Goal: Task Accomplishment & Management: Use online tool/utility

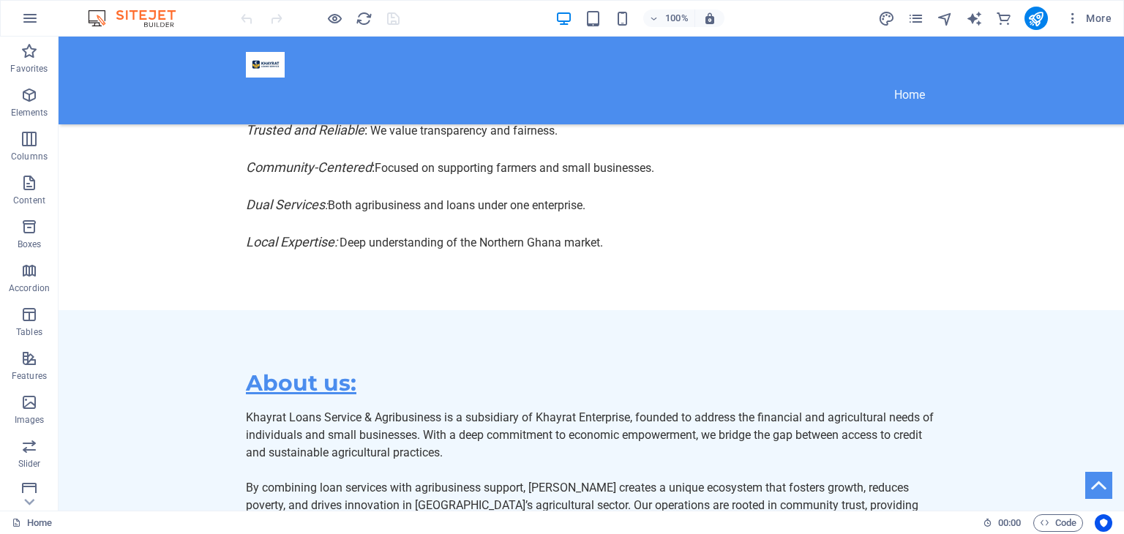
scroll to position [3216, 0]
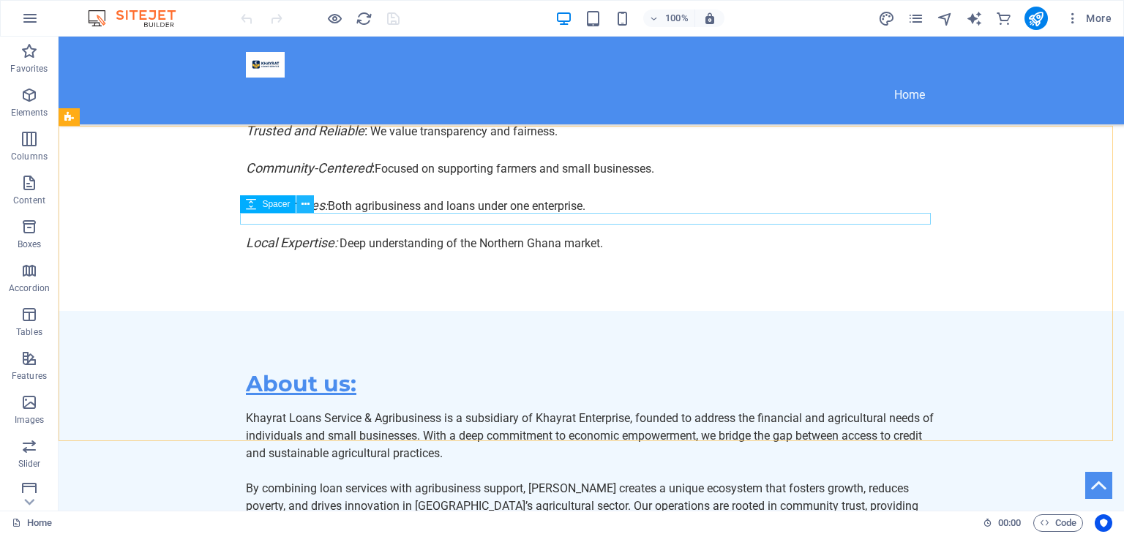
click at [307, 201] on icon at bounding box center [305, 204] width 8 height 15
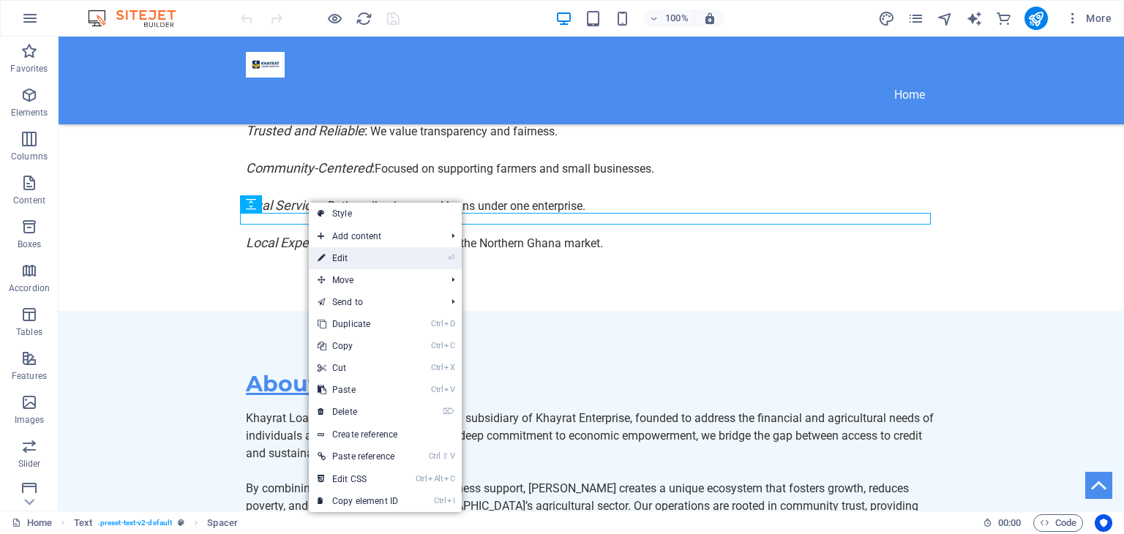
click at [348, 252] on link "⏎ Edit" at bounding box center [358, 258] width 98 height 22
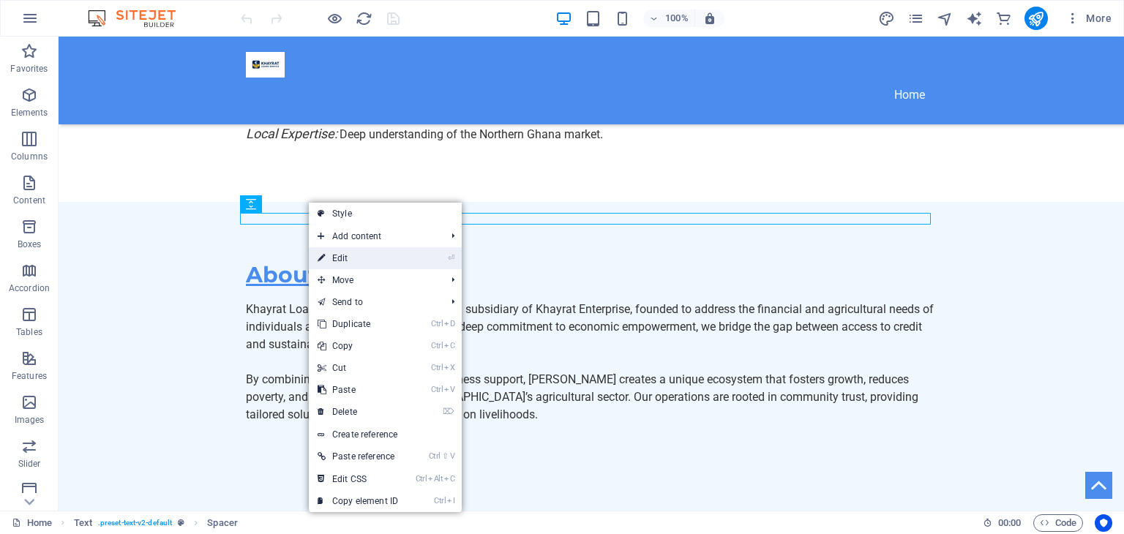
select select "rem"
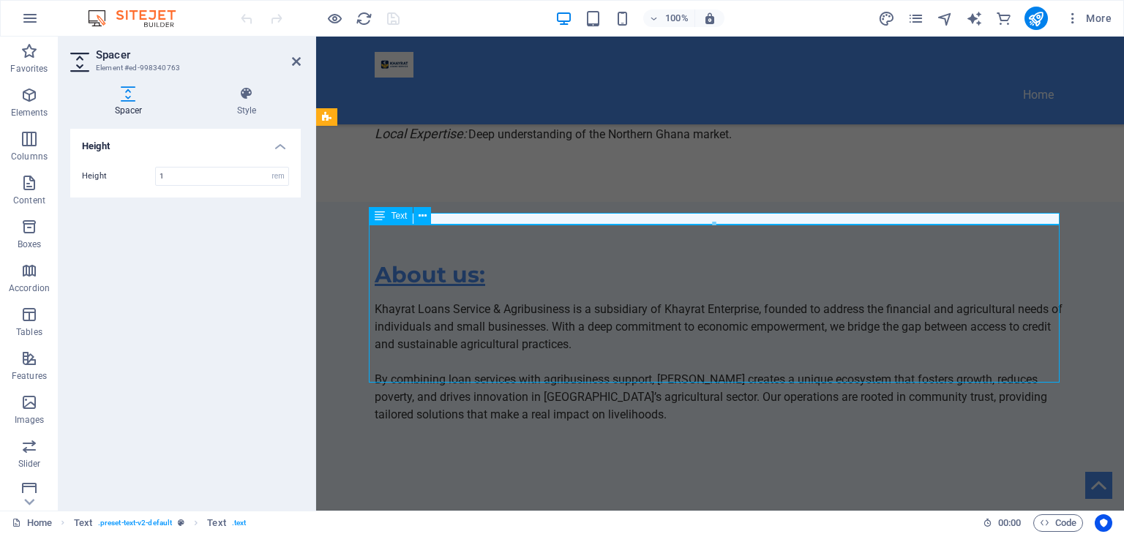
scroll to position [3216, 0]
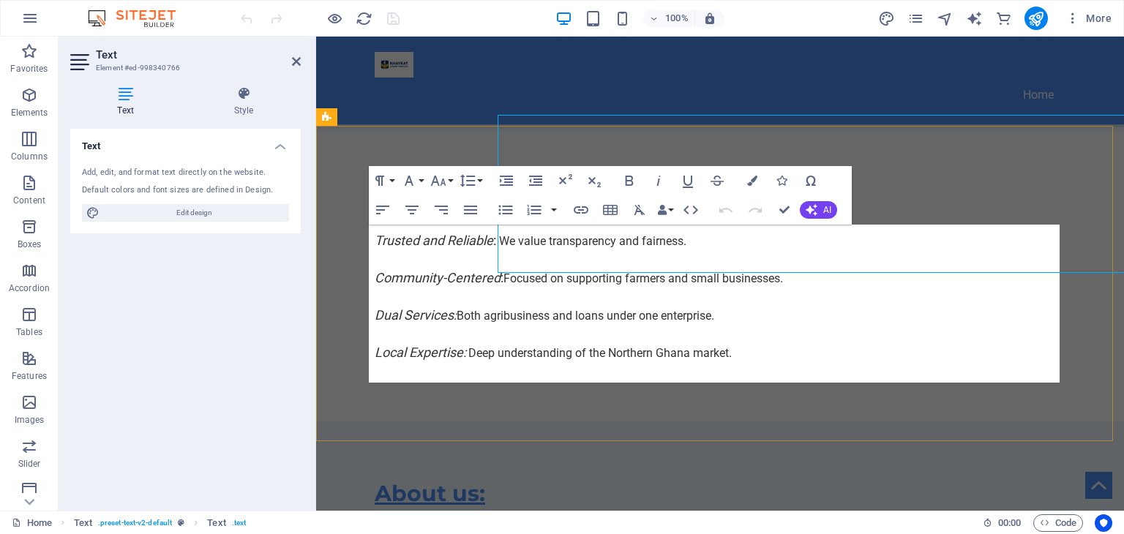
scroll to position [3325, 0]
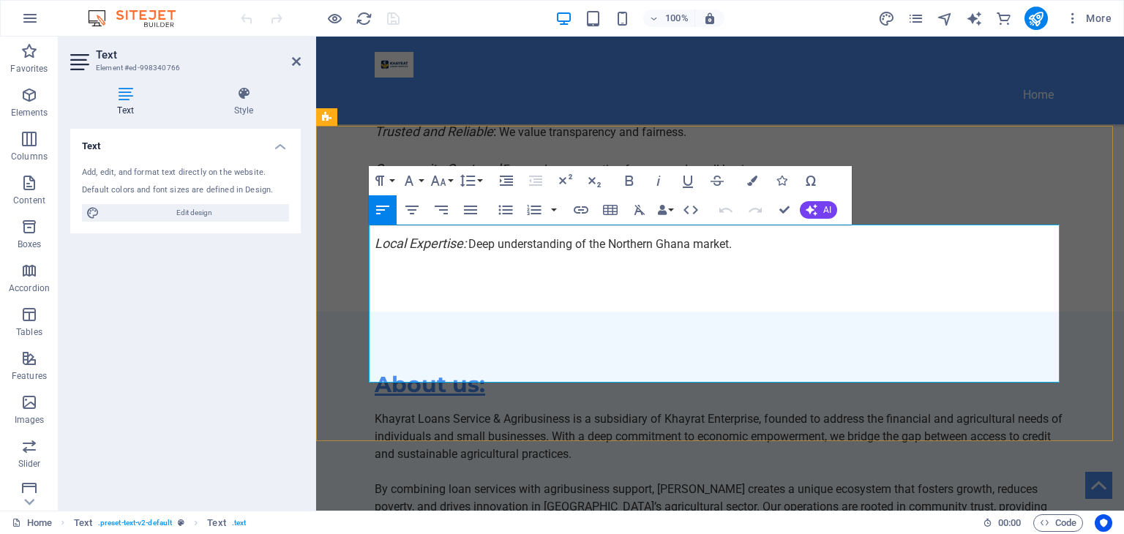
drag, startPoint x: 460, startPoint y: 321, endPoint x: 590, endPoint y: 343, distance: 131.3
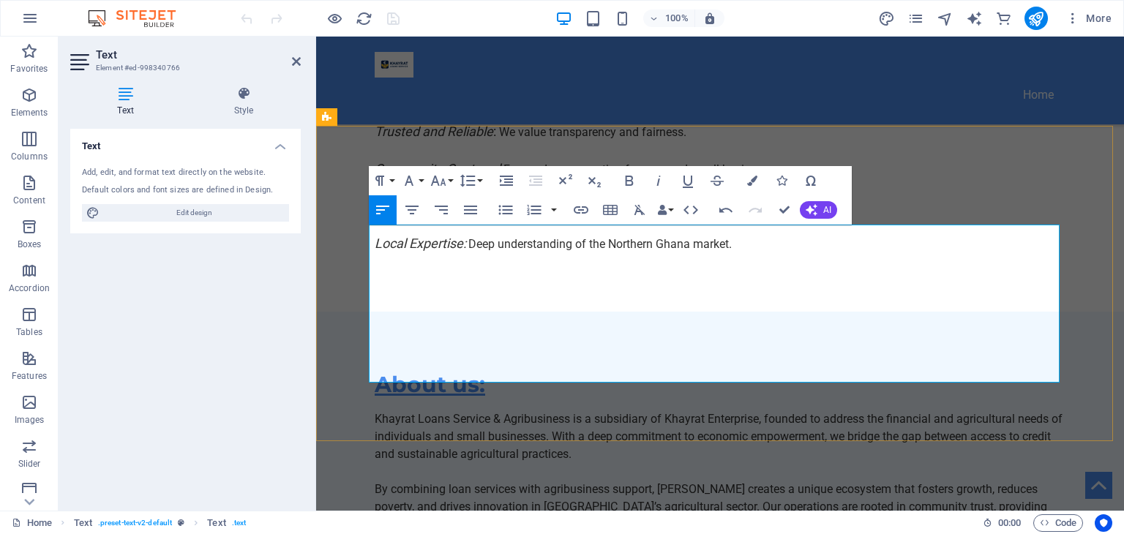
drag, startPoint x: 460, startPoint y: 320, endPoint x: 656, endPoint y: 326, distance: 196.2
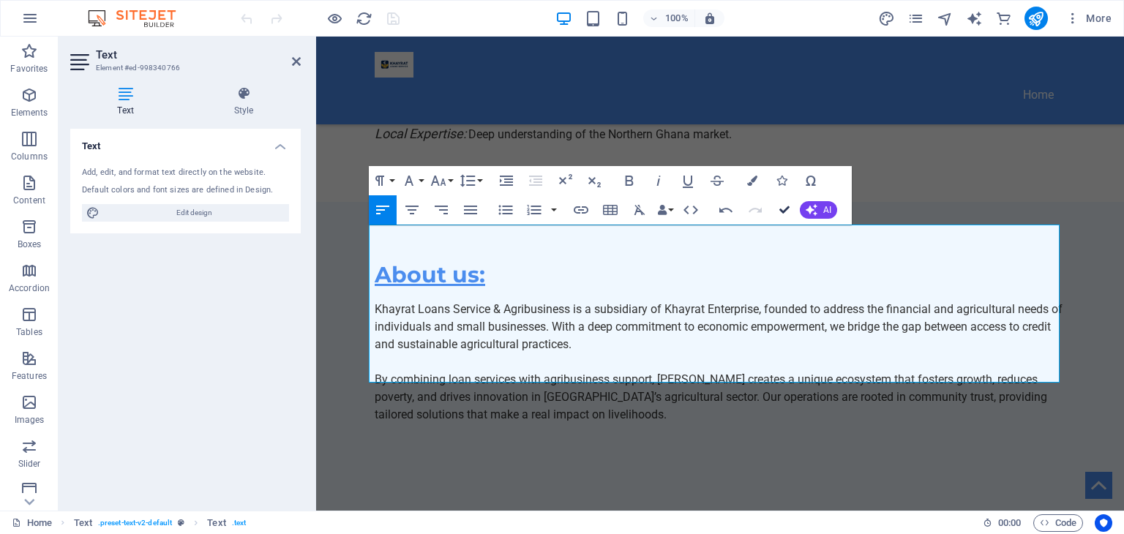
scroll to position [3215, 0]
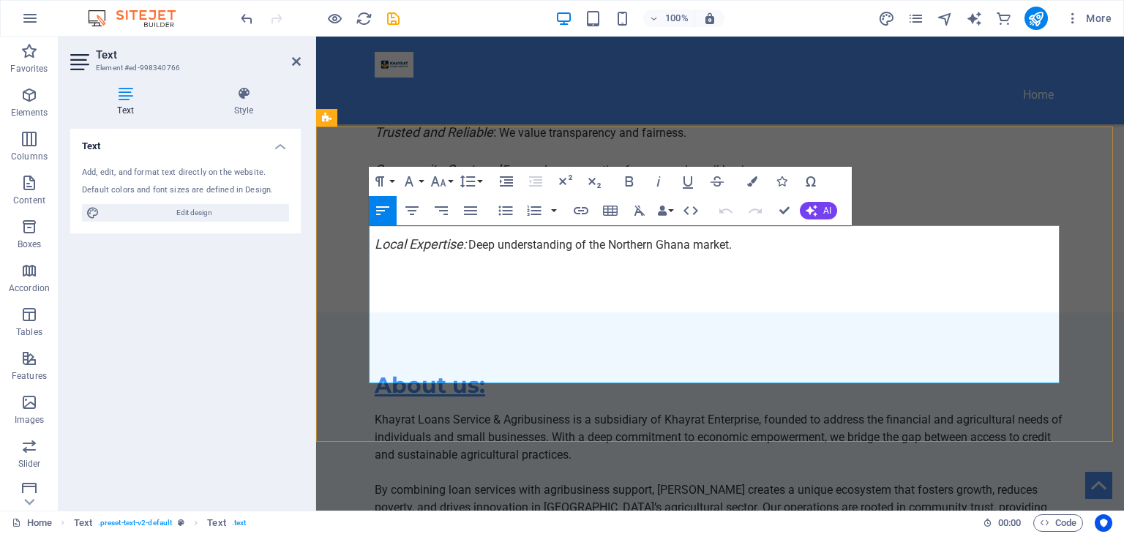
drag, startPoint x: 612, startPoint y: 252, endPoint x: 520, endPoint y: 249, distance: 92.2
copy p "233 504 009 675‬"
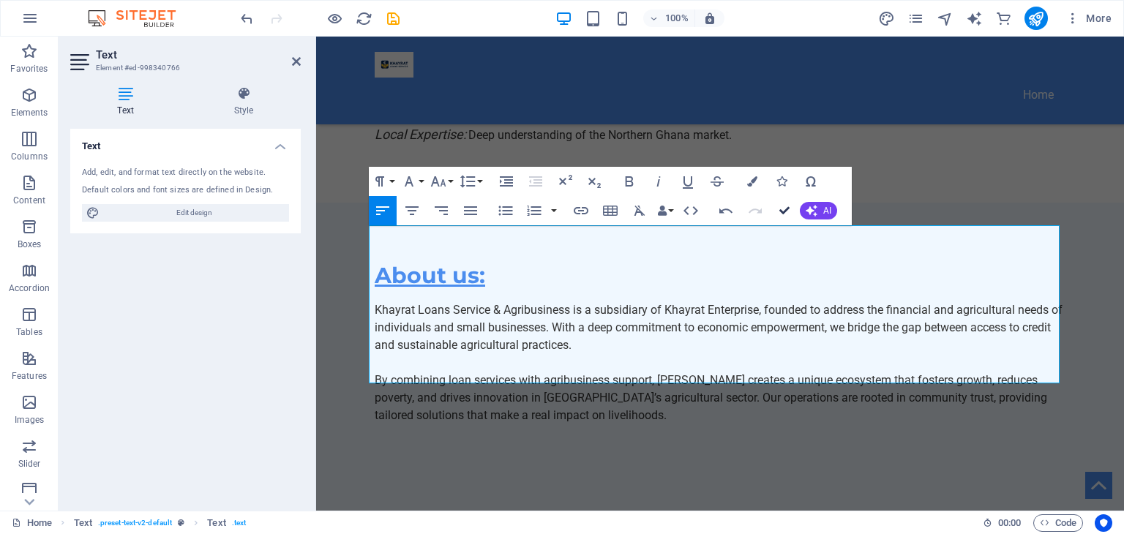
scroll to position [3215, 0]
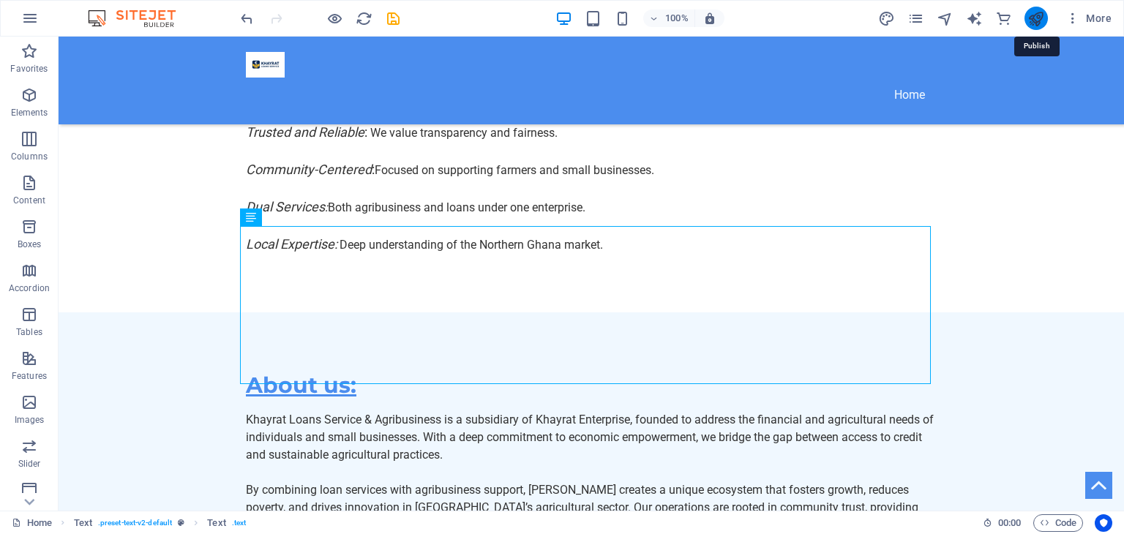
click at [1040, 24] on icon "publish" at bounding box center [1035, 18] width 17 height 17
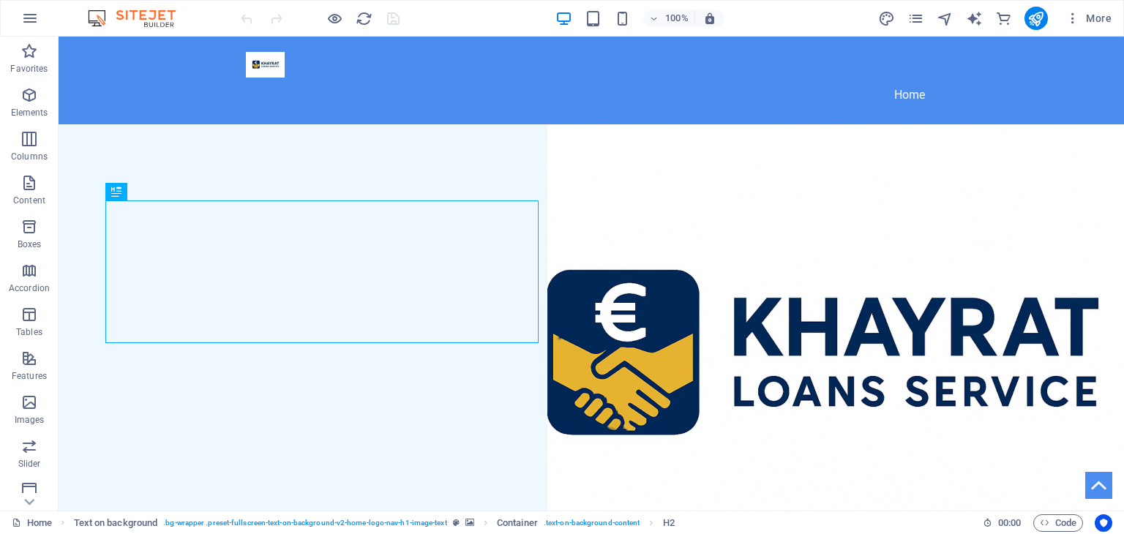
click at [826, 247] on figure at bounding box center [591, 368] width 1065 height 488
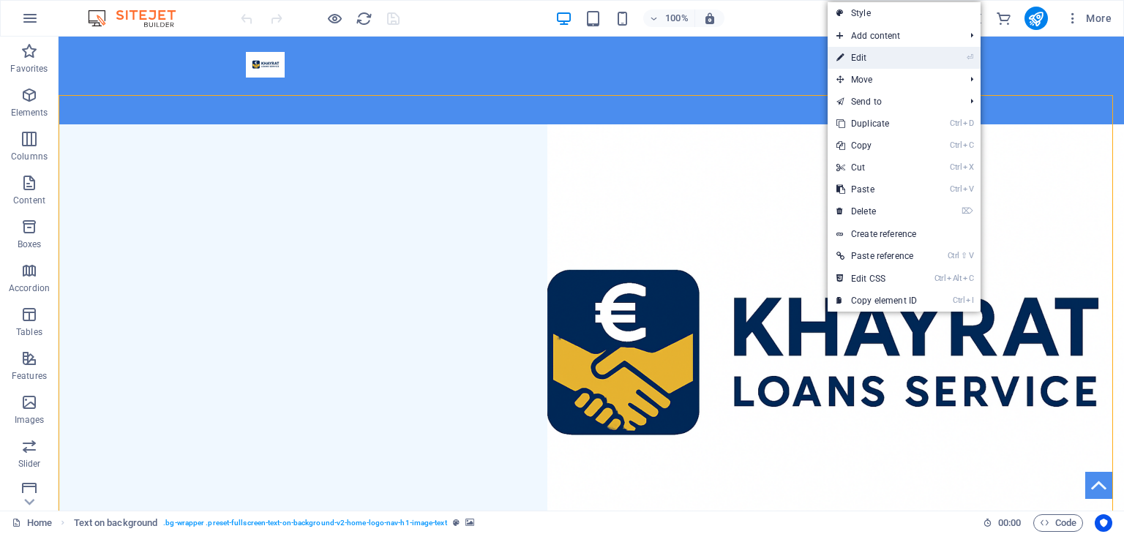
click at [864, 54] on link "⏎ Edit" at bounding box center [876, 58] width 98 height 22
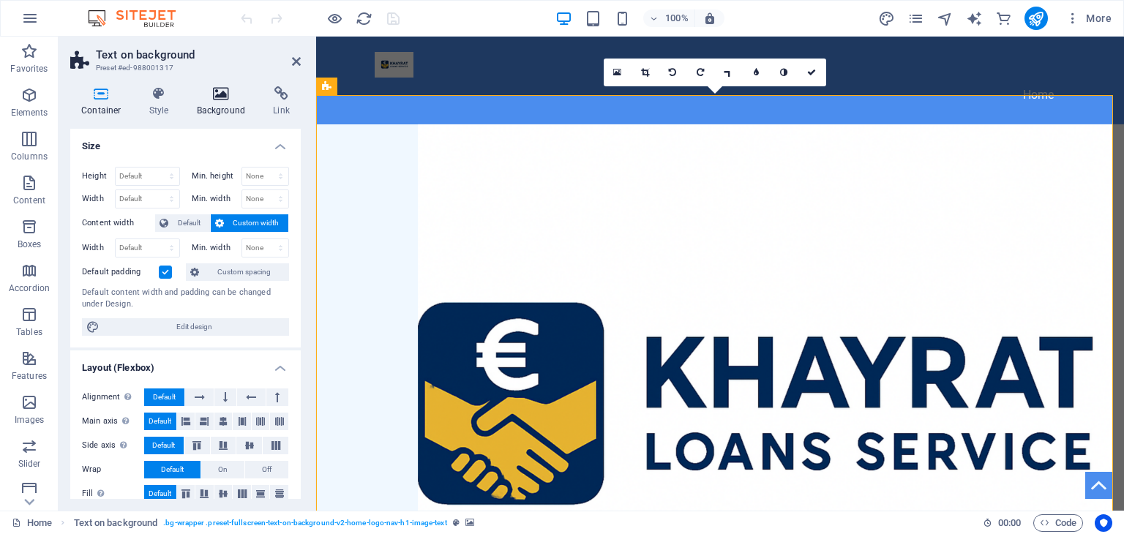
click at [211, 113] on h4 "Background" at bounding box center [224, 101] width 77 height 31
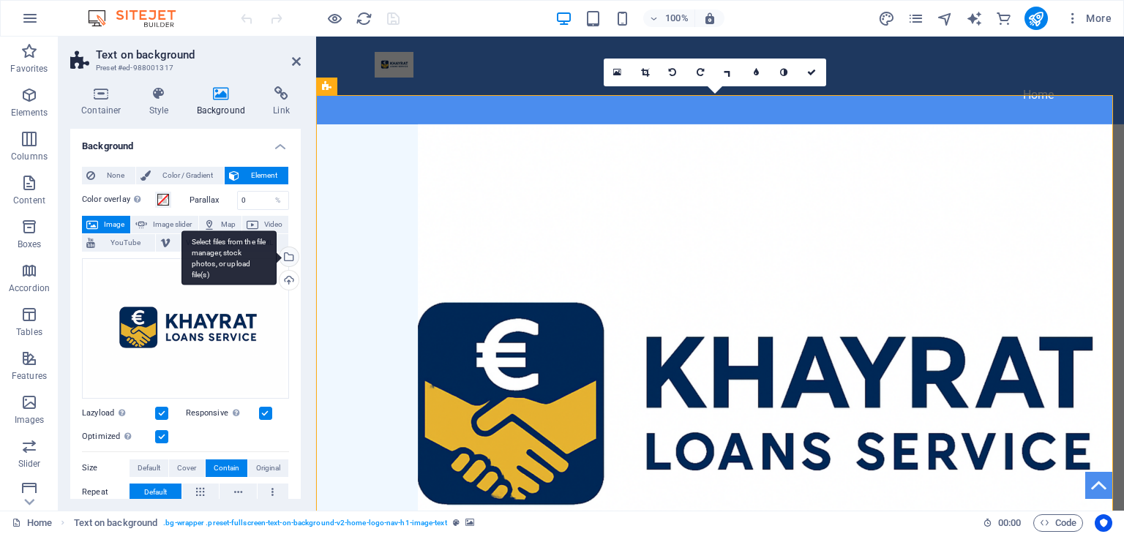
click at [291, 255] on div "Select files from the file manager, stock photos, or upload file(s)" at bounding box center [288, 258] width 22 height 22
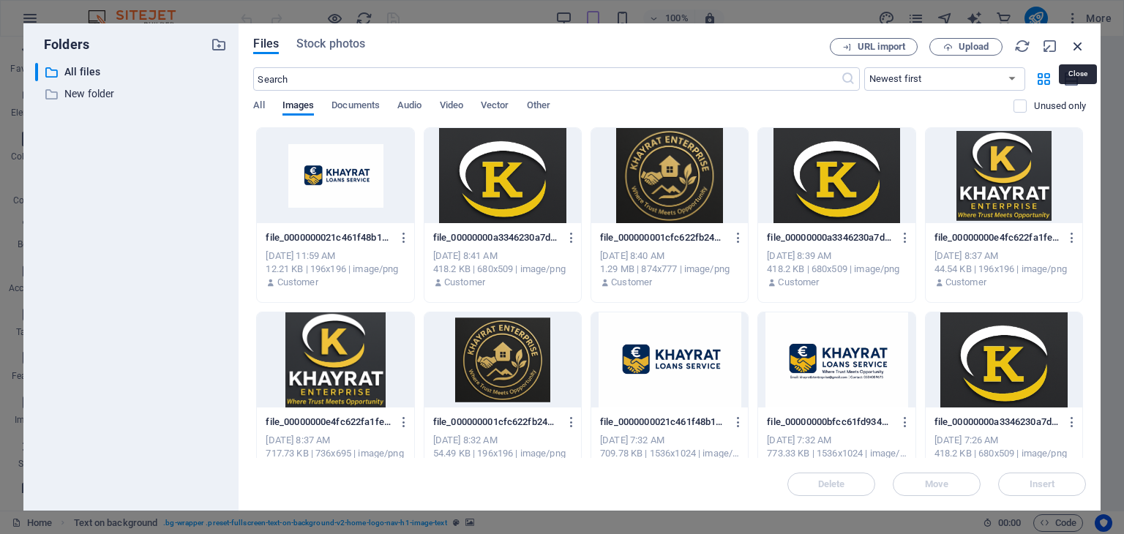
click at [1078, 42] on icon "button" at bounding box center [1078, 46] width 16 height 16
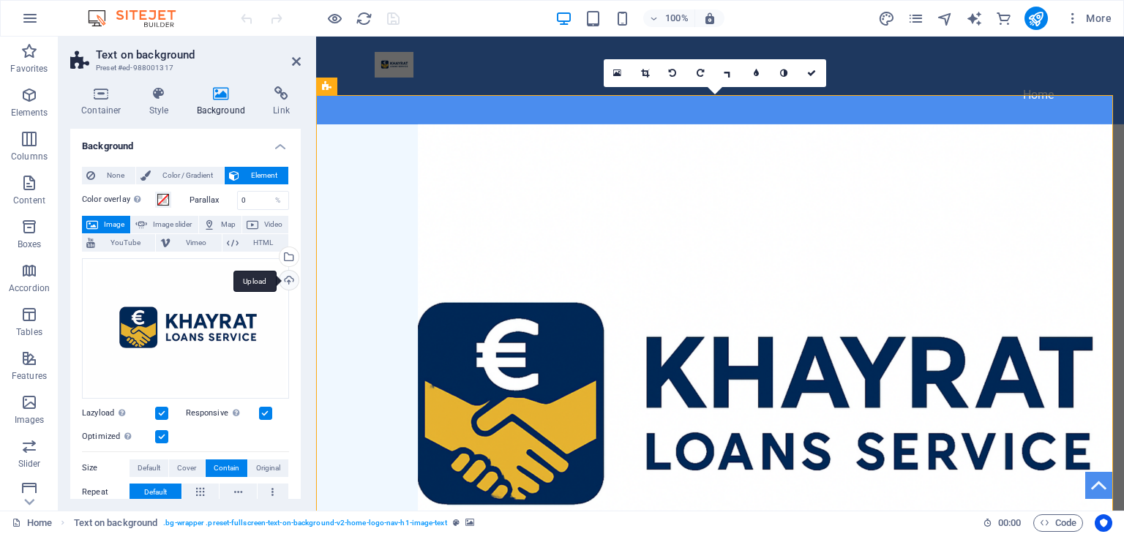
click at [283, 277] on div "Upload" at bounding box center [288, 282] width 22 height 22
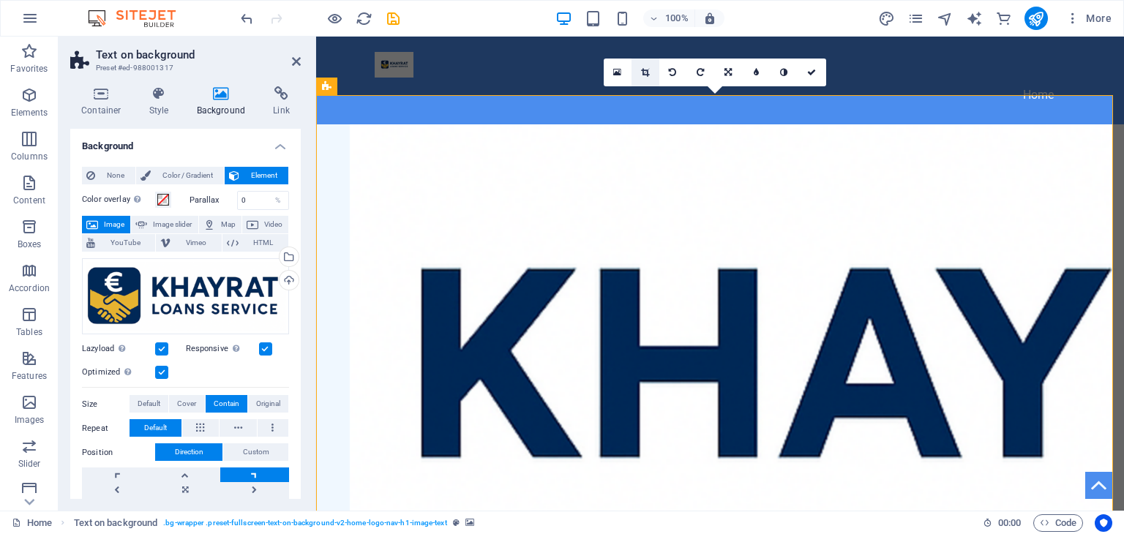
click at [642, 68] on icon at bounding box center [645, 72] width 8 height 9
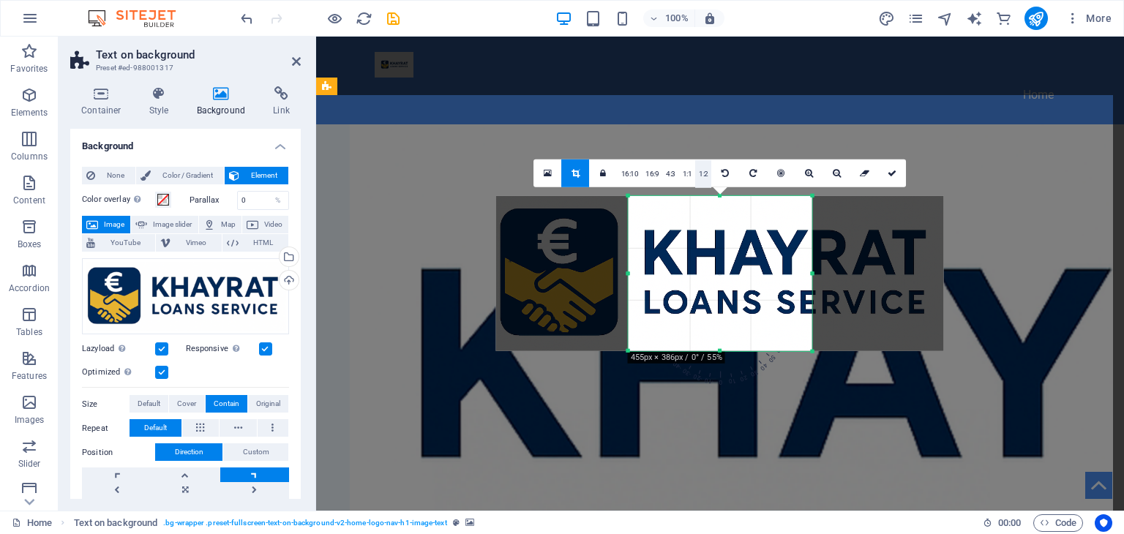
click at [699, 179] on link "1:2" at bounding box center [703, 174] width 17 height 28
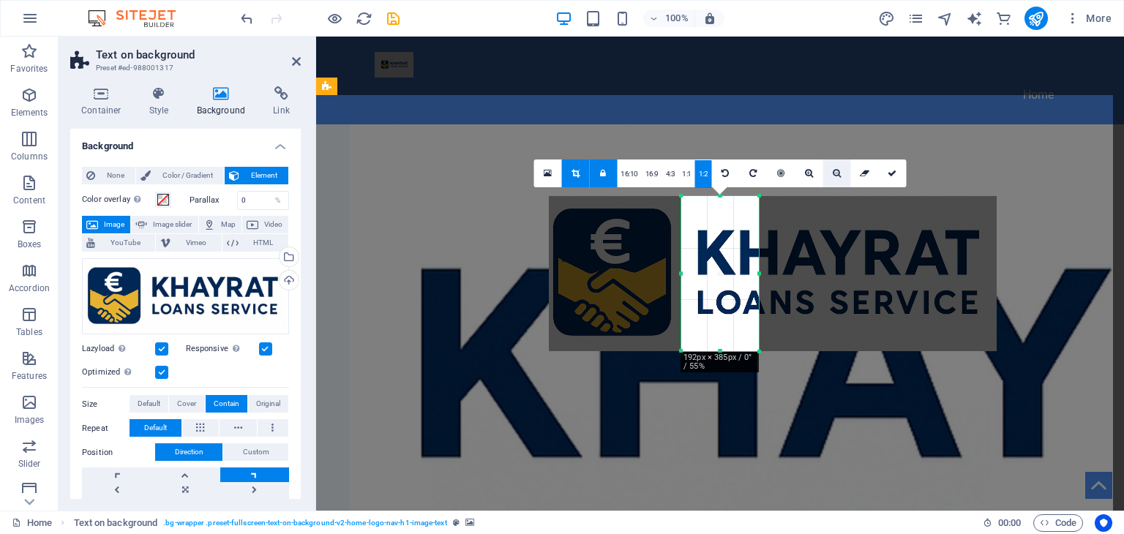
click at [832, 167] on link at bounding box center [836, 173] width 28 height 28
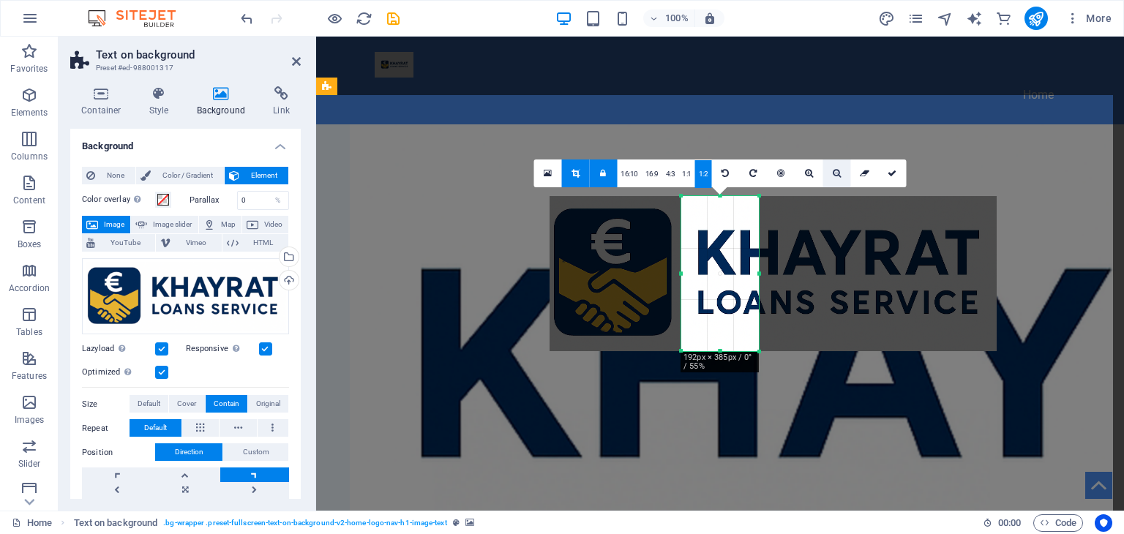
click at [832, 167] on link at bounding box center [836, 173] width 28 height 28
drag, startPoint x: 832, startPoint y: 167, endPoint x: 837, endPoint y: 173, distance: 8.3
click at [837, 173] on link at bounding box center [836, 173] width 28 height 28
click at [837, 173] on icon at bounding box center [837, 173] width 8 height 9
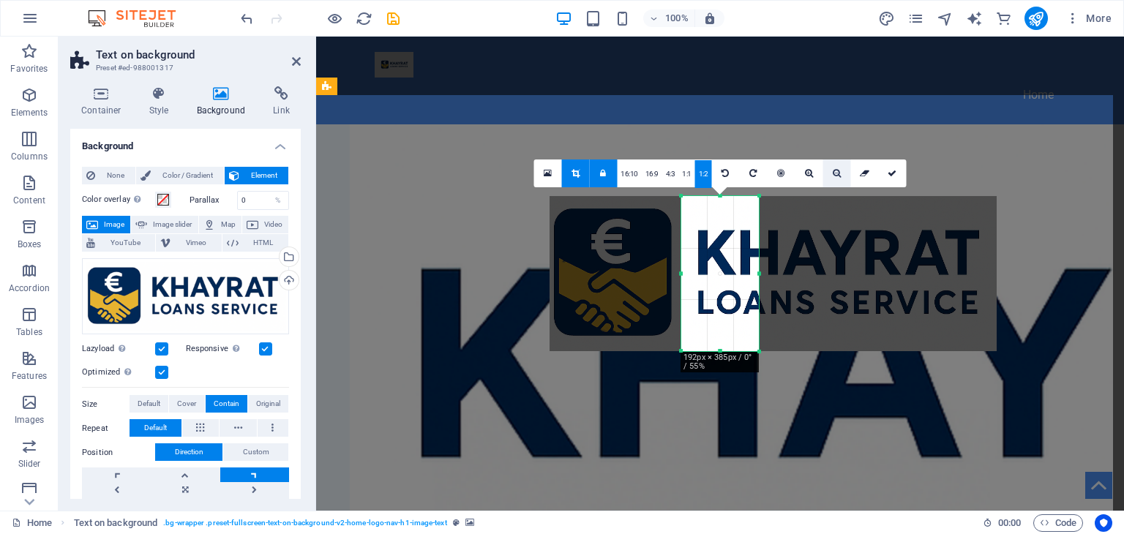
click at [837, 173] on icon at bounding box center [837, 173] width 8 height 9
click at [687, 175] on link "1:1" at bounding box center [686, 174] width 17 height 28
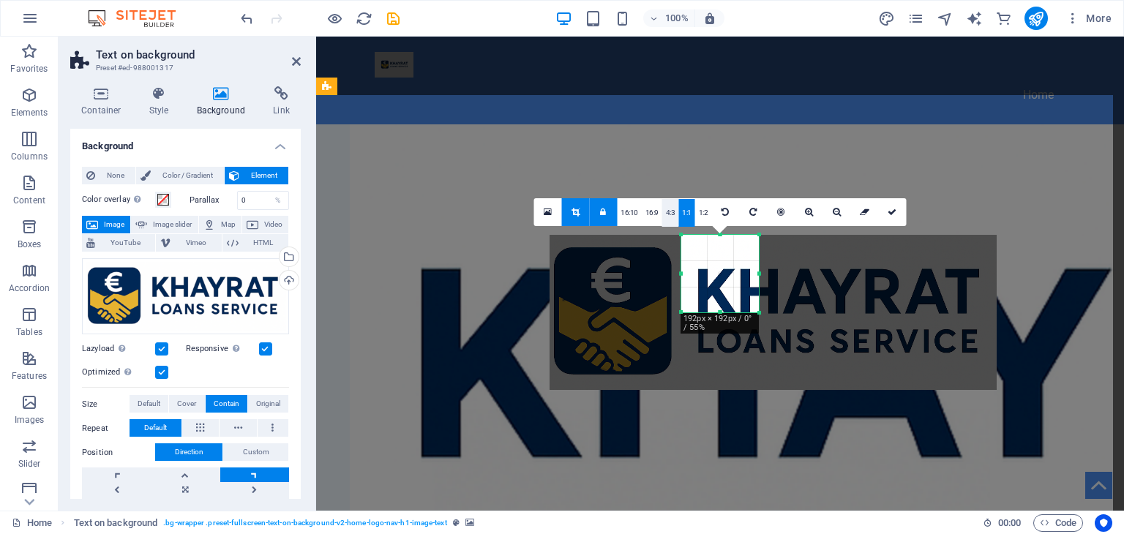
click at [670, 209] on link "4:3" at bounding box center [670, 213] width 17 height 28
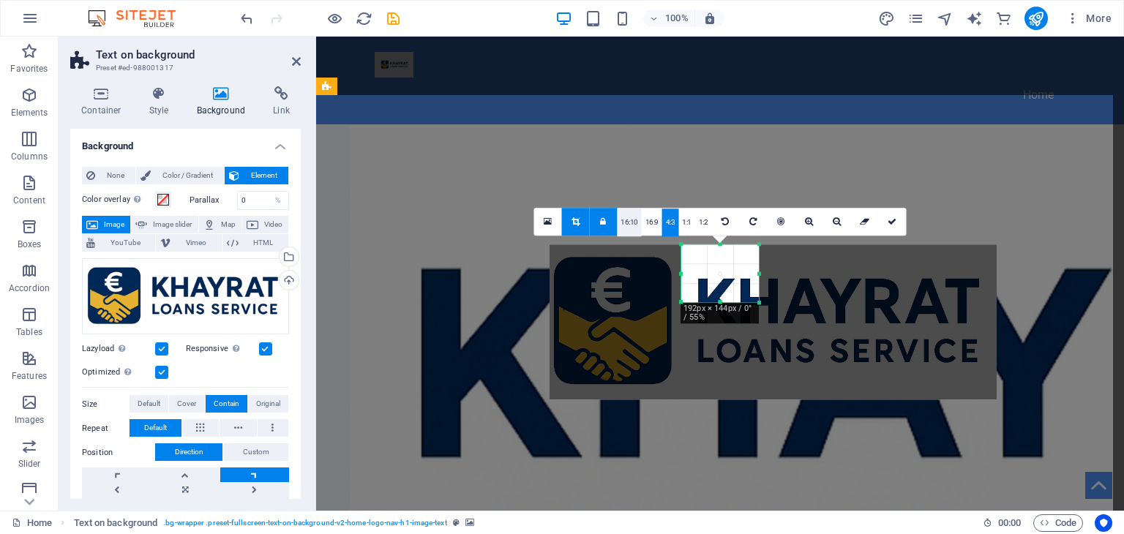
click at [634, 222] on link "16:10" at bounding box center [629, 223] width 25 height 28
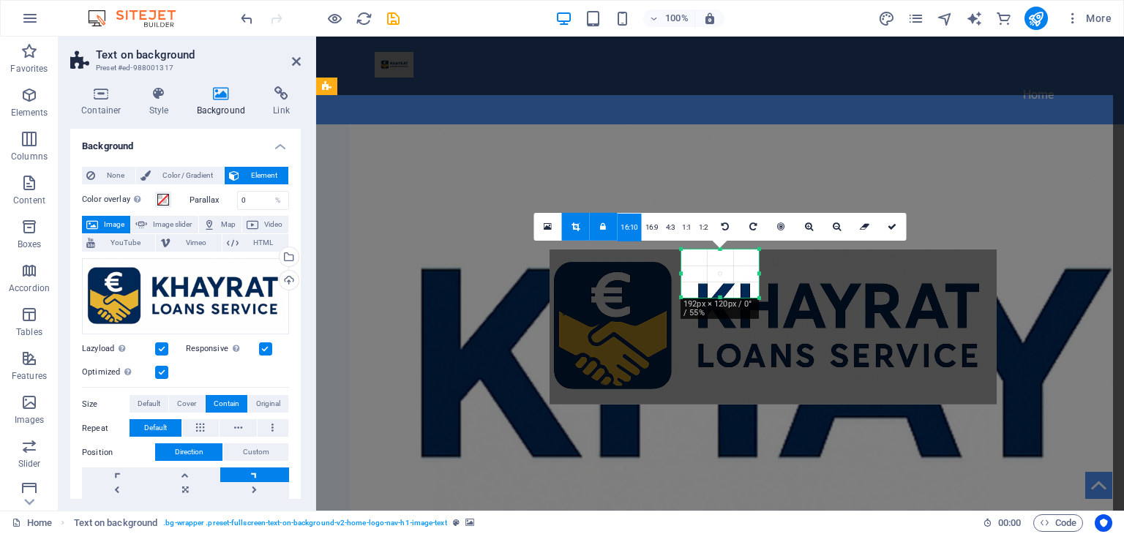
click at [838, 169] on div "Drag here to replace the existing content. Press “Ctrl” if you want to create a…" at bounding box center [720, 274] width 808 height 474
click at [553, 235] on link at bounding box center [547, 227] width 28 height 28
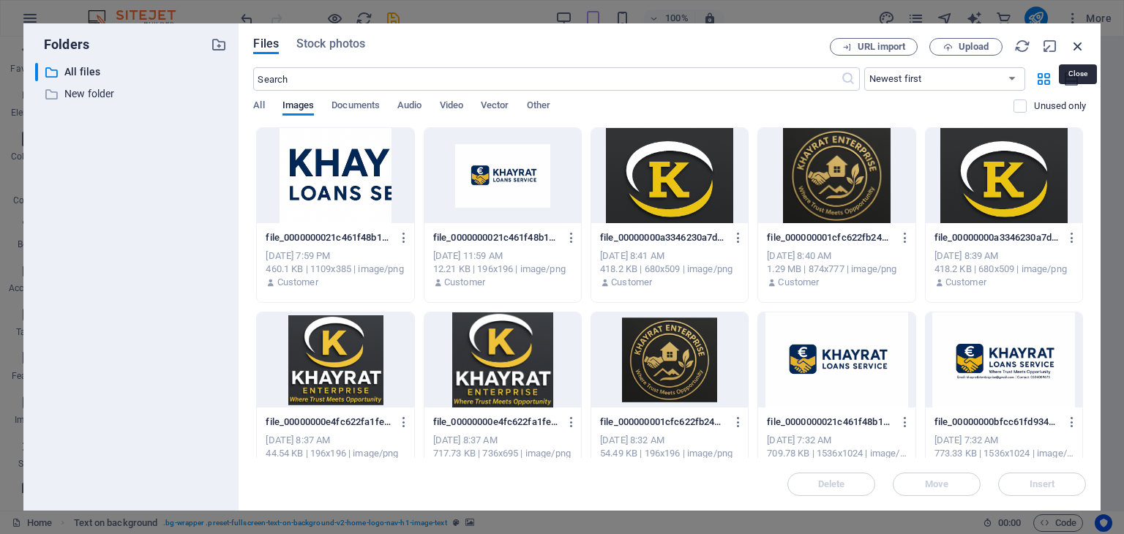
click at [1081, 39] on icon "button" at bounding box center [1078, 46] width 16 height 16
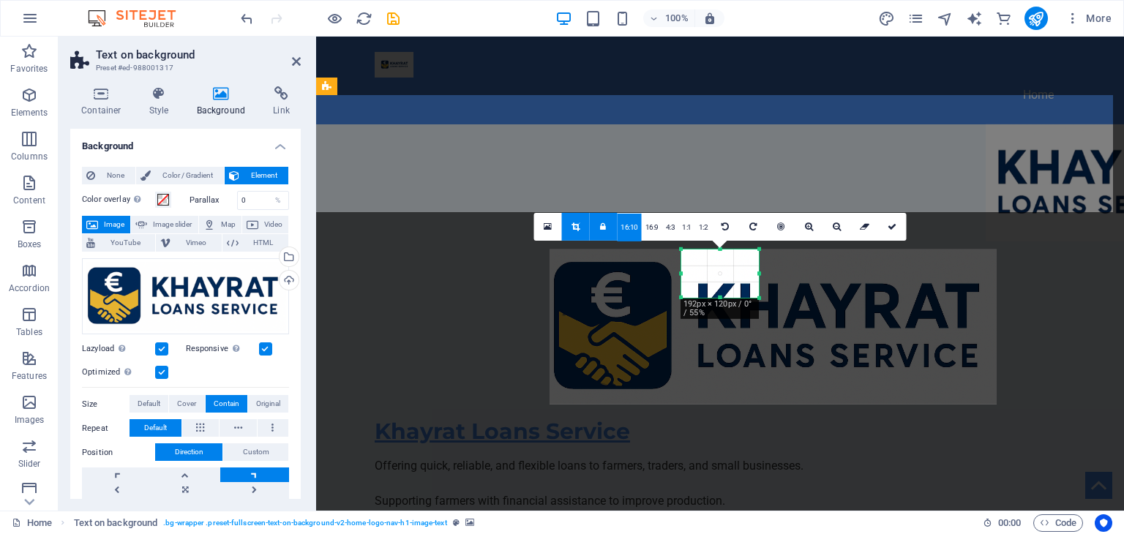
click at [583, 235] on link at bounding box center [575, 227] width 28 height 28
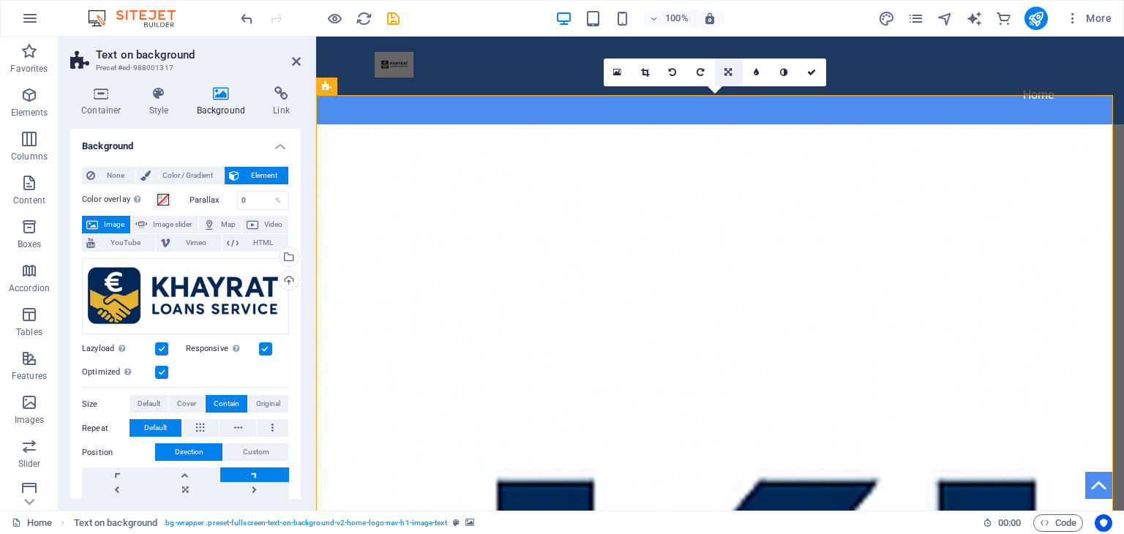
click at [727, 75] on icon at bounding box center [727, 72] width 7 height 9
click at [754, 45] on icon at bounding box center [756, 44] width 12 height 12
click at [724, 75] on link at bounding box center [729, 73] width 28 height 28
click at [724, 75] on icon at bounding box center [727, 72] width 7 height 9
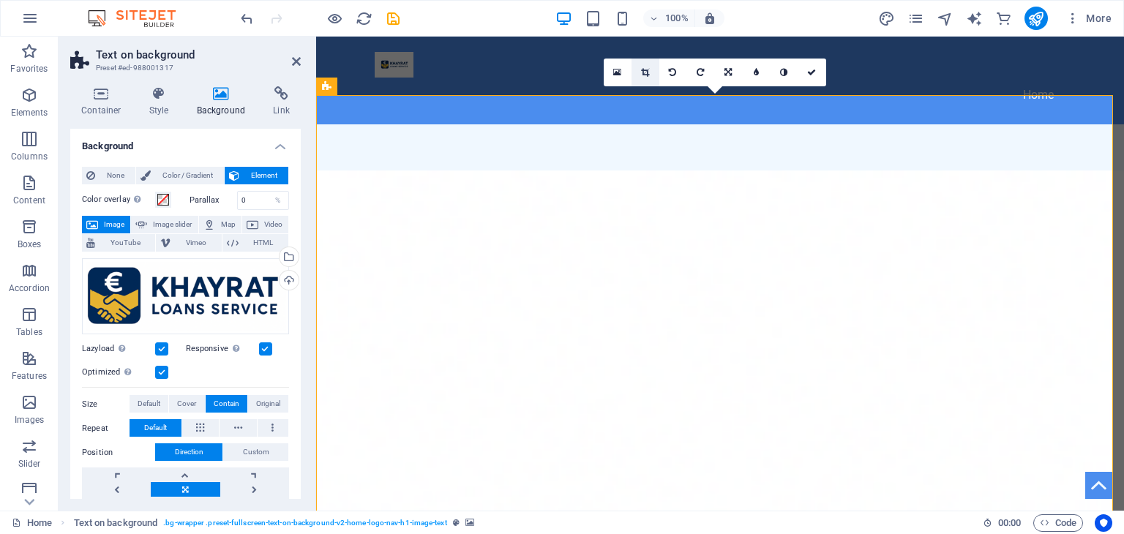
click at [641, 73] on icon at bounding box center [645, 72] width 8 height 9
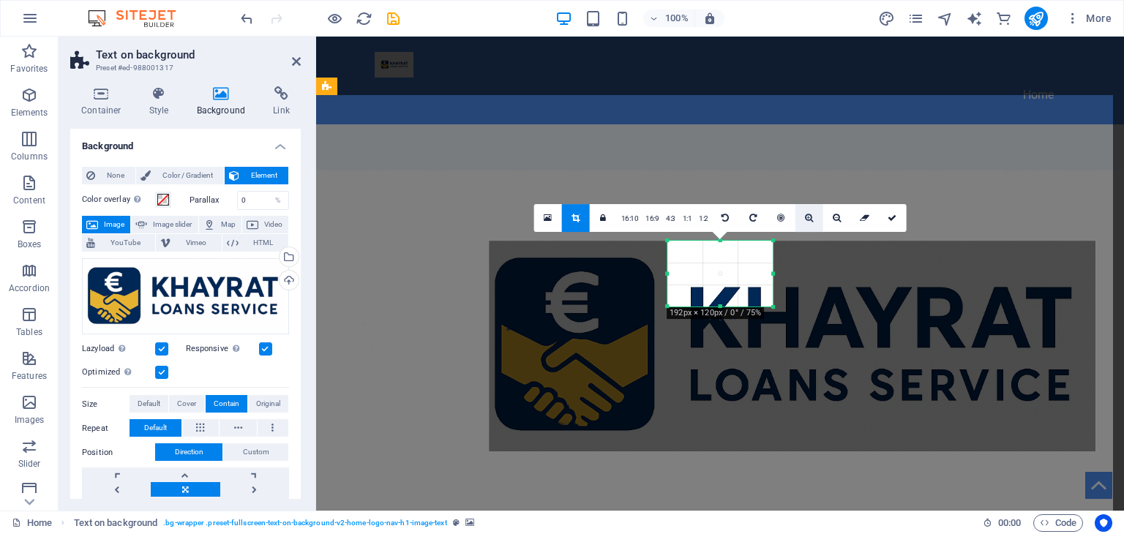
click at [805, 222] on link at bounding box center [809, 218] width 28 height 28
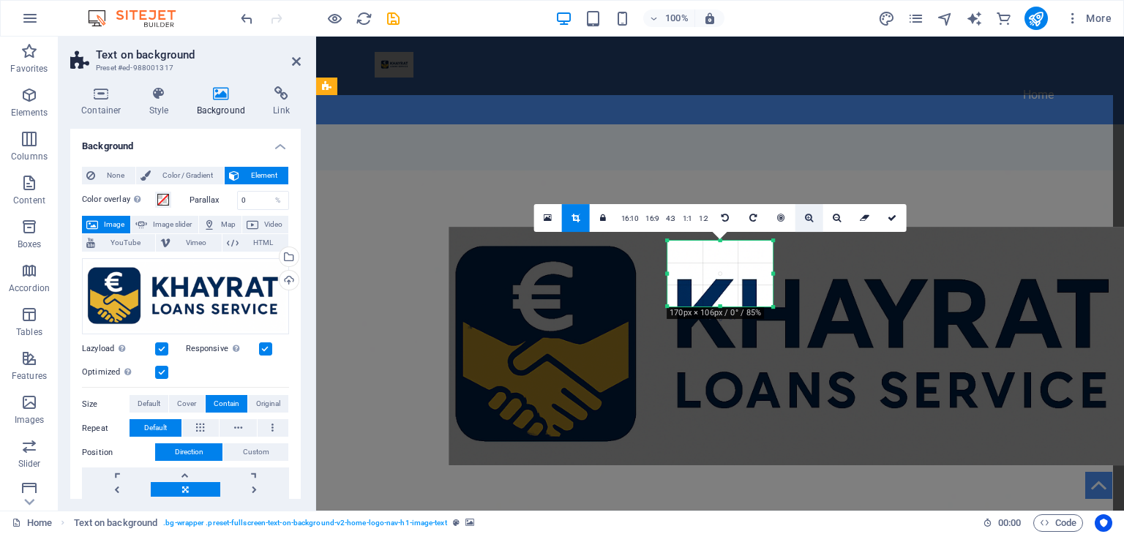
click at [805, 222] on link at bounding box center [809, 218] width 28 height 28
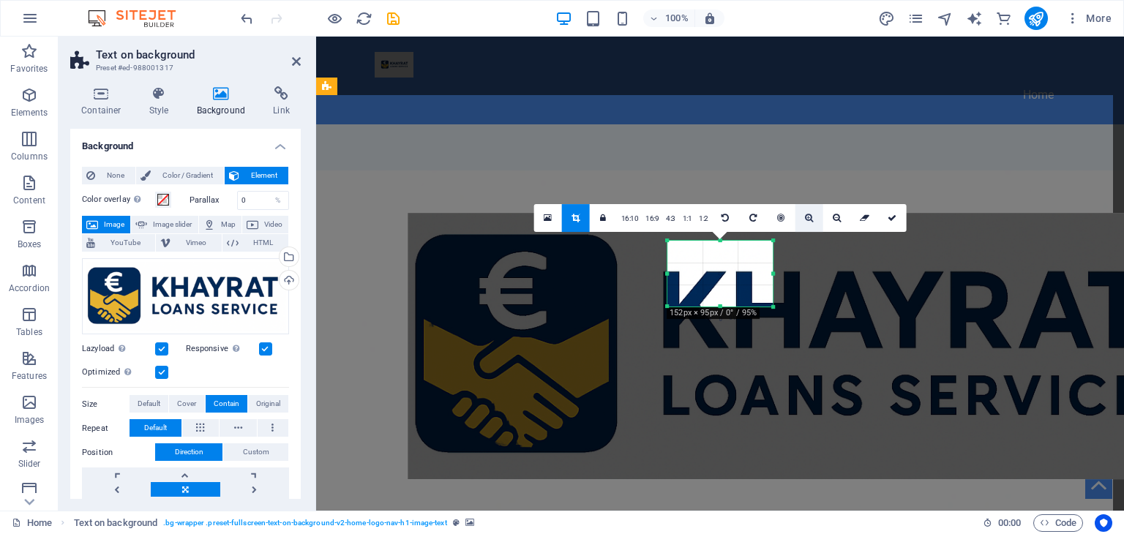
click at [805, 222] on link at bounding box center [809, 218] width 28 height 28
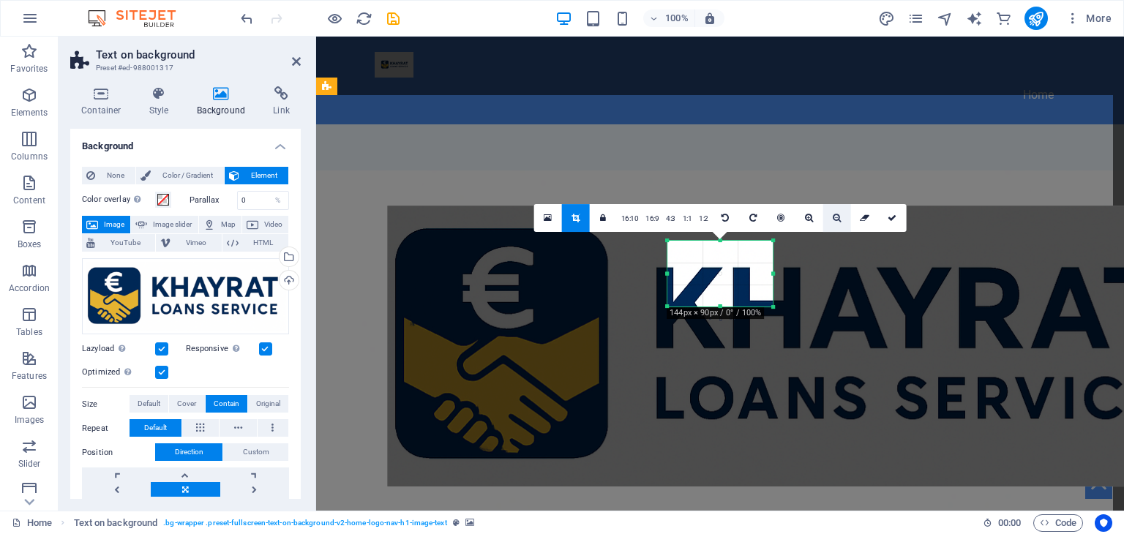
click at [833, 220] on icon at bounding box center [837, 218] width 8 height 9
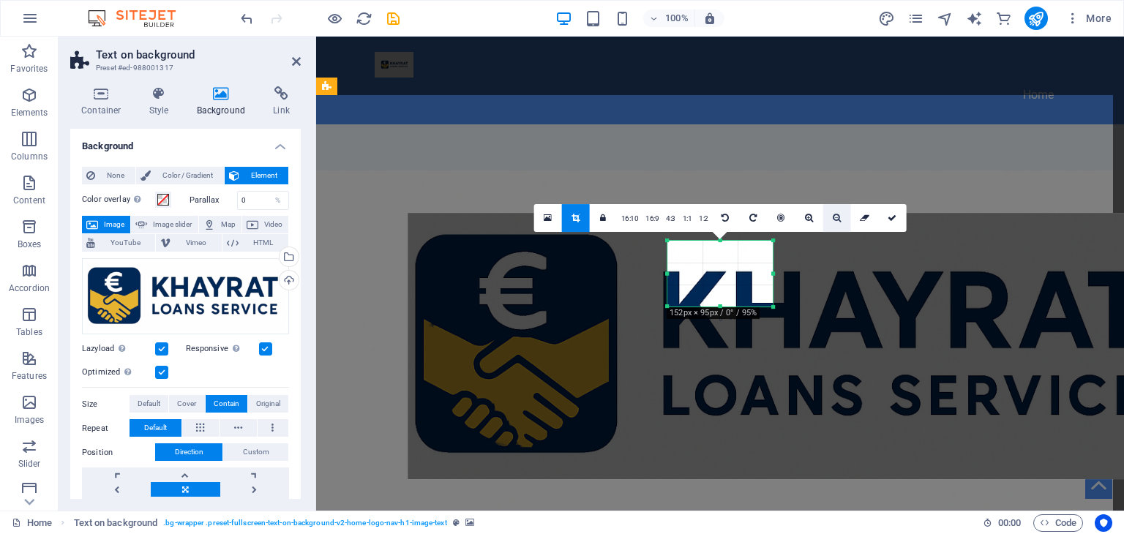
click at [833, 220] on icon at bounding box center [837, 218] width 8 height 9
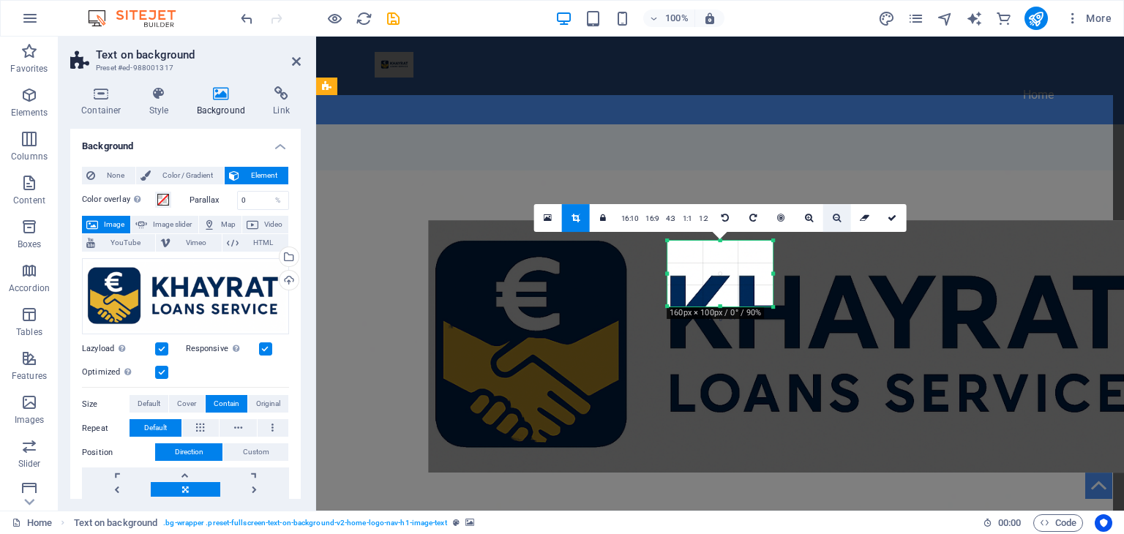
click at [833, 220] on icon at bounding box center [837, 218] width 8 height 9
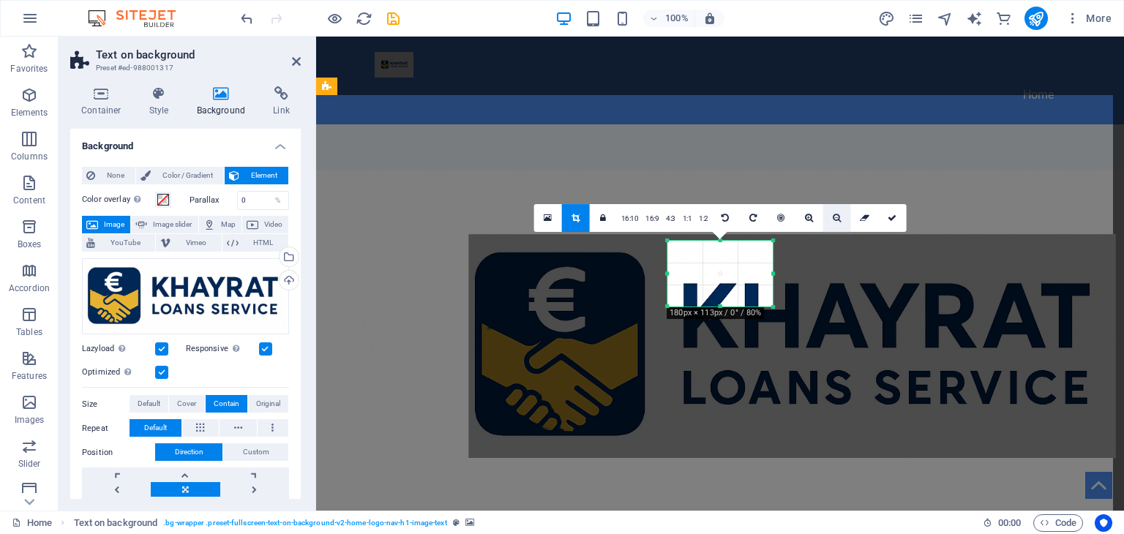
click at [833, 220] on icon at bounding box center [837, 218] width 8 height 9
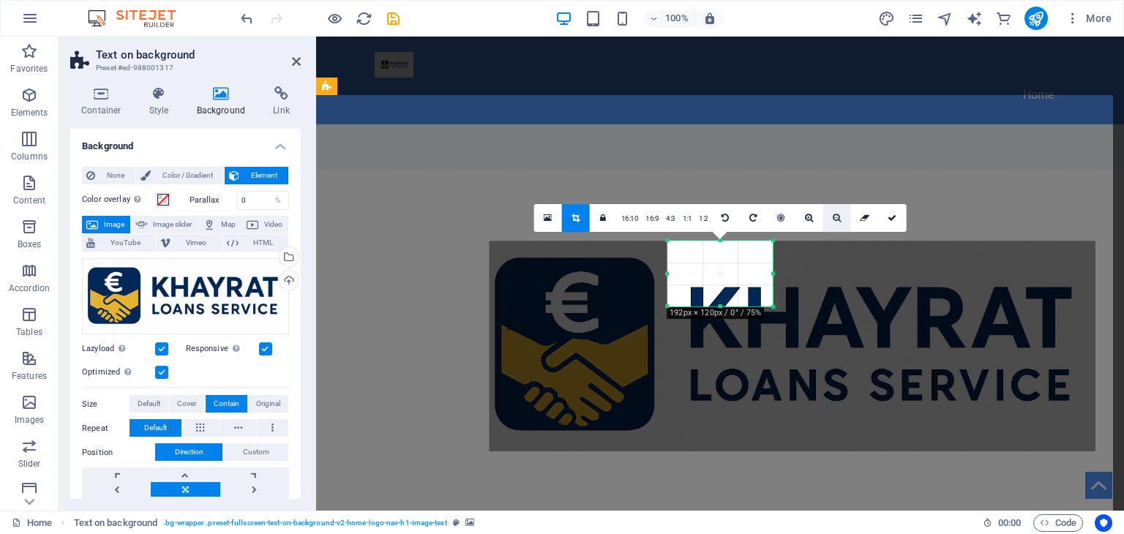
click at [833, 220] on icon at bounding box center [837, 218] width 8 height 9
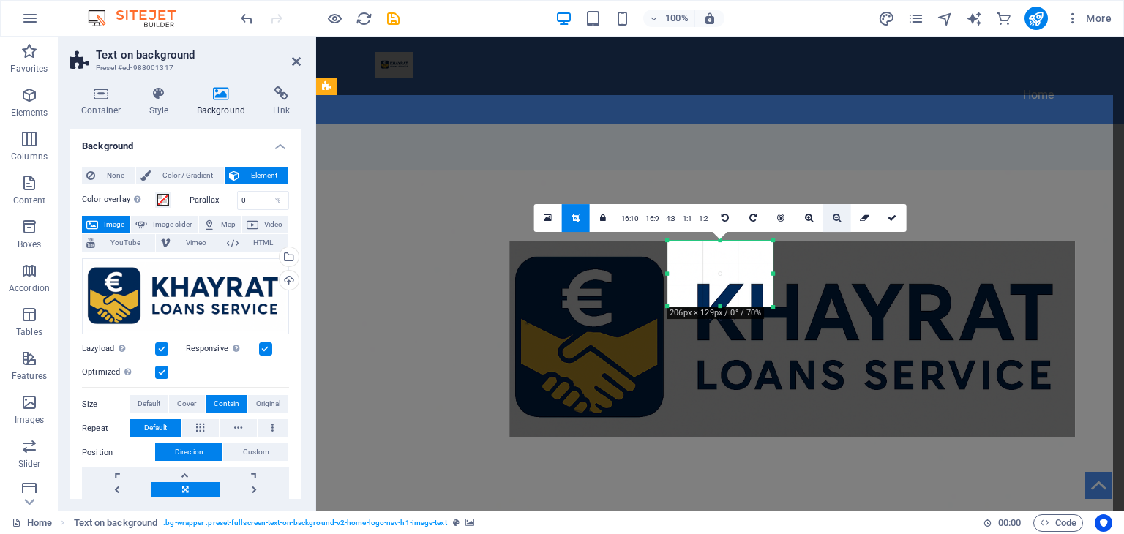
click at [833, 220] on icon at bounding box center [837, 218] width 8 height 9
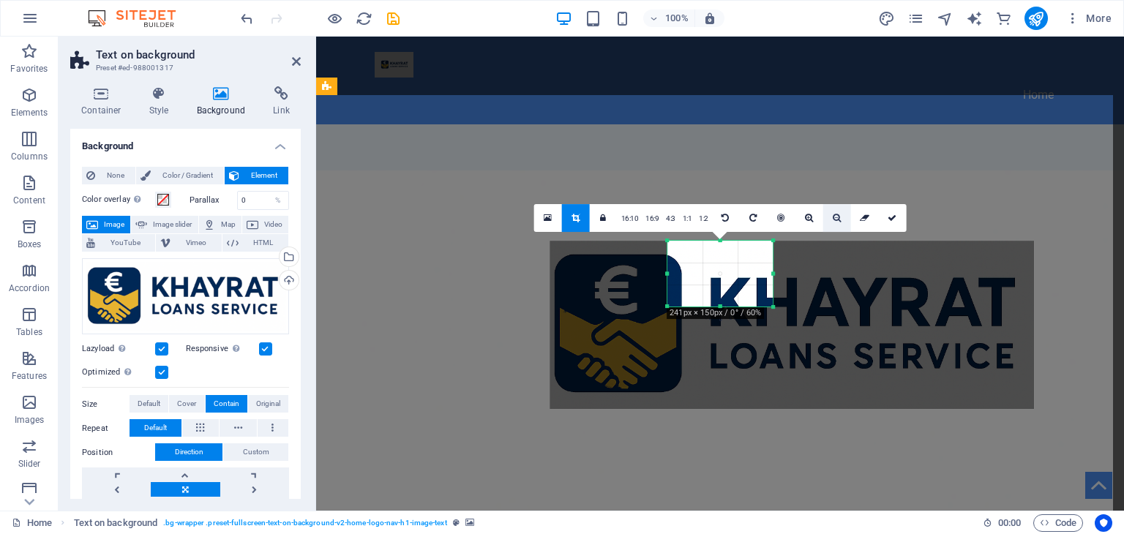
click at [833, 220] on icon at bounding box center [837, 218] width 8 height 9
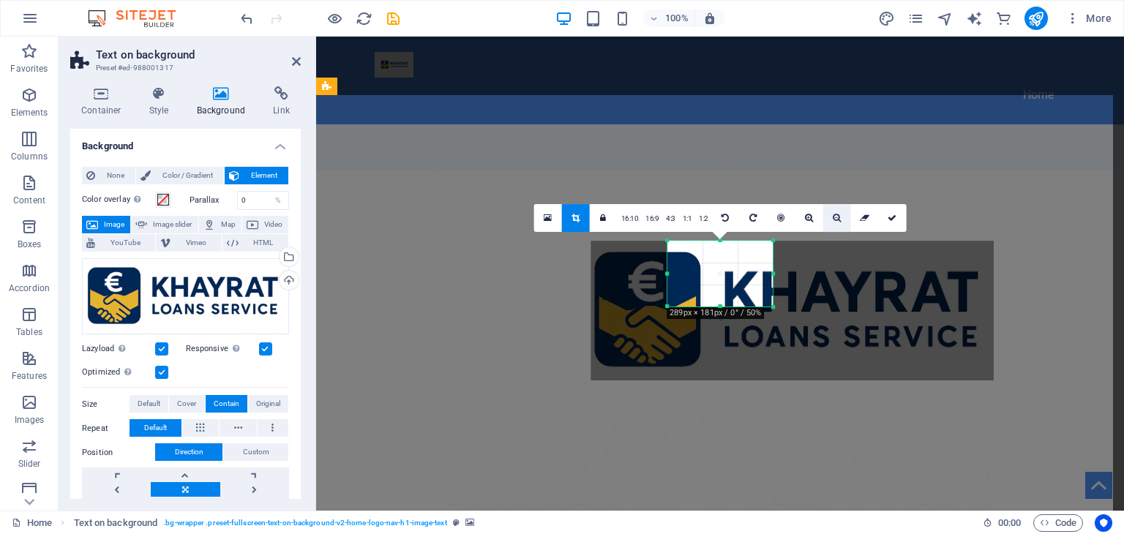
click at [833, 220] on icon at bounding box center [837, 218] width 8 height 9
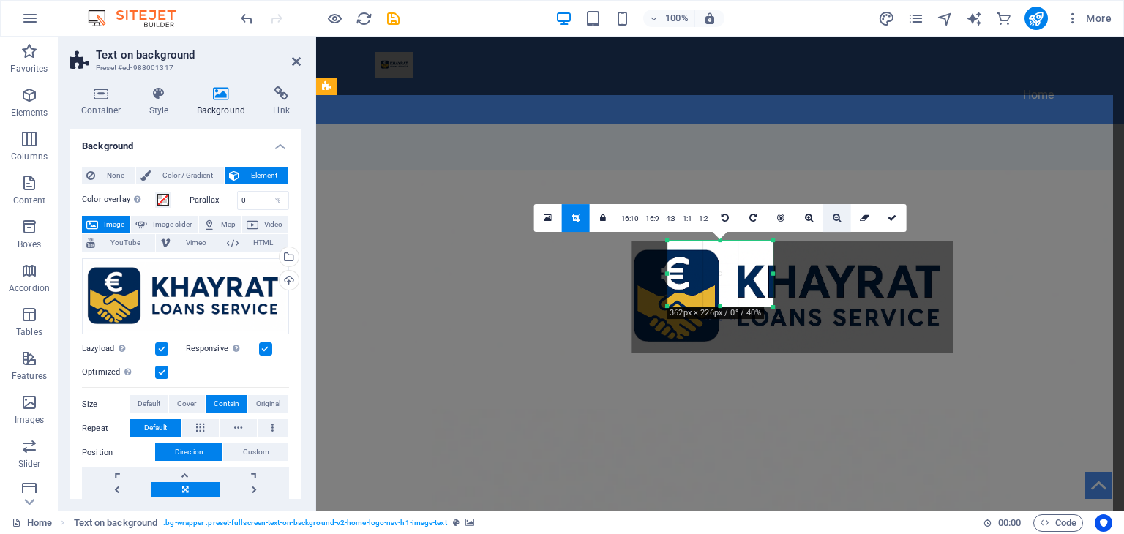
click at [833, 220] on icon at bounding box center [837, 218] width 8 height 9
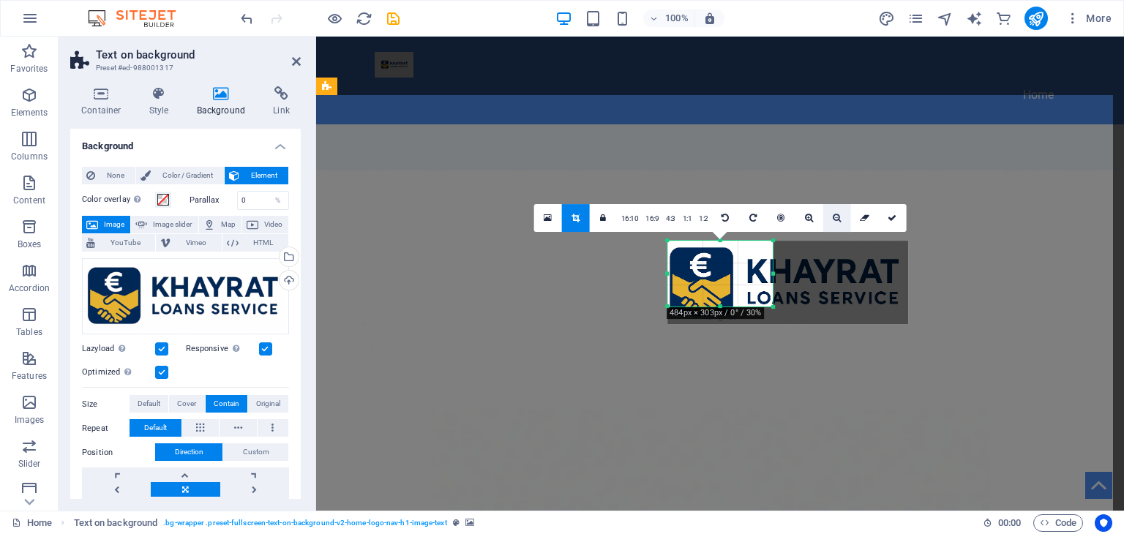
click at [833, 220] on icon at bounding box center [837, 218] width 8 height 9
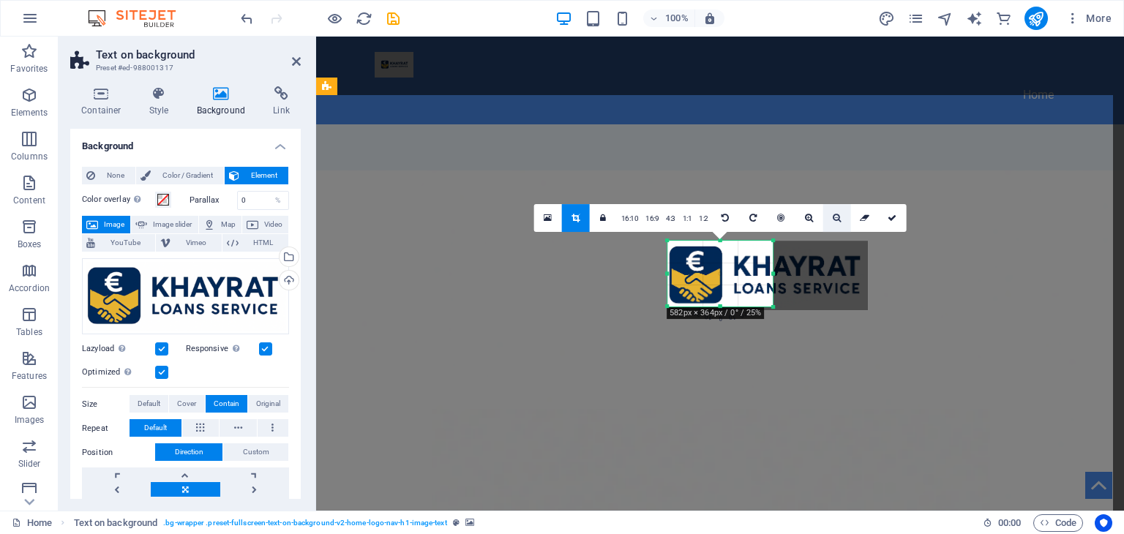
click at [833, 220] on icon at bounding box center [837, 218] width 8 height 9
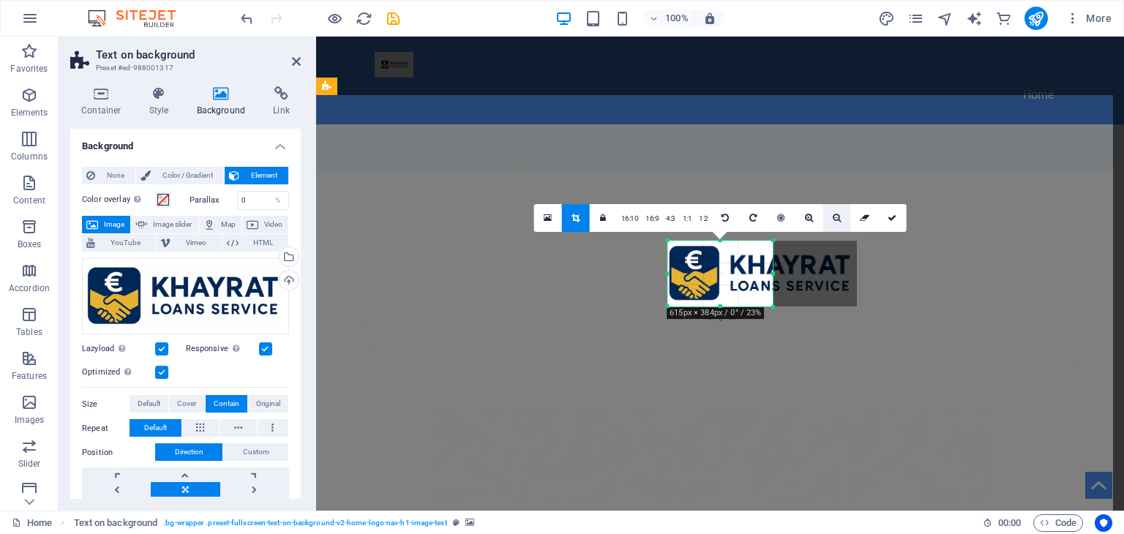
click at [833, 220] on icon at bounding box center [837, 218] width 8 height 9
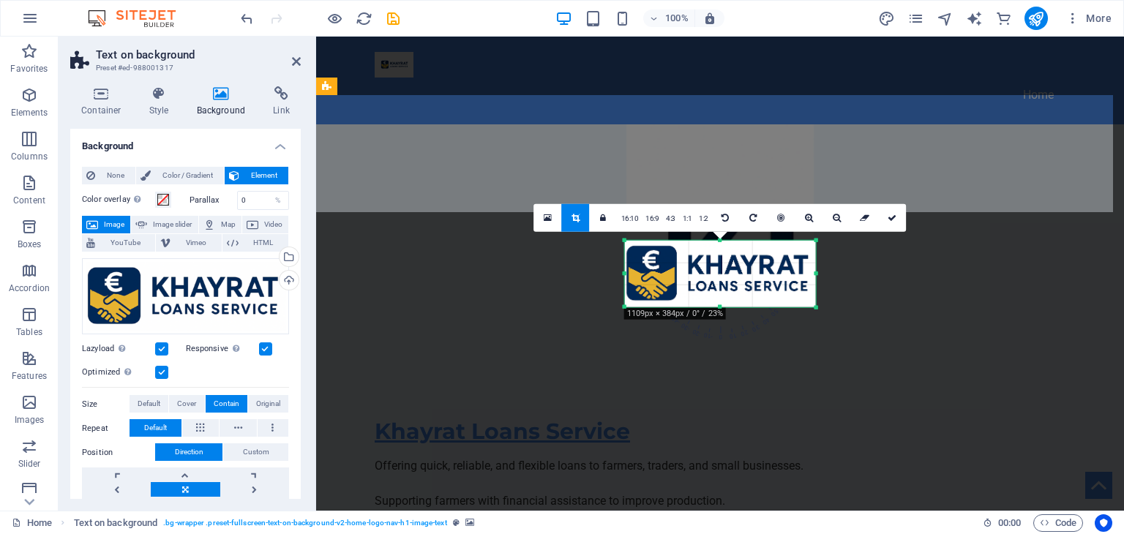
drag, startPoint x: 772, startPoint y: 246, endPoint x: 857, endPoint y: 247, distance: 85.6
click at [857, 247] on div "Drag here to replace the existing content. Press “Ctrl” if you want to create a…" at bounding box center [720, 274] width 808 height 474
click at [890, 216] on icon at bounding box center [891, 218] width 9 height 9
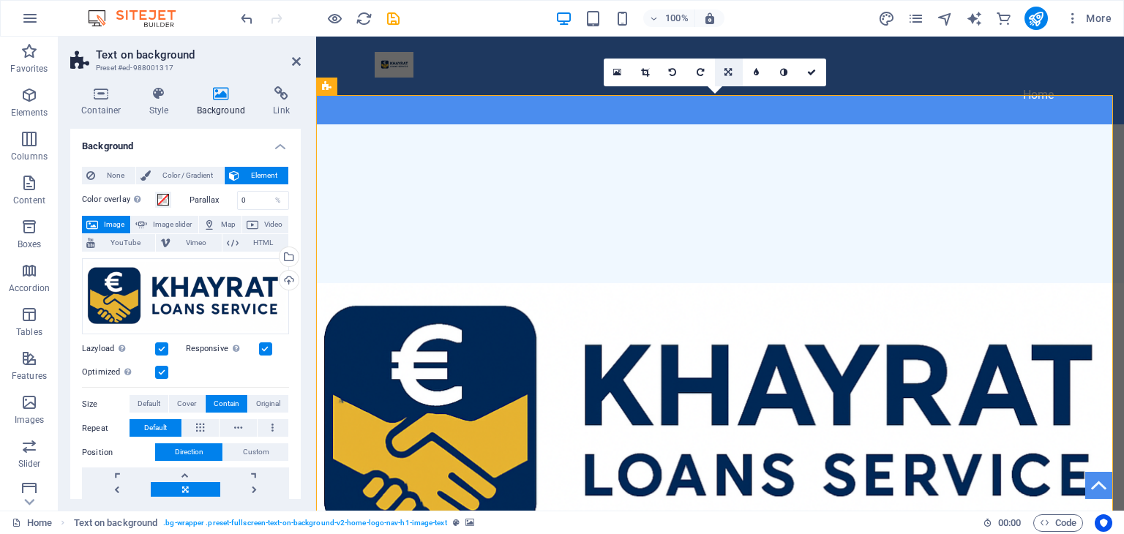
click at [732, 65] on link at bounding box center [729, 73] width 28 height 28
click at [754, 71] on icon at bounding box center [756, 72] width 7 height 9
click at [727, 72] on icon at bounding box center [728, 72] width 7 height 9
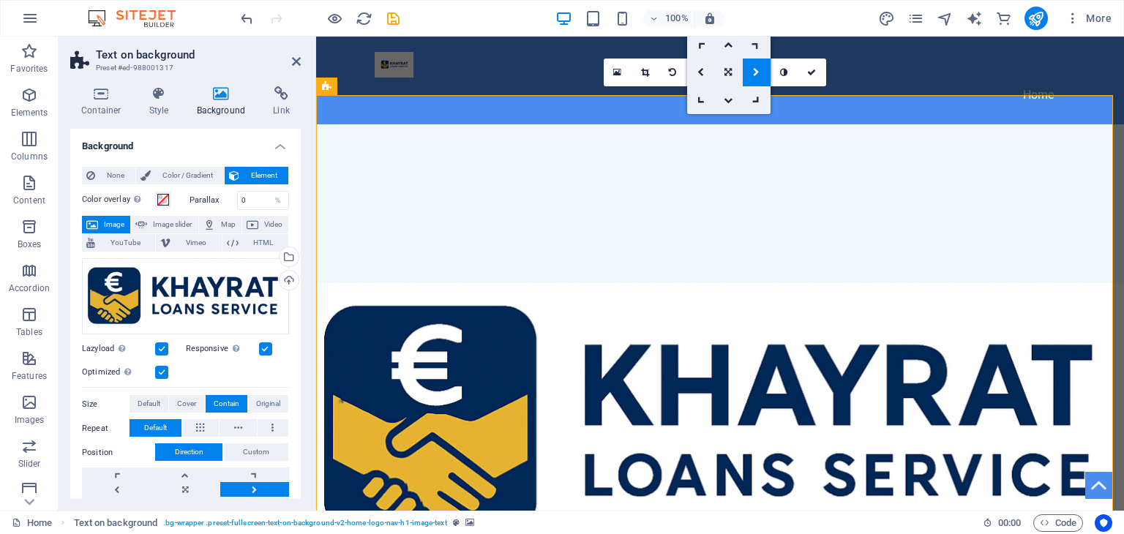
click at [756, 43] on icon at bounding box center [756, 44] width 12 height 12
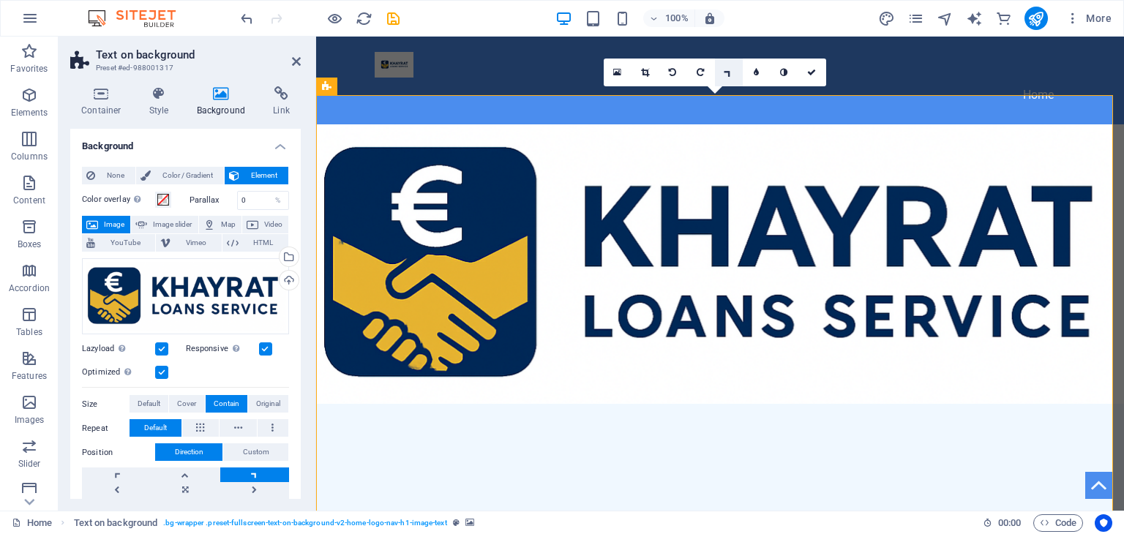
click at [729, 74] on icon at bounding box center [728, 72] width 12 height 12
click at [755, 71] on icon at bounding box center [756, 72] width 7 height 9
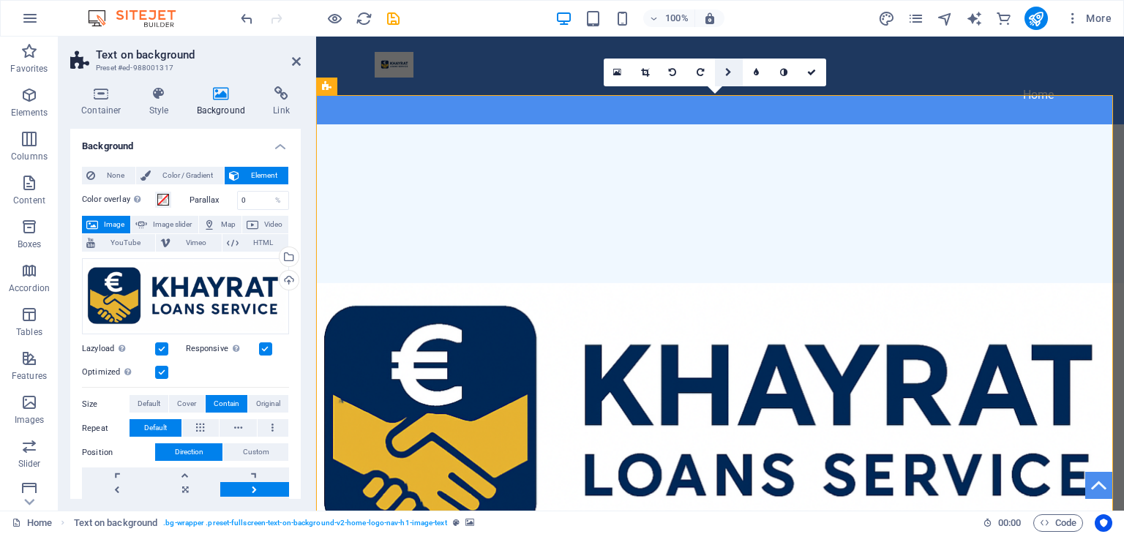
click at [728, 66] on link at bounding box center [729, 73] width 28 height 28
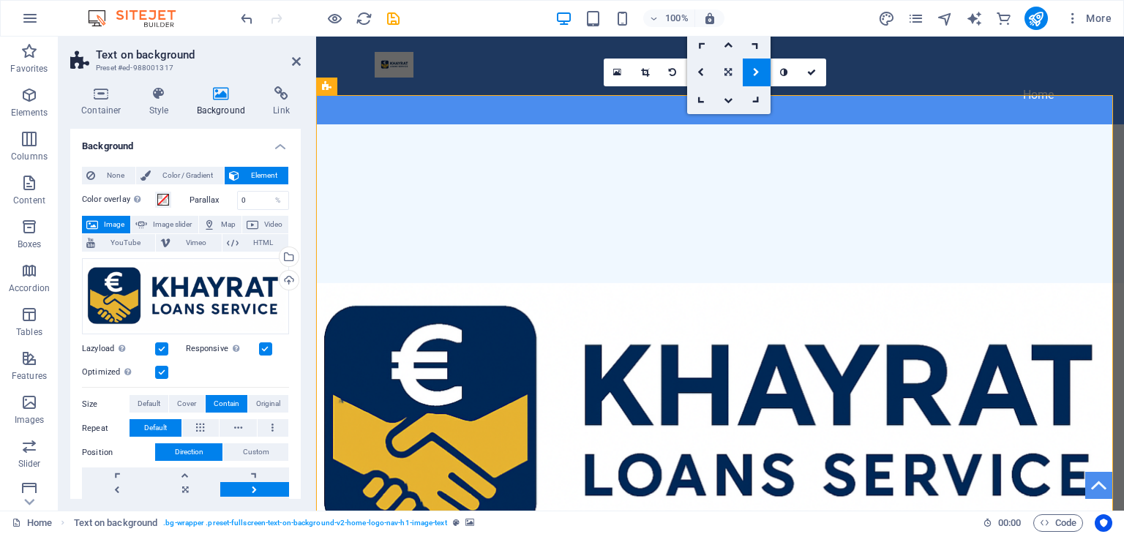
click at [724, 74] on icon at bounding box center [727, 72] width 7 height 9
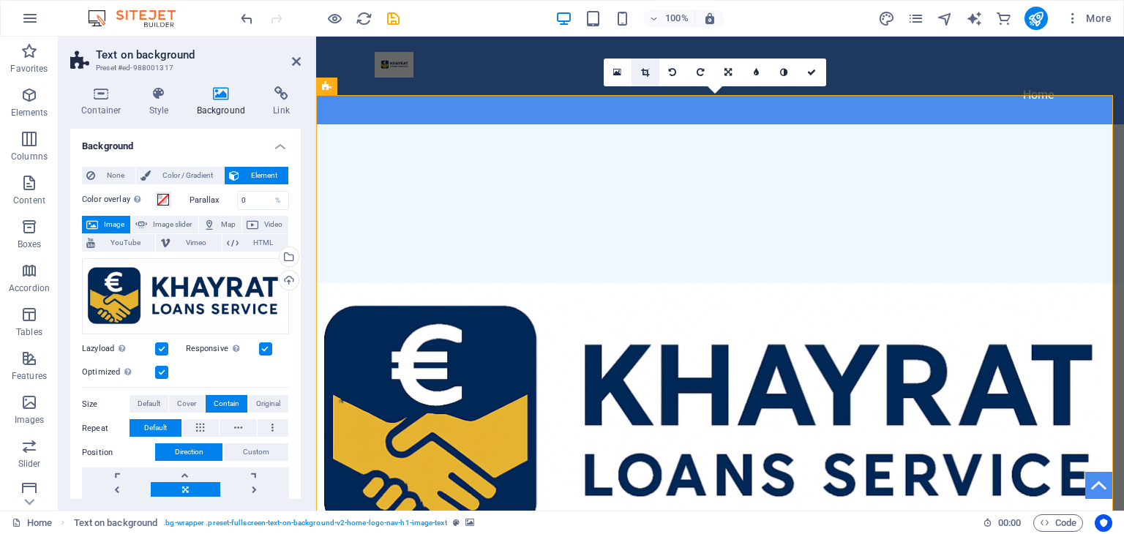
click at [644, 70] on icon at bounding box center [645, 72] width 8 height 9
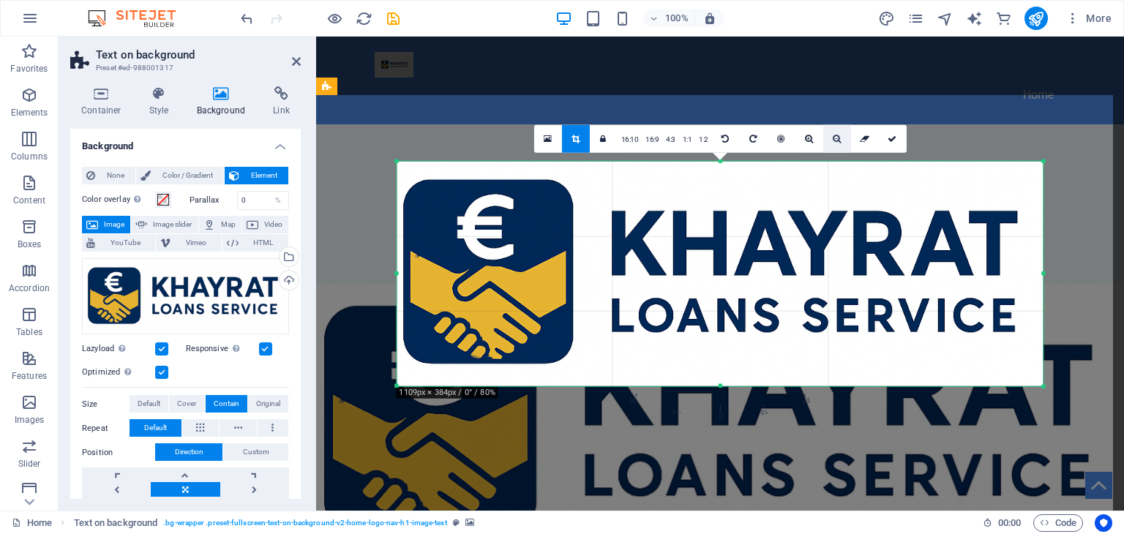
click at [833, 138] on icon at bounding box center [837, 139] width 8 height 9
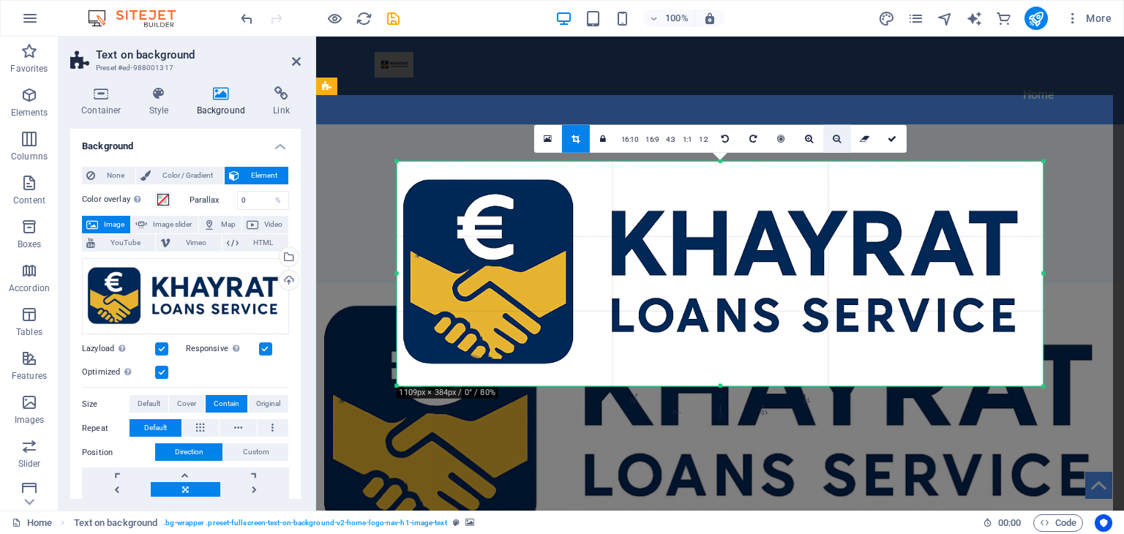
click at [833, 138] on icon at bounding box center [837, 139] width 8 height 9
click at [703, 138] on link "1:2" at bounding box center [703, 140] width 17 height 28
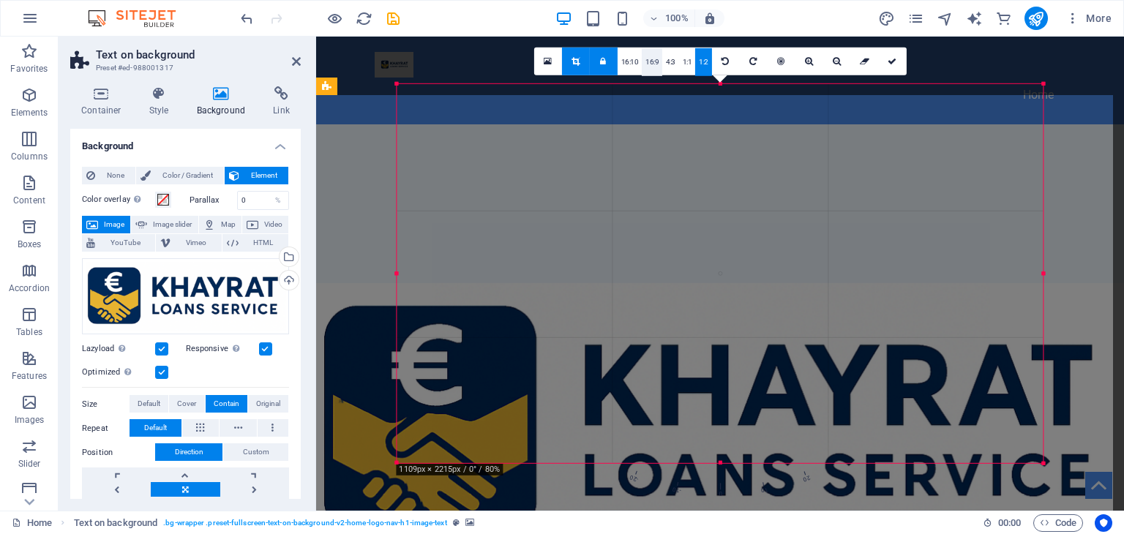
click at [646, 65] on link "16:9" at bounding box center [652, 62] width 20 height 28
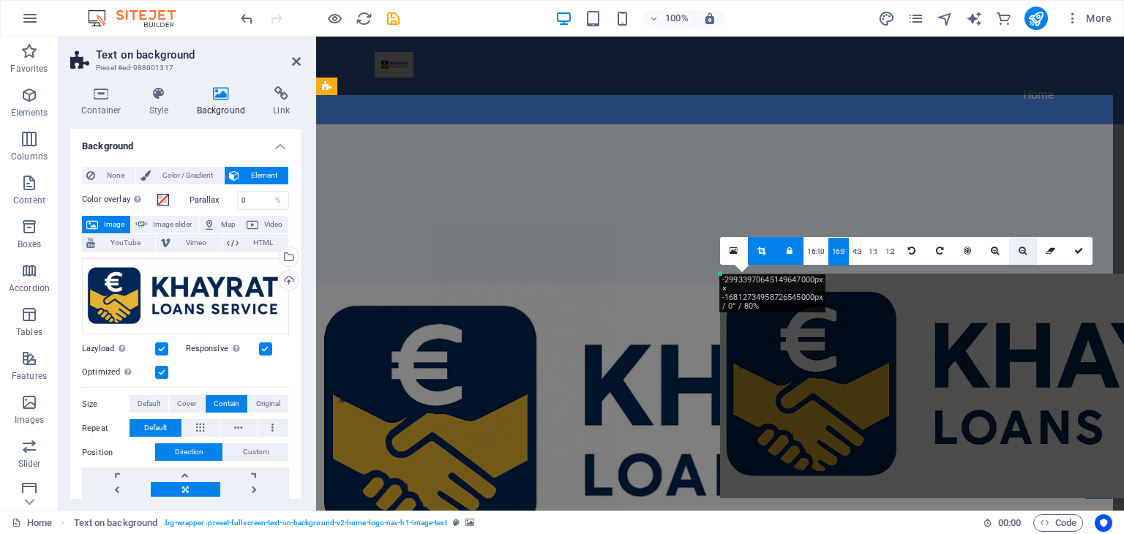
click at [1018, 249] on icon at bounding box center [1022, 251] width 8 height 9
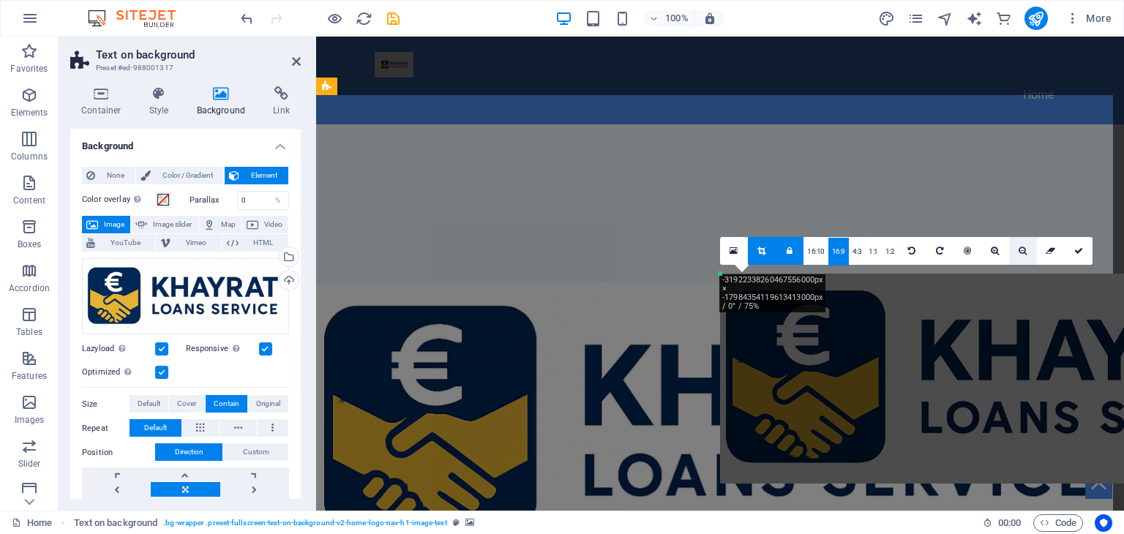
click at [1018, 249] on icon at bounding box center [1022, 251] width 8 height 9
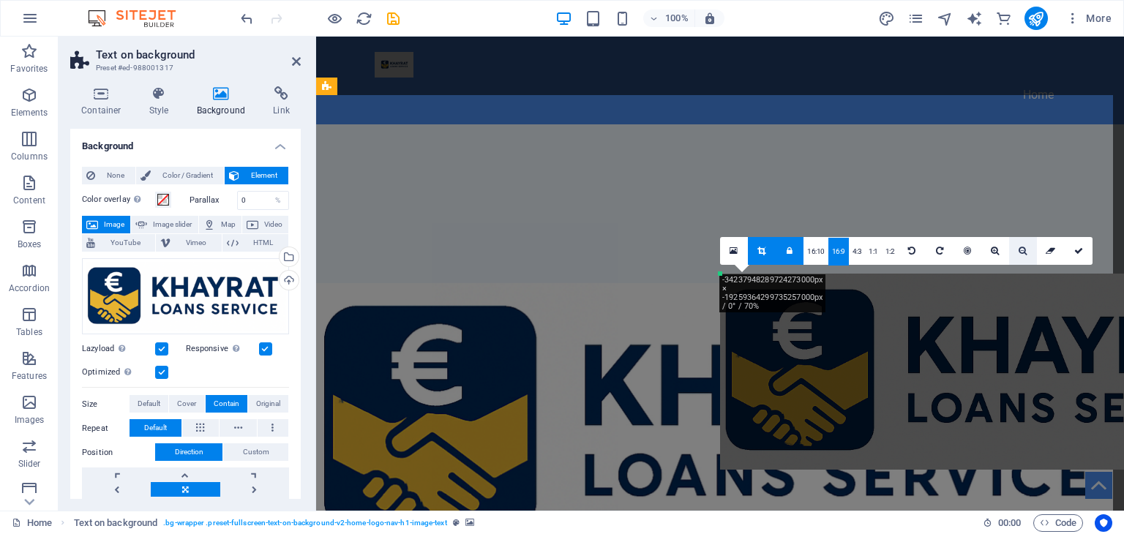
click at [1018, 249] on icon at bounding box center [1022, 251] width 8 height 9
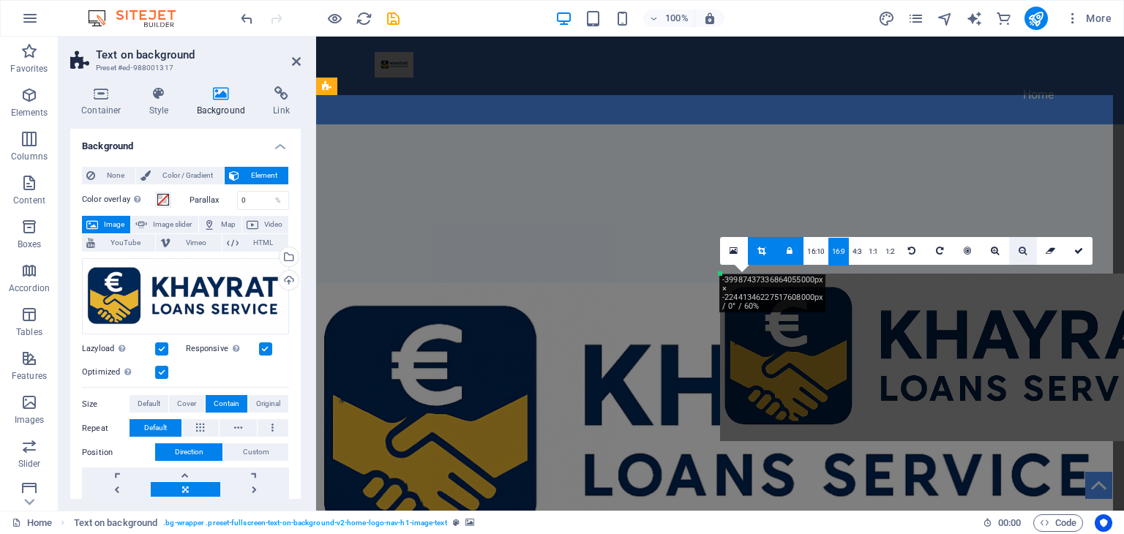
click at [1018, 249] on icon at bounding box center [1022, 251] width 8 height 9
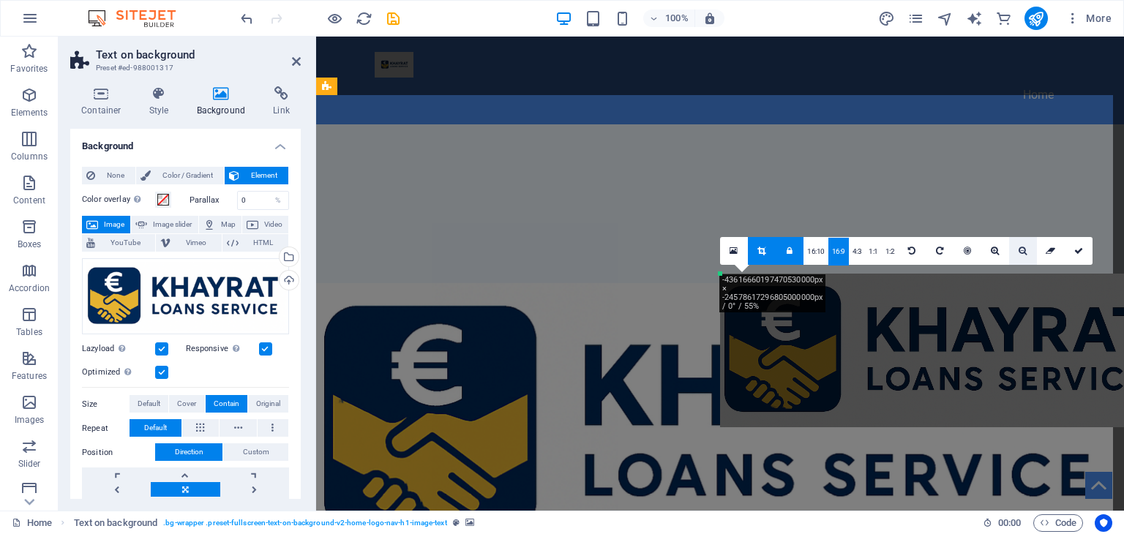
click at [1018, 249] on icon at bounding box center [1022, 251] width 8 height 9
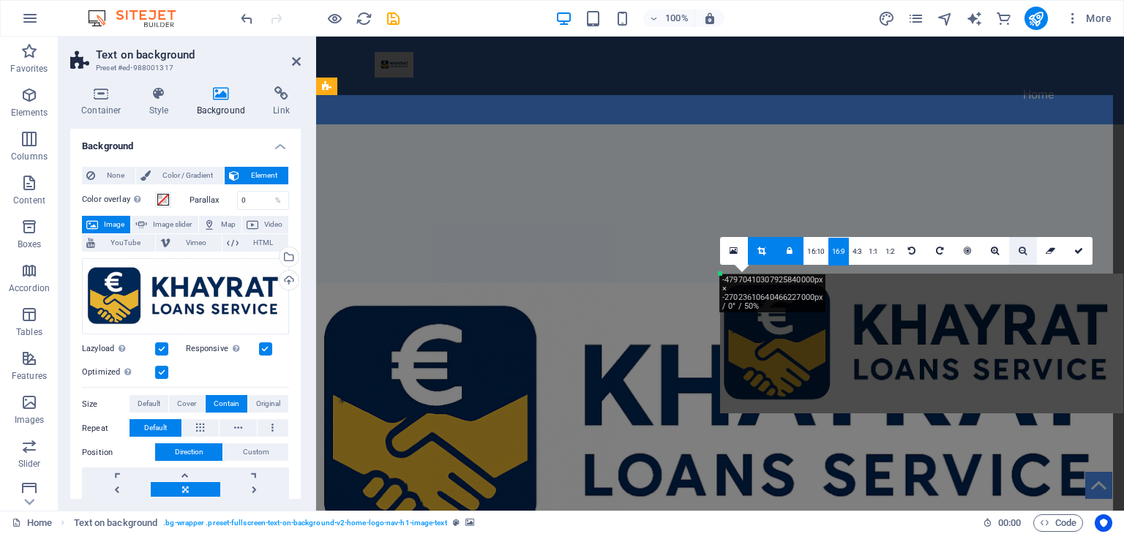
click at [1018, 249] on icon at bounding box center [1022, 251] width 8 height 9
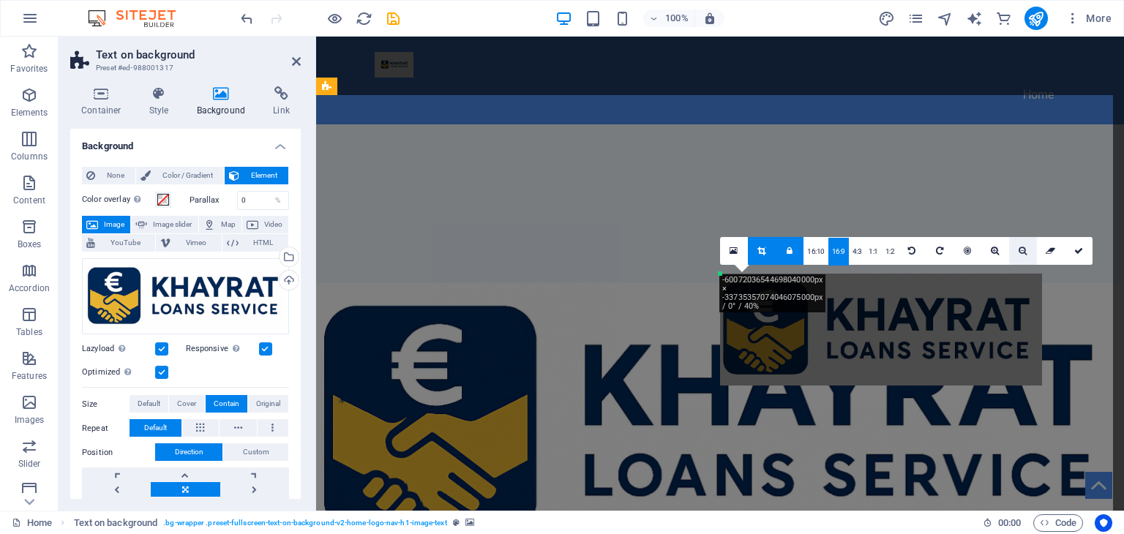
click at [1018, 249] on icon at bounding box center [1022, 251] width 8 height 9
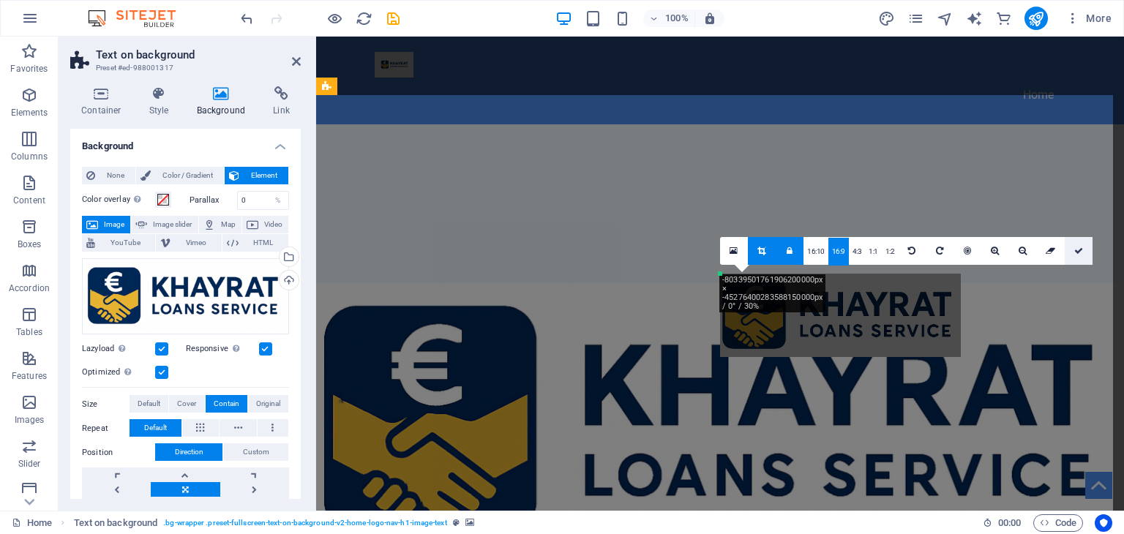
click at [1074, 247] on icon at bounding box center [1078, 251] width 9 height 9
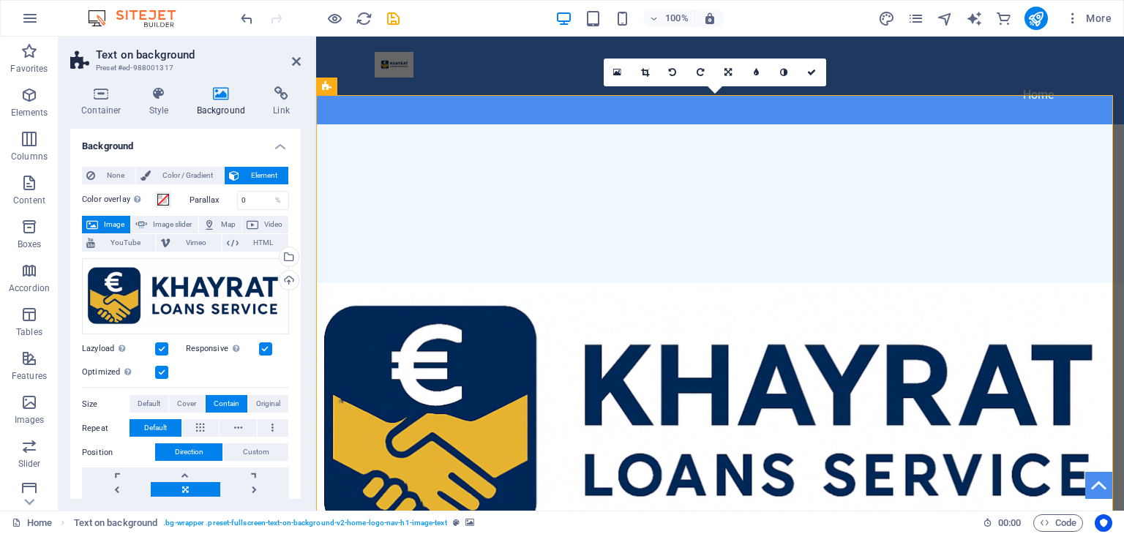
click at [296, 70] on header "Text on background Preset #ed-988001317" at bounding box center [185, 56] width 230 height 38
click at [296, 60] on icon at bounding box center [296, 62] width 9 height 12
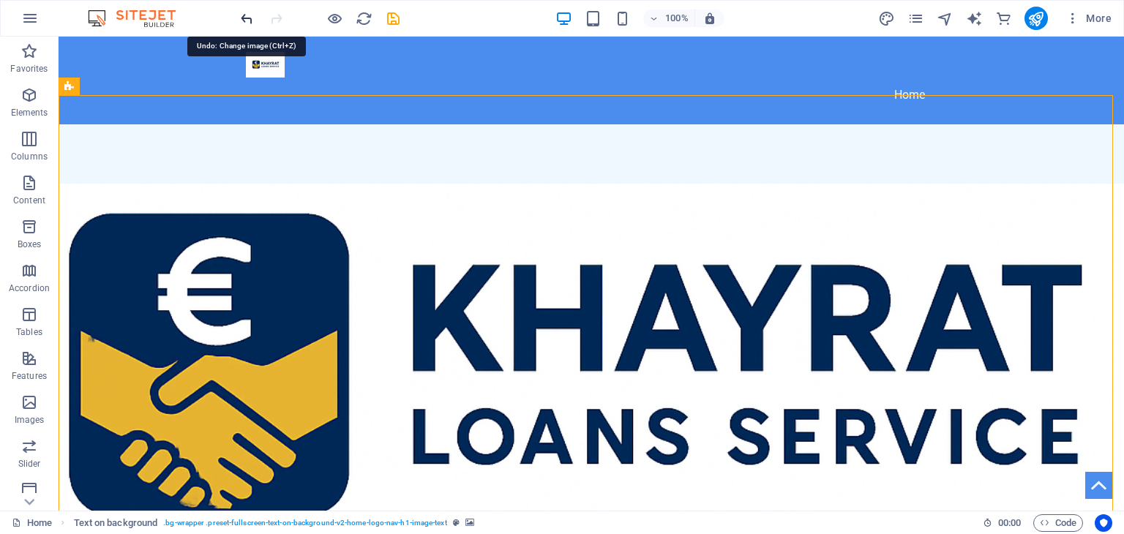
click at [253, 23] on icon "undo" at bounding box center [247, 18] width 17 height 17
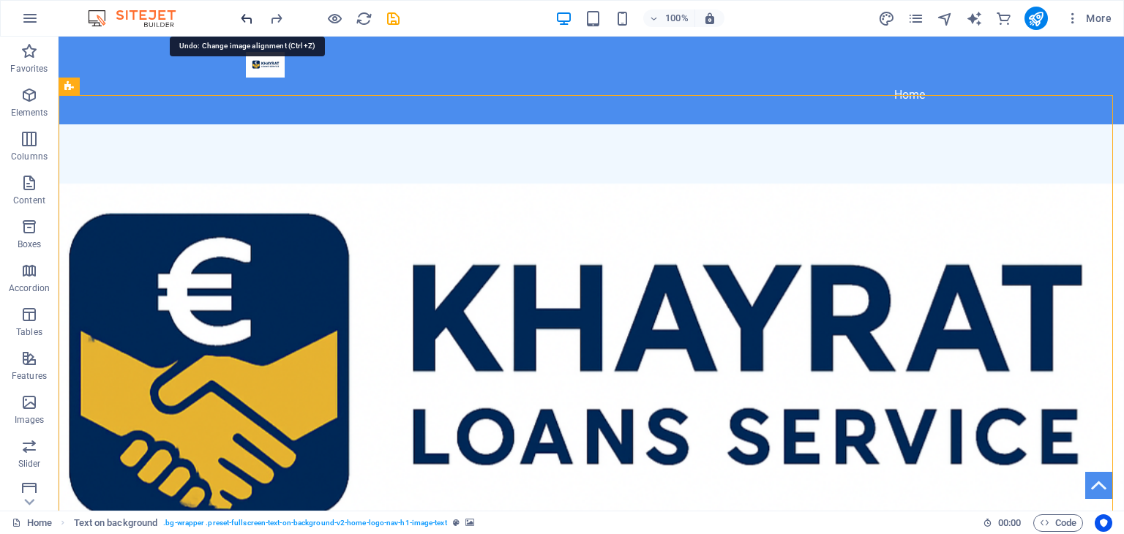
click at [253, 23] on icon "undo" at bounding box center [247, 18] width 17 height 17
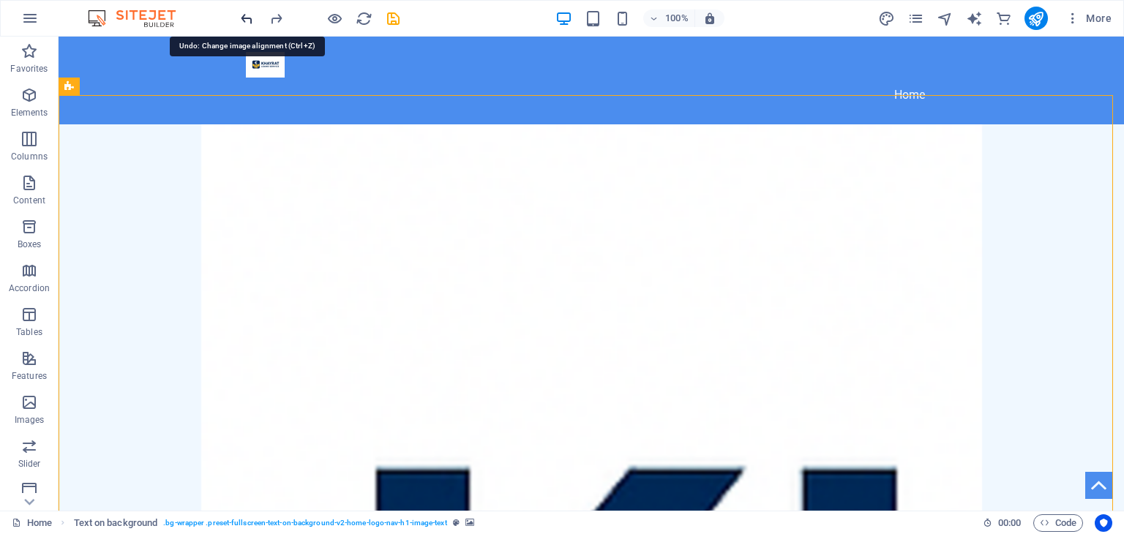
click at [253, 23] on icon "undo" at bounding box center [247, 18] width 17 height 17
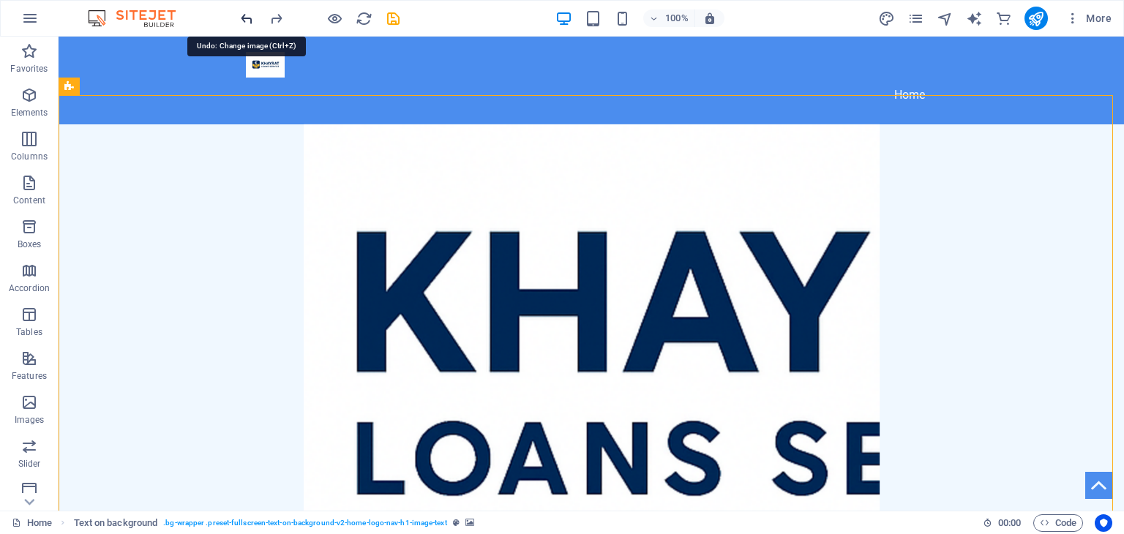
click at [253, 23] on icon "undo" at bounding box center [247, 18] width 17 height 17
click at [253, 23] on div at bounding box center [320, 18] width 164 height 23
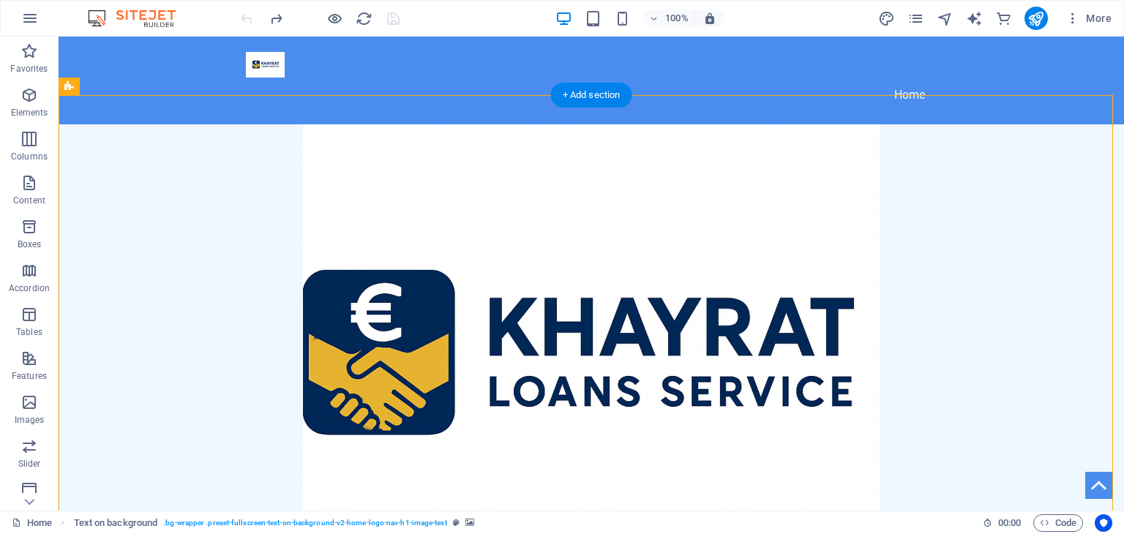
click at [792, 217] on figure at bounding box center [591, 368] width 1065 height 488
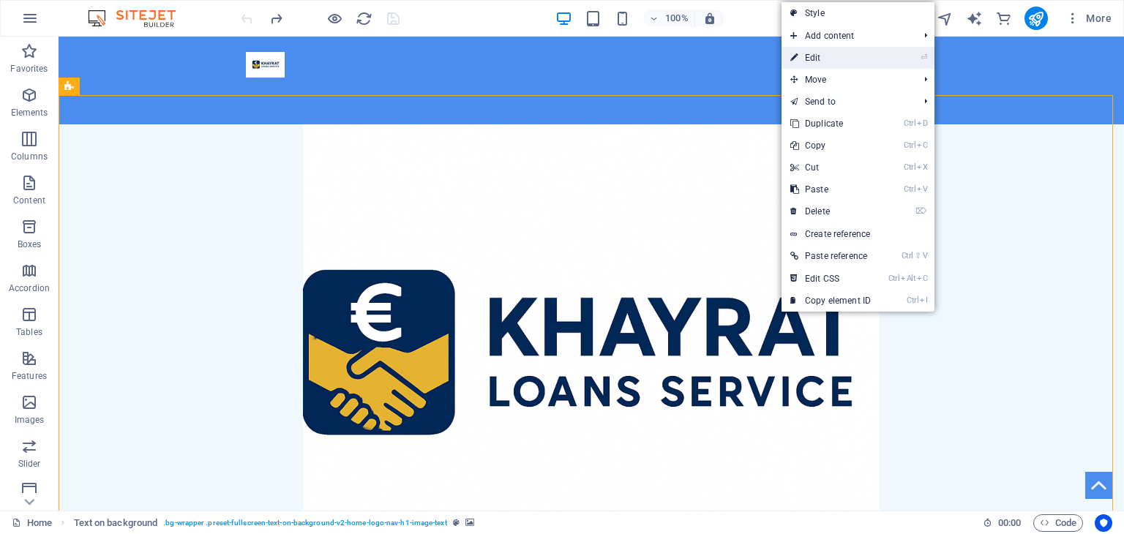
click at [832, 51] on link "⏎ Edit" at bounding box center [830, 58] width 98 height 22
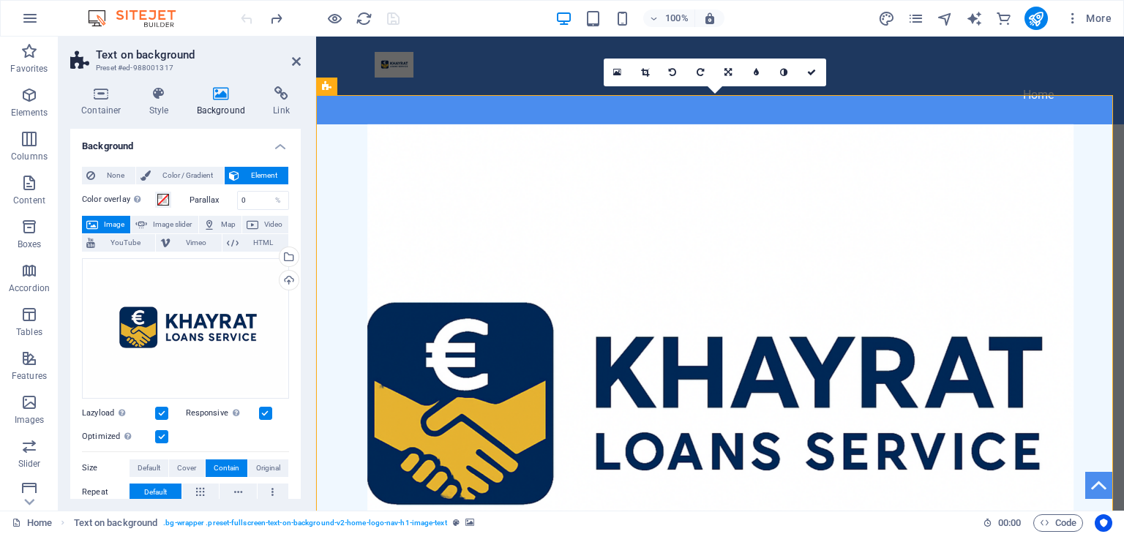
drag, startPoint x: 808, startPoint y: 285, endPoint x: 888, endPoint y: 274, distance: 80.5
click at [888, 274] on figure at bounding box center [720, 423] width 808 height 598
click at [727, 69] on icon at bounding box center [727, 72] width 7 height 9
click at [753, 72] on icon at bounding box center [756, 72] width 7 height 9
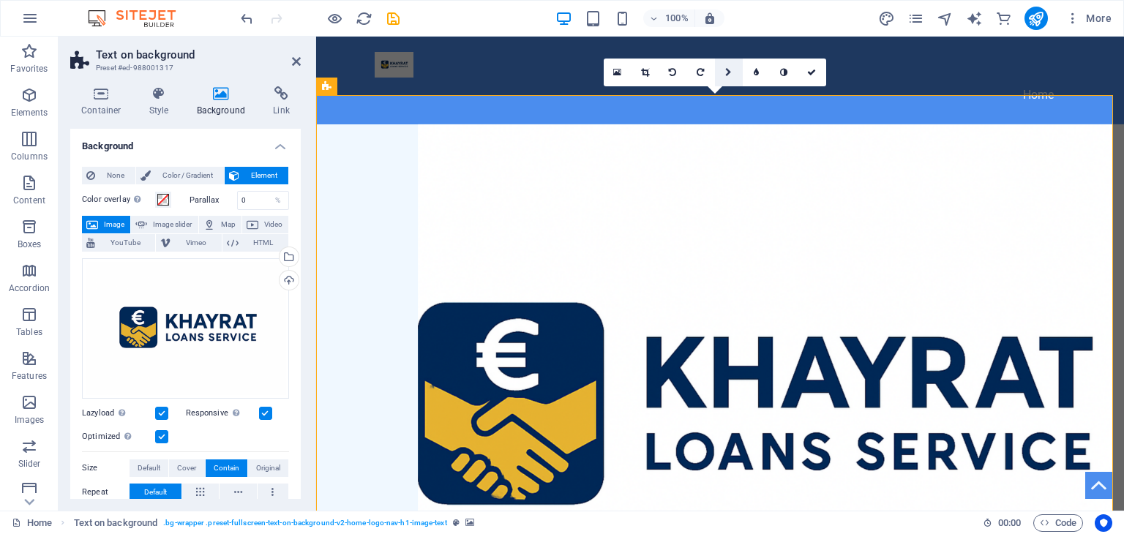
click at [726, 76] on link at bounding box center [729, 73] width 28 height 28
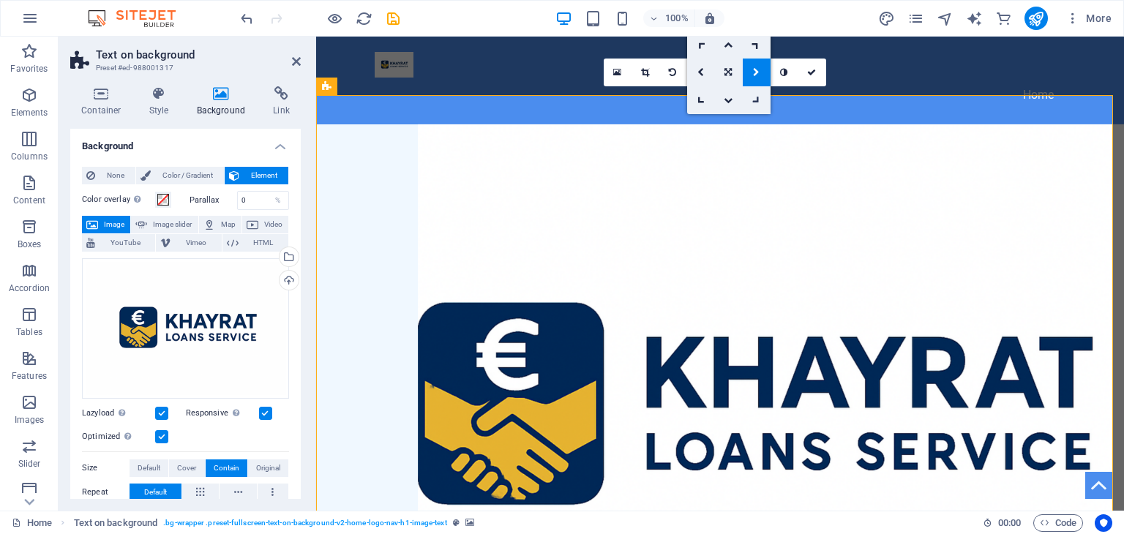
click at [759, 103] on link at bounding box center [757, 100] width 28 height 28
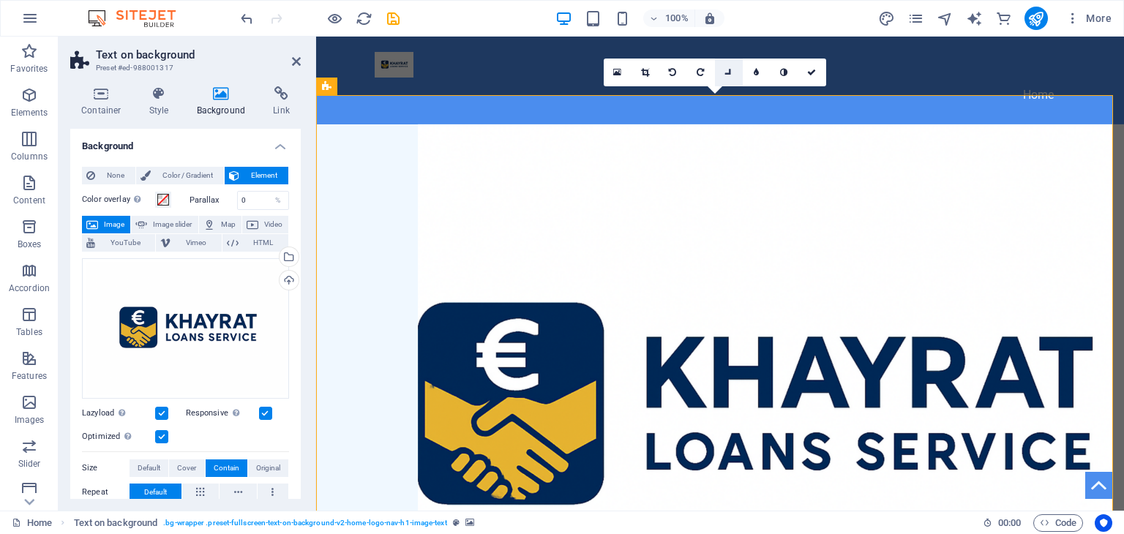
click at [724, 70] on icon at bounding box center [728, 72] width 12 height 12
click at [724, 70] on icon at bounding box center [727, 72] width 7 height 9
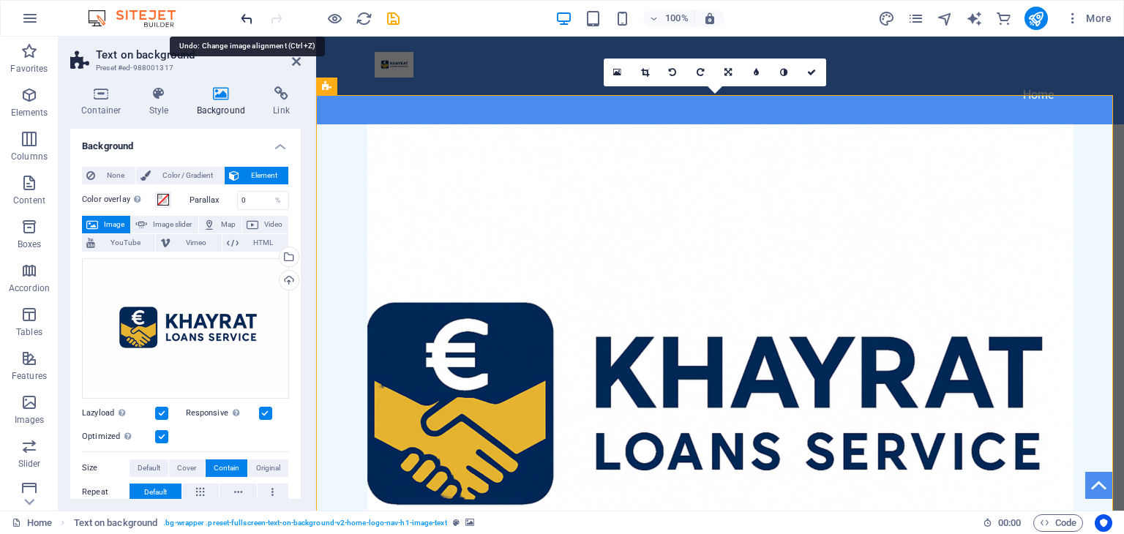
click at [242, 18] on icon "undo" at bounding box center [247, 18] width 17 height 17
click at [242, 18] on div at bounding box center [320, 18] width 164 height 23
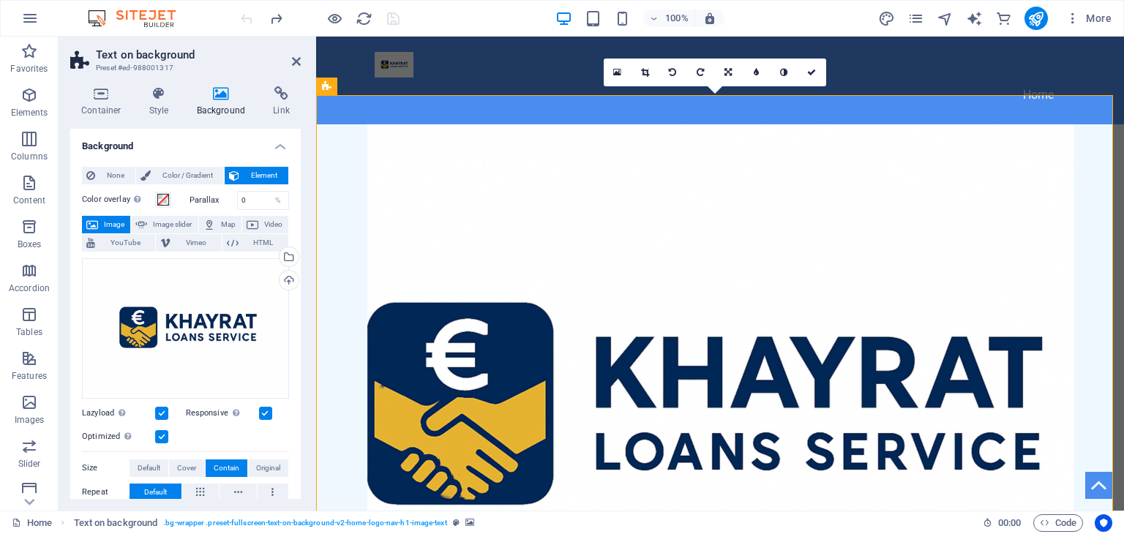
click at [242, 18] on div at bounding box center [320, 18] width 164 height 23
click at [1074, 20] on icon "button" at bounding box center [1072, 18] width 15 height 15
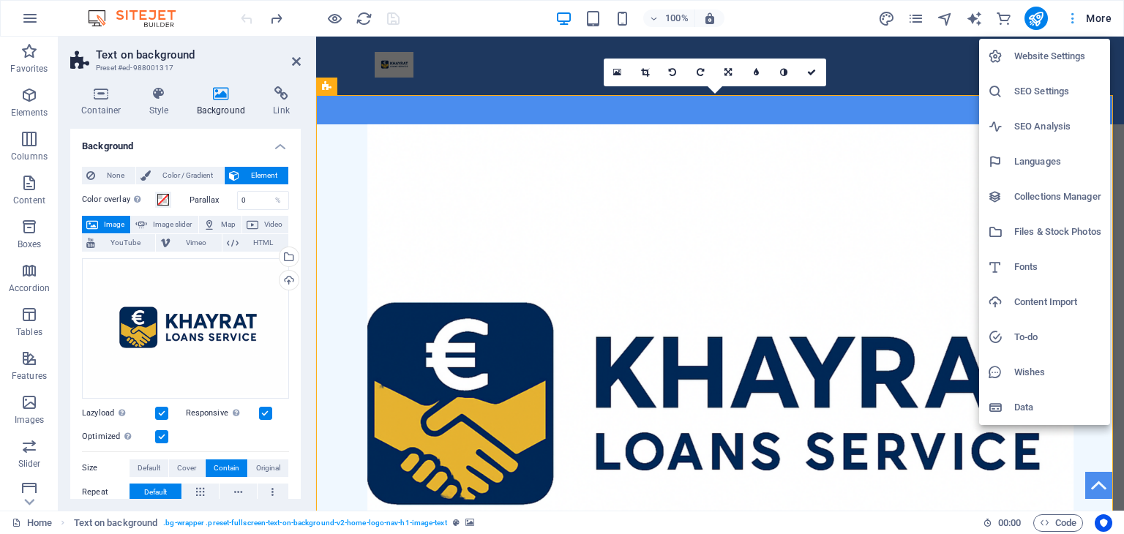
click at [1074, 20] on div at bounding box center [562, 267] width 1124 height 534
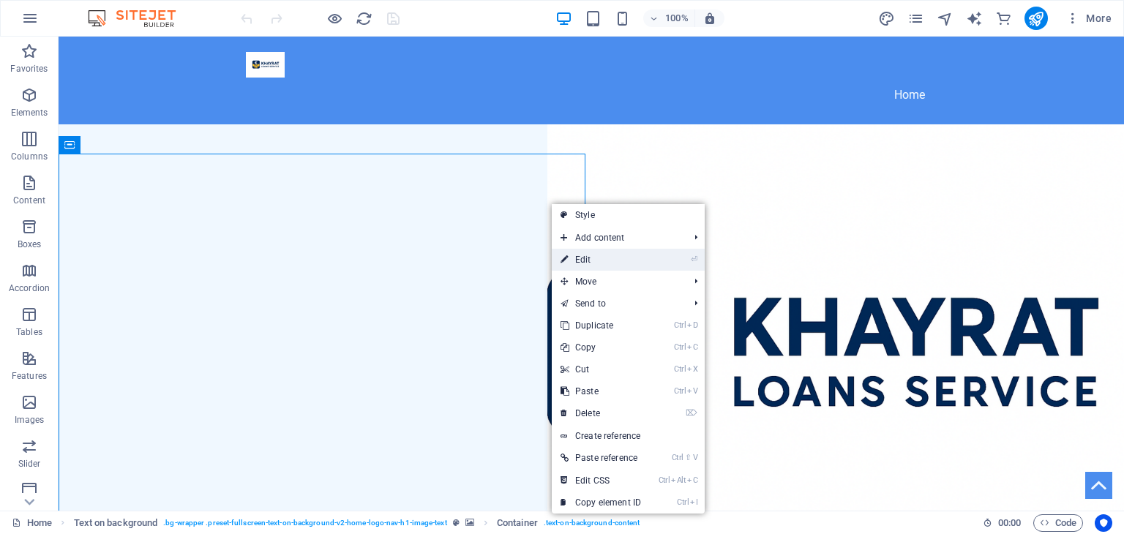
click at [600, 262] on link "⏎ Edit" at bounding box center [601, 260] width 98 height 22
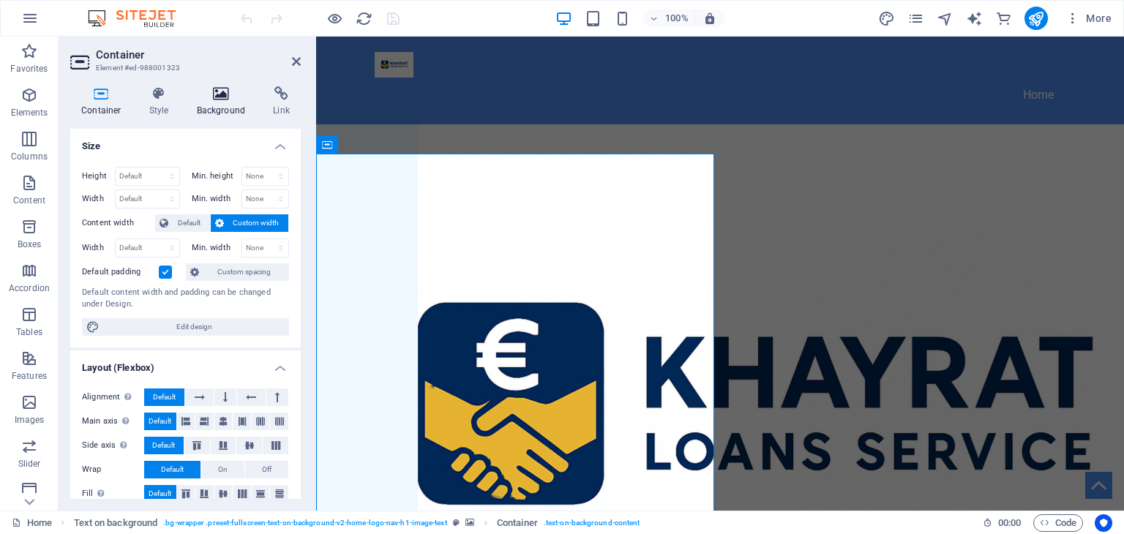
click at [209, 106] on h4 "Background" at bounding box center [224, 101] width 77 height 31
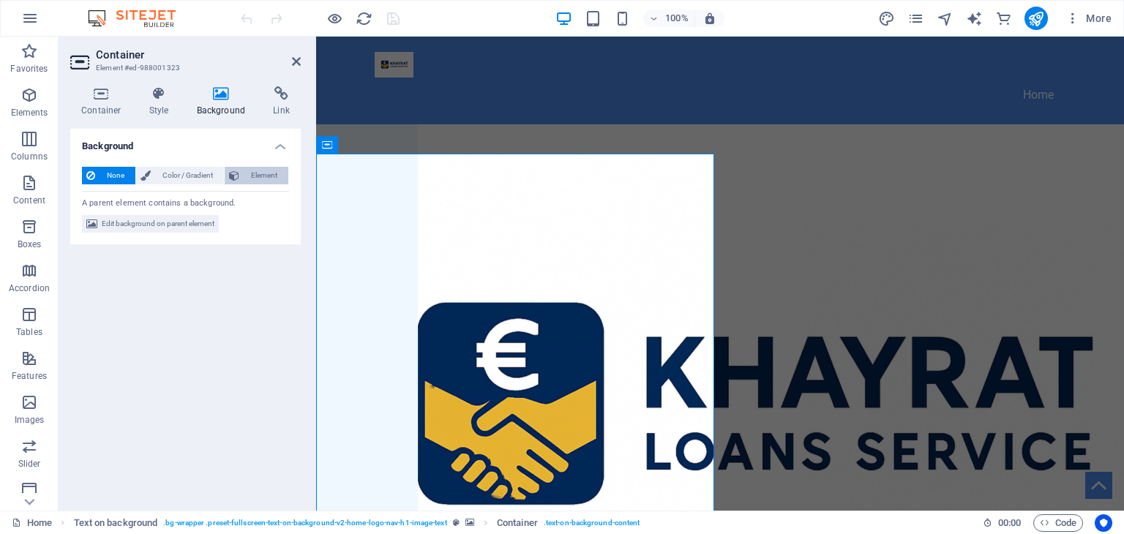
click at [259, 167] on span "Element" at bounding box center [264, 176] width 40 height 18
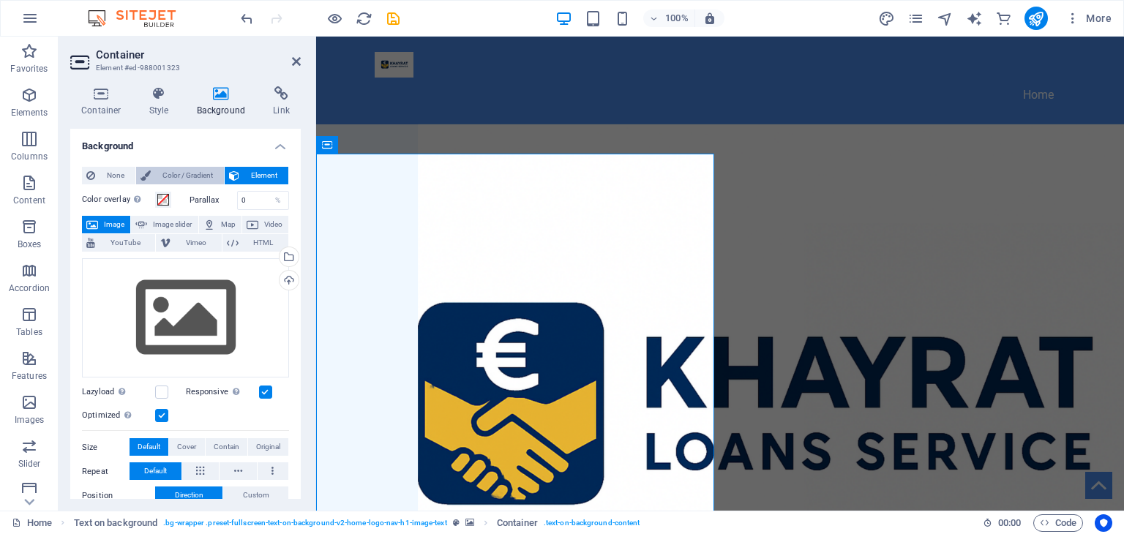
click at [184, 168] on span "Color / Gradient" at bounding box center [187, 176] width 64 height 18
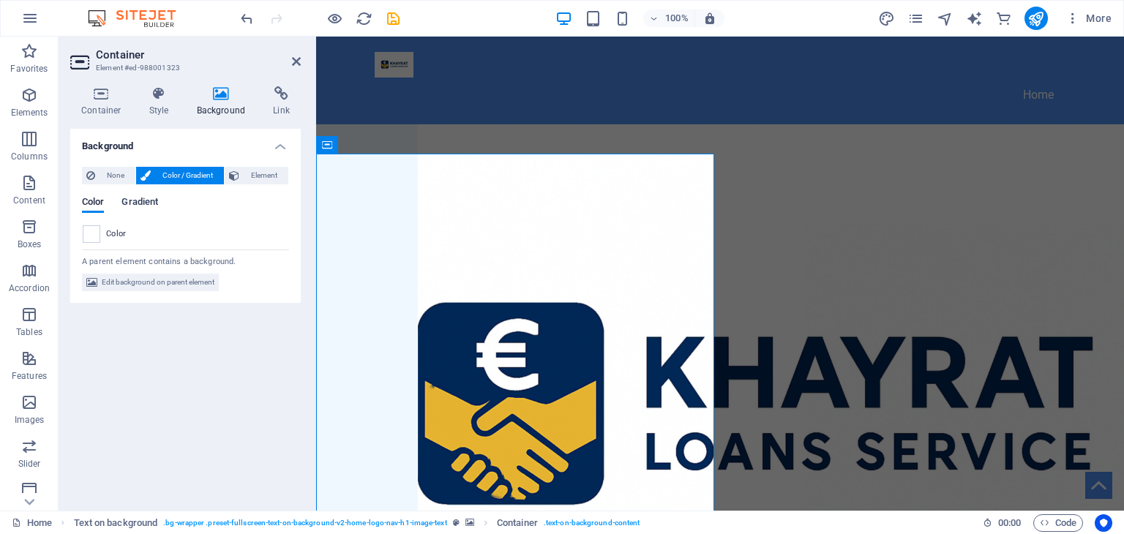
click at [143, 206] on span "Gradient" at bounding box center [139, 203] width 37 height 20
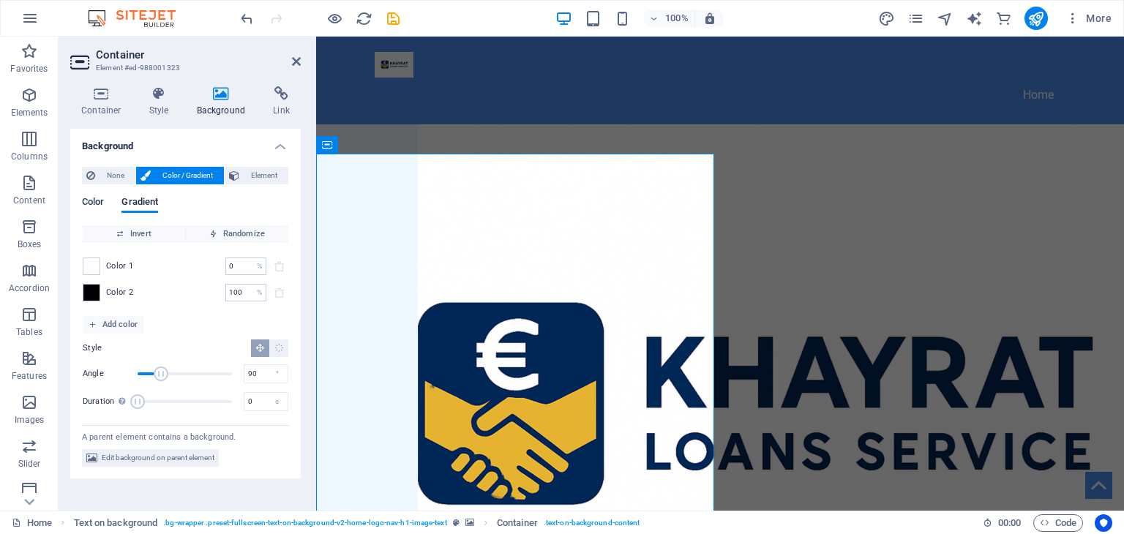
click at [94, 206] on span "Color" at bounding box center [93, 203] width 22 height 20
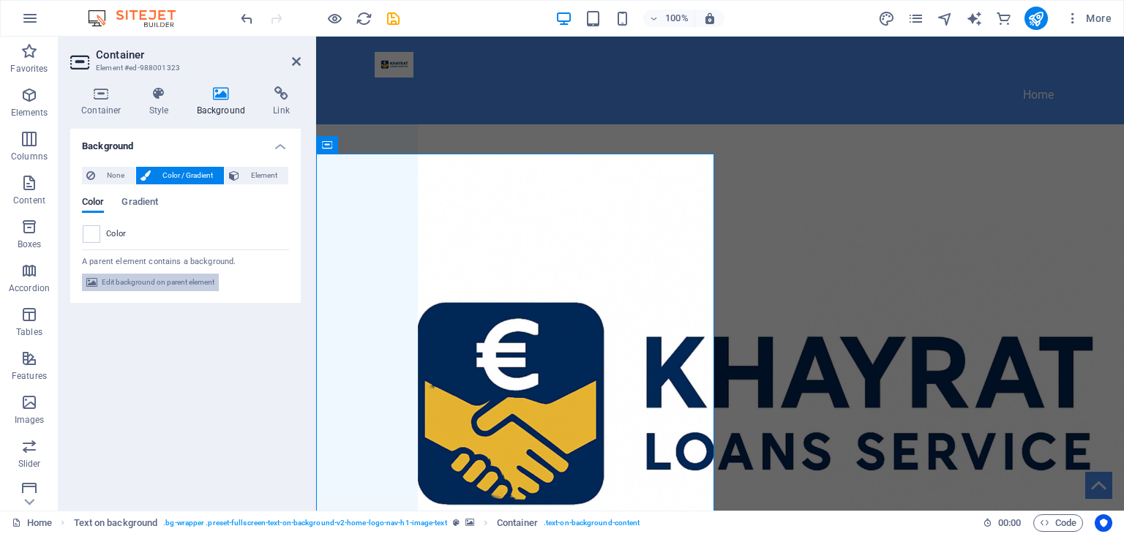
click at [130, 278] on span "Edit background on parent element" at bounding box center [158, 283] width 113 height 18
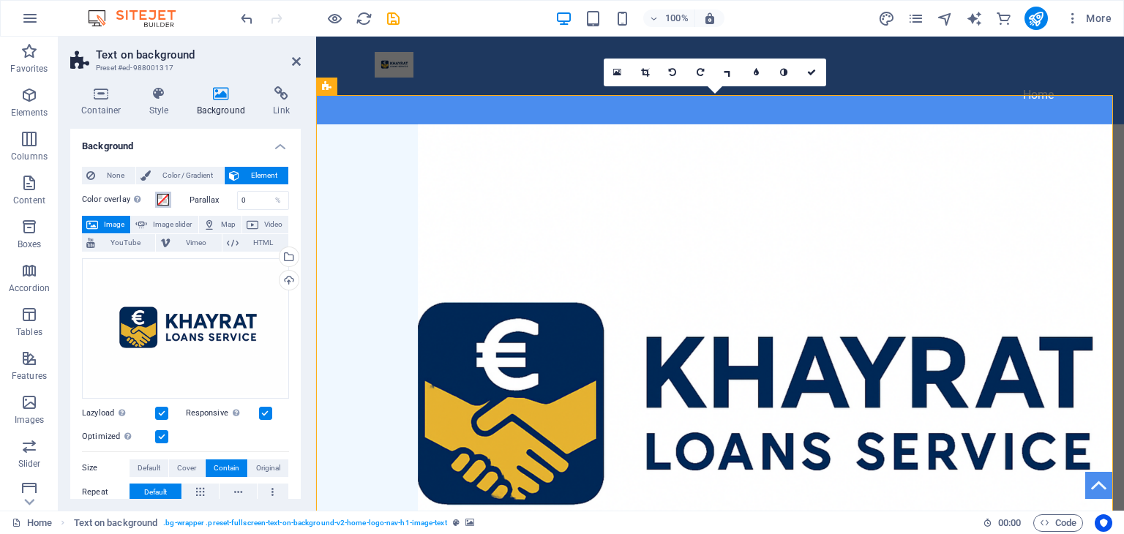
click at [164, 195] on span at bounding box center [163, 200] width 12 height 12
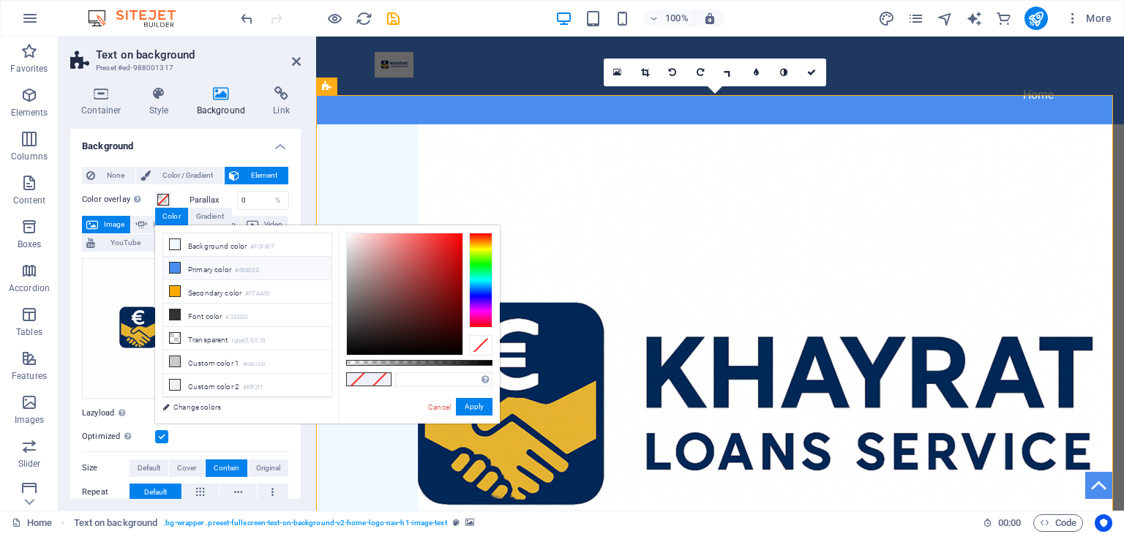
click at [175, 265] on icon at bounding box center [175, 268] width 10 height 10
type input "#4b8dee"
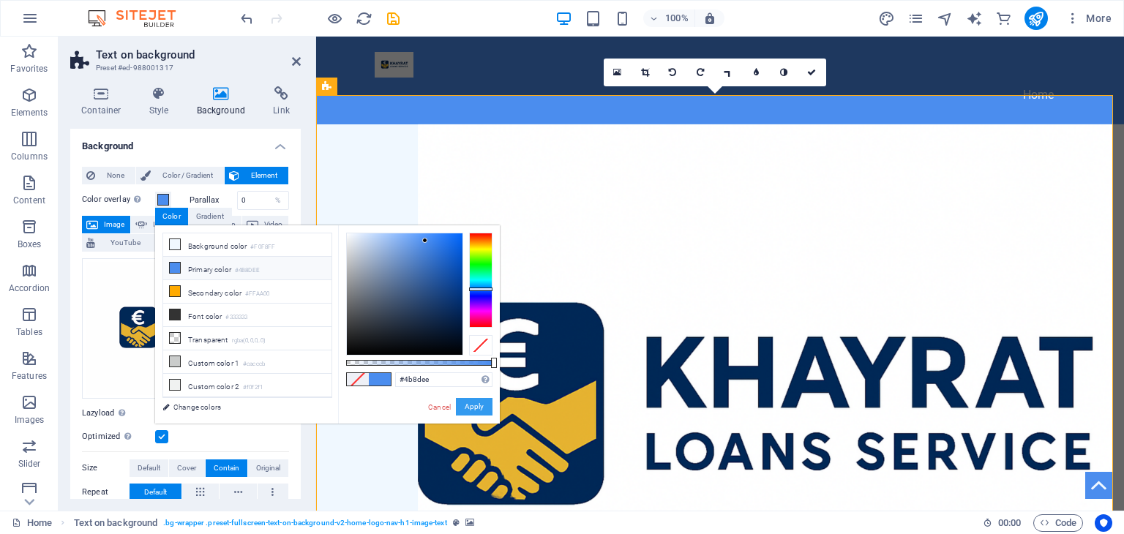
click at [460, 402] on button "Apply" at bounding box center [474, 407] width 37 height 18
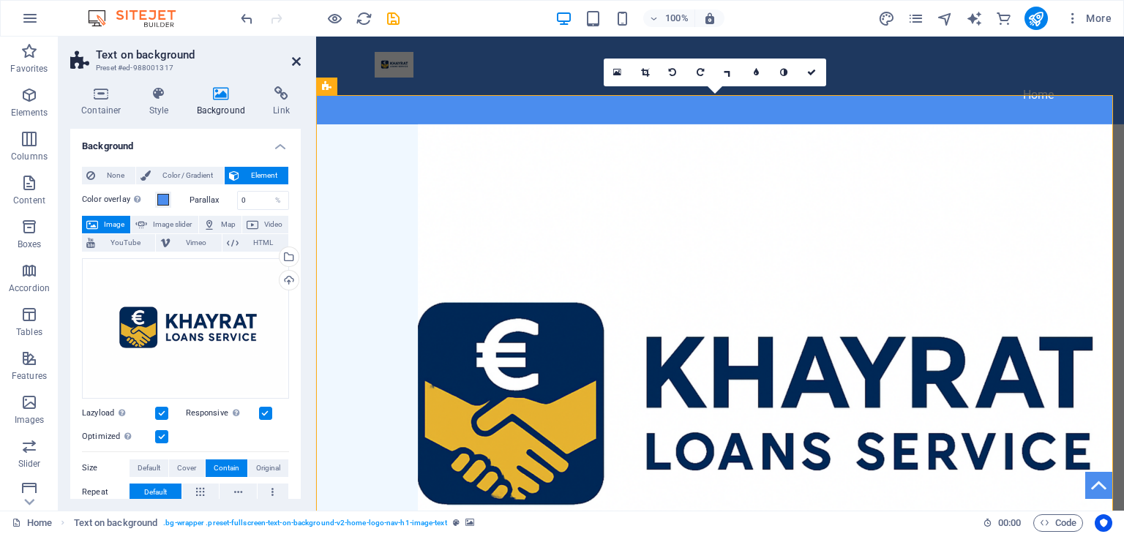
click at [295, 57] on icon at bounding box center [296, 62] width 9 height 12
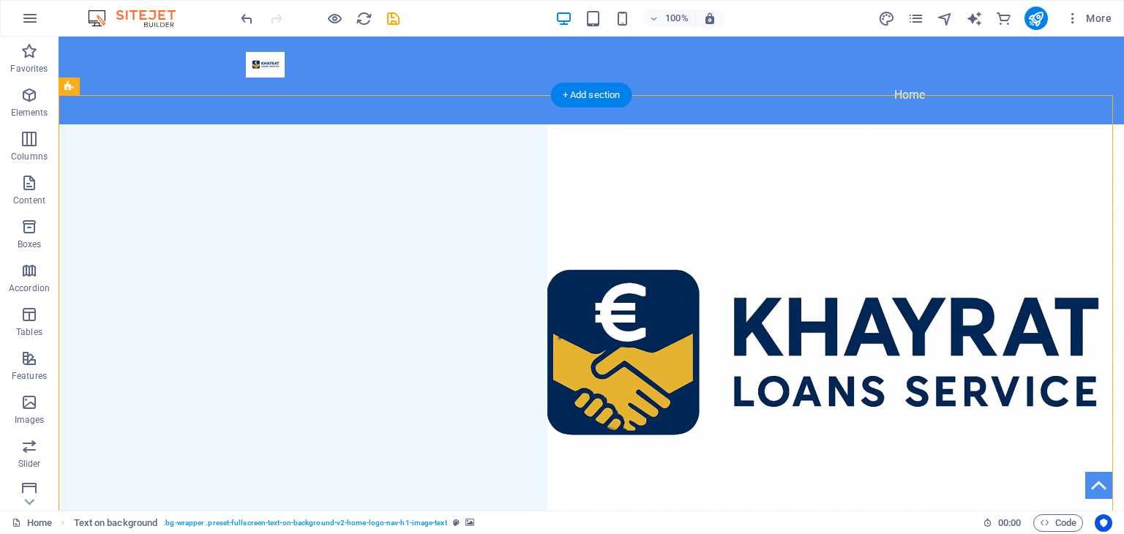
click at [854, 241] on figure at bounding box center [591, 368] width 1065 height 488
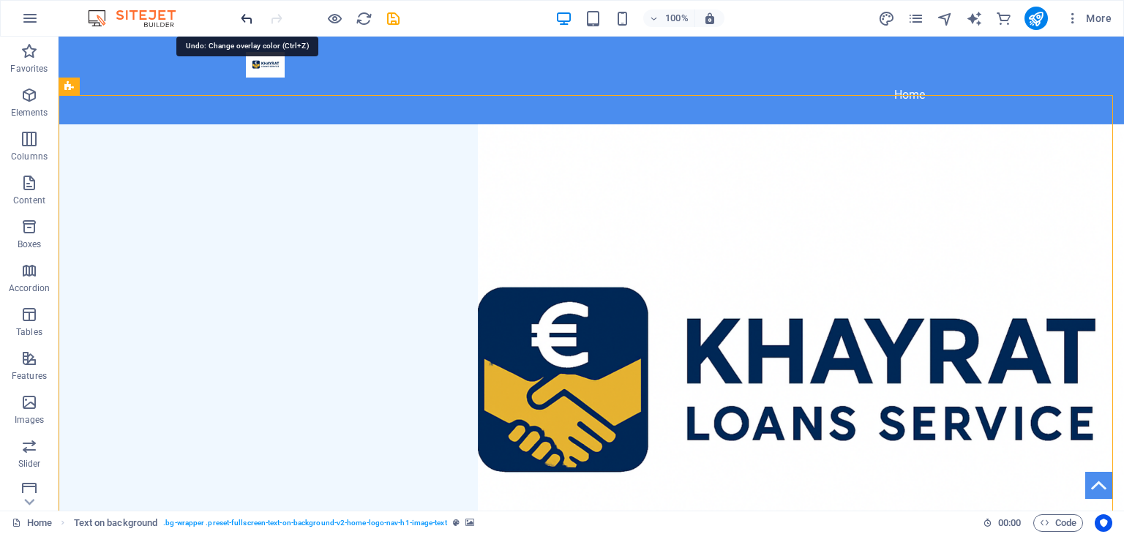
click at [247, 18] on icon "undo" at bounding box center [247, 18] width 17 height 17
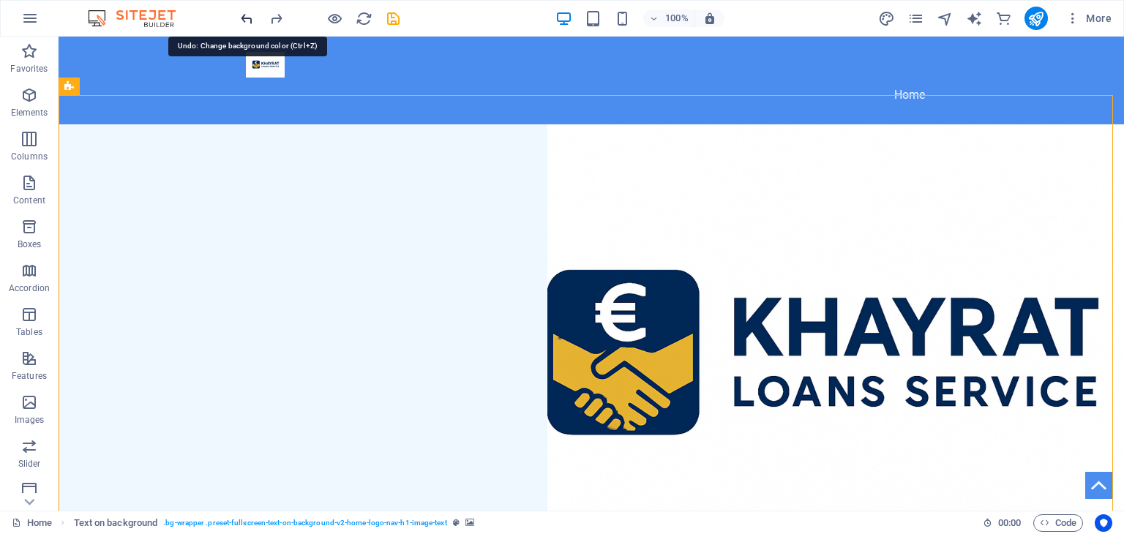
click at [247, 18] on icon "undo" at bounding box center [247, 18] width 17 height 17
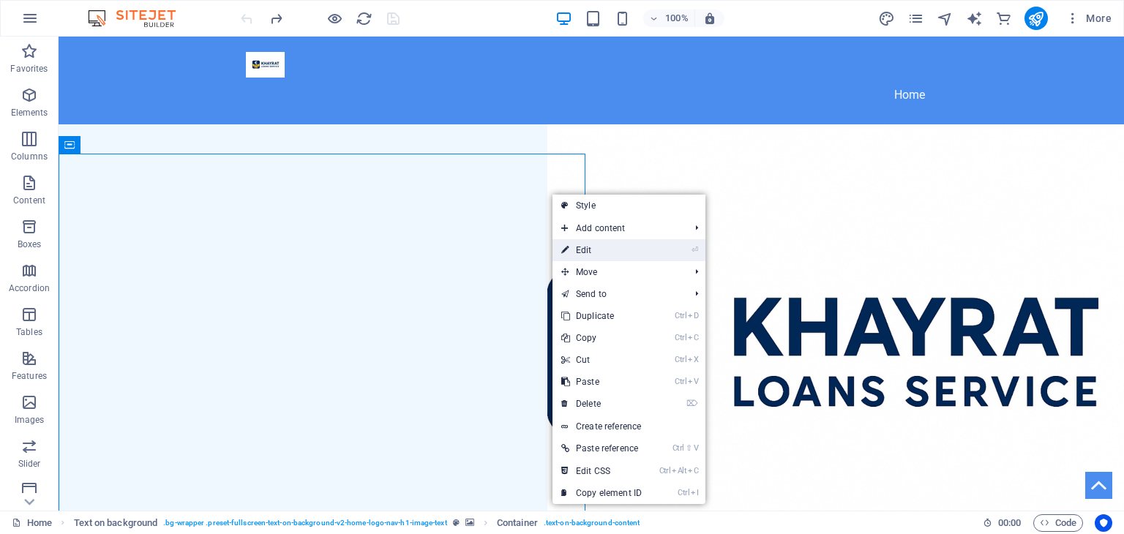
click at [591, 247] on link "⏎ Edit" at bounding box center [601, 250] width 98 height 22
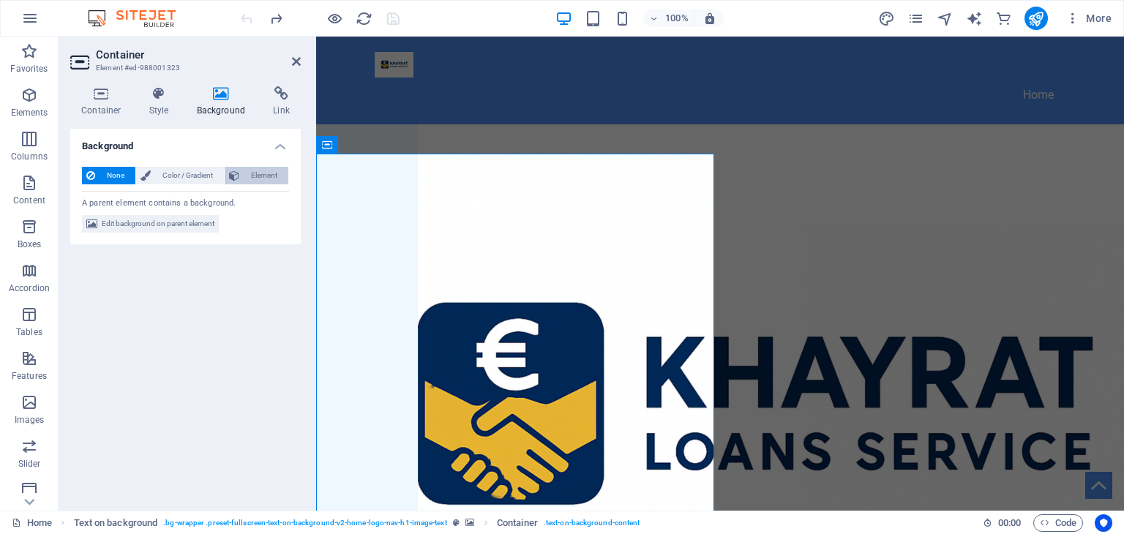
click at [236, 172] on icon at bounding box center [234, 176] width 10 height 18
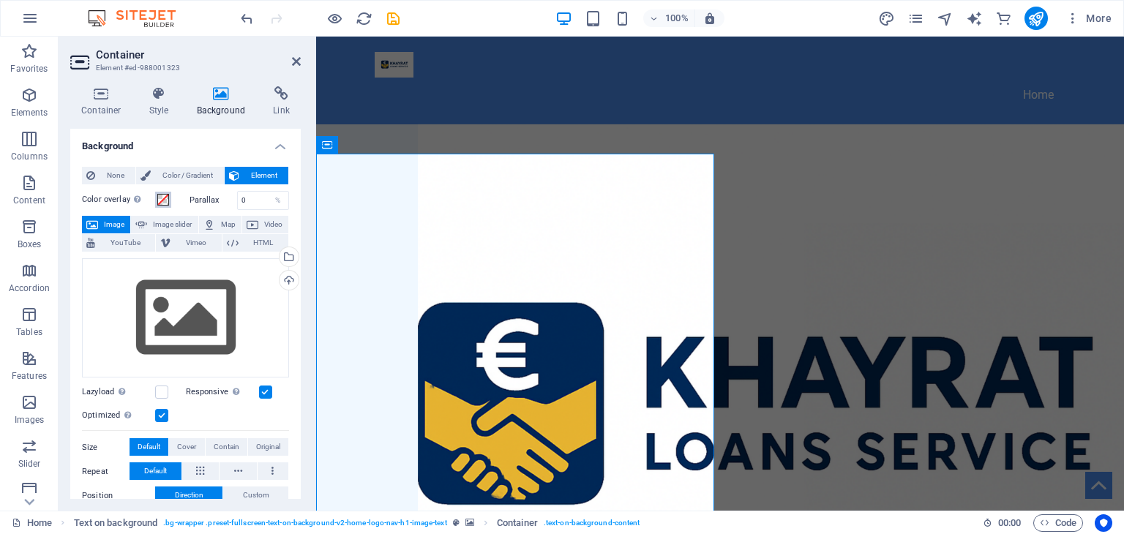
click at [165, 200] on span at bounding box center [163, 200] width 12 height 12
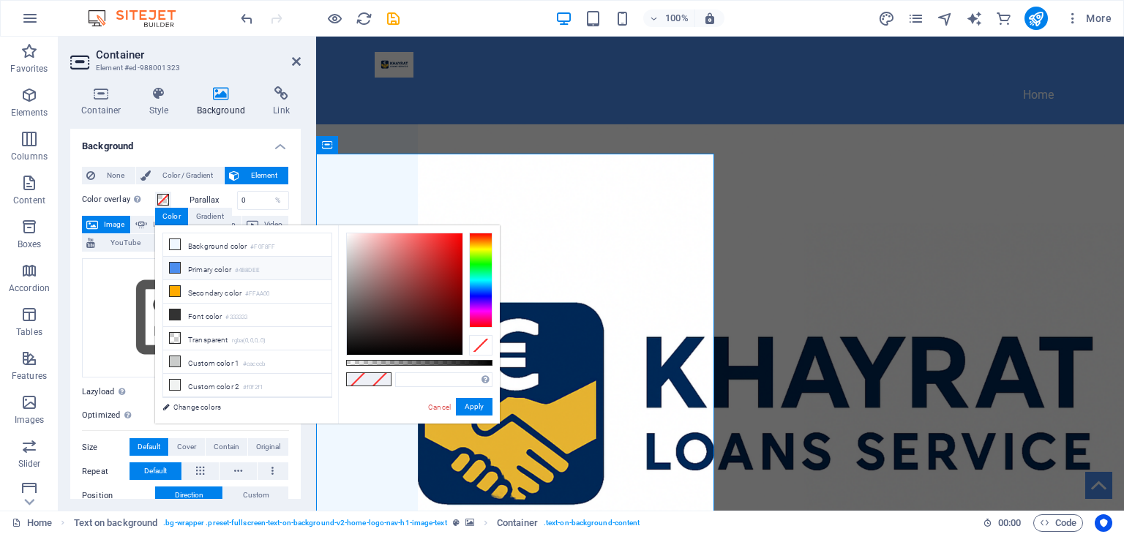
click at [173, 262] on span at bounding box center [175, 268] width 12 height 12
type input "#4b8dee"
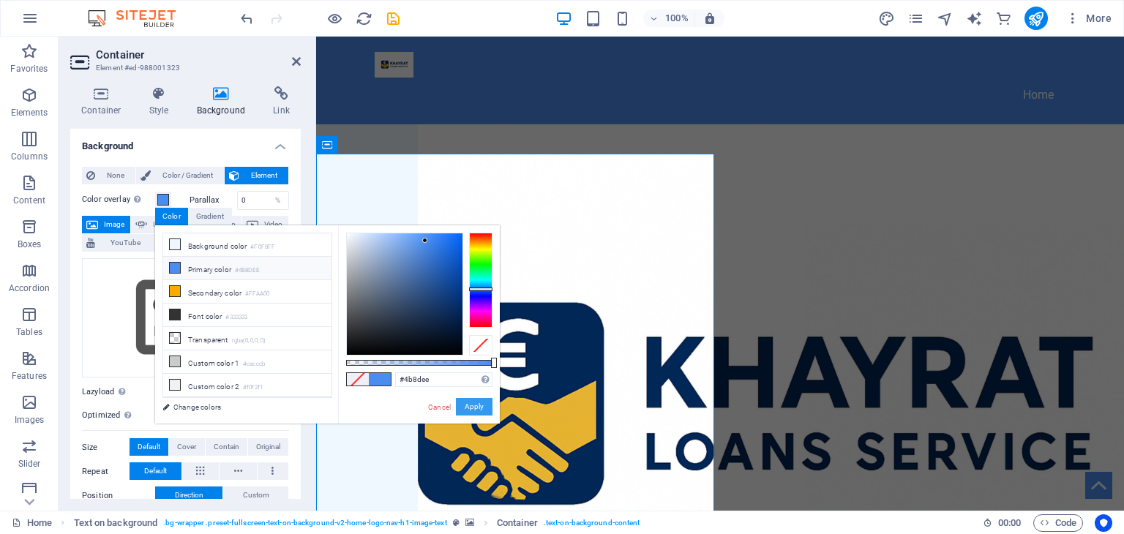
click at [473, 406] on button "Apply" at bounding box center [474, 407] width 37 height 18
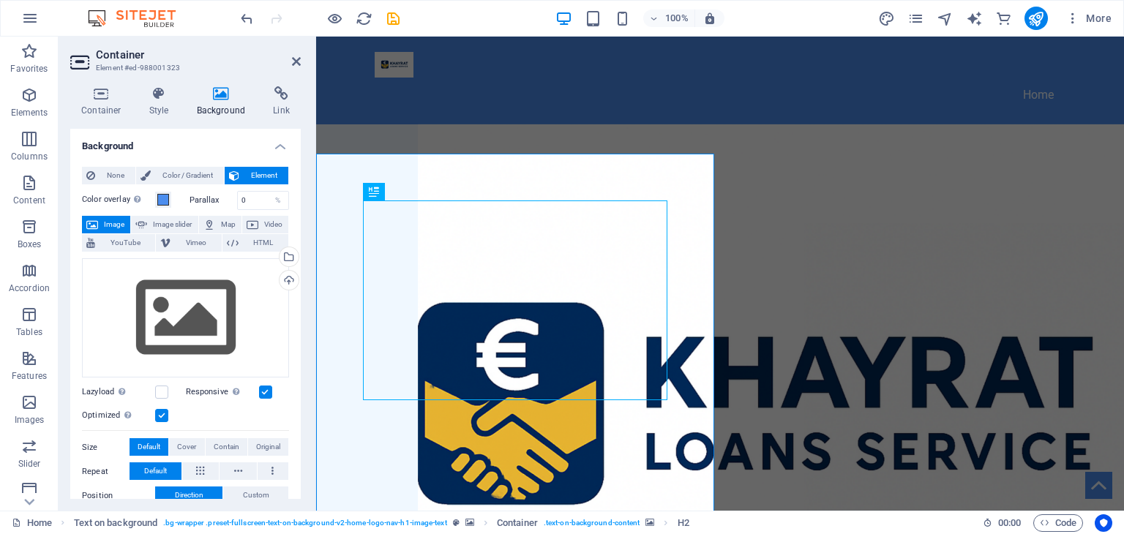
click at [1001, 206] on figure at bounding box center [720, 423] width 808 height 598
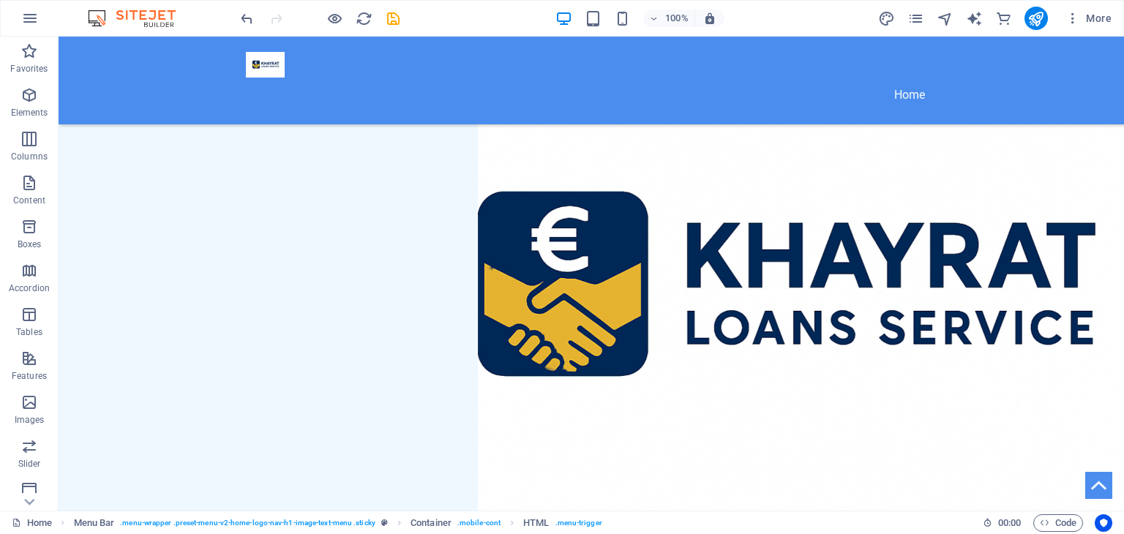
scroll to position [59, 0]
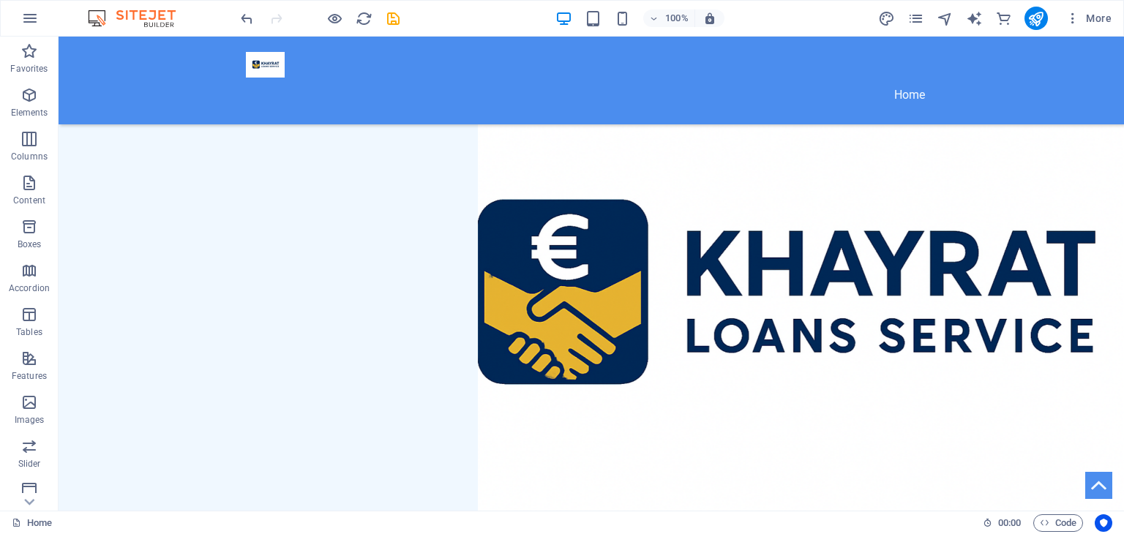
click at [887, 211] on figure at bounding box center [591, 310] width 1065 height 547
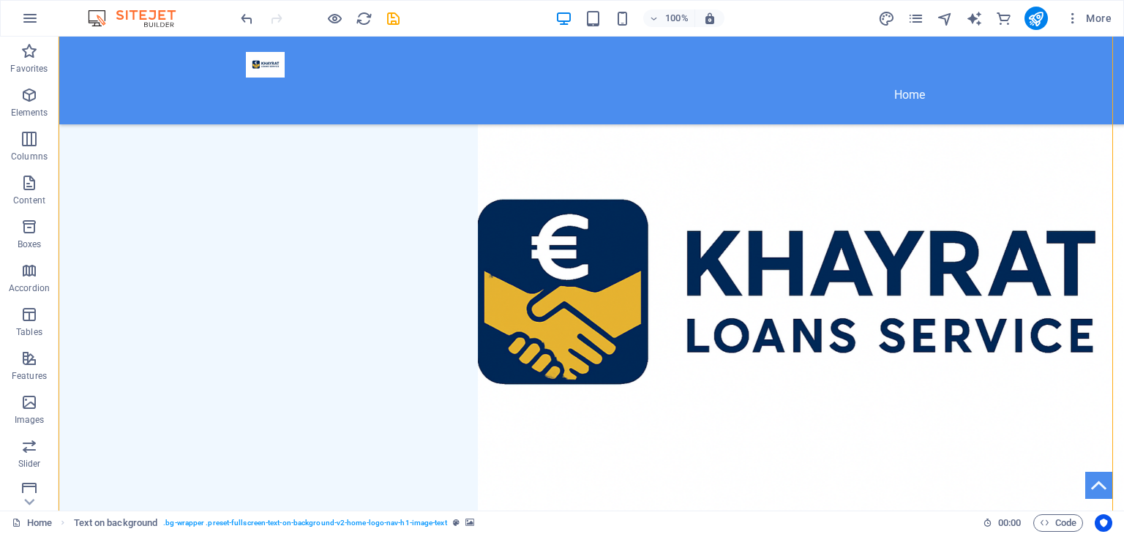
click at [867, 276] on figure at bounding box center [591, 310] width 1065 height 547
click at [827, 328] on figure at bounding box center [591, 310] width 1065 height 547
click at [834, 331] on figure at bounding box center [591, 310] width 1065 height 547
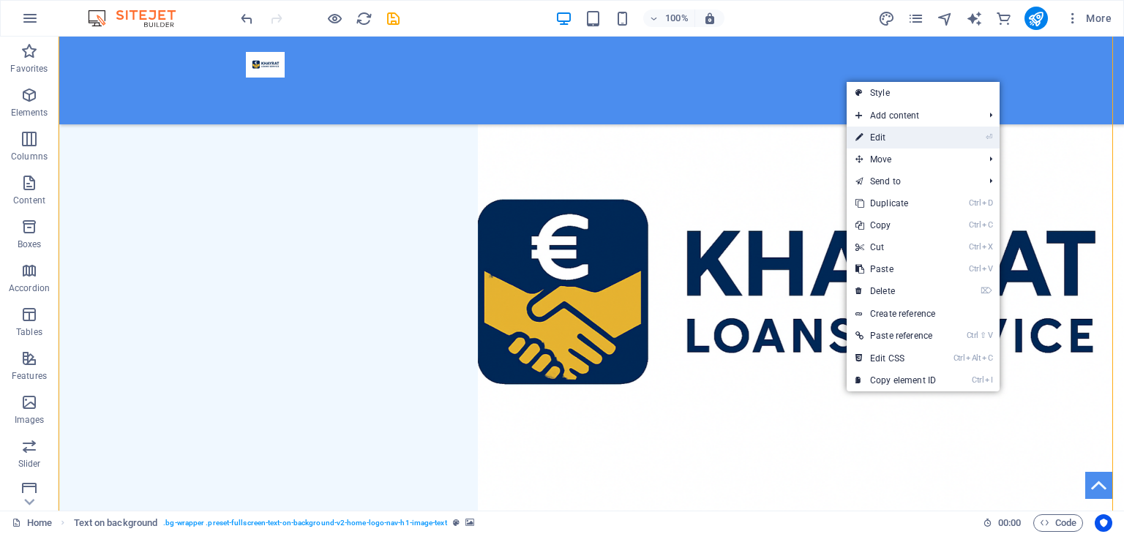
click at [885, 138] on link "⏎ Edit" at bounding box center [895, 138] width 98 height 22
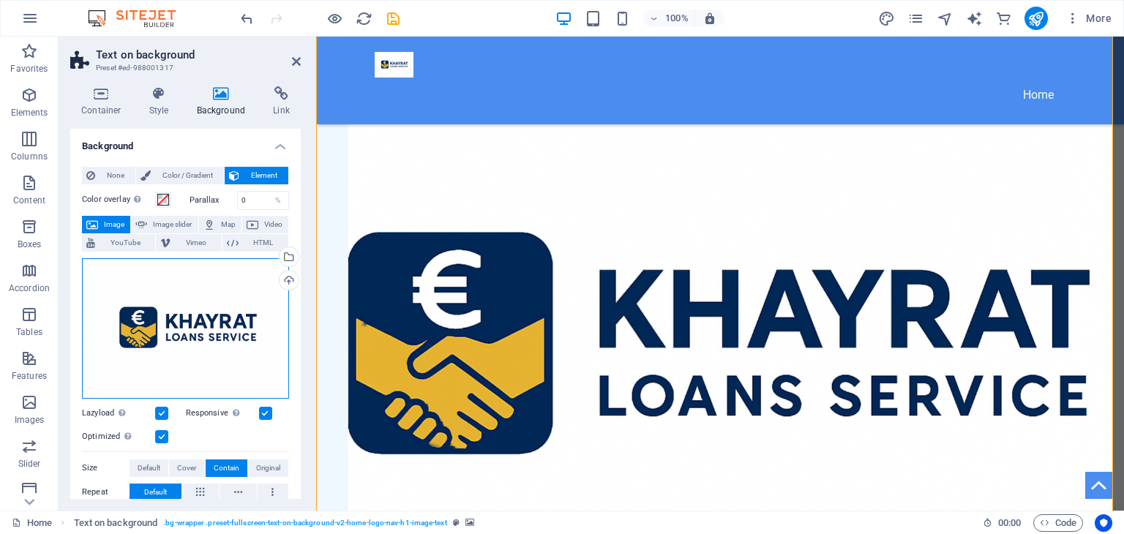
click at [248, 345] on div "Drag files here, click to choose files or select files from Files or our free s…" at bounding box center [185, 328] width 207 height 140
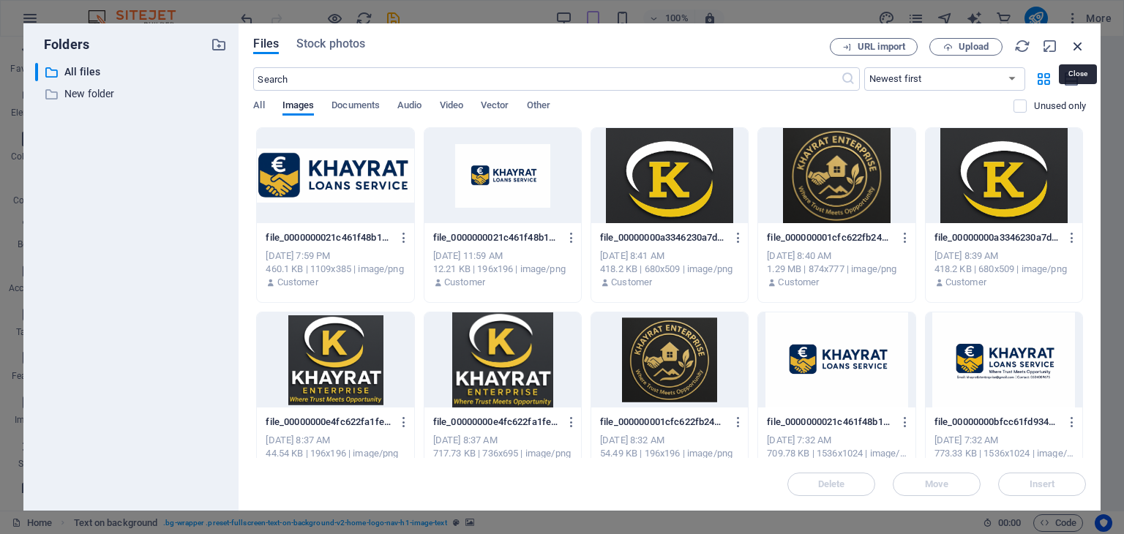
click at [1082, 47] on icon "button" at bounding box center [1078, 46] width 16 height 16
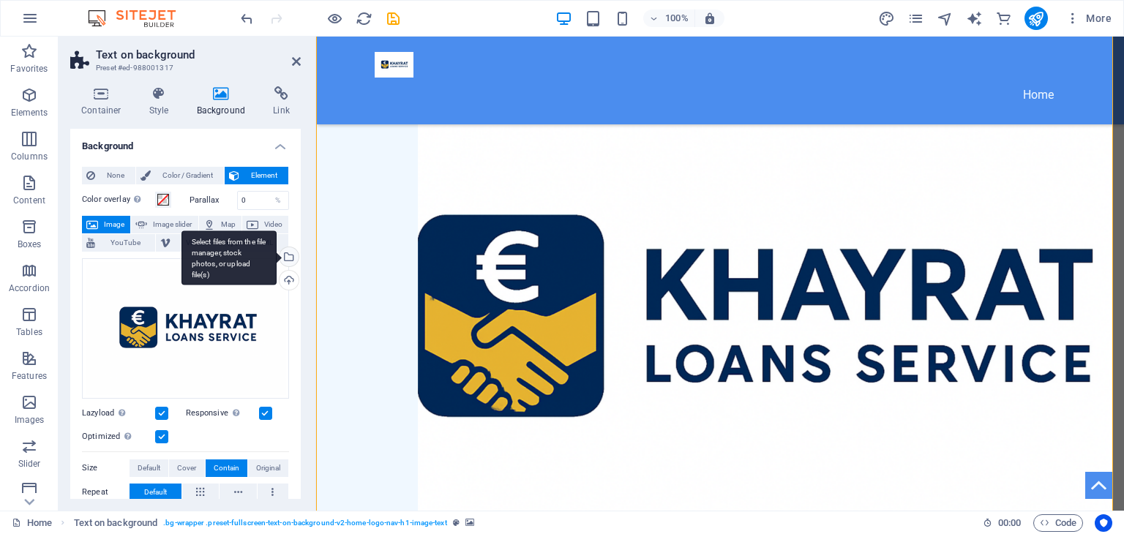
click at [286, 257] on div "Select files from the file manager, stock photos, or upload file(s)" at bounding box center [288, 258] width 22 height 22
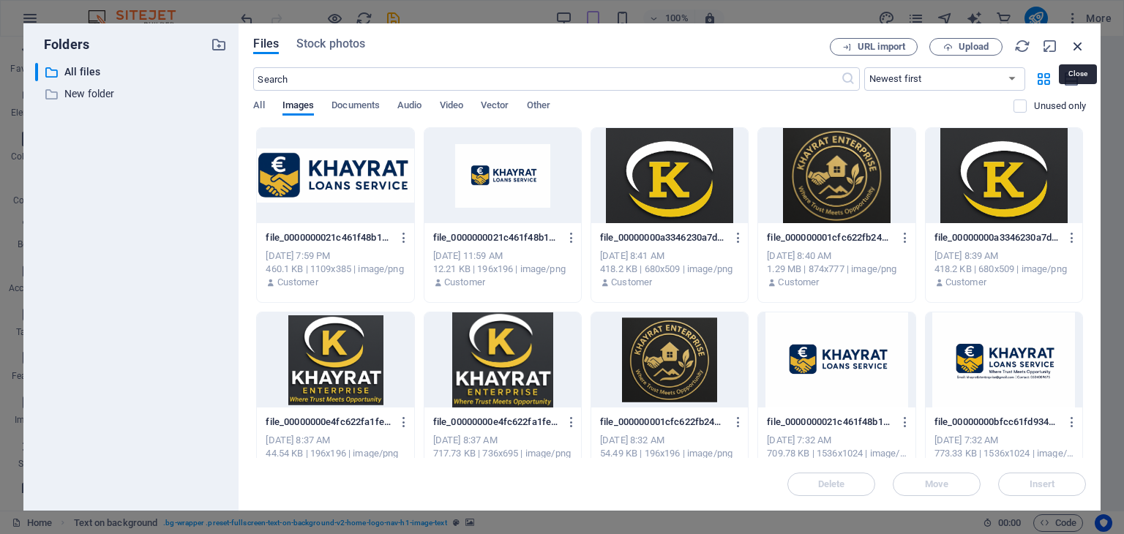
click at [1081, 48] on icon "button" at bounding box center [1078, 46] width 16 height 16
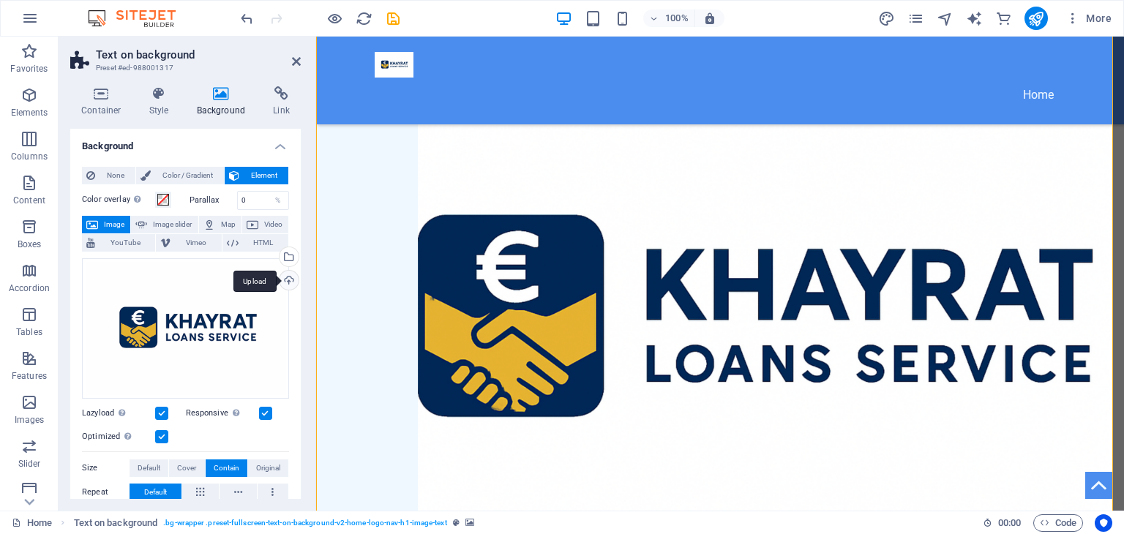
click at [286, 282] on div "Upload" at bounding box center [288, 282] width 22 height 22
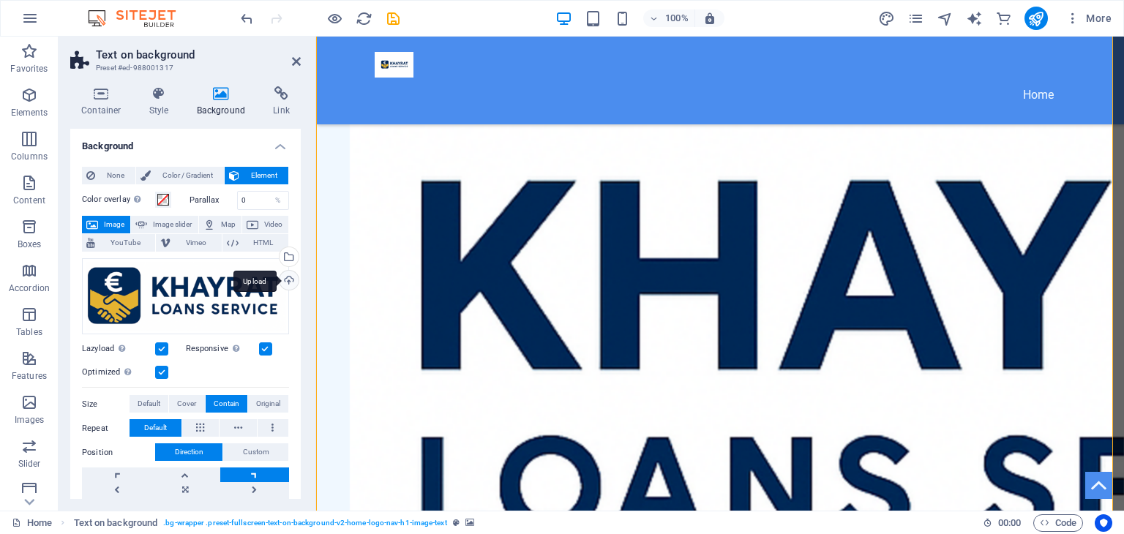
click at [289, 279] on div "Upload" at bounding box center [288, 282] width 22 height 22
click at [653, 16] on icon "button" at bounding box center [654, 19] width 10 height 10
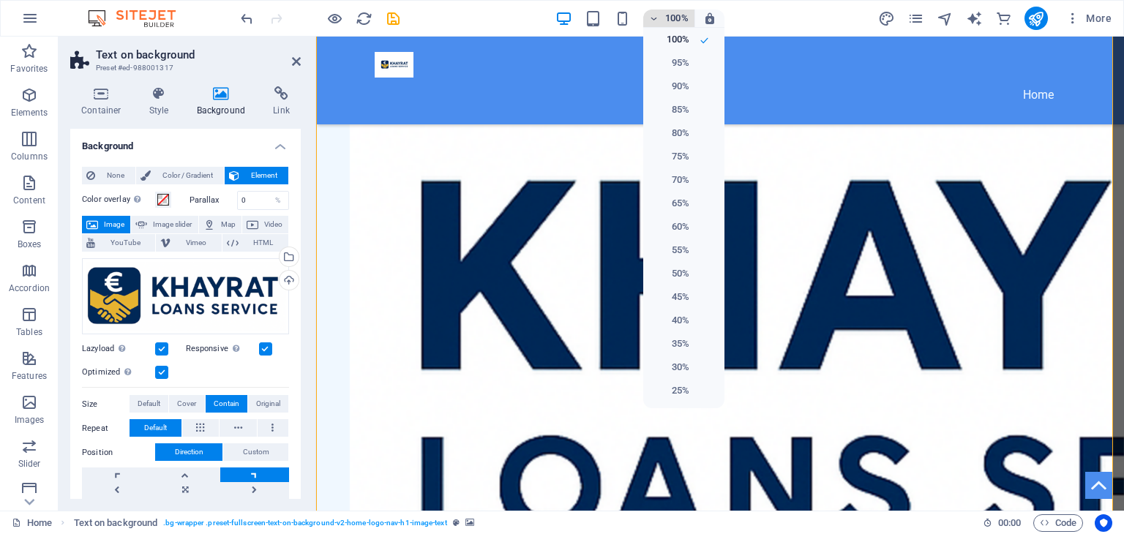
click at [653, 16] on div at bounding box center [562, 267] width 1124 height 534
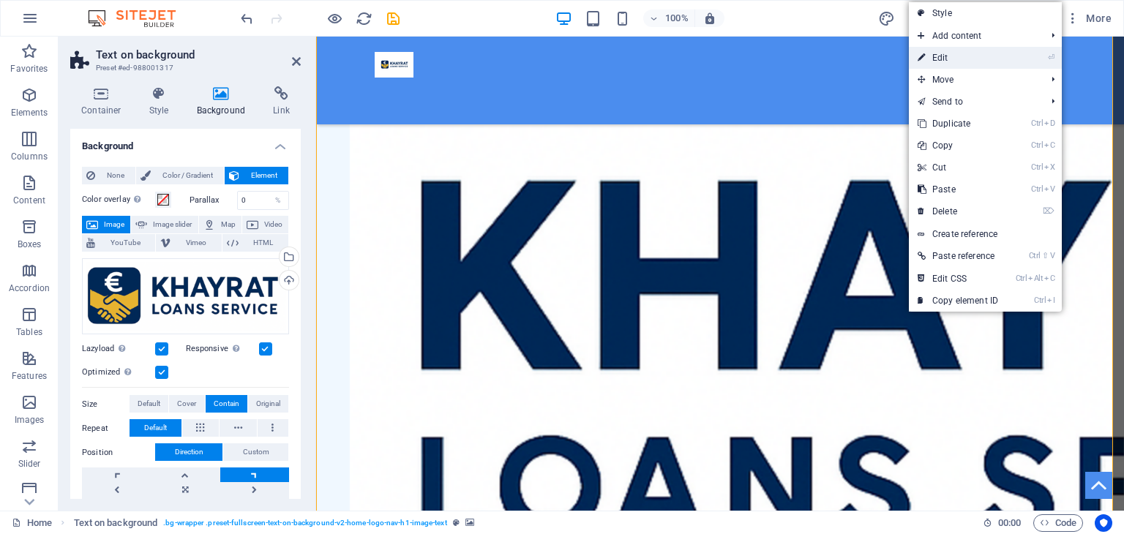
click at [941, 64] on link "⏎ Edit" at bounding box center [958, 58] width 98 height 22
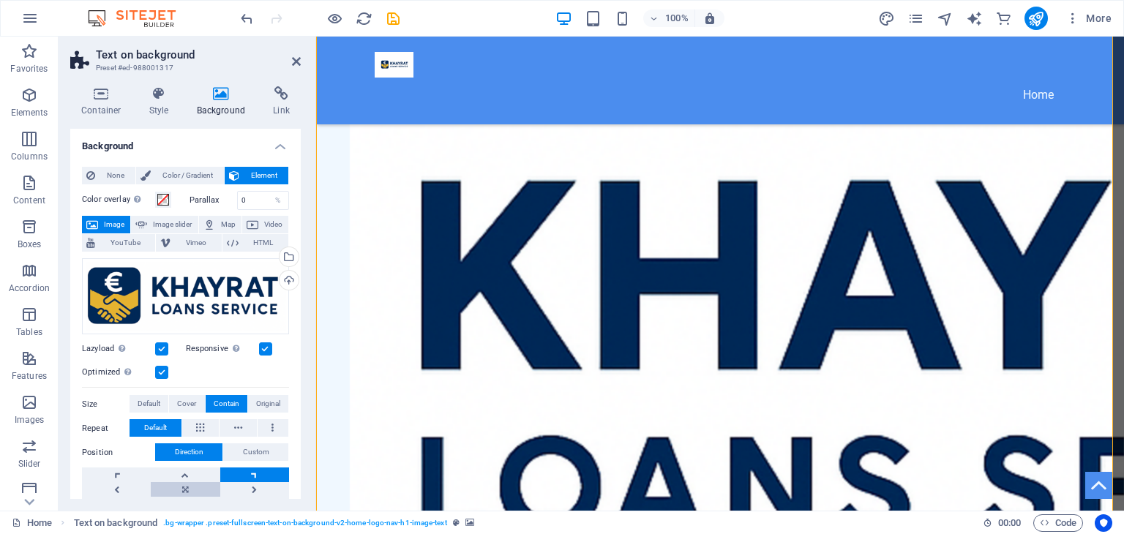
click at [186, 489] on link at bounding box center [185, 489] width 69 height 15
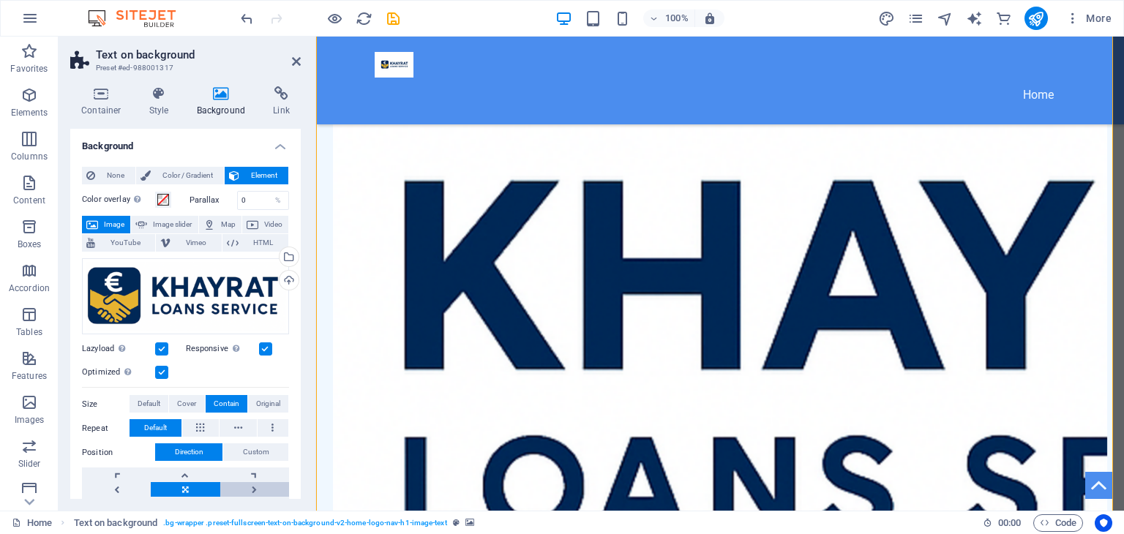
click at [246, 487] on link at bounding box center [254, 489] width 69 height 15
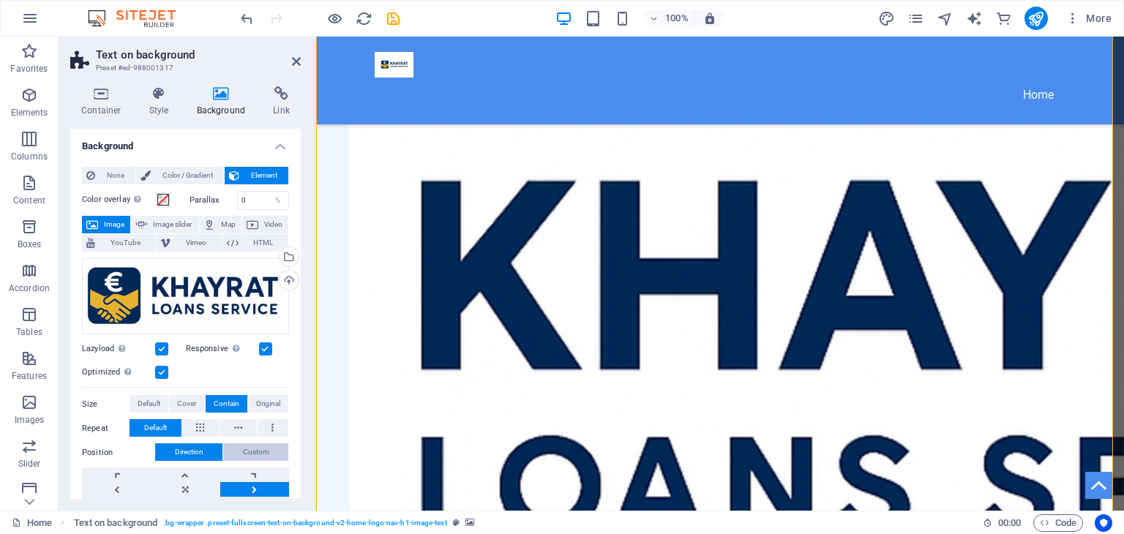
click at [258, 451] on span "Custom" at bounding box center [256, 452] width 26 height 18
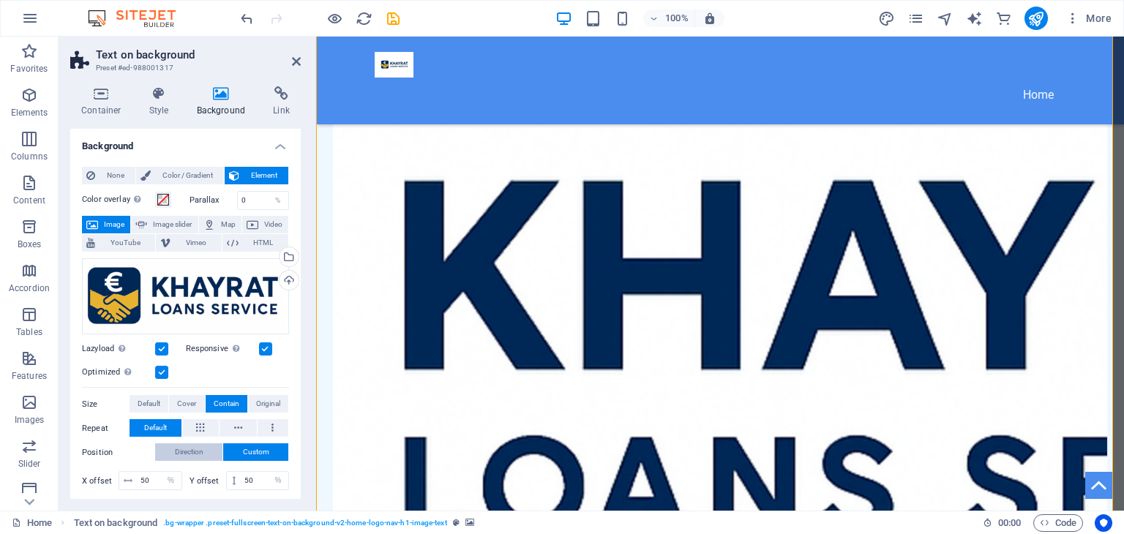
click at [194, 446] on span "Direction" at bounding box center [189, 452] width 29 height 18
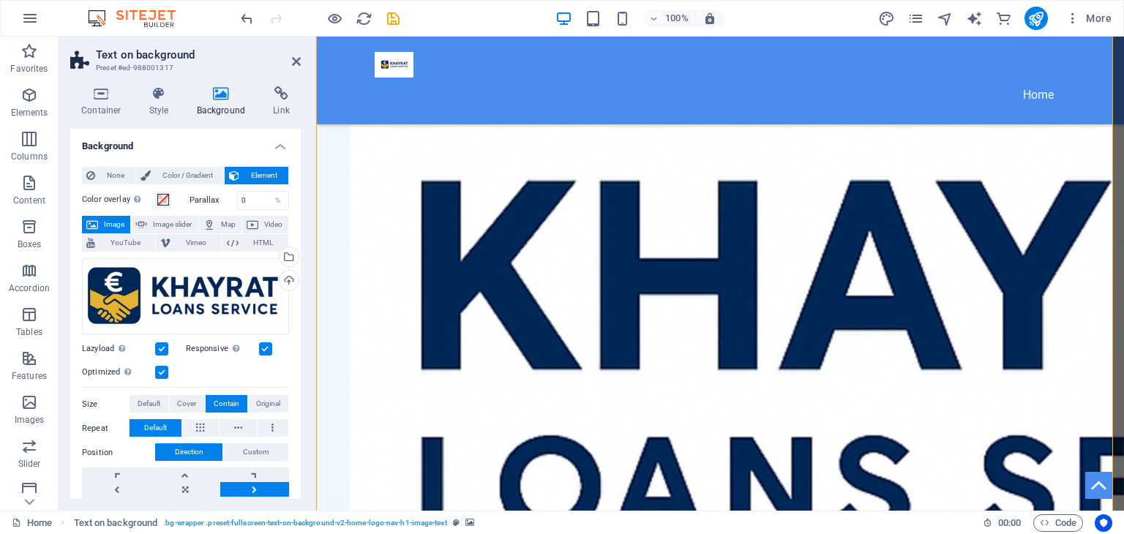
click at [296, 451] on div "None Color / Gradient Element Stretch background to full-width Color overlay Pl…" at bounding box center [185, 404] width 230 height 498
click at [295, 498] on div "None Color / Gradient Element Stretch background to full-width Color overlay Pl…" at bounding box center [185, 404] width 230 height 498
click at [295, 494] on div "None Color / Gradient Element Stretch background to full-width Color overlay Pl…" at bounding box center [185, 404] width 230 height 498
click at [182, 402] on span "Cover" at bounding box center [186, 404] width 19 height 18
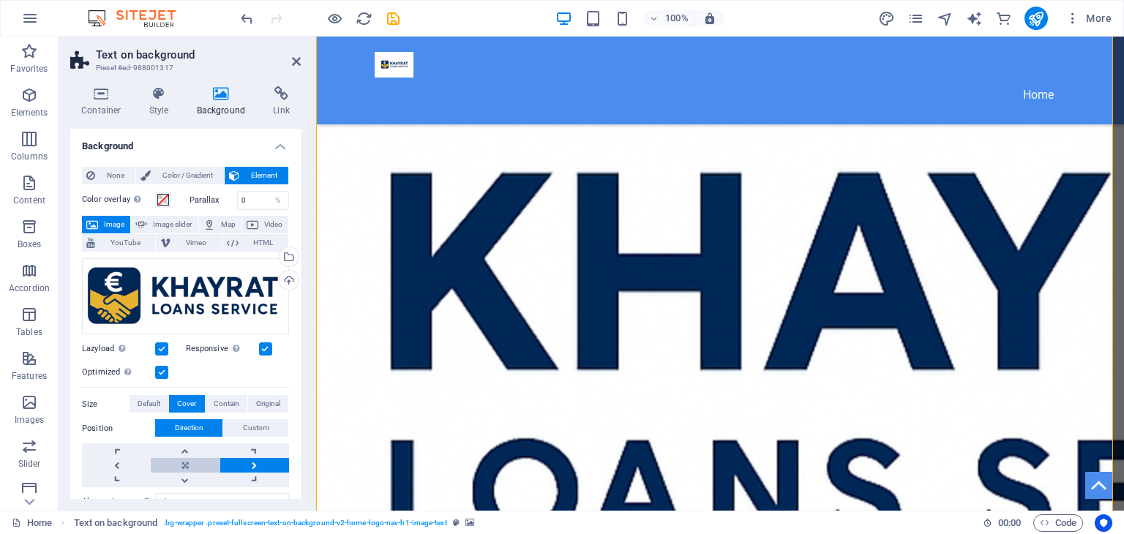
click at [182, 460] on link at bounding box center [185, 465] width 69 height 15
click at [272, 428] on button "Custom" at bounding box center [255, 428] width 65 height 18
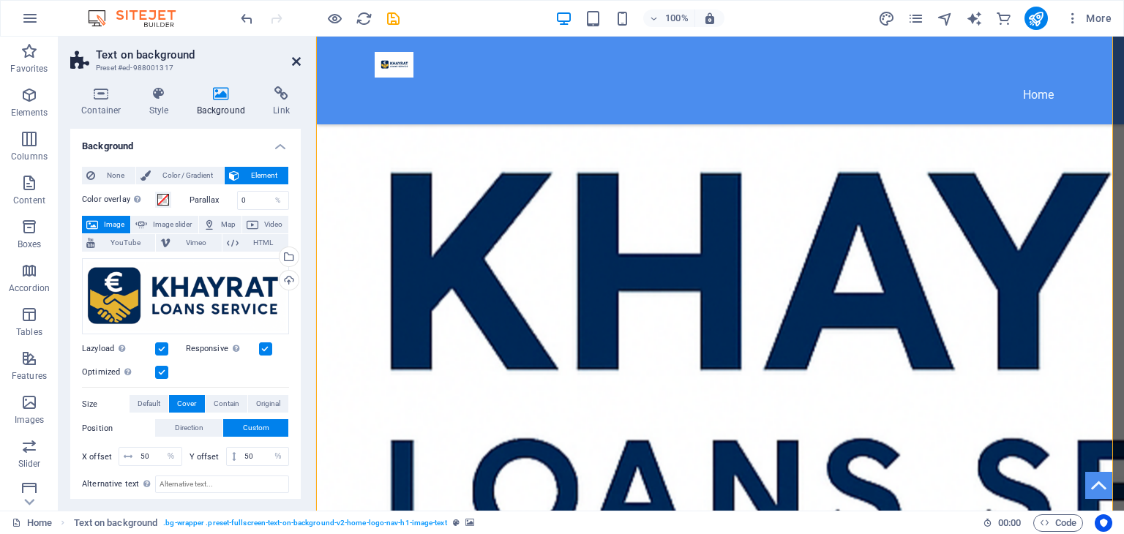
click at [297, 60] on icon at bounding box center [296, 62] width 9 height 12
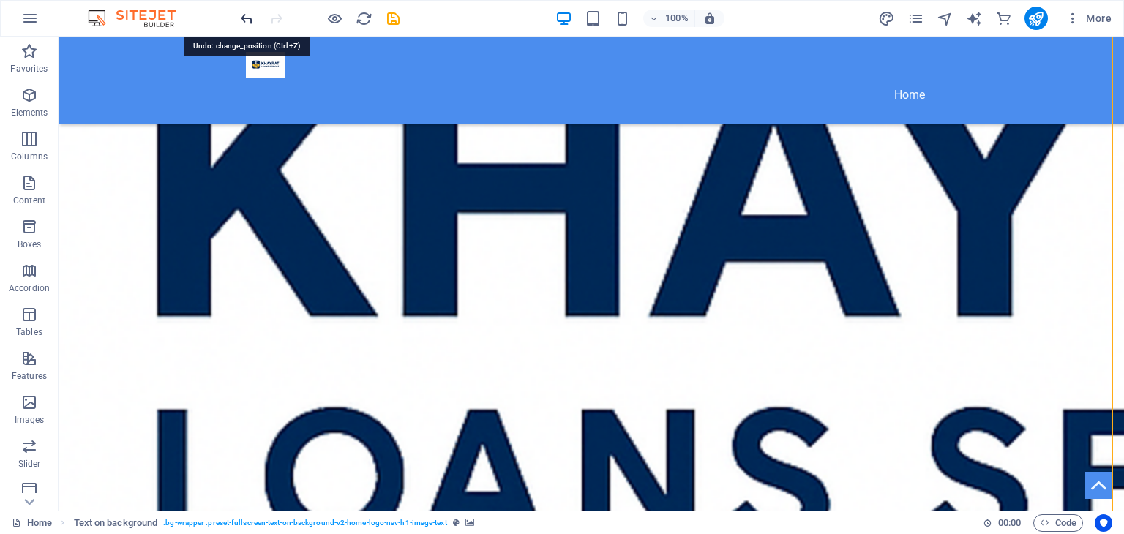
click at [243, 17] on icon "undo" at bounding box center [247, 18] width 17 height 17
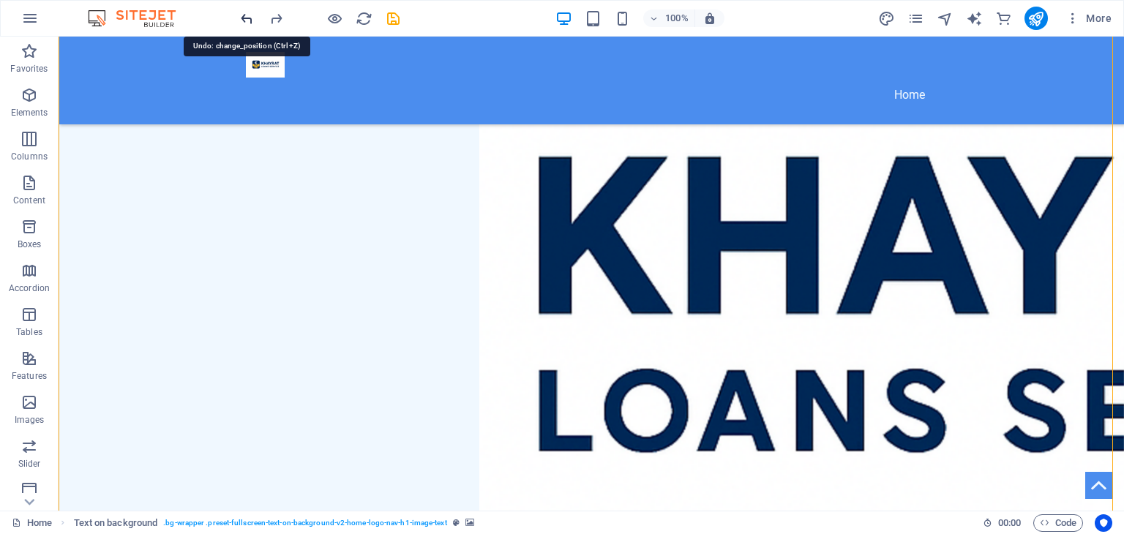
click at [243, 17] on icon "undo" at bounding box center [247, 18] width 17 height 17
click at [250, 16] on icon "undo" at bounding box center [247, 18] width 17 height 17
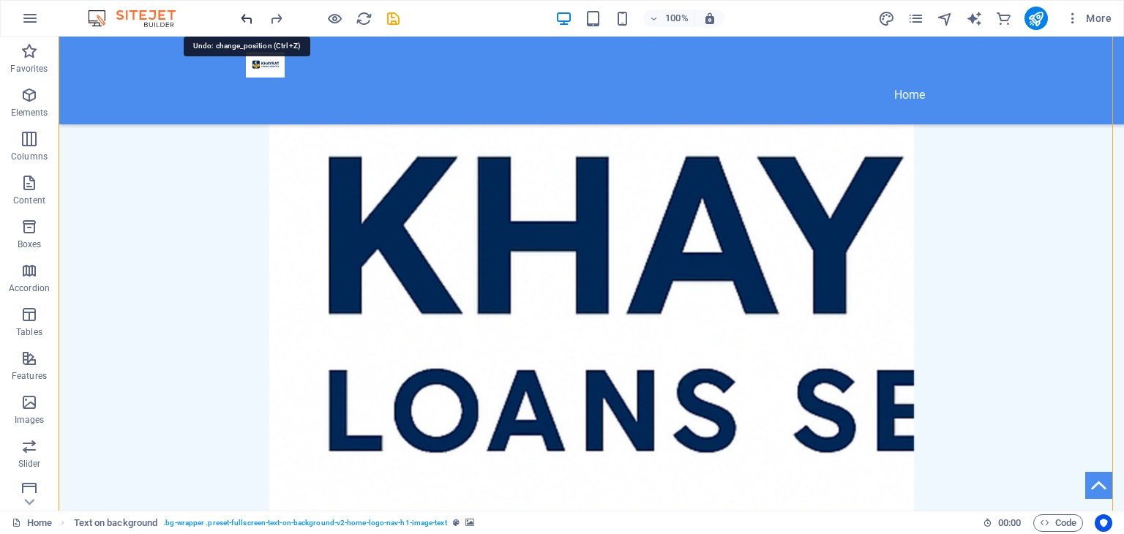
click at [250, 16] on icon "undo" at bounding box center [247, 18] width 17 height 17
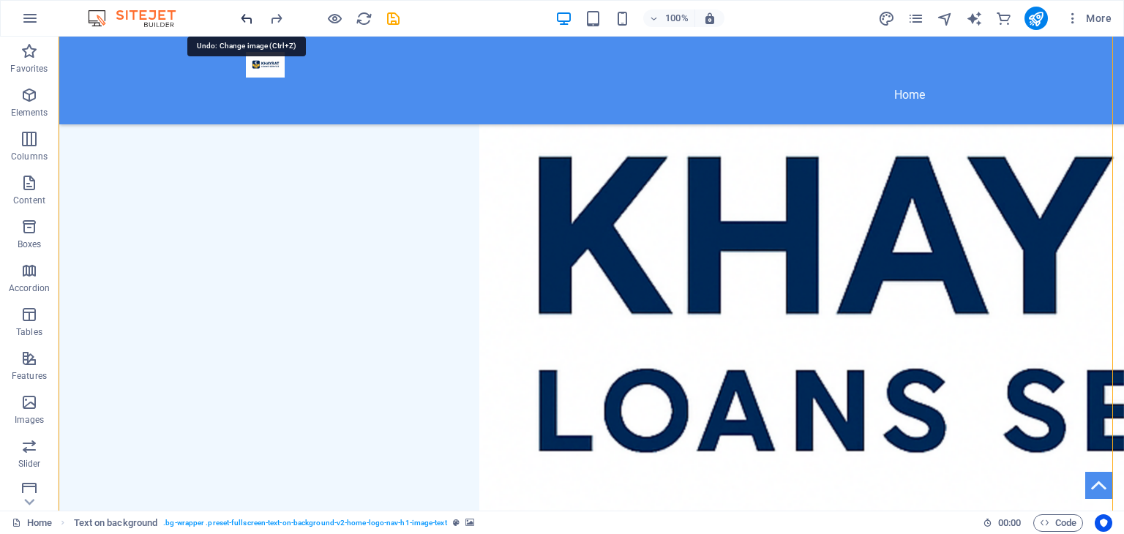
click at [250, 16] on icon "undo" at bounding box center [247, 18] width 17 height 17
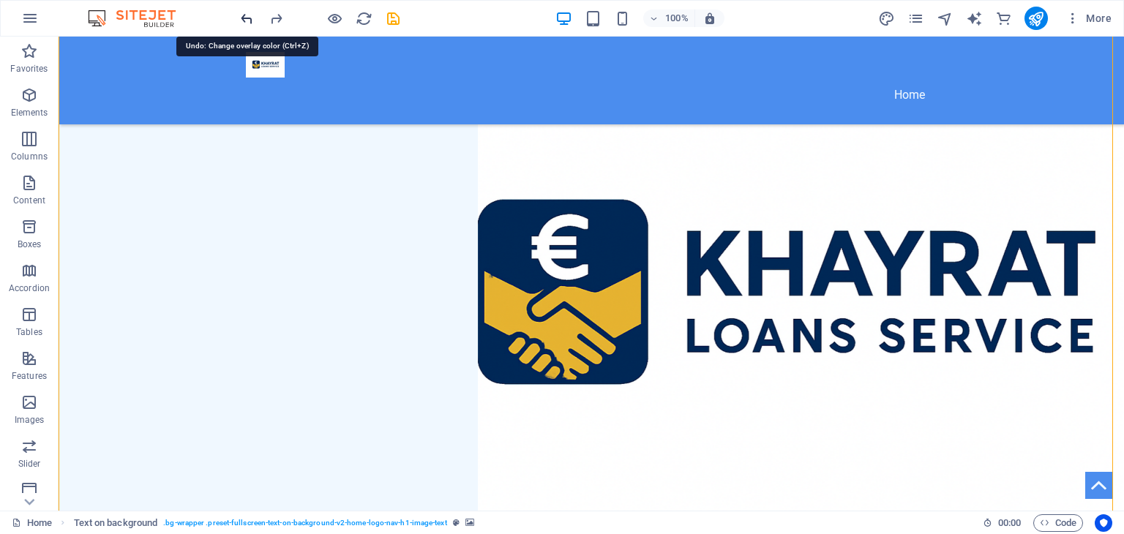
click at [250, 16] on icon "undo" at bounding box center [247, 18] width 17 height 17
click at [275, 16] on icon "redo" at bounding box center [276, 18] width 17 height 17
click at [865, 381] on figure at bounding box center [591, 310] width 1065 height 547
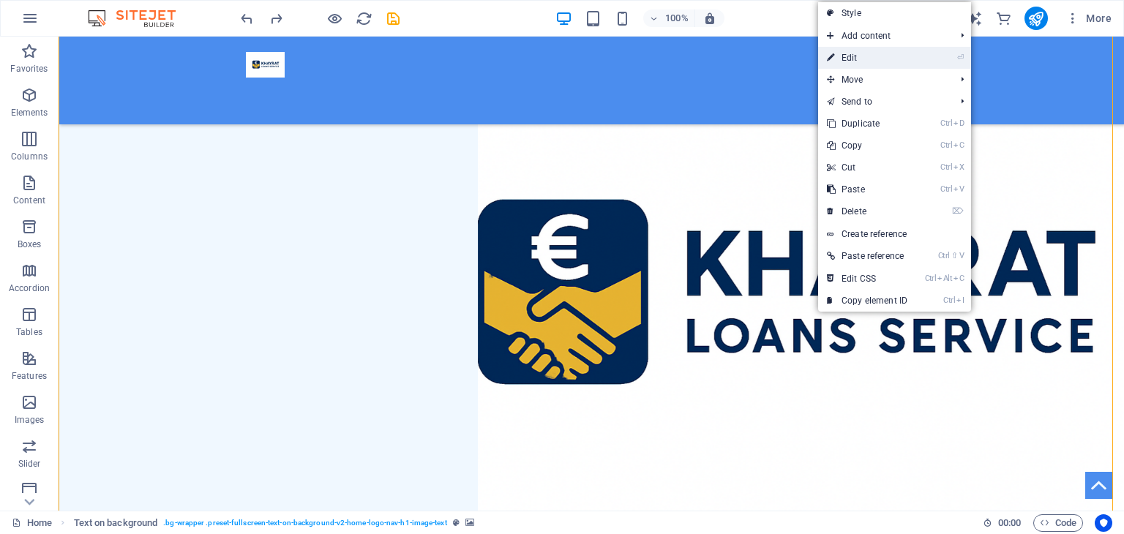
click at [852, 59] on link "⏎ Edit" at bounding box center [867, 58] width 98 height 22
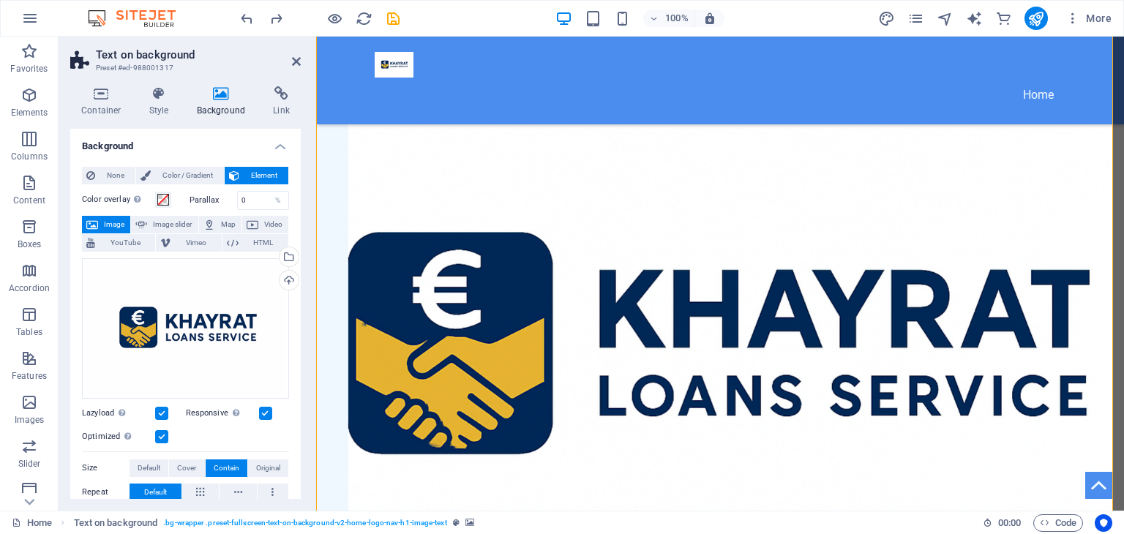
click at [165, 437] on label at bounding box center [161, 436] width 13 height 13
click at [0, 0] on input "Optimized Images are compressed to improve page speed." at bounding box center [0, 0] width 0 height 0
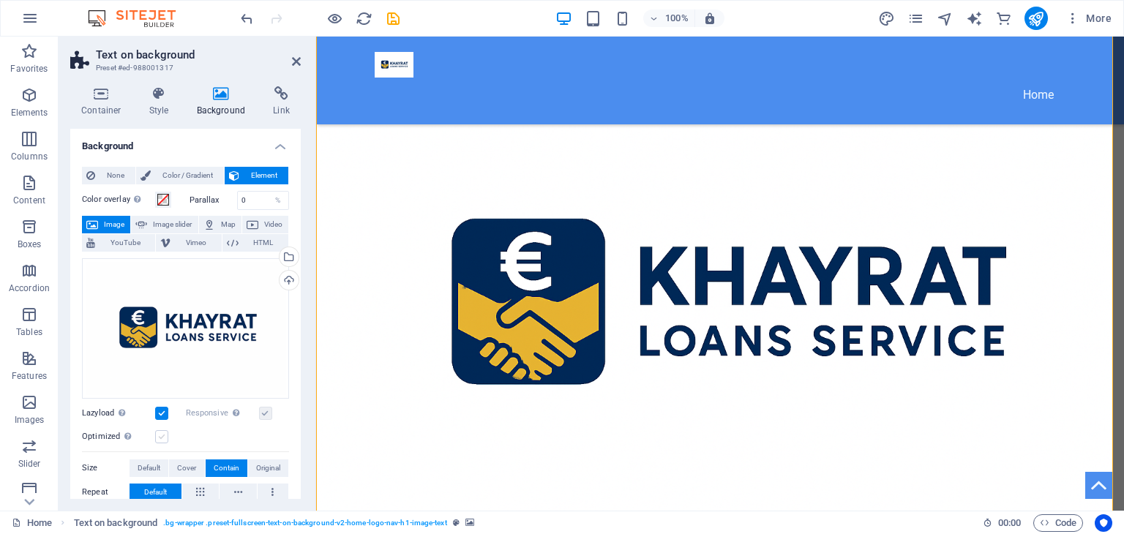
click at [165, 437] on label at bounding box center [161, 436] width 13 height 13
click at [0, 0] on input "Optimized Images are compressed to improve page speed." at bounding box center [0, 0] width 0 height 0
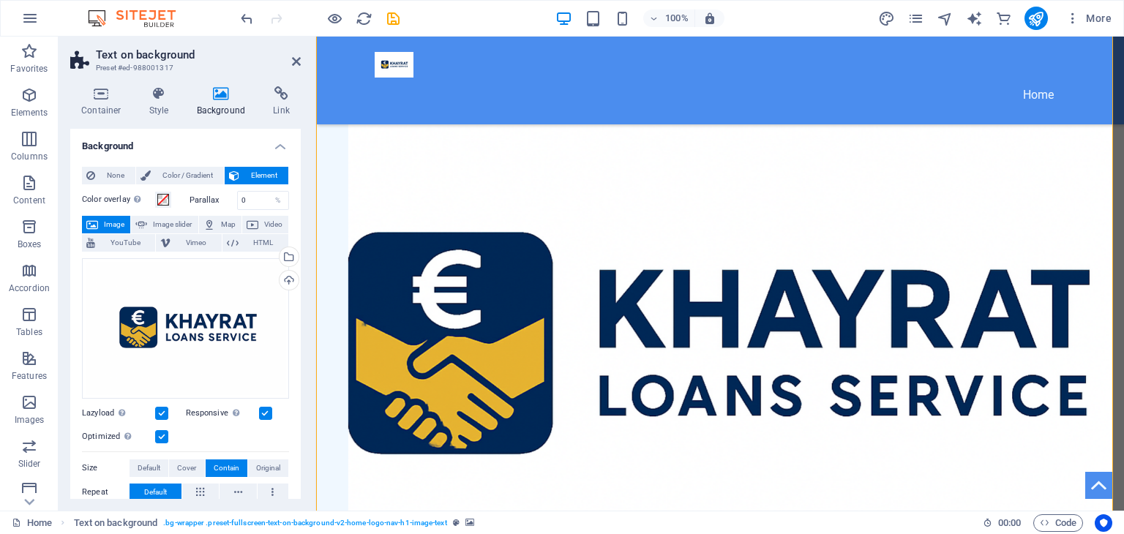
click at [158, 408] on label at bounding box center [161, 413] width 13 height 13
click at [0, 0] on input "Lazyload Loading images after the page loads improves page speed." at bounding box center [0, 0] width 0 height 0
click at [158, 408] on label at bounding box center [161, 413] width 13 height 13
click at [0, 0] on input "Lazyload Loading images after the page loads improves page speed." at bounding box center [0, 0] width 0 height 0
click at [261, 492] on button at bounding box center [273, 493] width 31 height 18
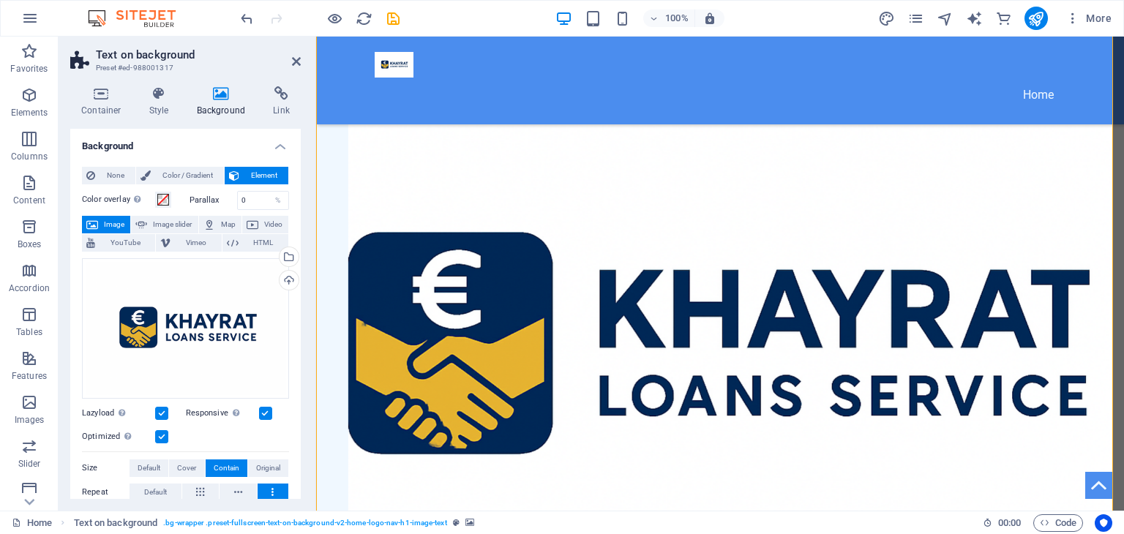
click at [261, 492] on button at bounding box center [273, 493] width 31 height 18
click at [196, 487] on icon at bounding box center [200, 493] width 8 height 18
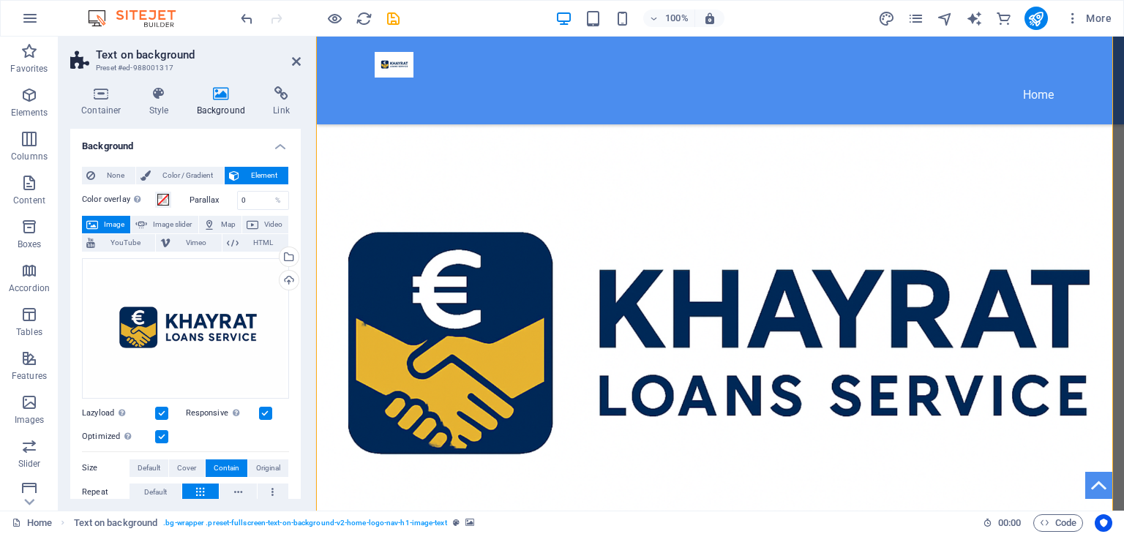
click at [196, 487] on icon at bounding box center [200, 493] width 8 height 18
click at [245, 492] on button at bounding box center [237, 493] width 37 height 18
click at [163, 485] on span "Default" at bounding box center [155, 493] width 23 height 18
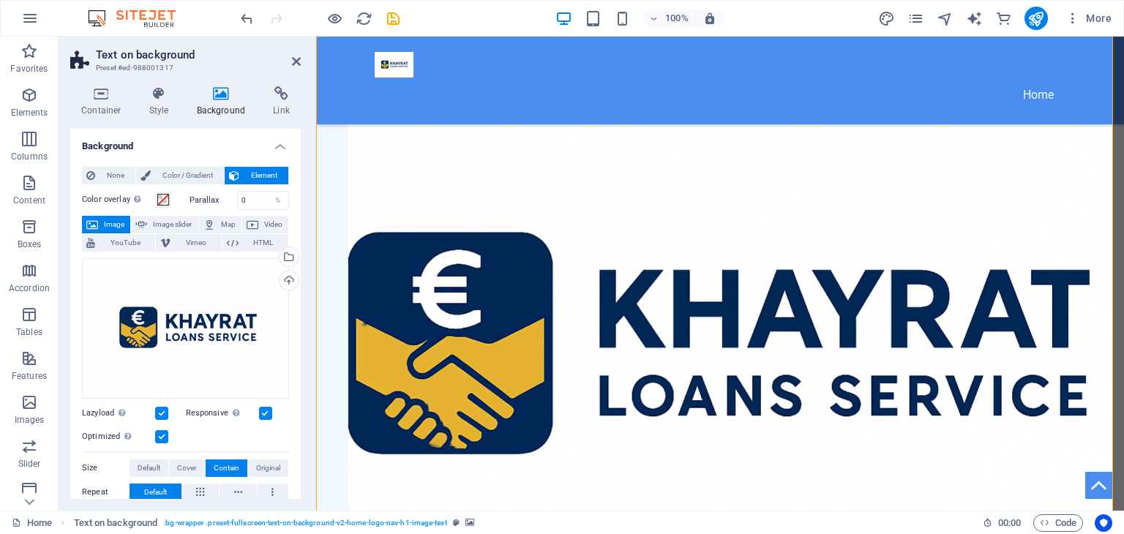
click at [853, 360] on figure at bounding box center [720, 365] width 808 height 656
drag, startPoint x: 86, startPoint y: 263, endPoint x: 116, endPoint y: 274, distance: 32.4
click at [116, 274] on div "Drag files here, click to choose files or select files from Files or our free s…" at bounding box center [185, 328] width 207 height 140
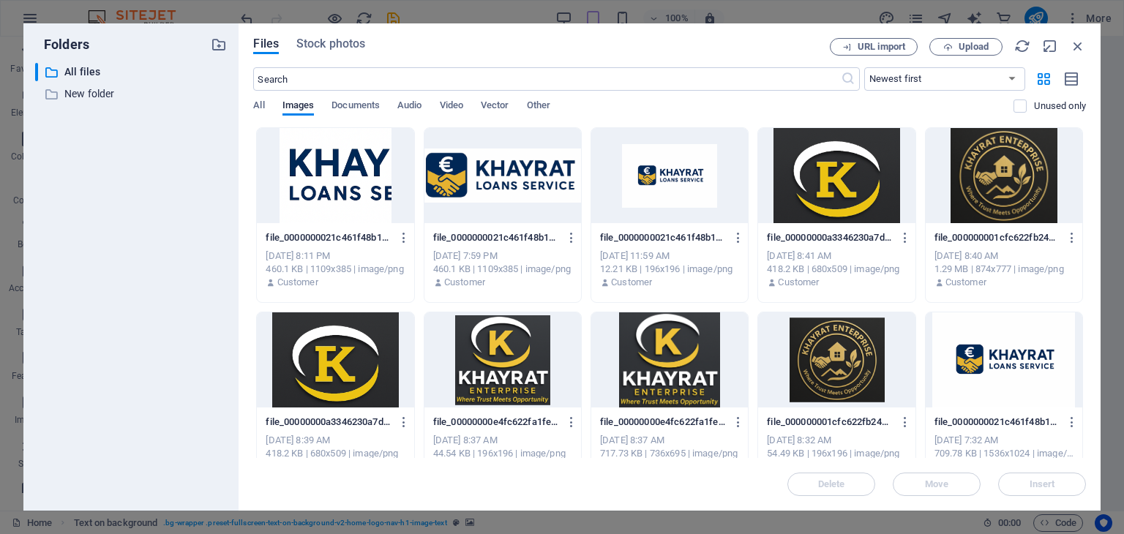
click at [669, 176] on div at bounding box center [669, 175] width 157 height 95
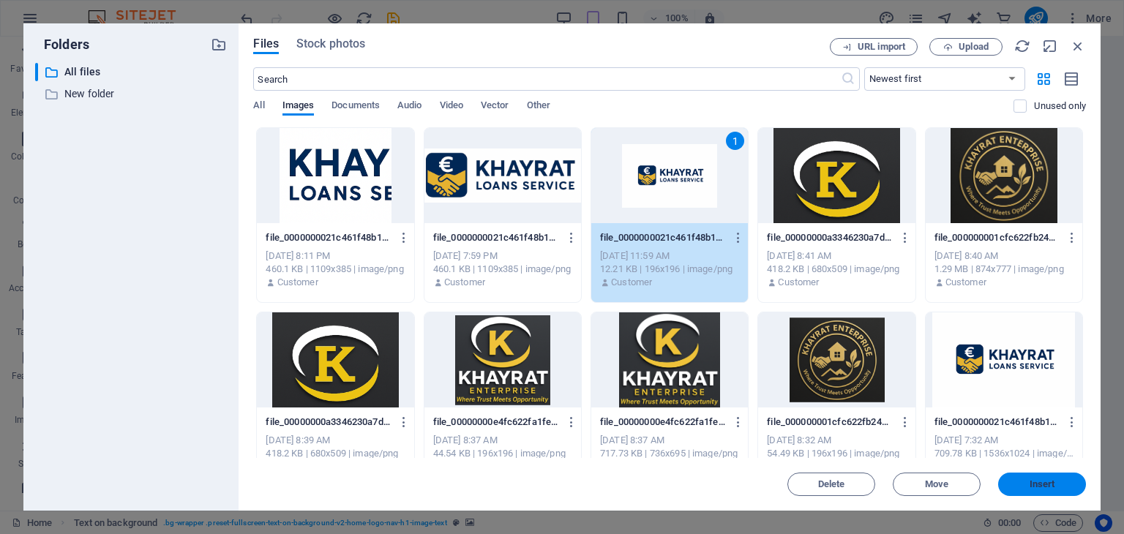
click at [1035, 487] on span "Insert" at bounding box center [1042, 484] width 26 height 9
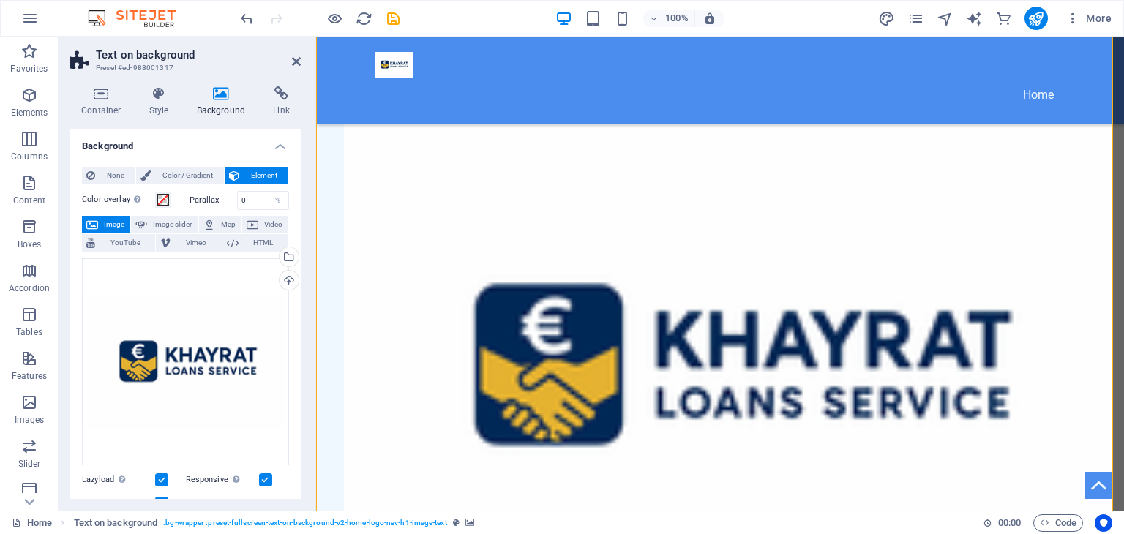
click at [290, 445] on div "None Color / Gradient Element Stretch background to full-width Color overlay Pl…" at bounding box center [185, 469] width 230 height 628
click at [296, 496] on div "None Color / Gradient Element Stretch background to full-width Color overlay Pl…" at bounding box center [185, 469] width 230 height 628
click at [263, 507] on div "Container Style Background Link Size Height Default px rem % vh vw Min. height …" at bounding box center [186, 293] width 254 height 436
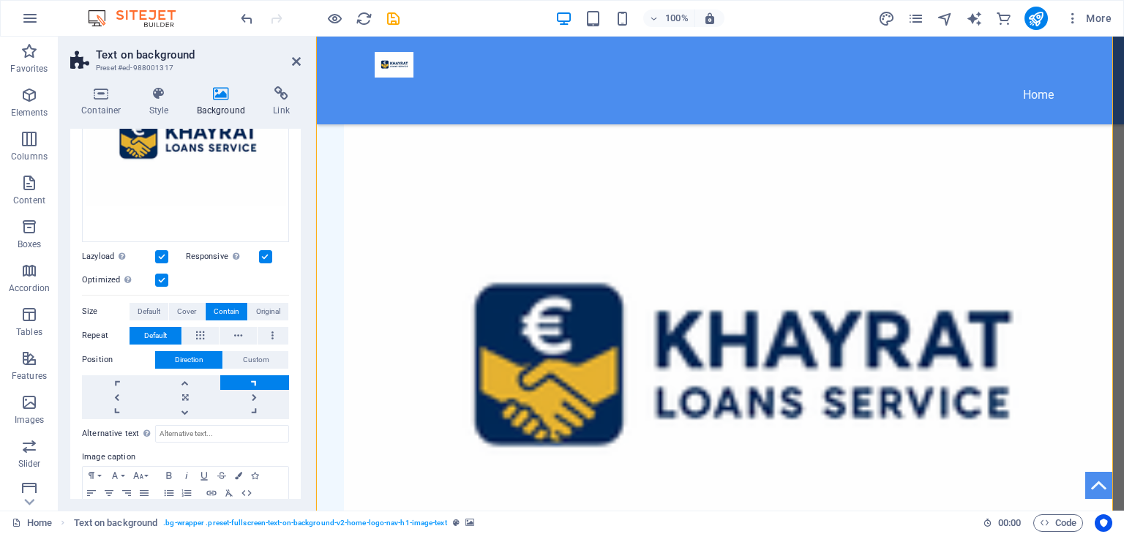
scroll to position [226, 0]
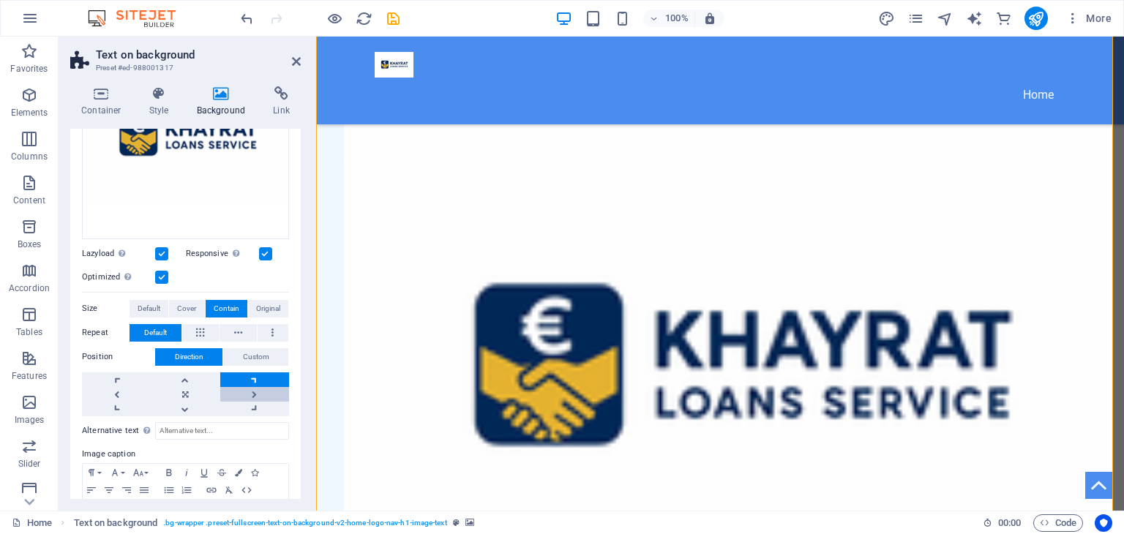
click at [252, 387] on link at bounding box center [254, 394] width 69 height 15
click at [195, 392] on link at bounding box center [185, 394] width 69 height 15
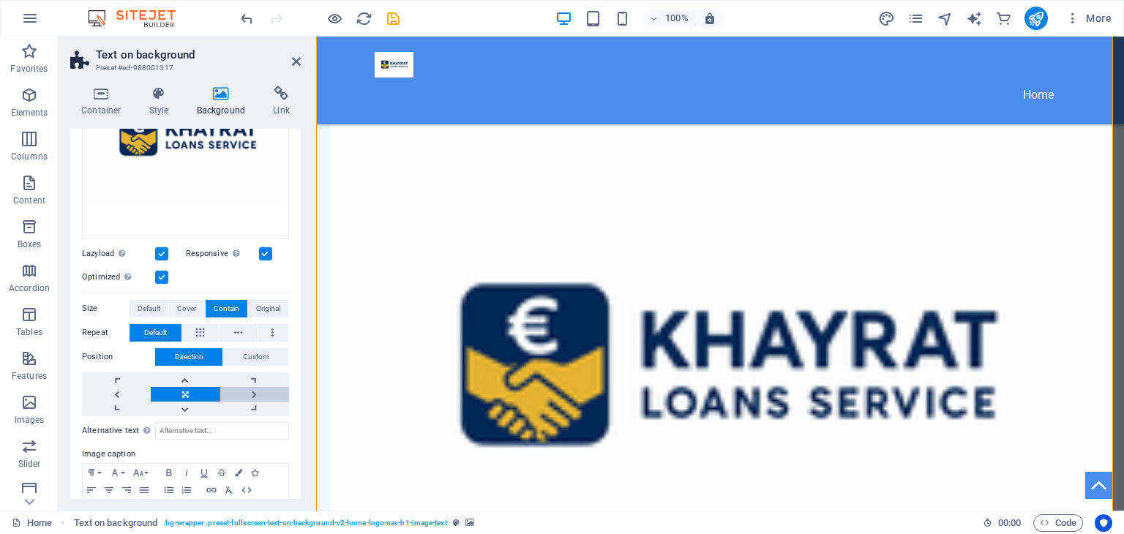
click at [256, 391] on link at bounding box center [254, 394] width 69 height 15
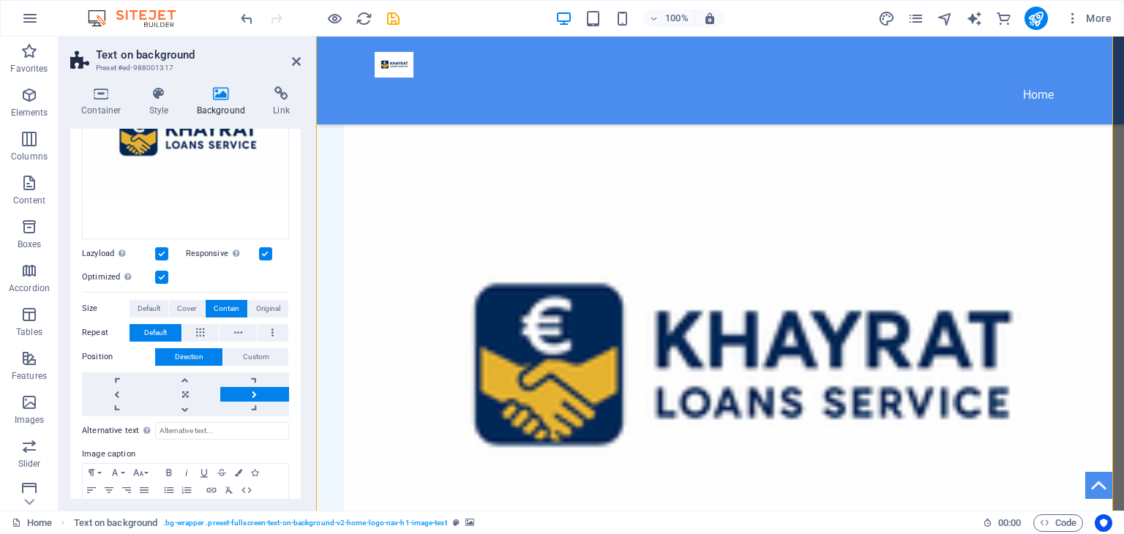
click at [256, 391] on link at bounding box center [254, 394] width 69 height 15
click at [252, 410] on link at bounding box center [254, 409] width 69 height 15
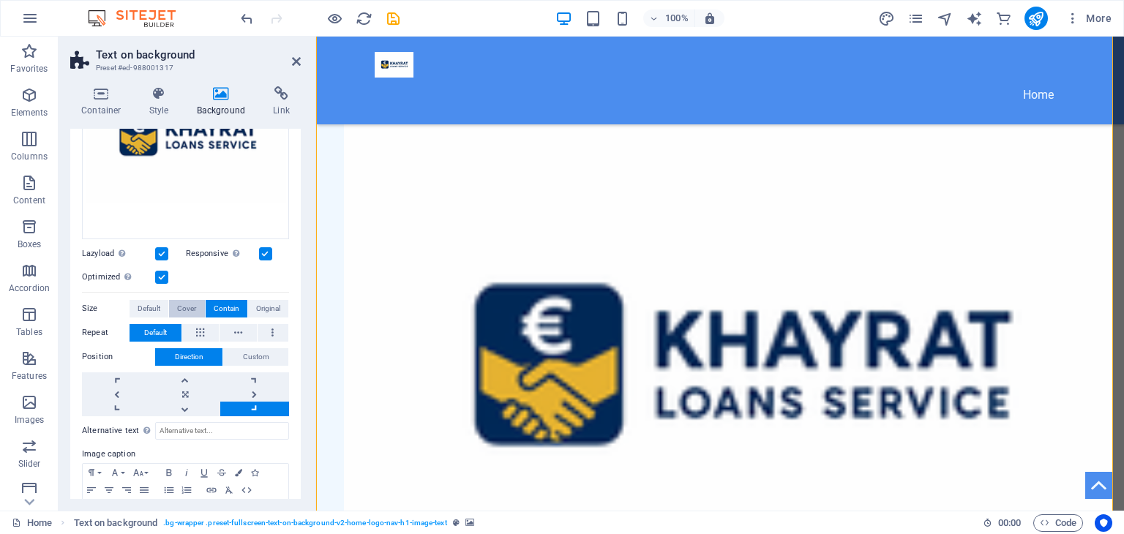
click at [177, 307] on span "Cover" at bounding box center [186, 309] width 19 height 18
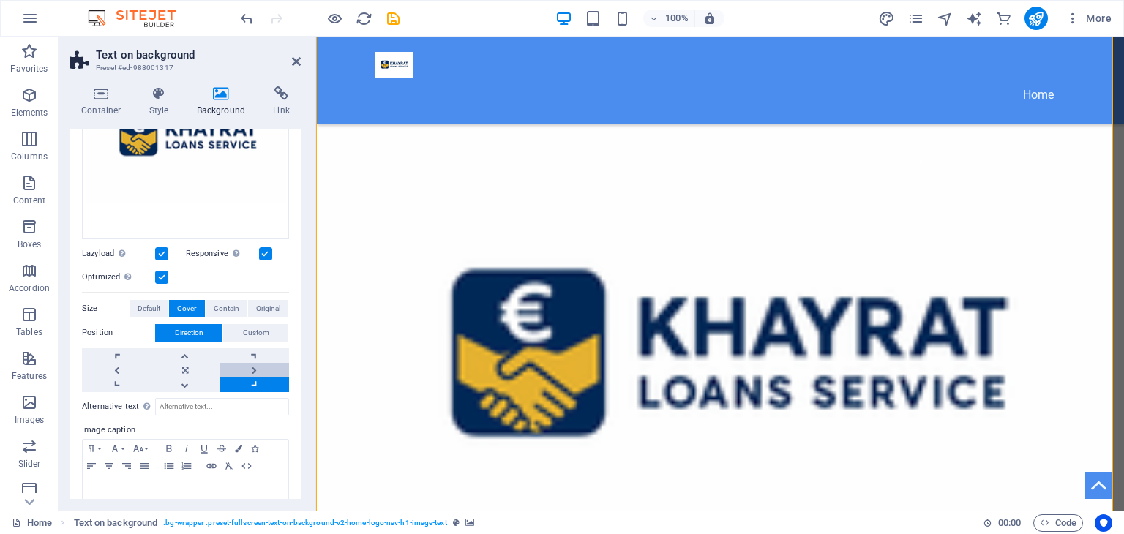
click at [255, 363] on link at bounding box center [254, 370] width 69 height 15
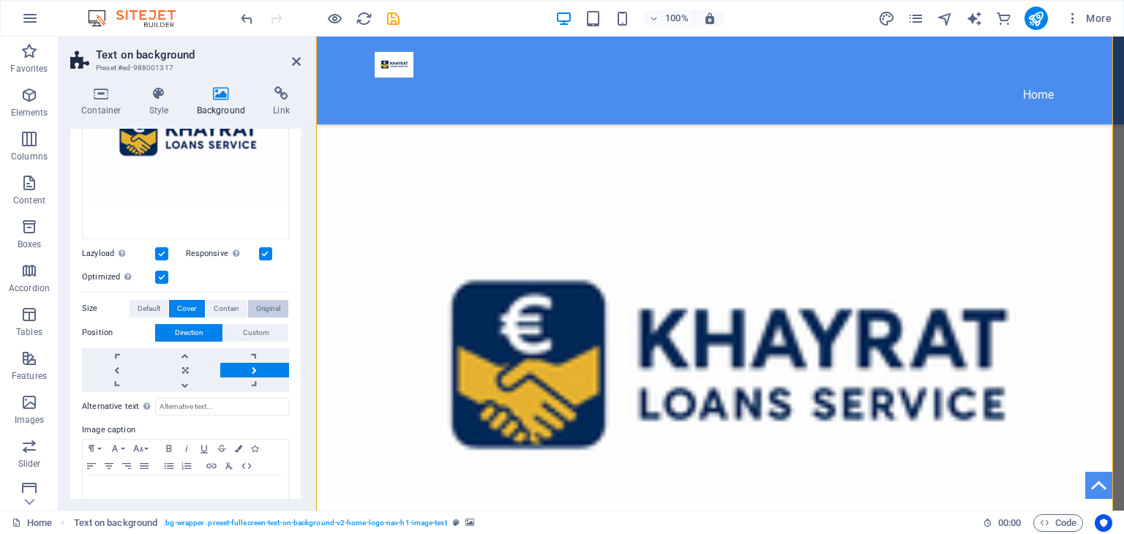
click at [269, 310] on span "Original" at bounding box center [268, 309] width 24 height 18
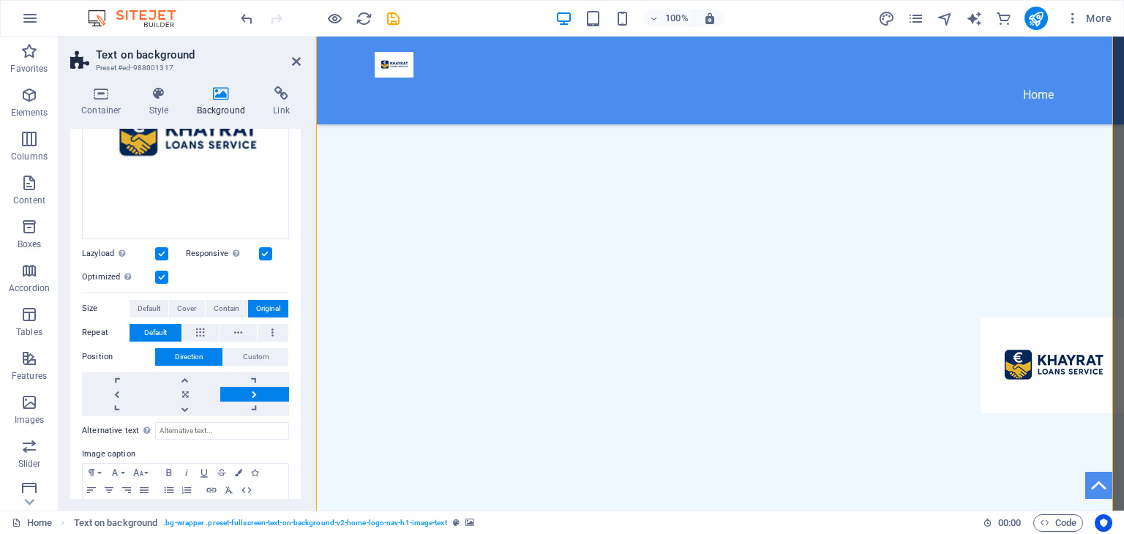
drag, startPoint x: 1037, startPoint y: 323, endPoint x: 1012, endPoint y: 320, distance: 25.0
click at [1012, 320] on figure at bounding box center [720, 365] width 808 height 656
click at [190, 387] on link at bounding box center [185, 394] width 69 height 15
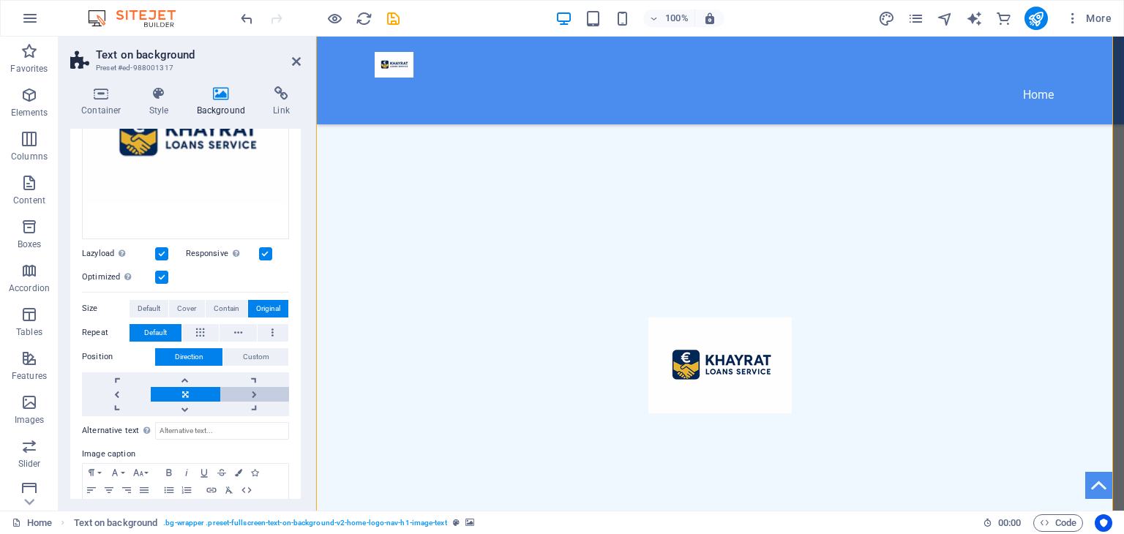
click at [255, 388] on link at bounding box center [254, 394] width 69 height 15
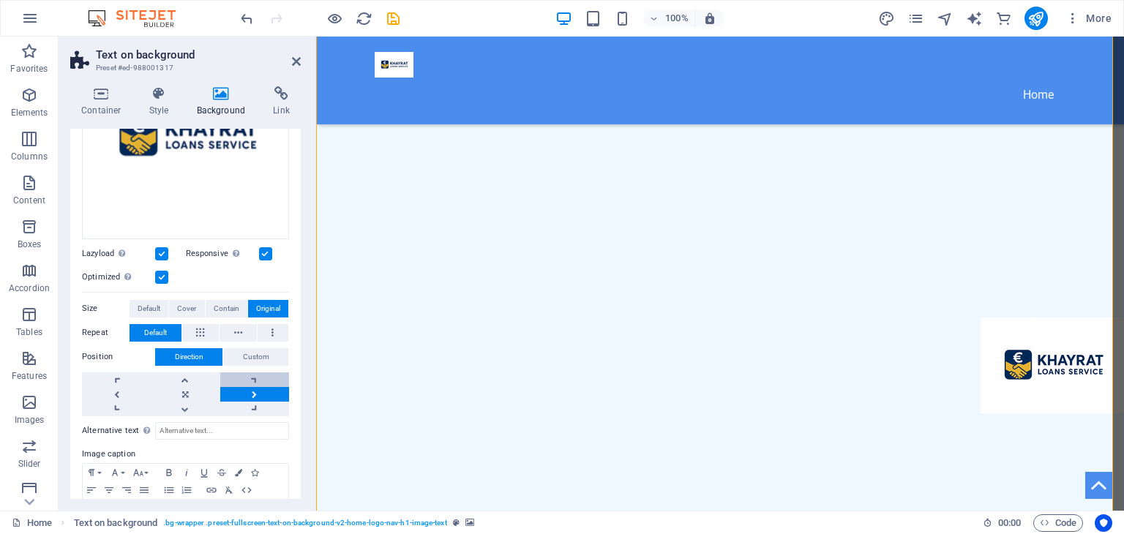
click at [250, 378] on link at bounding box center [254, 379] width 69 height 15
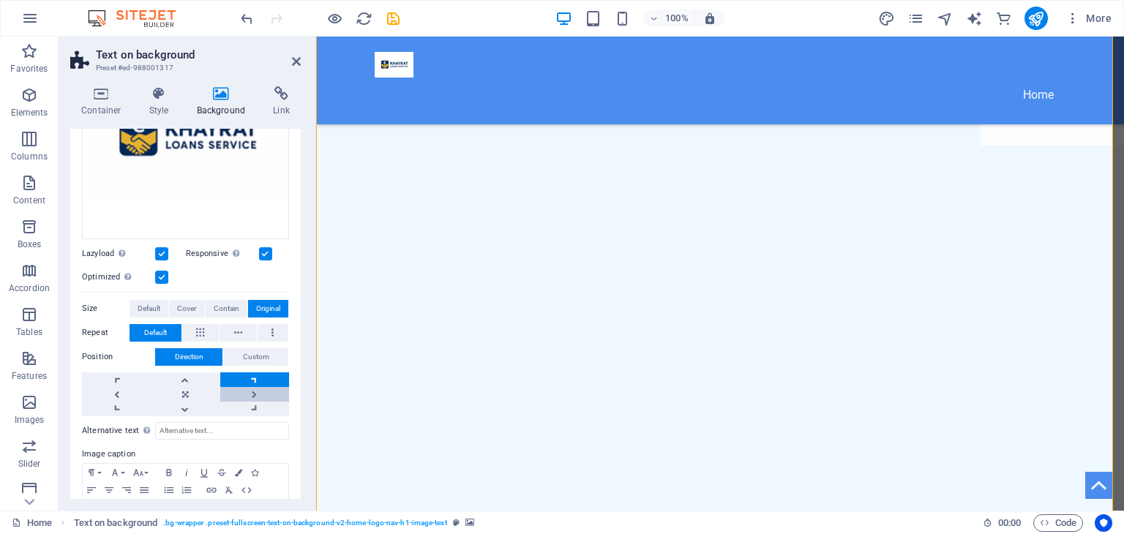
click at [252, 392] on link at bounding box center [254, 394] width 69 height 15
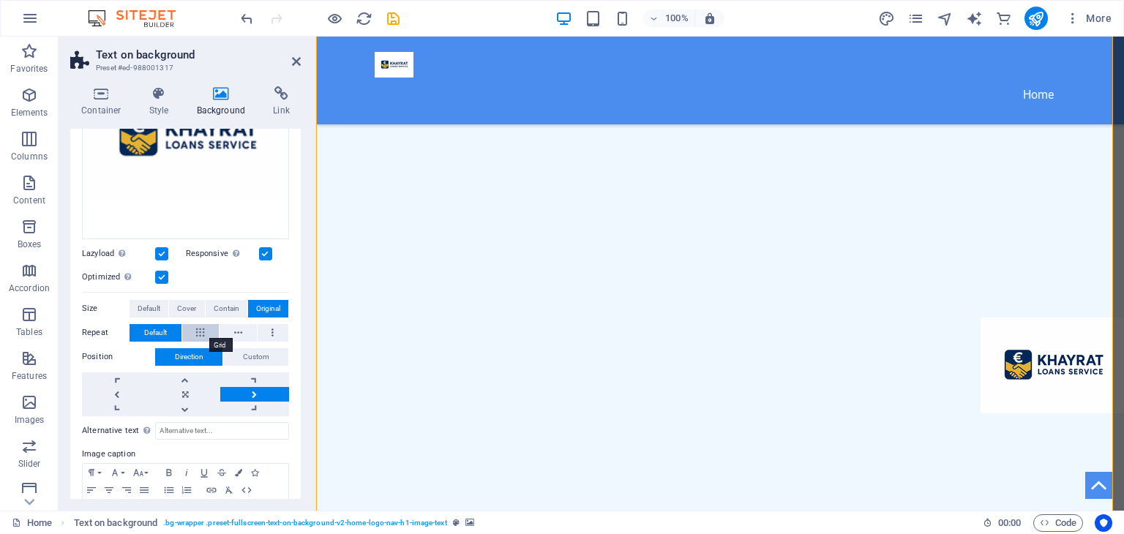
click at [202, 332] on icon at bounding box center [200, 333] width 8 height 18
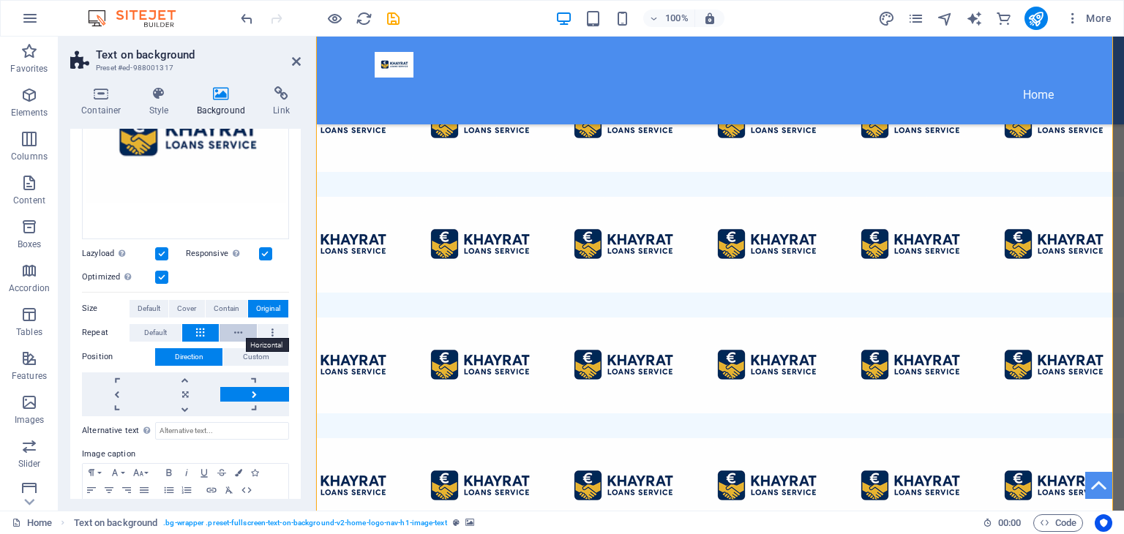
click at [242, 331] on button at bounding box center [237, 333] width 37 height 18
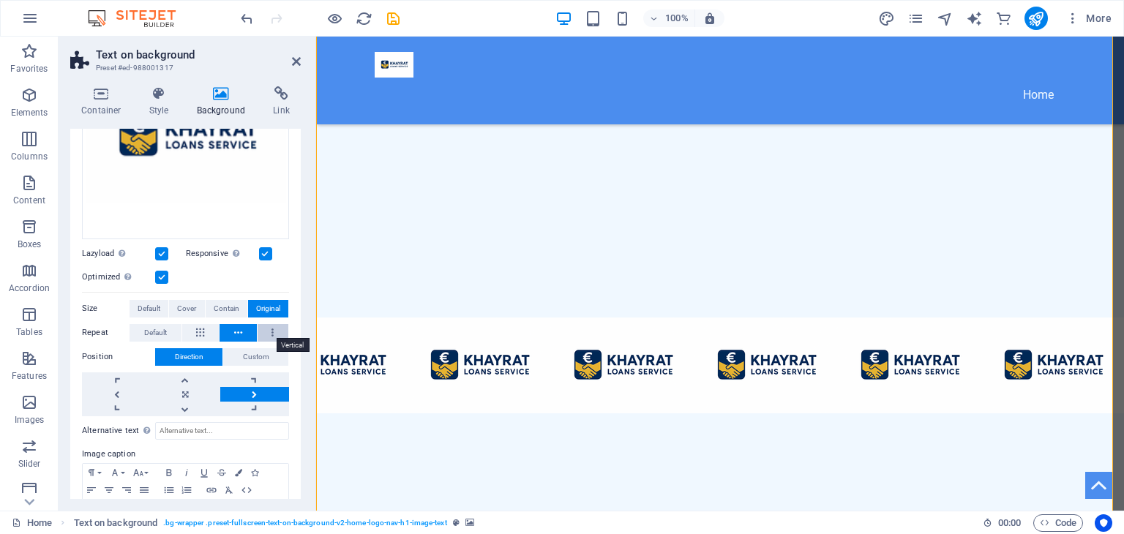
click at [263, 328] on button at bounding box center [273, 333] width 31 height 18
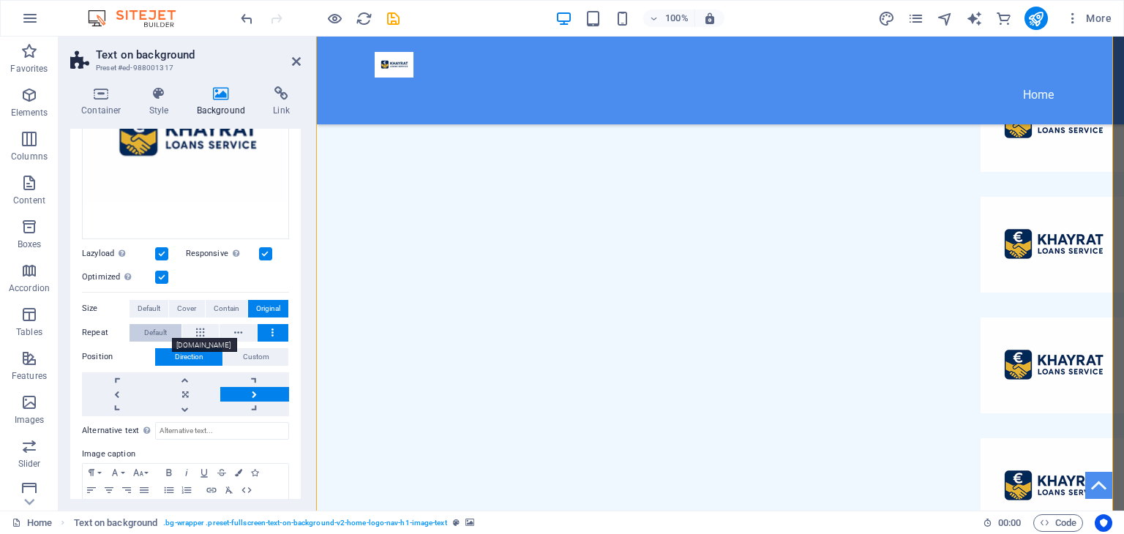
click at [159, 332] on span "Default" at bounding box center [155, 333] width 23 height 18
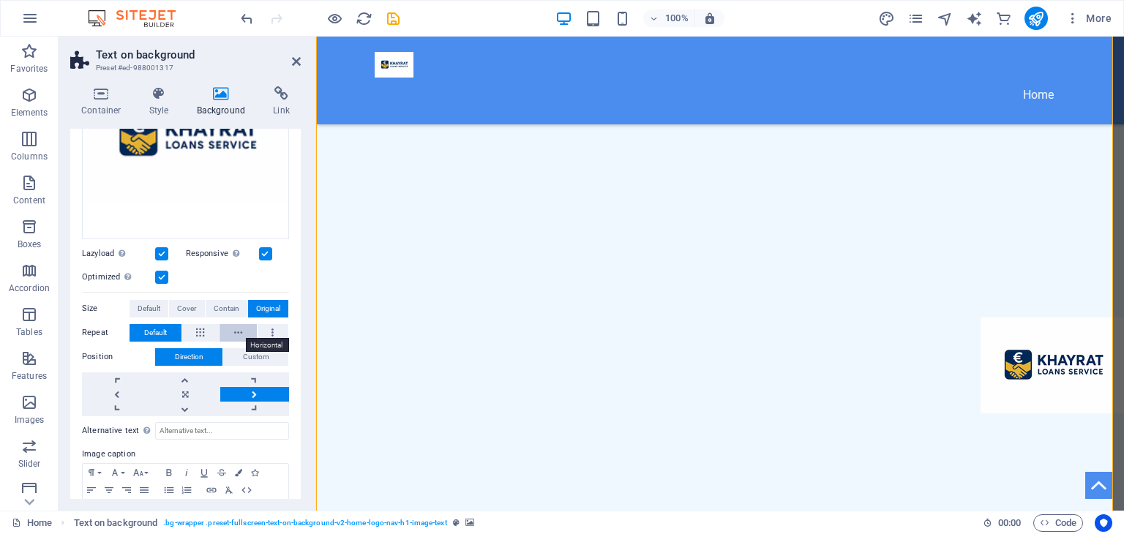
click at [252, 326] on button at bounding box center [237, 333] width 37 height 18
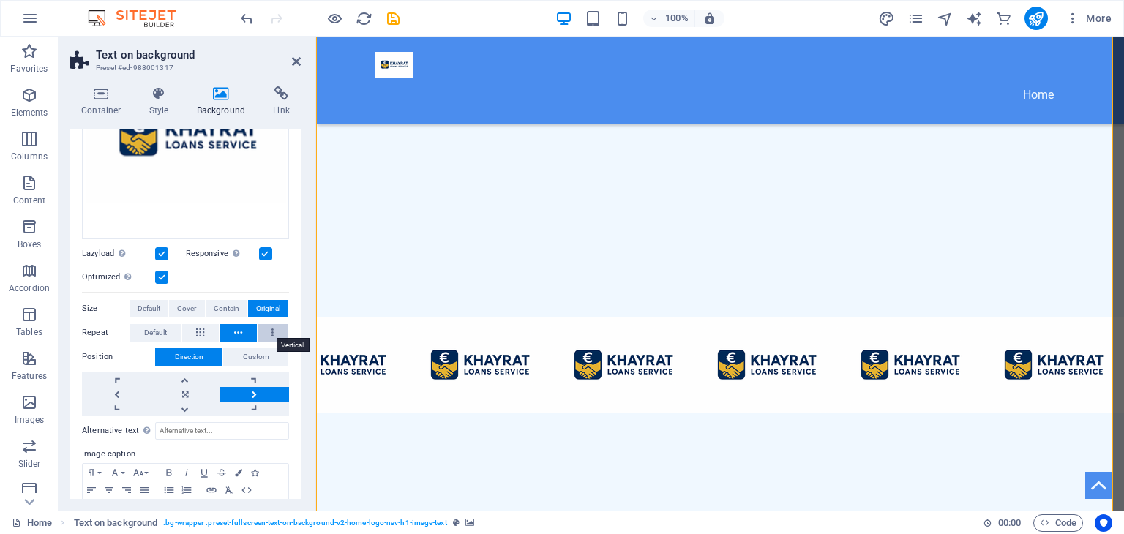
click at [273, 326] on button at bounding box center [273, 333] width 31 height 18
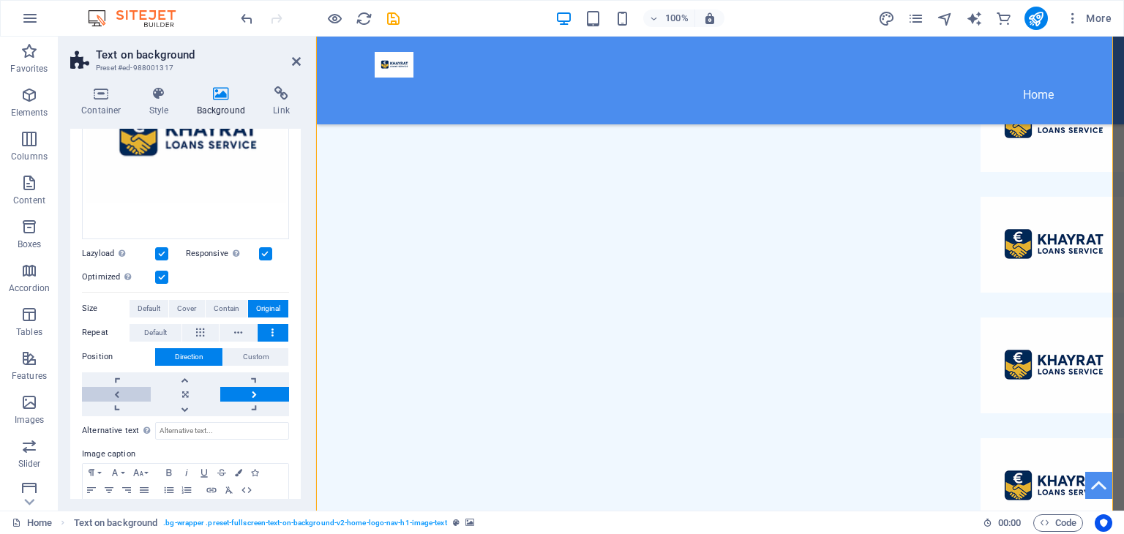
click at [123, 391] on link at bounding box center [116, 394] width 69 height 15
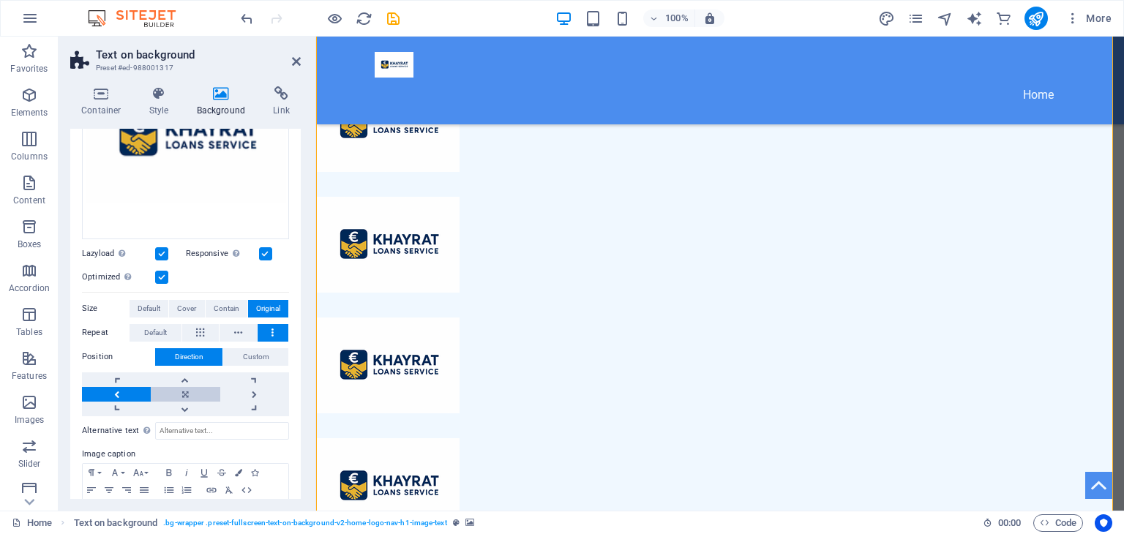
click at [181, 390] on link at bounding box center [185, 394] width 69 height 15
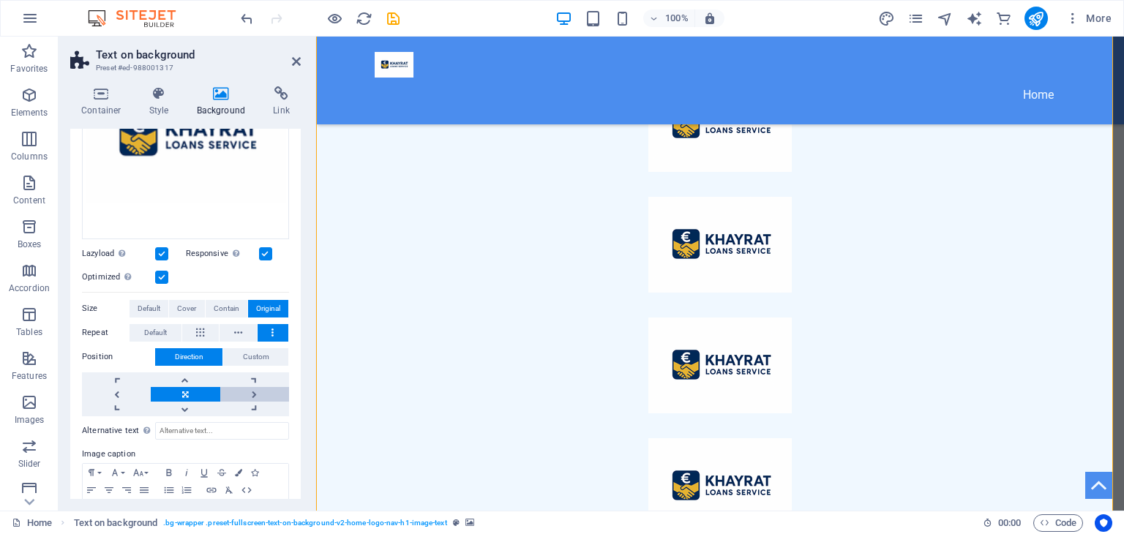
click at [255, 388] on link at bounding box center [254, 394] width 69 height 15
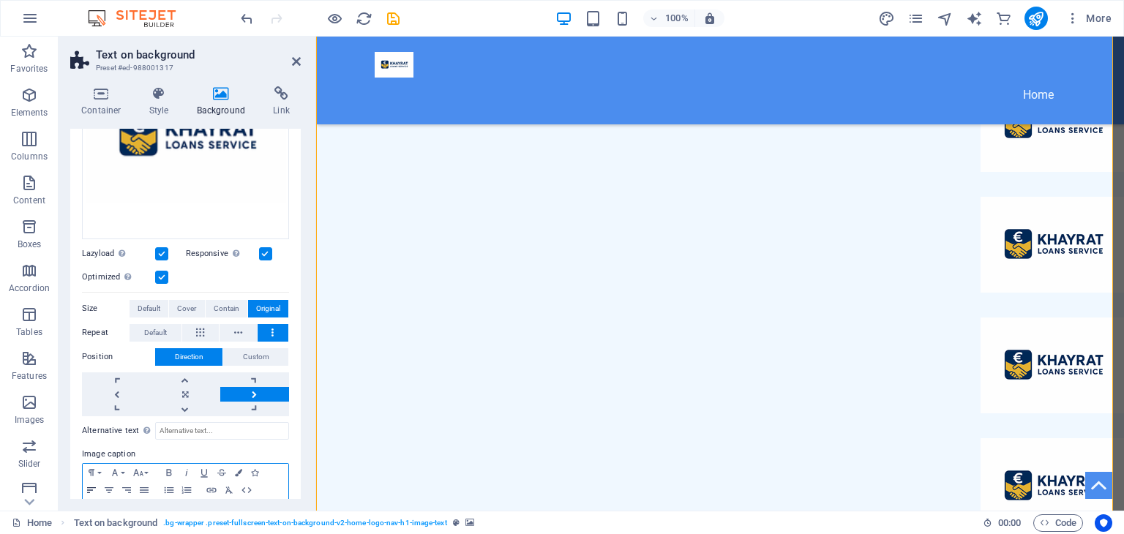
click at [95, 484] on icon "button" at bounding box center [92, 490] width 18 height 12
click at [105, 485] on icon "button" at bounding box center [109, 490] width 18 height 12
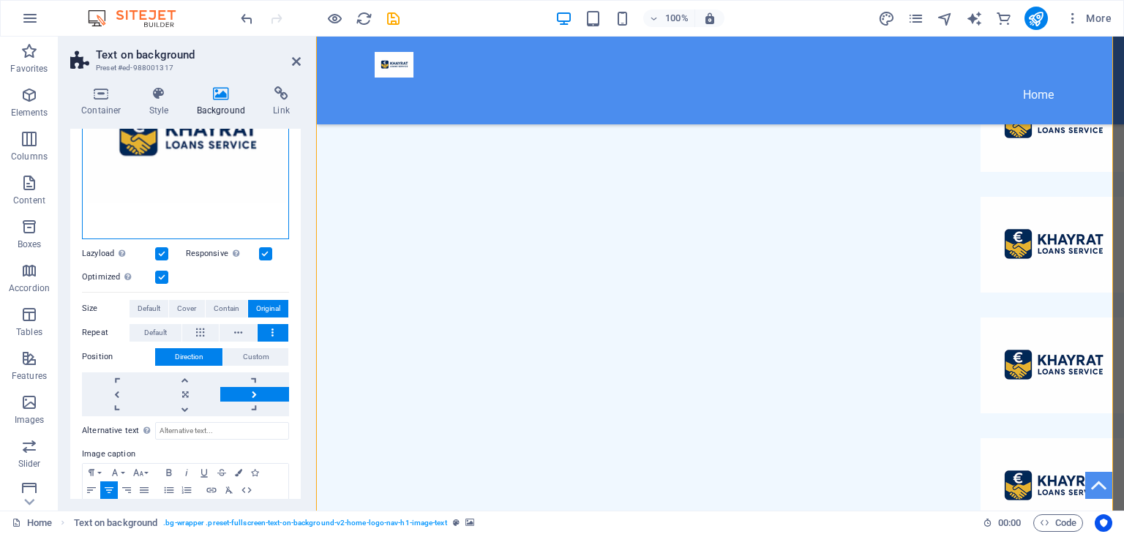
click at [271, 212] on div "Drag files here, click to choose files or select files from Files or our free s…" at bounding box center [185, 135] width 207 height 207
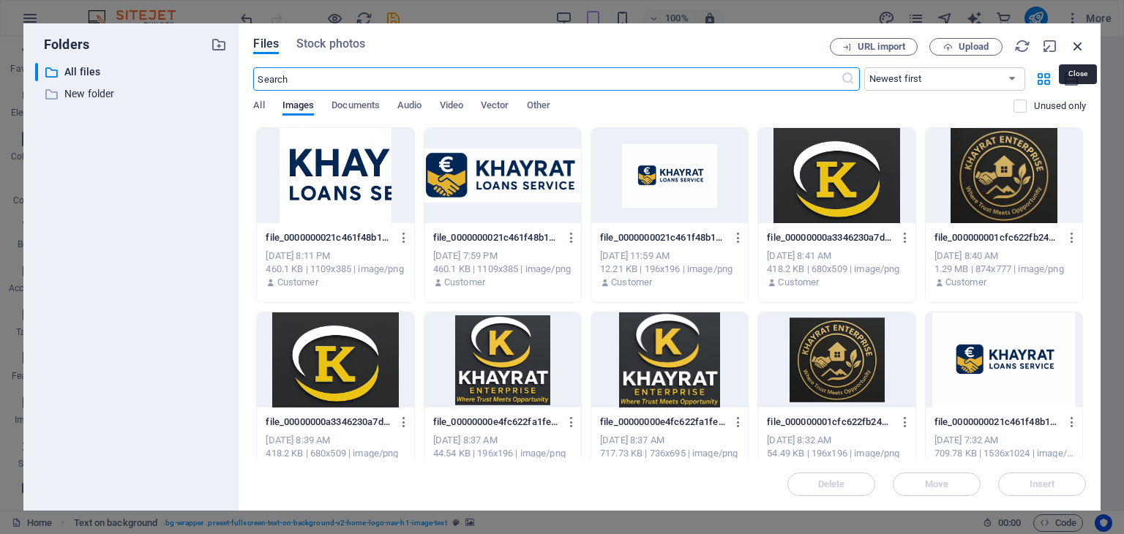
click at [1078, 48] on icon "button" at bounding box center [1078, 46] width 16 height 16
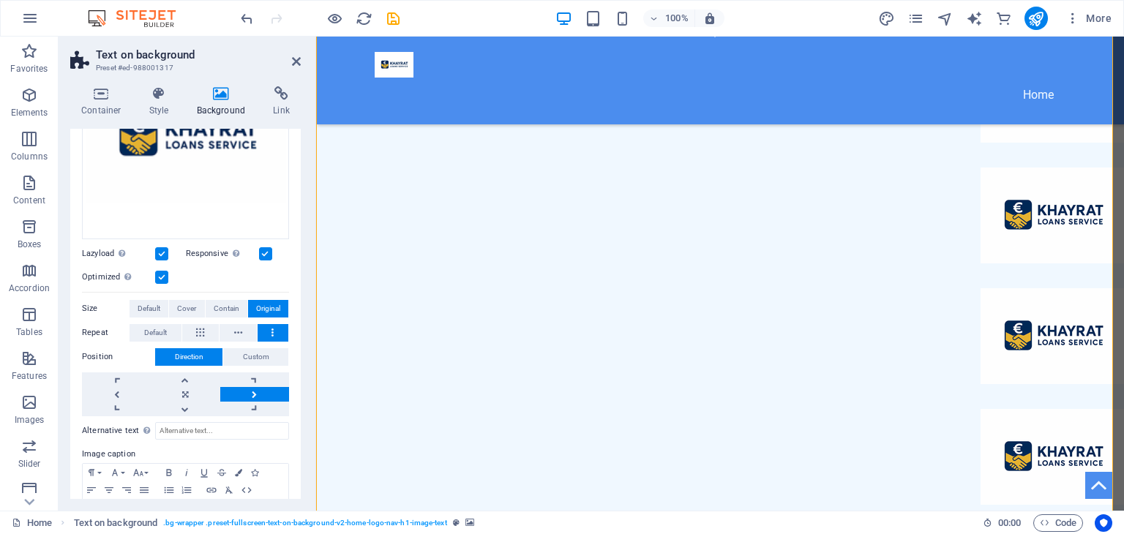
click at [938, 206] on figure at bounding box center [720, 336] width 808 height 598
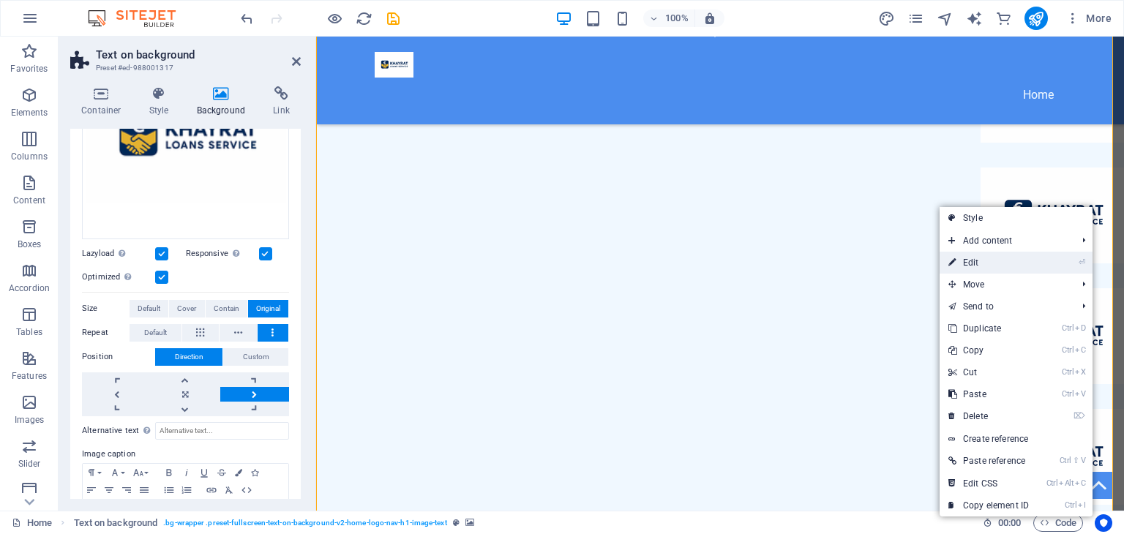
click at [992, 258] on link "⏎ Edit" at bounding box center [988, 263] width 98 height 22
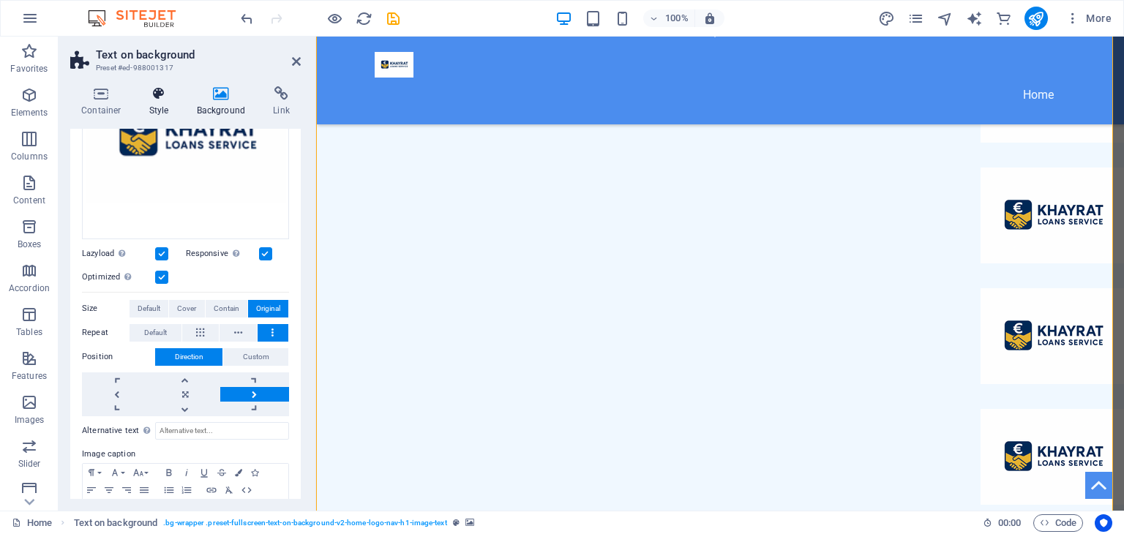
click at [150, 100] on icon at bounding box center [159, 93] width 42 height 15
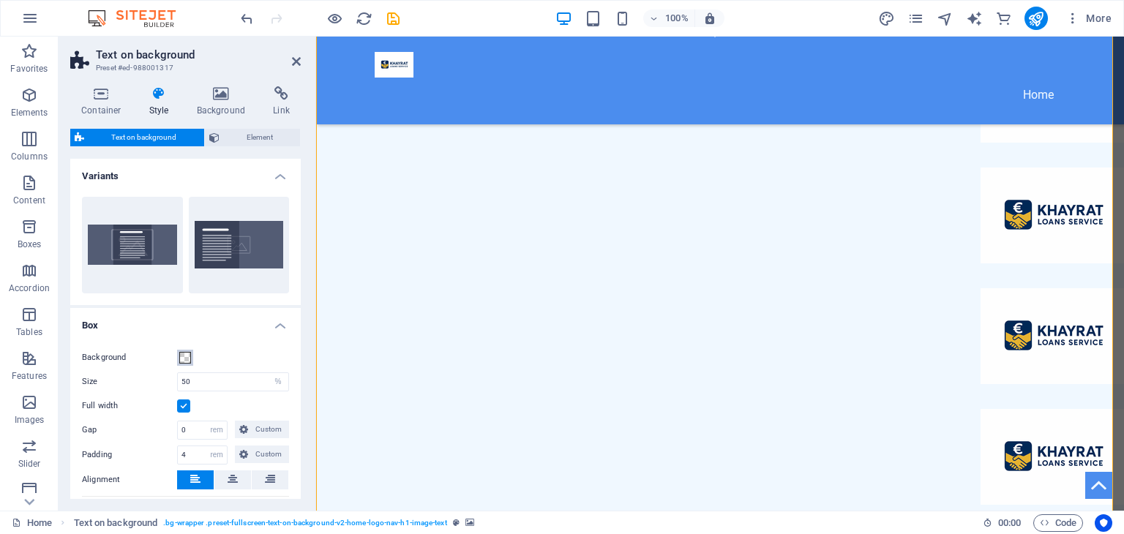
click at [179, 361] on button "Background" at bounding box center [185, 358] width 16 height 16
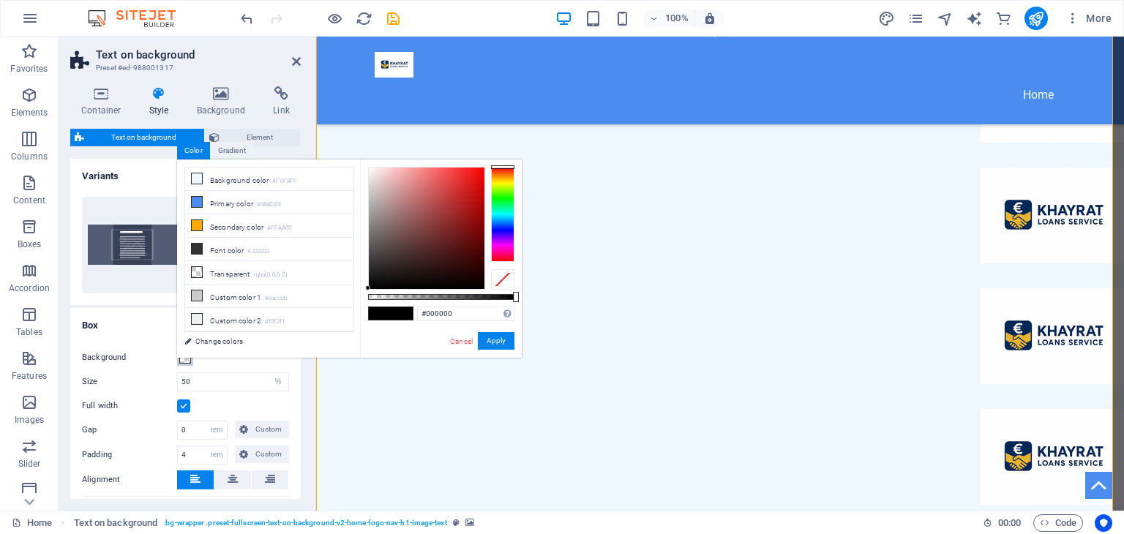
click at [179, 361] on button "Background" at bounding box center [185, 358] width 16 height 16
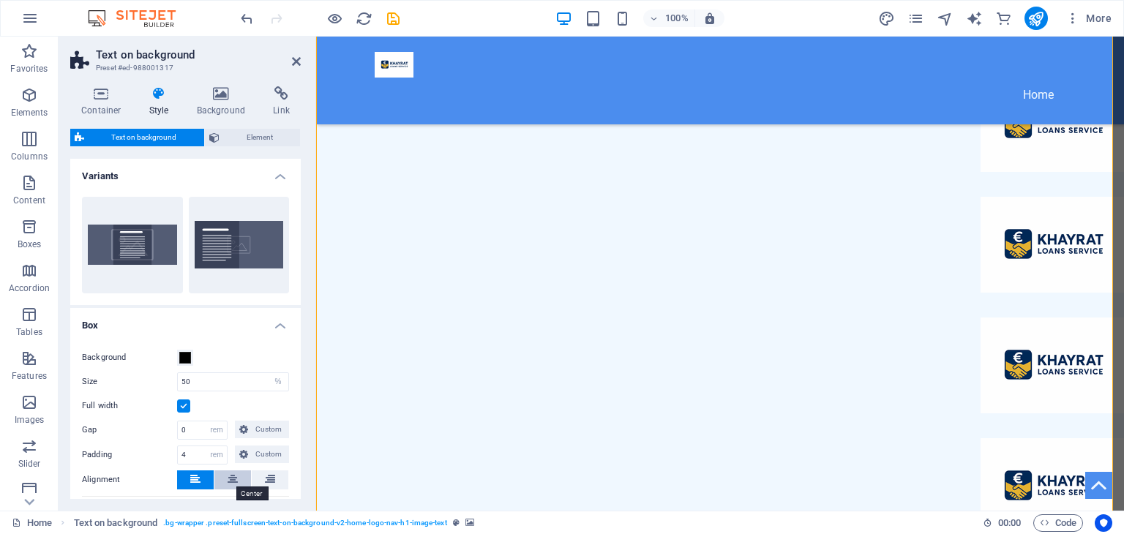
click at [230, 481] on icon at bounding box center [233, 479] width 10 height 18
click at [266, 484] on icon at bounding box center [270, 479] width 10 height 18
click at [301, 61] on aside "Text on background Preset #ed-988001317 Container Style Background Link Size He…" at bounding box center [188, 274] width 258 height 474
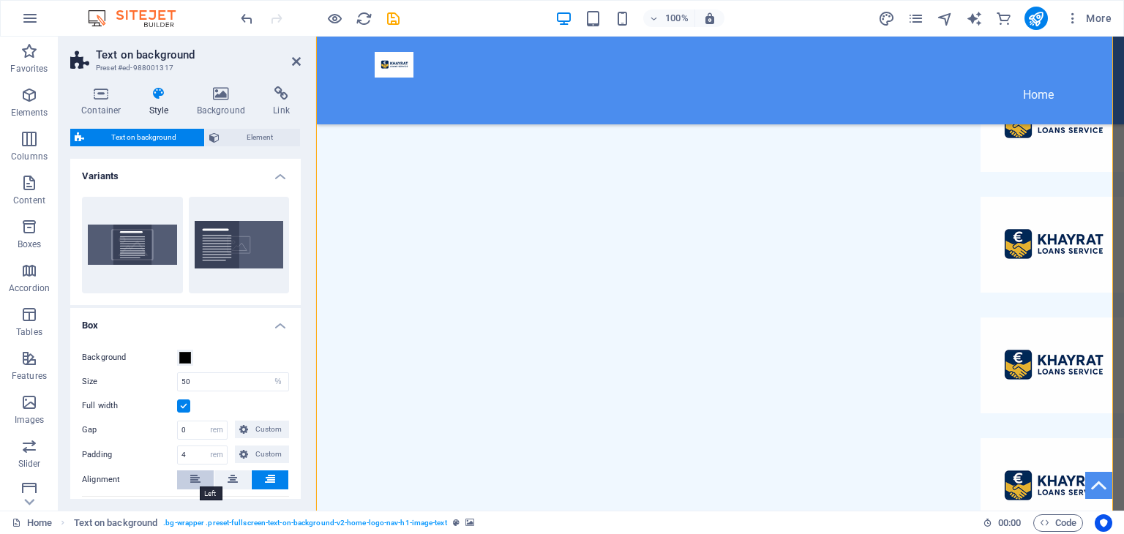
click at [195, 483] on icon at bounding box center [195, 479] width 10 height 18
click at [270, 138] on span "Element" at bounding box center [260, 138] width 72 height 18
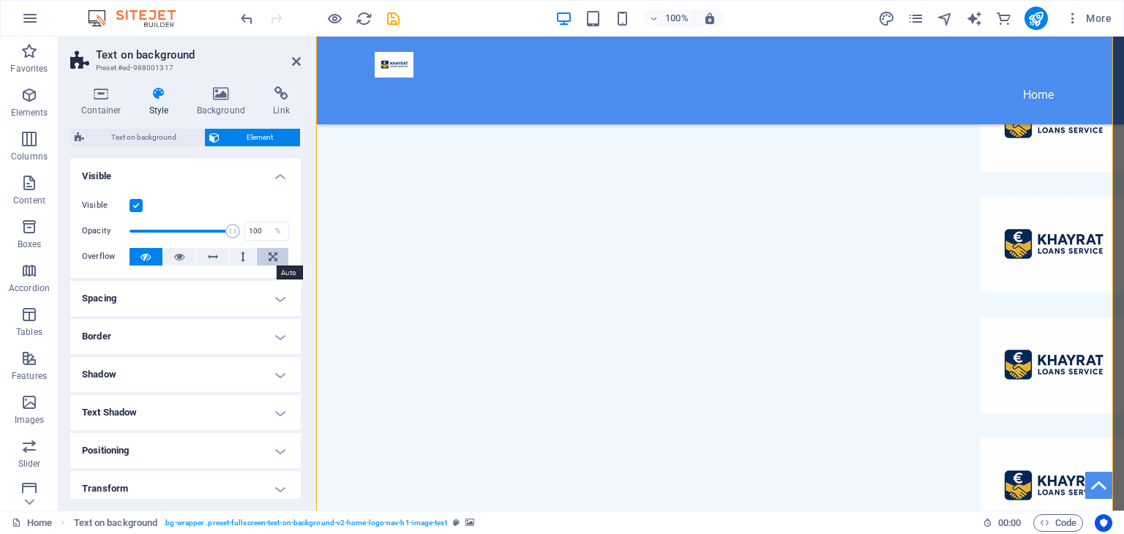
click at [269, 251] on icon at bounding box center [273, 257] width 9 height 18
click at [149, 252] on icon at bounding box center [145, 257] width 10 height 18
click at [202, 233] on span at bounding box center [180, 231] width 103 height 22
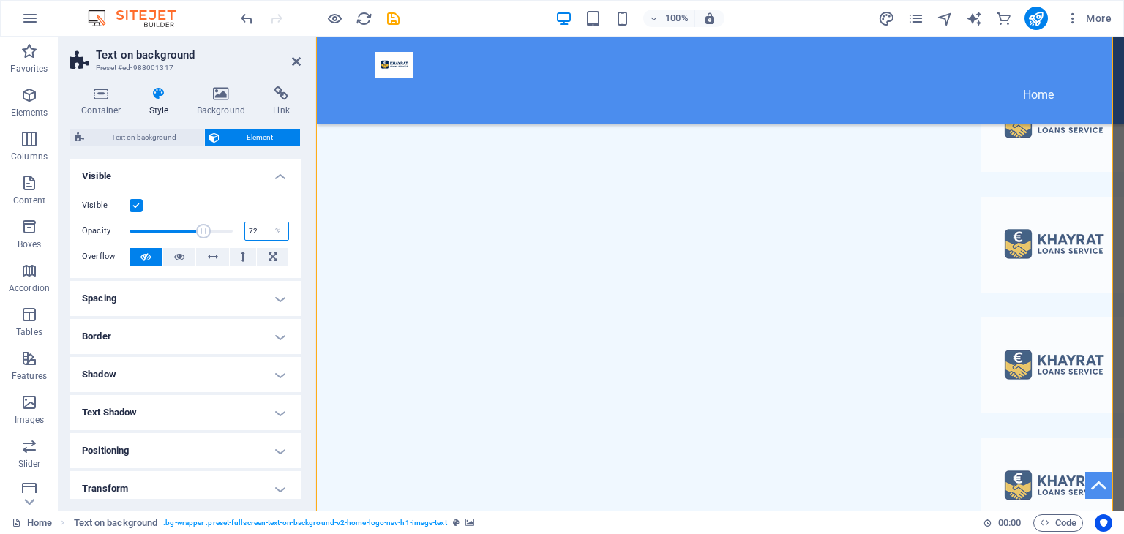
click at [245, 230] on input "72" at bounding box center [266, 231] width 43 height 18
type input "99"
click at [229, 230] on span at bounding box center [180, 231] width 103 height 22
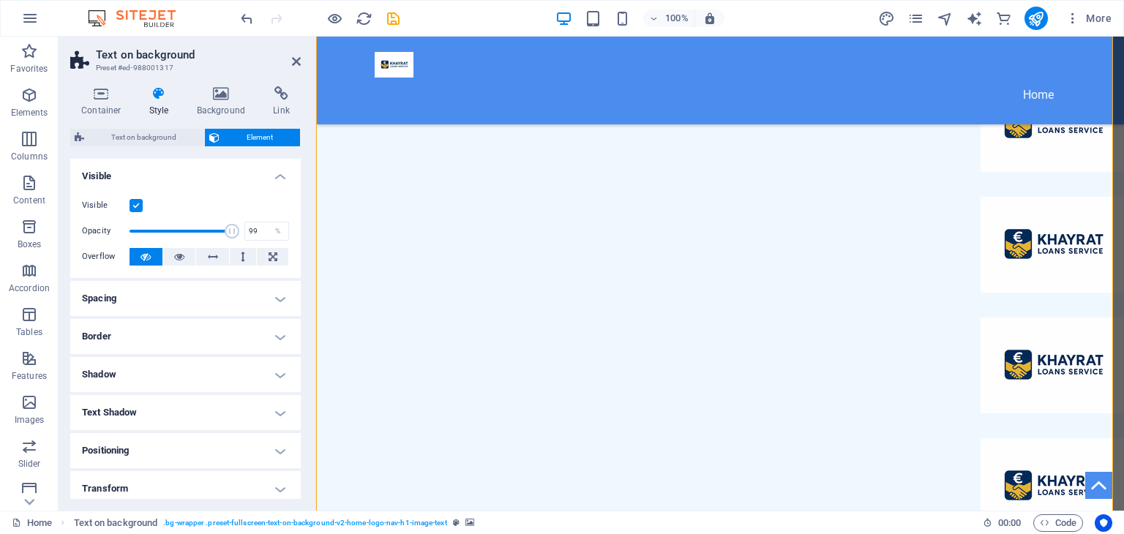
click at [229, 230] on span at bounding box center [232, 231] width 15 height 15
click at [116, 96] on icon at bounding box center [101, 93] width 62 height 15
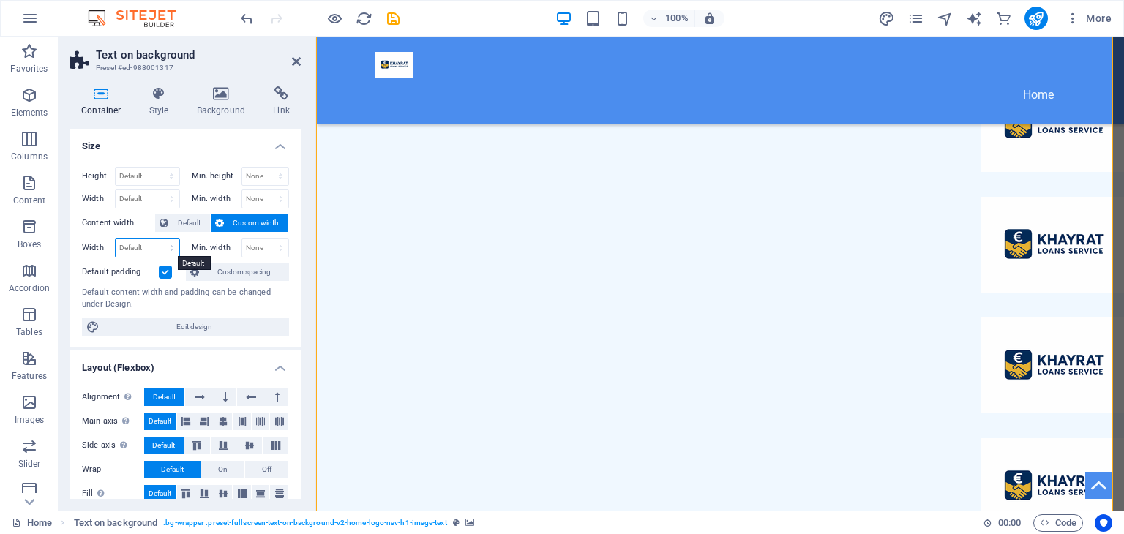
click at [138, 247] on select "Default px rem % em vh vw" at bounding box center [148, 248] width 64 height 18
click at [116, 239] on select "Default px rem % em vh vw" at bounding box center [148, 248] width 64 height 18
select select "DISABLED_OPTION_VALUE"
click at [235, 270] on span "Custom spacing" at bounding box center [243, 272] width 81 height 18
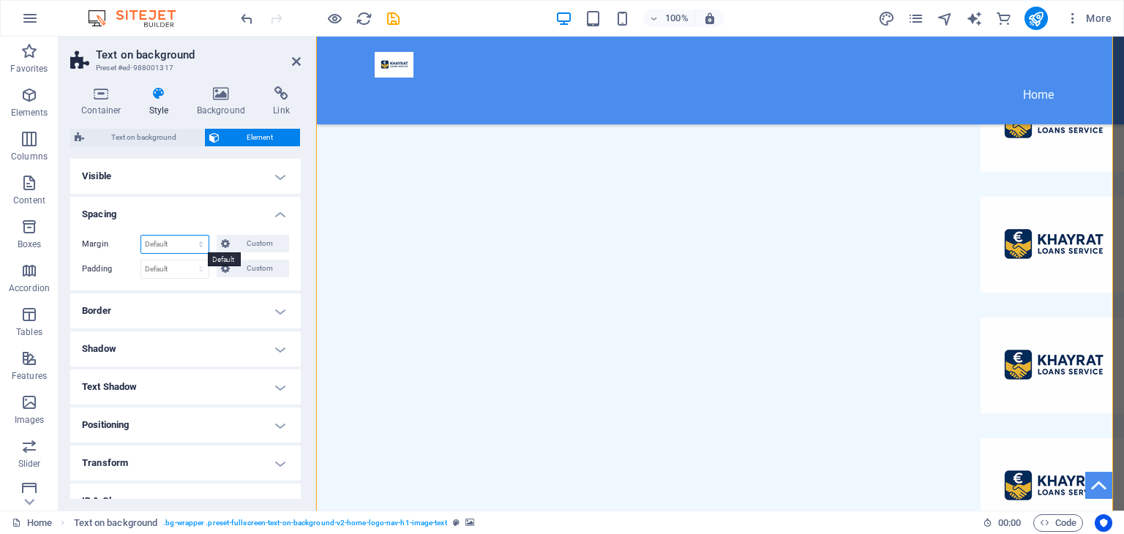
click at [181, 239] on select "Default auto px % rem vw vh Custom" at bounding box center [174, 245] width 67 height 18
click at [141, 236] on select "Default auto px % rem vw vh Custom" at bounding box center [174, 245] width 67 height 18
select select "DISABLED_OPTION_VALUE"
click at [209, 105] on h4 "Background" at bounding box center [224, 101] width 77 height 31
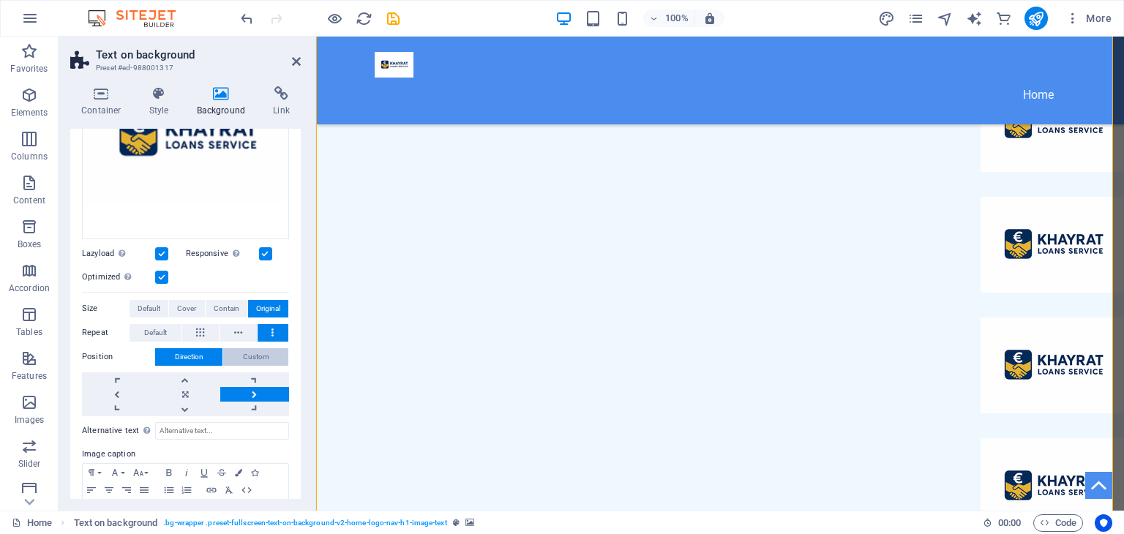
click at [237, 348] on button "Custom" at bounding box center [255, 357] width 65 height 18
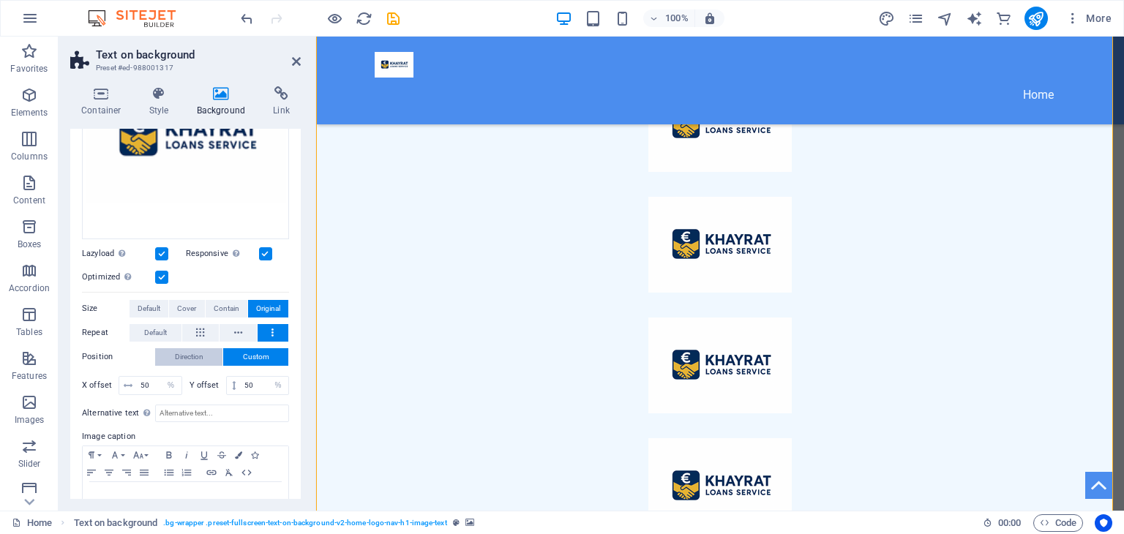
click at [187, 348] on span "Direction" at bounding box center [189, 357] width 29 height 18
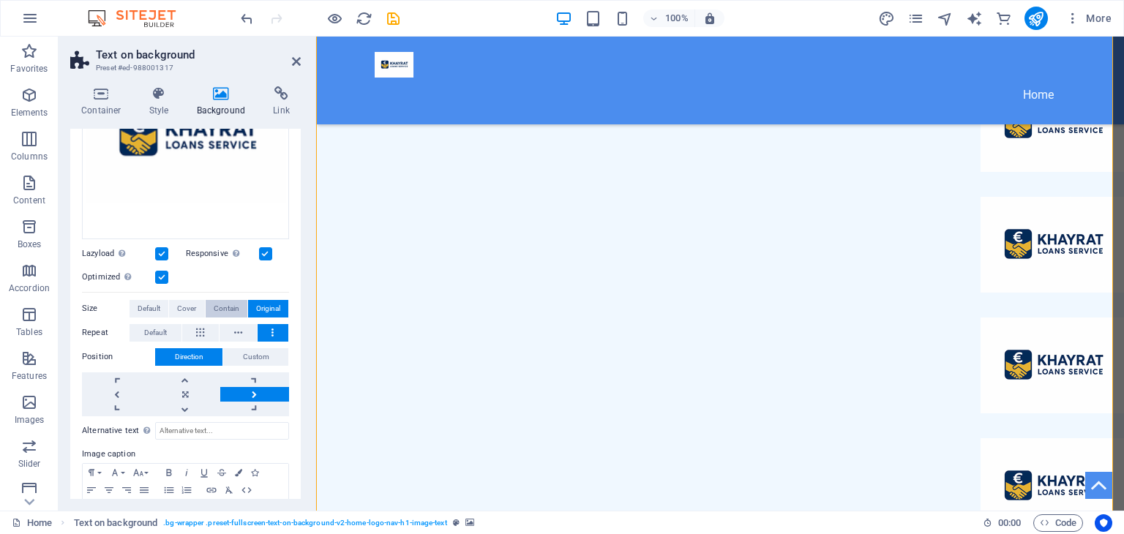
click at [222, 307] on span "Contain" at bounding box center [227, 309] width 26 height 18
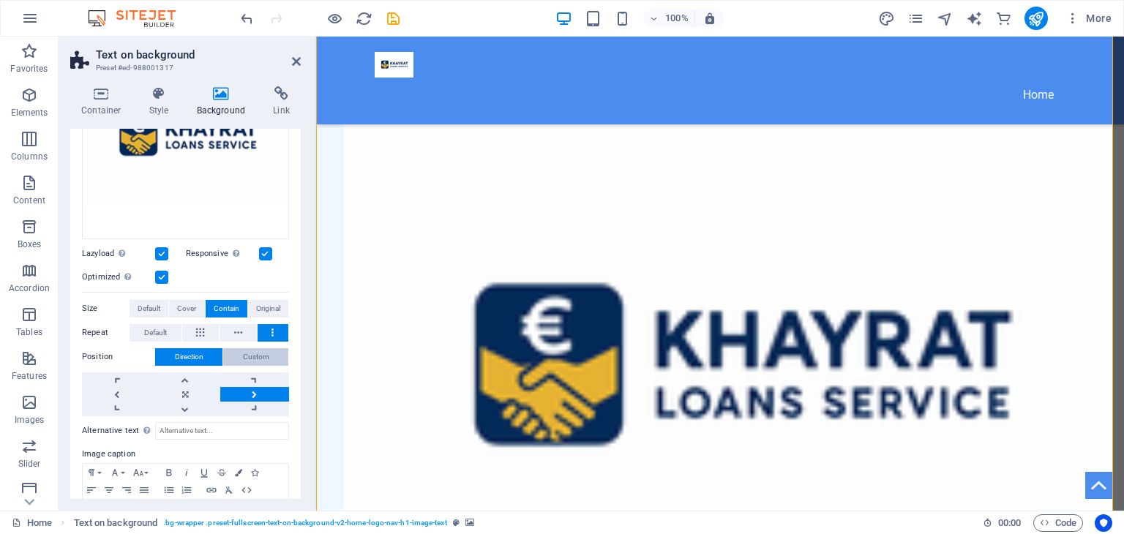
click at [254, 348] on span "Custom" at bounding box center [256, 357] width 26 height 18
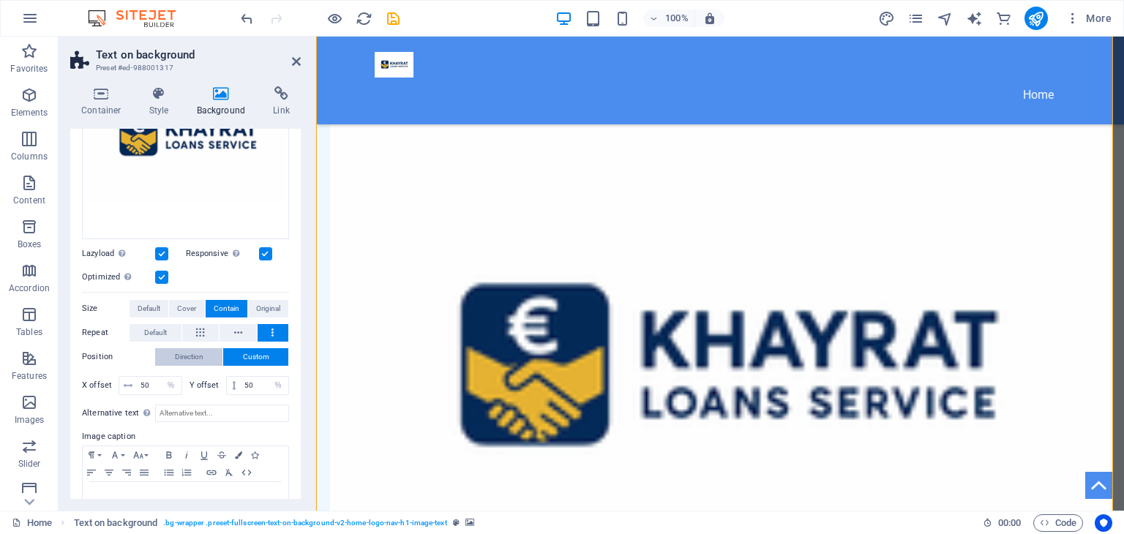
click at [208, 352] on button "Direction" at bounding box center [188, 357] width 67 height 18
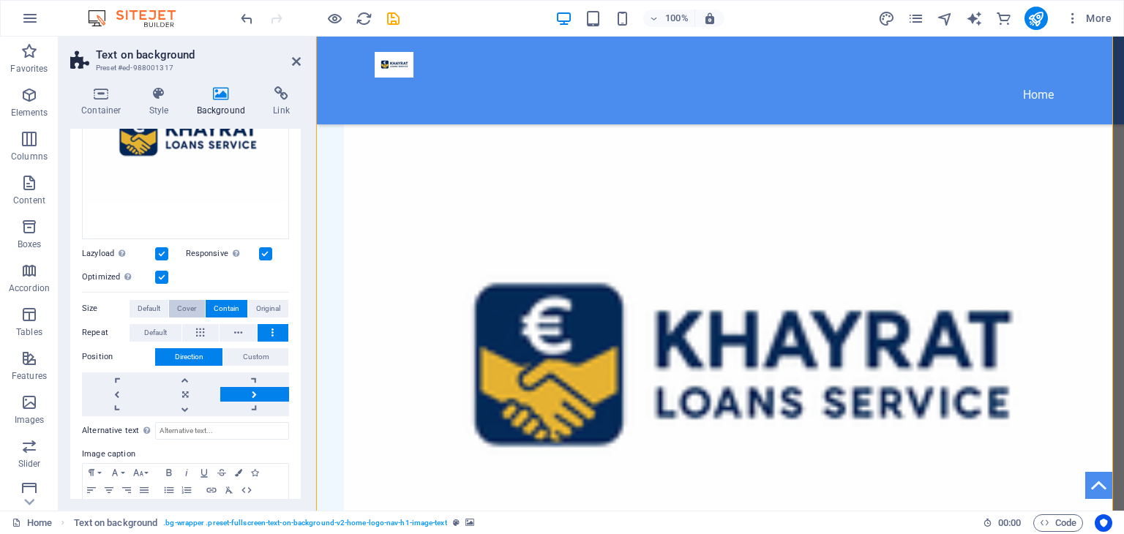
click at [187, 300] on span "Cover" at bounding box center [186, 309] width 19 height 18
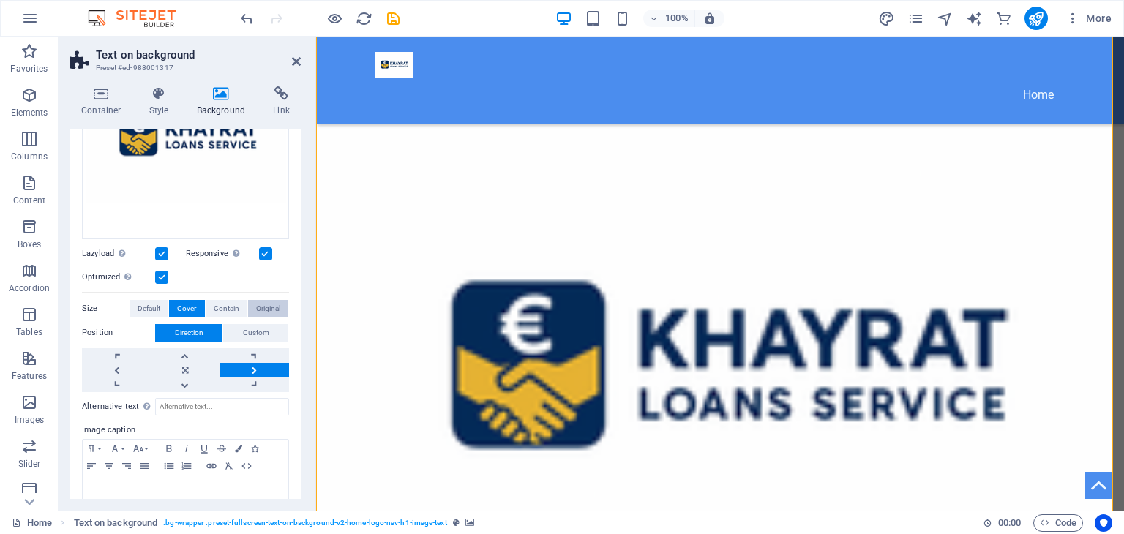
click at [270, 300] on span "Original" at bounding box center [268, 309] width 24 height 18
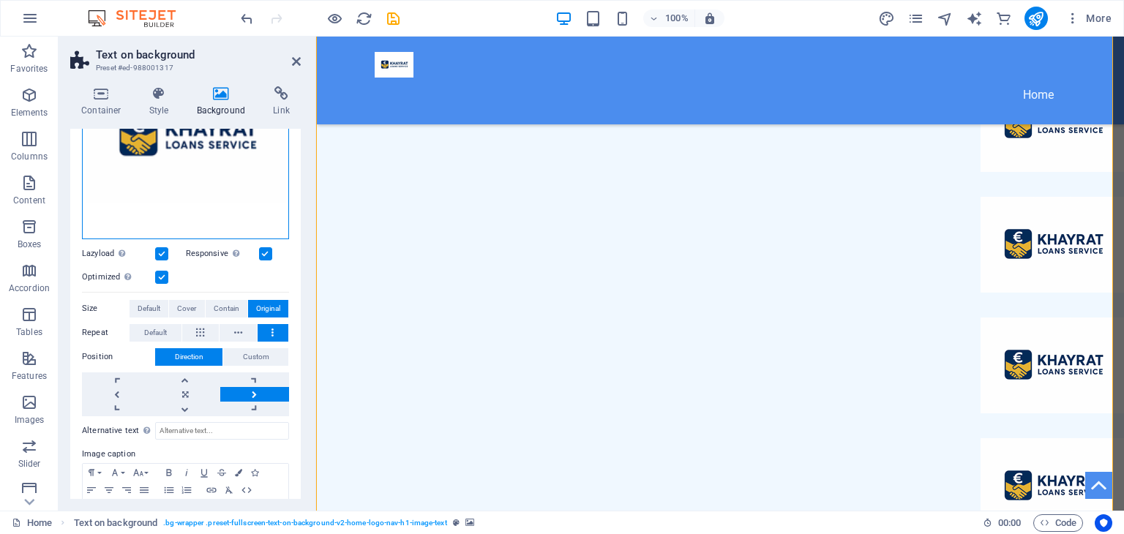
click at [243, 181] on div "Drag files here, click to choose files or select files from Files or our free s…" at bounding box center [185, 135] width 207 height 207
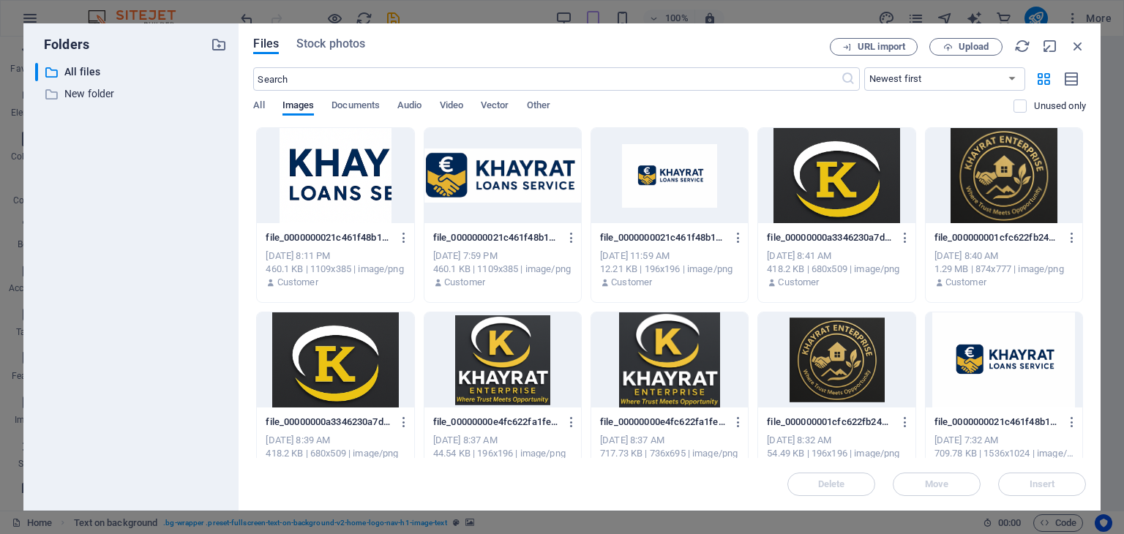
click at [365, 169] on div at bounding box center [335, 175] width 157 height 95
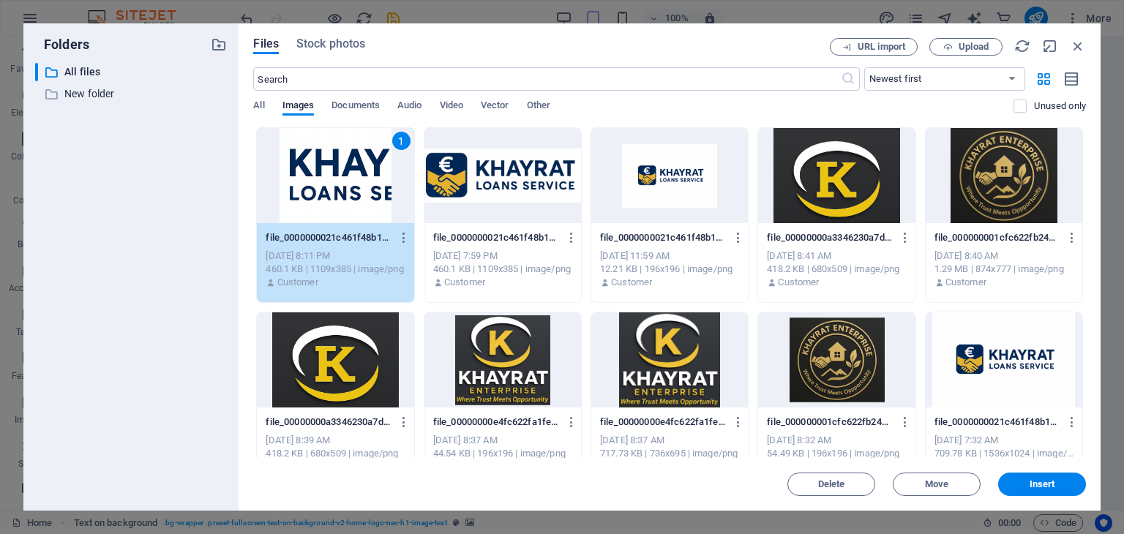
click at [1001, 361] on div at bounding box center [1004, 359] width 157 height 95
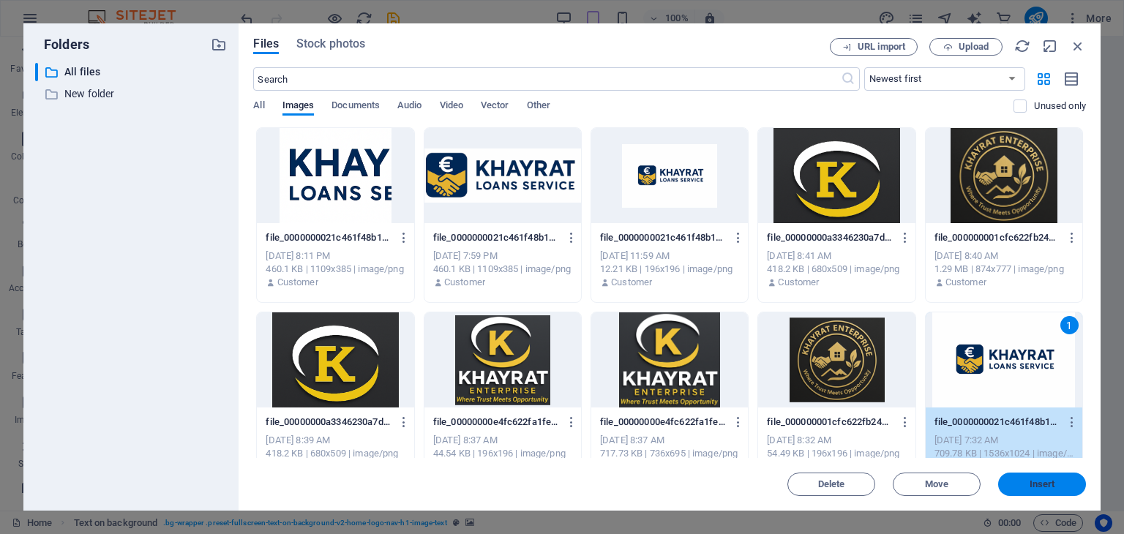
click at [1042, 484] on span "Insert" at bounding box center [1042, 484] width 26 height 9
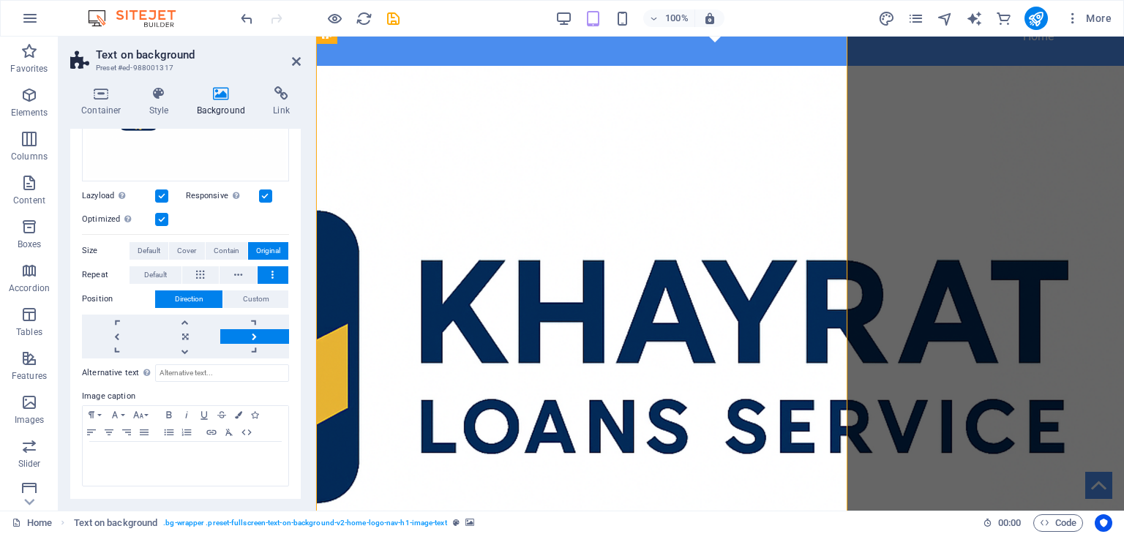
scroll to position [214, 0]
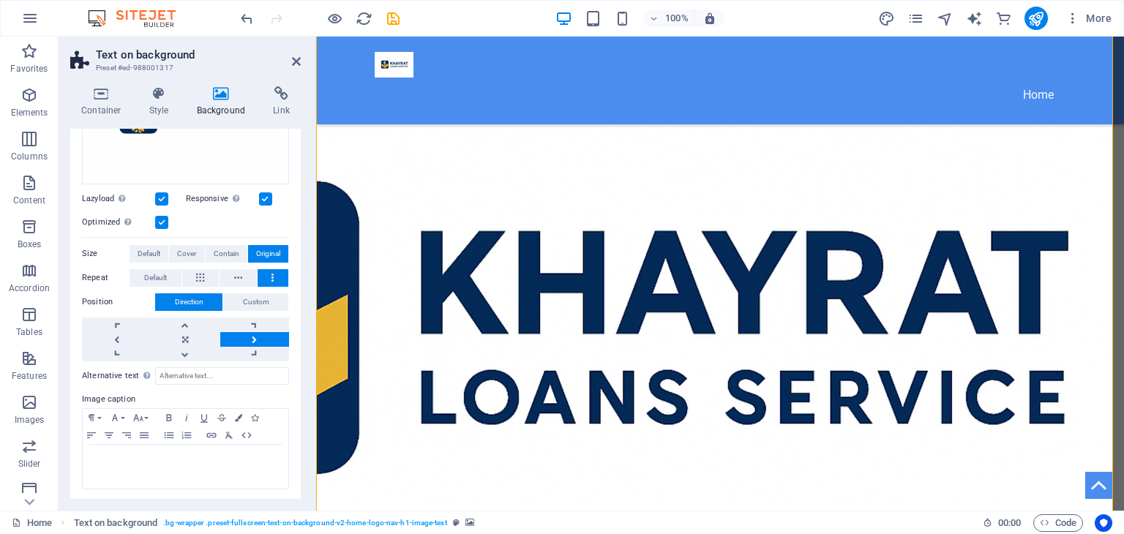
click at [301, 203] on div "Container Style Background Link Size Height Default px rem % vh vw Min. height …" at bounding box center [186, 293] width 254 height 436
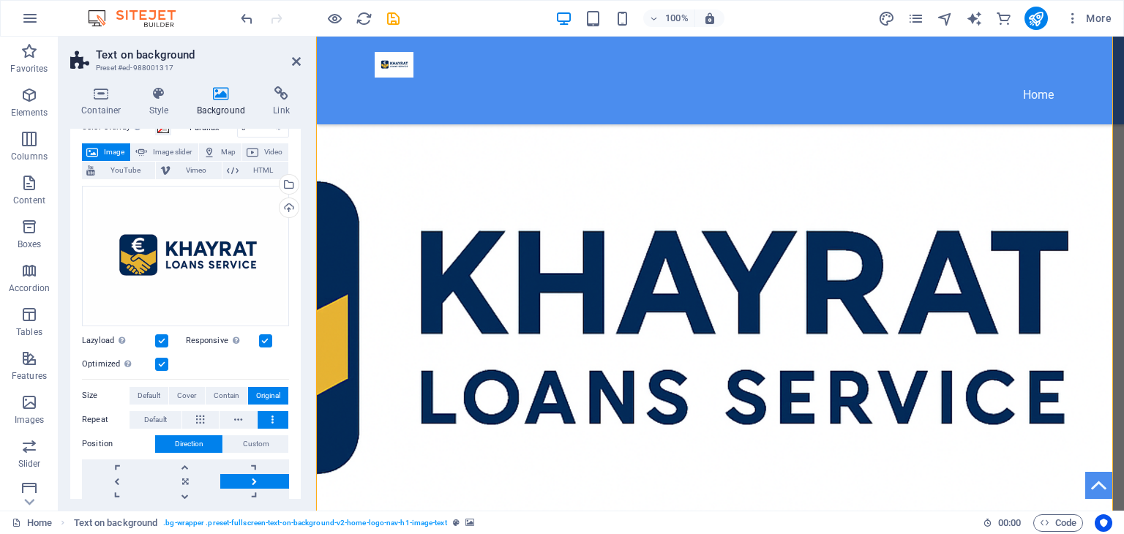
scroll to position [64, 0]
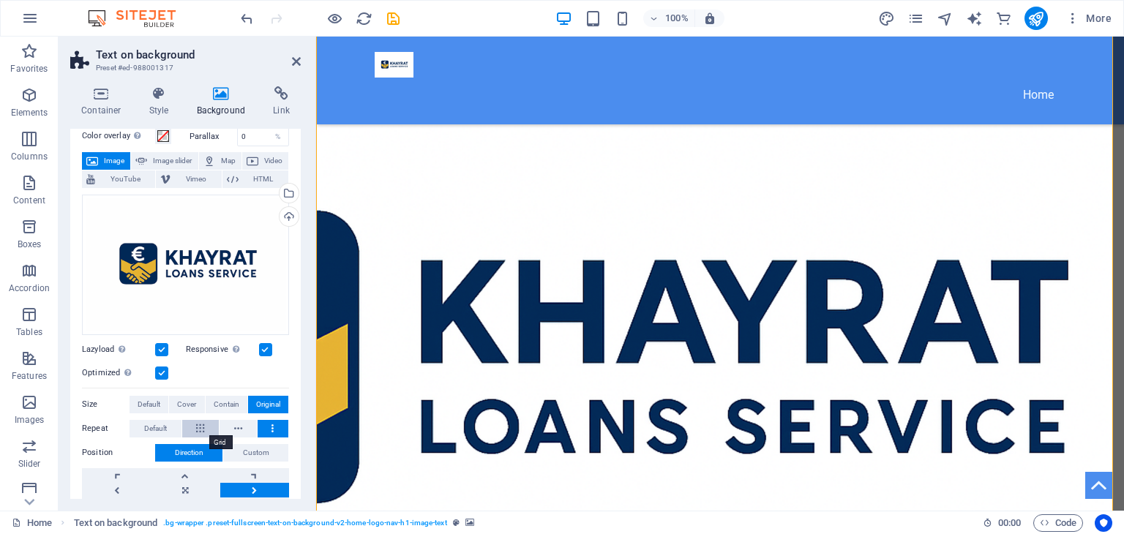
click at [196, 429] on icon at bounding box center [200, 429] width 8 height 18
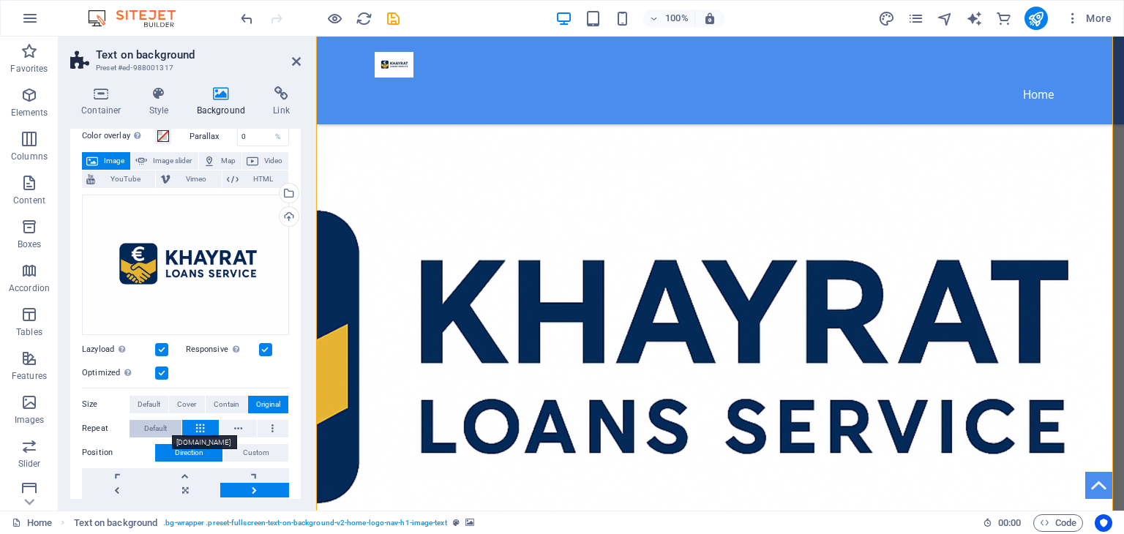
click at [145, 429] on span "Default" at bounding box center [155, 429] width 23 height 18
click at [261, 485] on link at bounding box center [254, 490] width 69 height 15
click at [191, 485] on link at bounding box center [185, 490] width 69 height 15
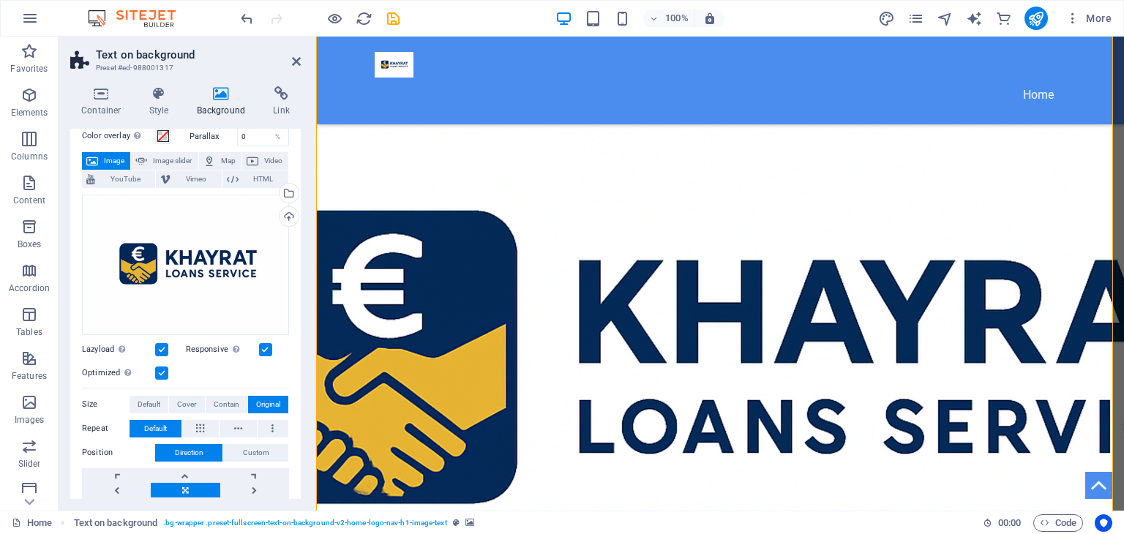
click at [191, 485] on link at bounding box center [185, 490] width 69 height 15
click at [250, 478] on link at bounding box center [254, 475] width 69 height 15
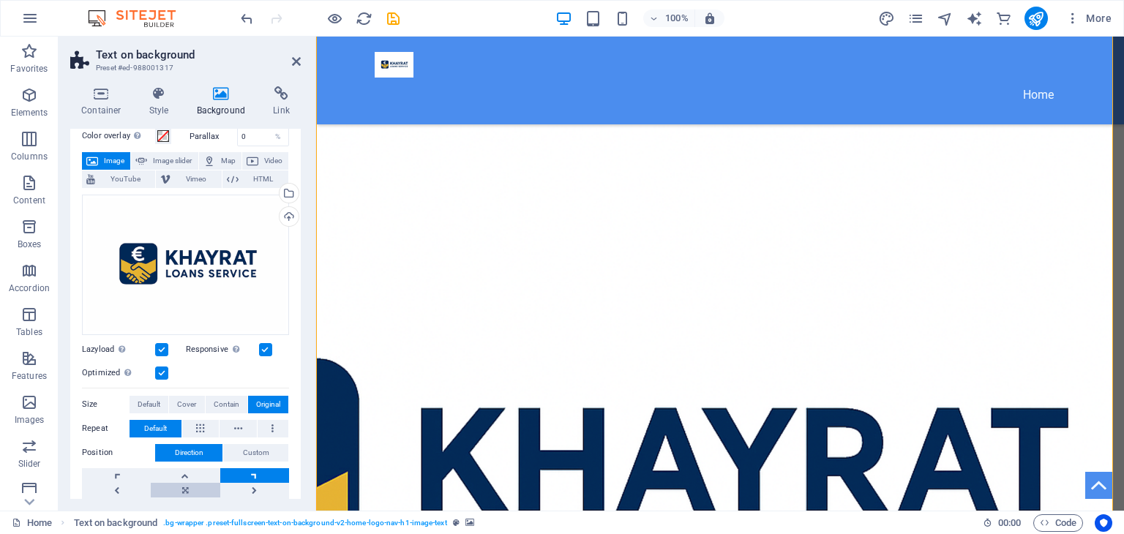
click at [193, 487] on link at bounding box center [185, 490] width 69 height 15
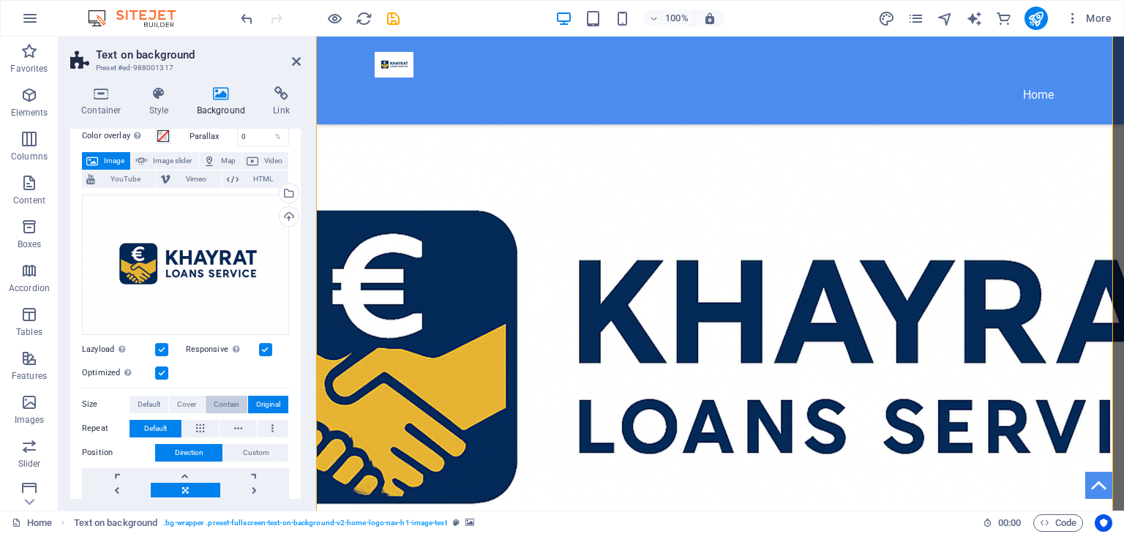
click at [225, 405] on span "Contain" at bounding box center [227, 405] width 26 height 18
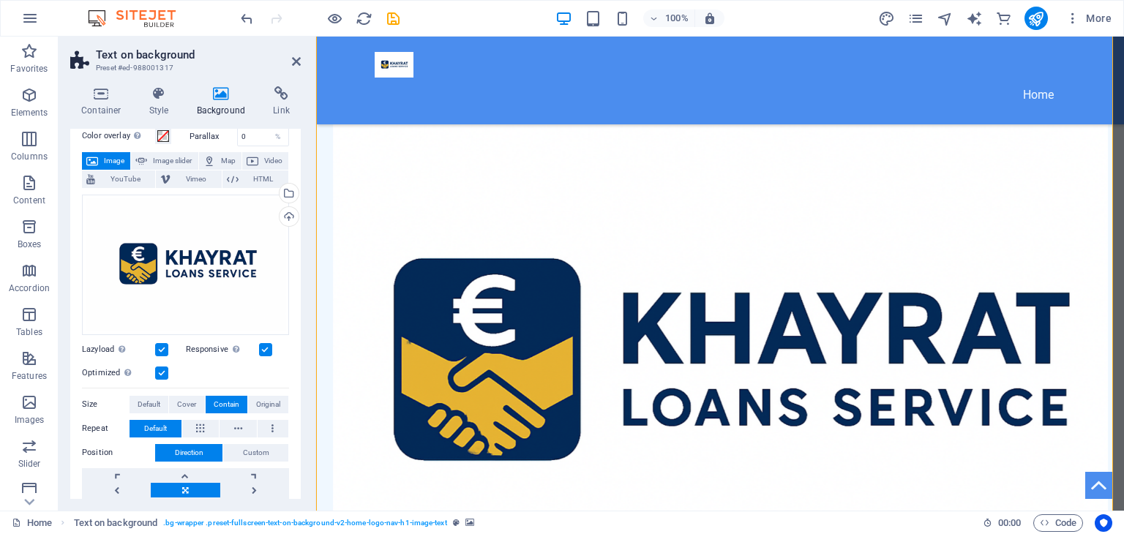
click at [225, 405] on span "Contain" at bounding box center [227, 405] width 26 height 18
click at [192, 402] on span "Cover" at bounding box center [186, 405] width 19 height 18
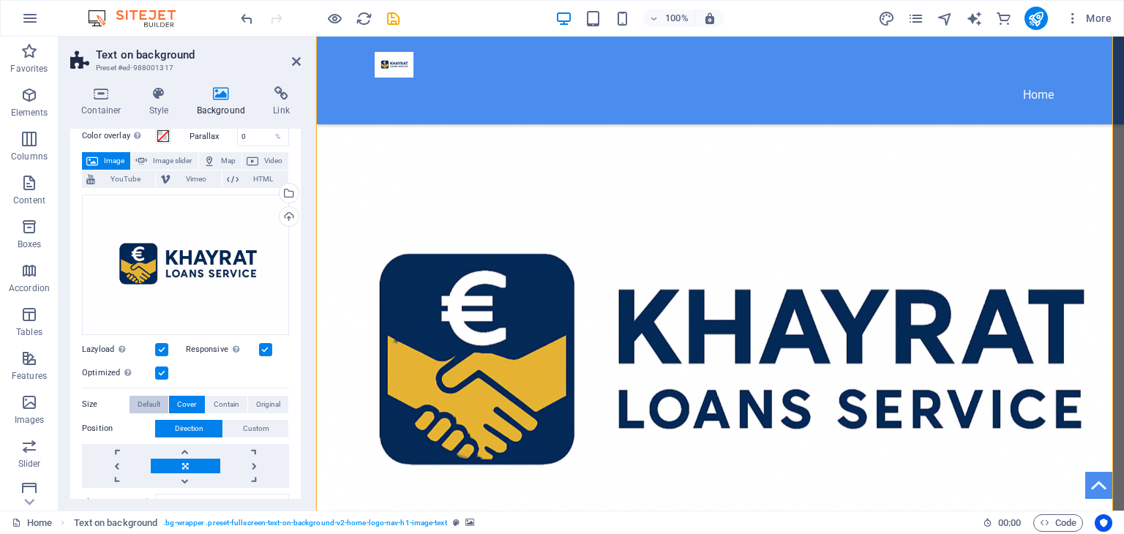
click at [157, 402] on span "Default" at bounding box center [149, 405] width 23 height 18
click at [247, 469] on link at bounding box center [254, 466] width 69 height 15
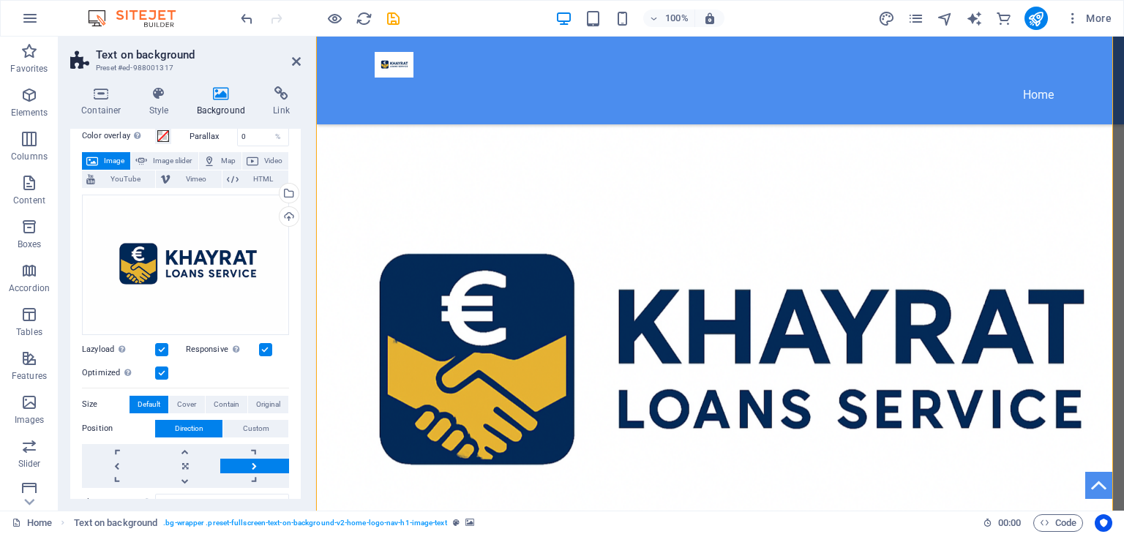
click at [247, 469] on link at bounding box center [254, 466] width 69 height 15
click at [261, 425] on span "Custom" at bounding box center [256, 429] width 26 height 18
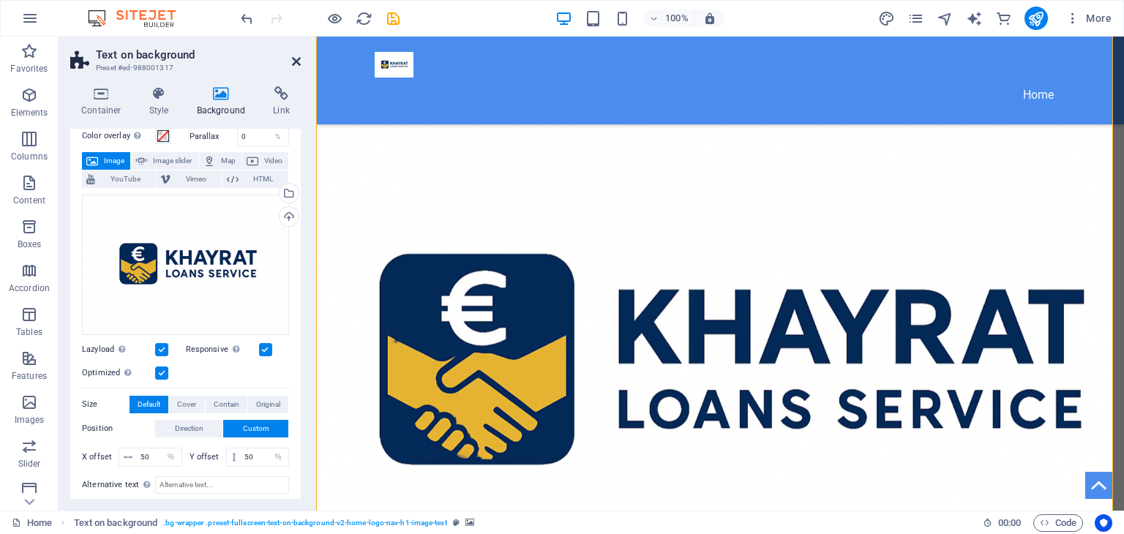
click at [297, 66] on icon at bounding box center [296, 62] width 9 height 12
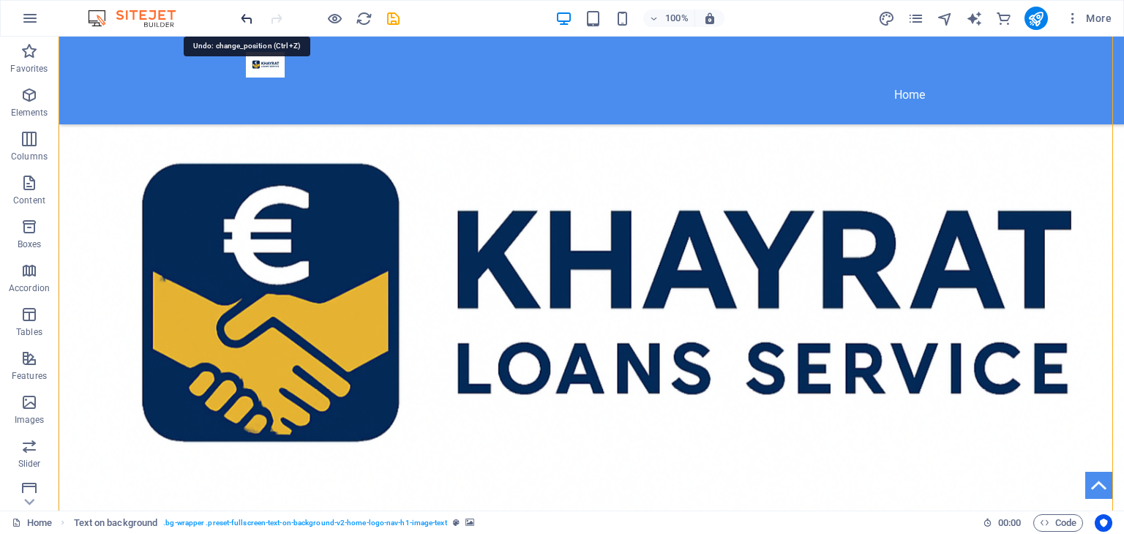
click at [247, 13] on div at bounding box center [320, 18] width 164 height 23
click at [247, 13] on icon "undo" at bounding box center [247, 18] width 17 height 17
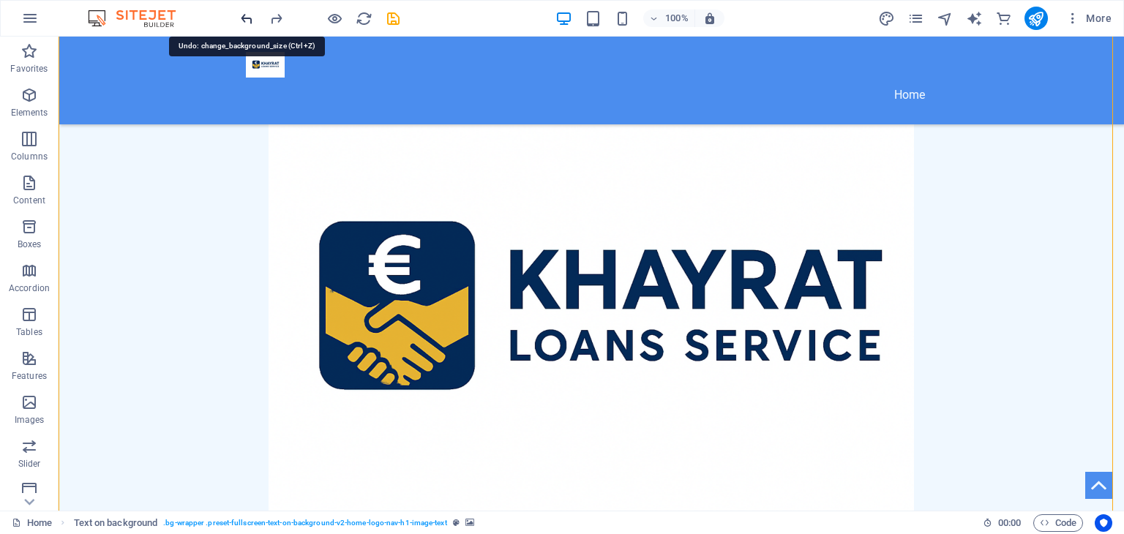
click at [247, 13] on icon "undo" at bounding box center [247, 18] width 17 height 17
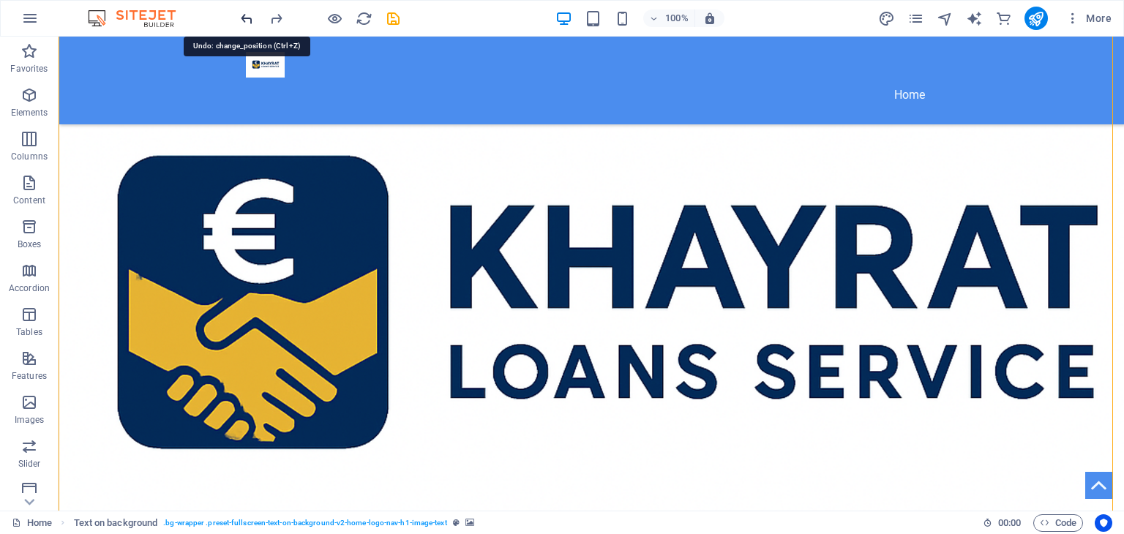
click at [247, 13] on icon "undo" at bounding box center [247, 18] width 17 height 17
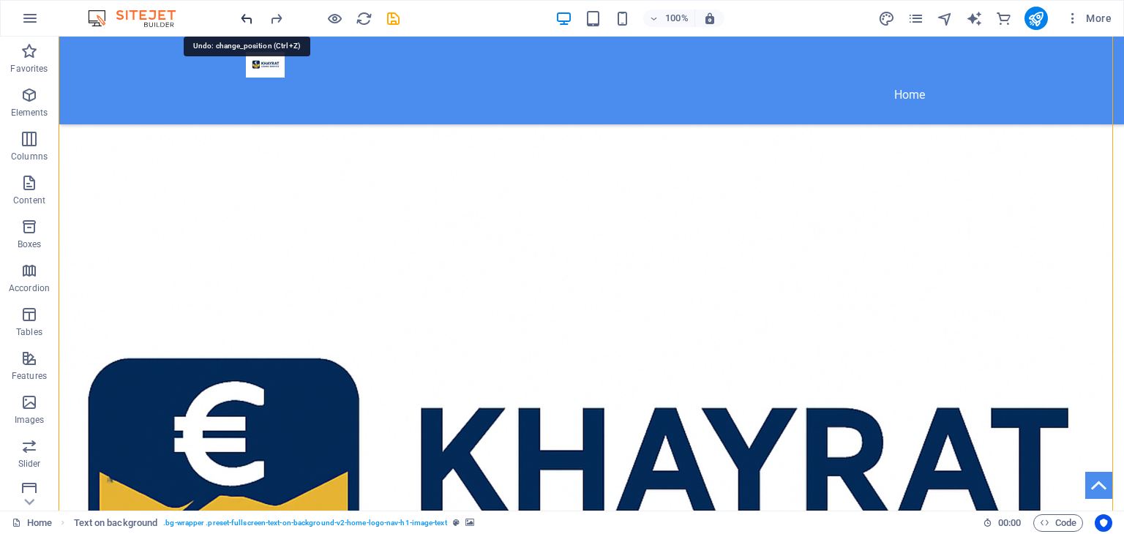
click at [247, 13] on icon "undo" at bounding box center [247, 18] width 17 height 17
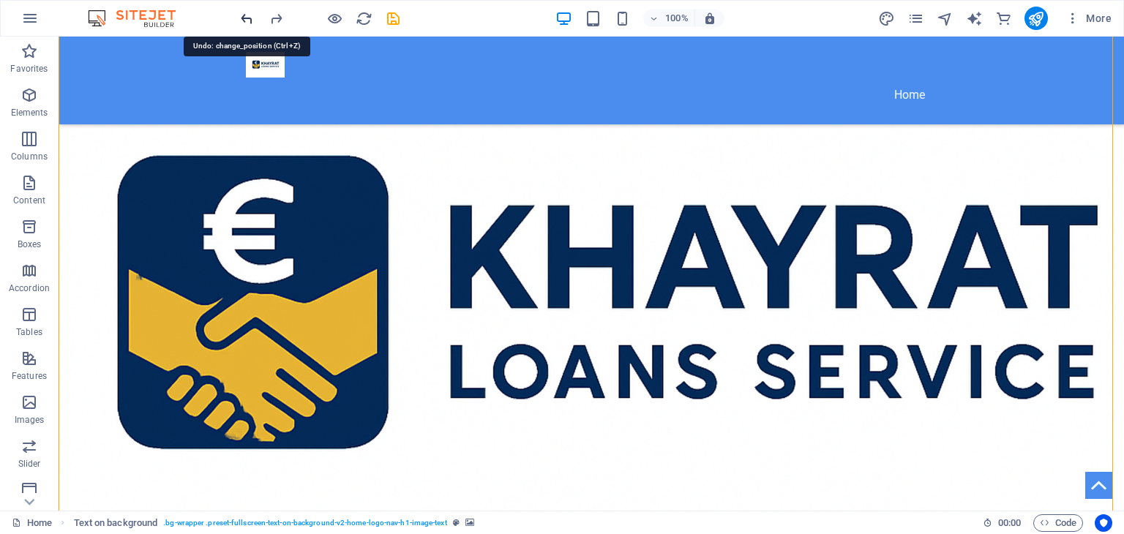
click at [247, 13] on icon "undo" at bounding box center [247, 18] width 17 height 17
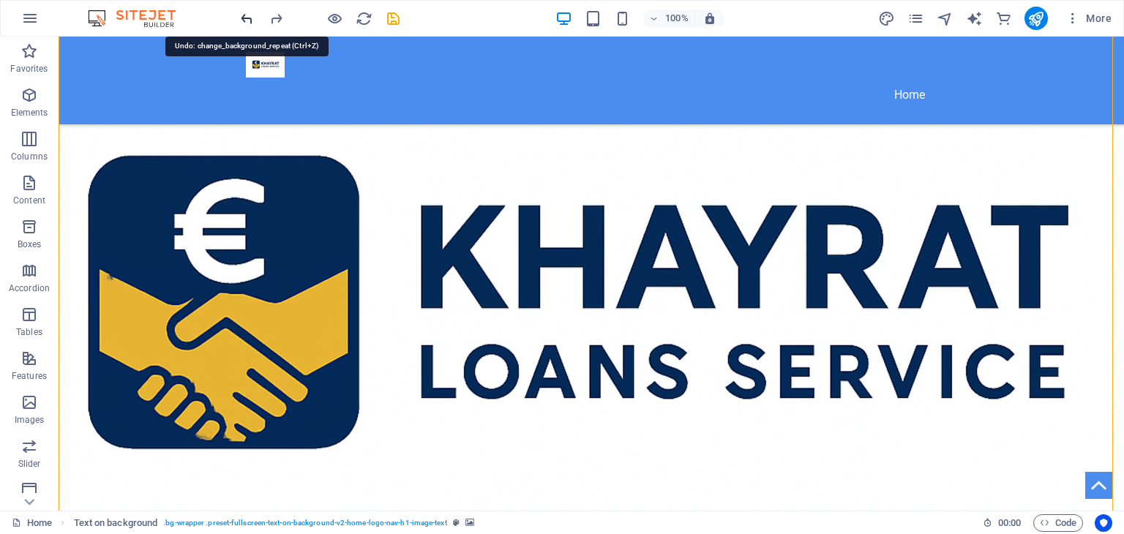
click at [247, 13] on icon "undo" at bounding box center [247, 18] width 17 height 17
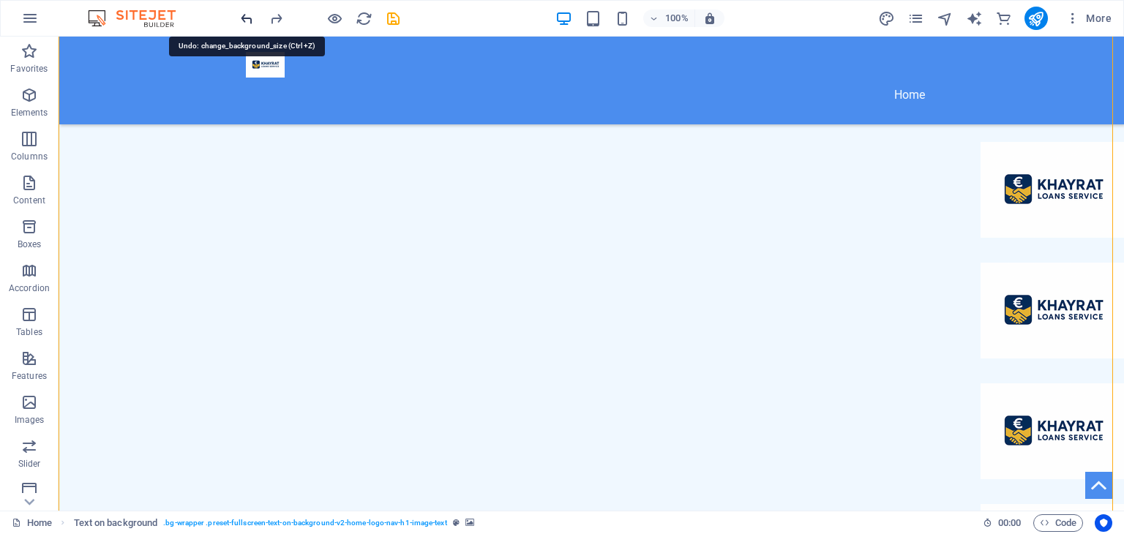
click at [250, 15] on icon "undo" at bounding box center [247, 18] width 17 height 17
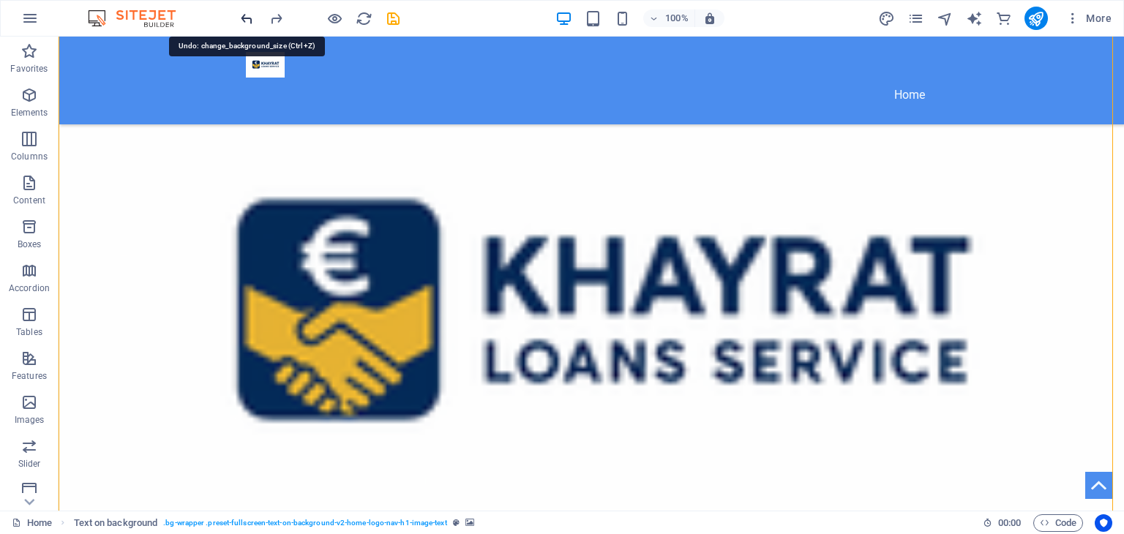
click at [250, 15] on icon "undo" at bounding box center [247, 18] width 17 height 17
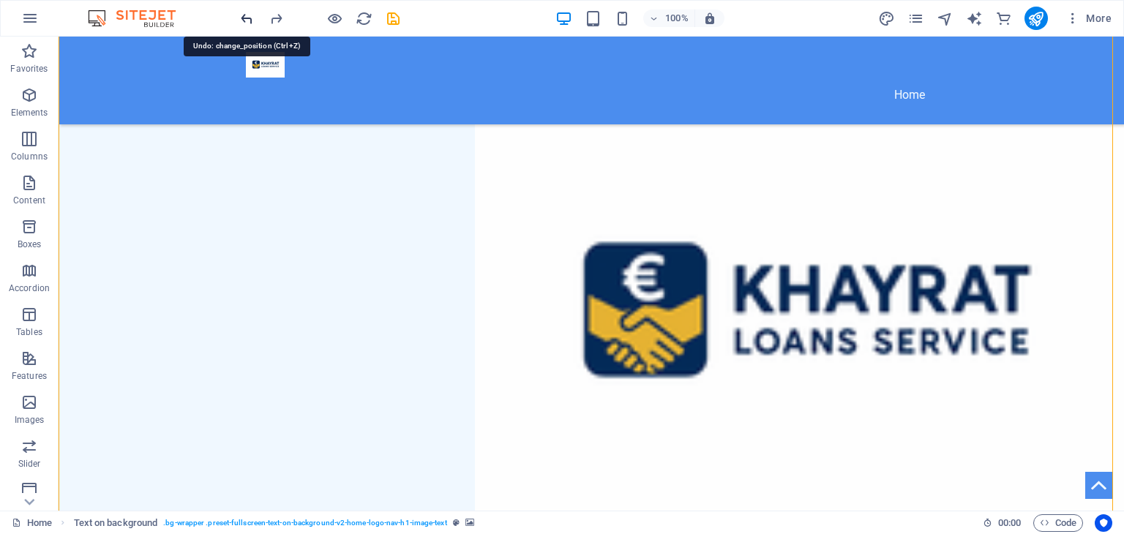
click at [250, 15] on icon "undo" at bounding box center [247, 18] width 17 height 17
click at [246, 15] on icon "undo" at bounding box center [247, 18] width 17 height 17
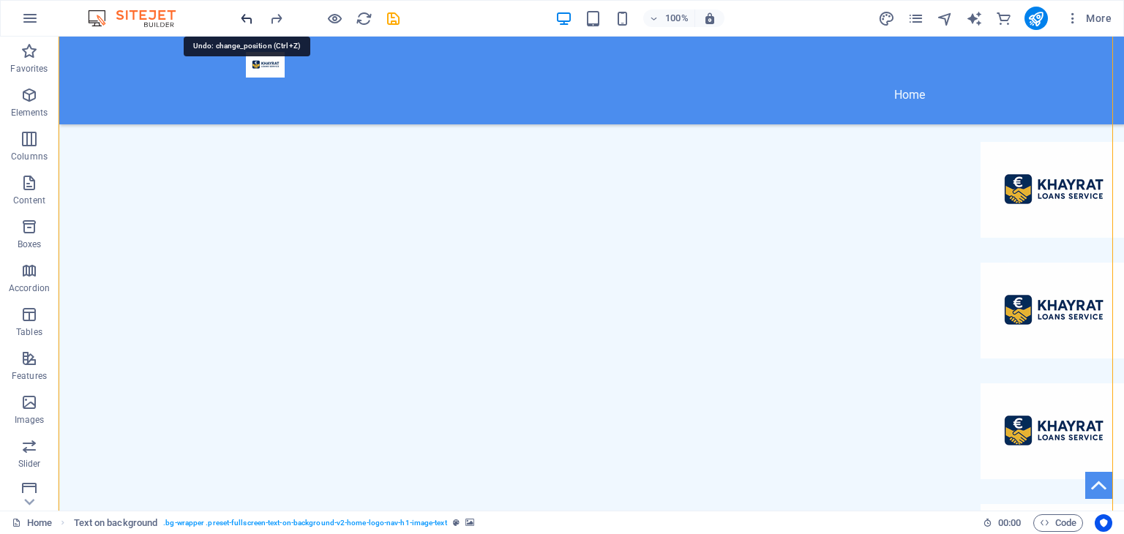
click at [246, 15] on icon "undo" at bounding box center [247, 18] width 17 height 17
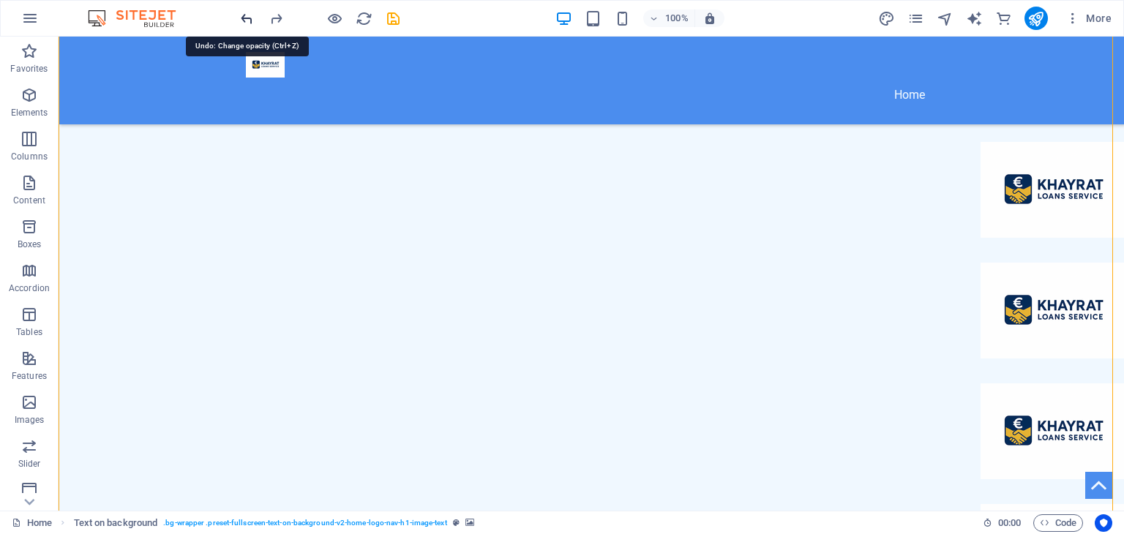
click at [246, 15] on icon "undo" at bounding box center [247, 18] width 17 height 17
click at [247, 18] on icon "undo" at bounding box center [247, 18] width 17 height 17
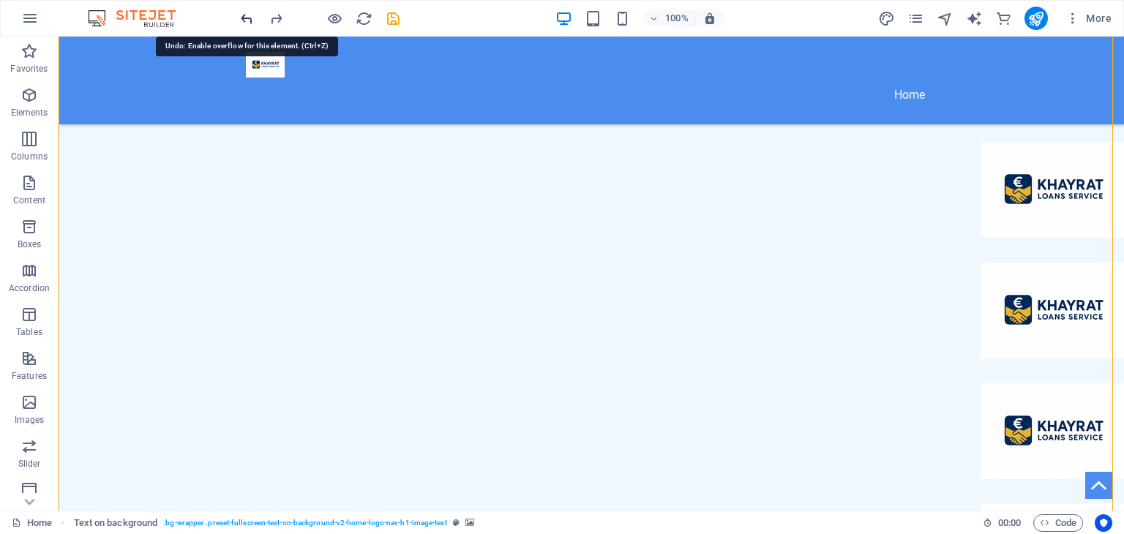
click at [247, 18] on icon "undo" at bounding box center [247, 18] width 17 height 17
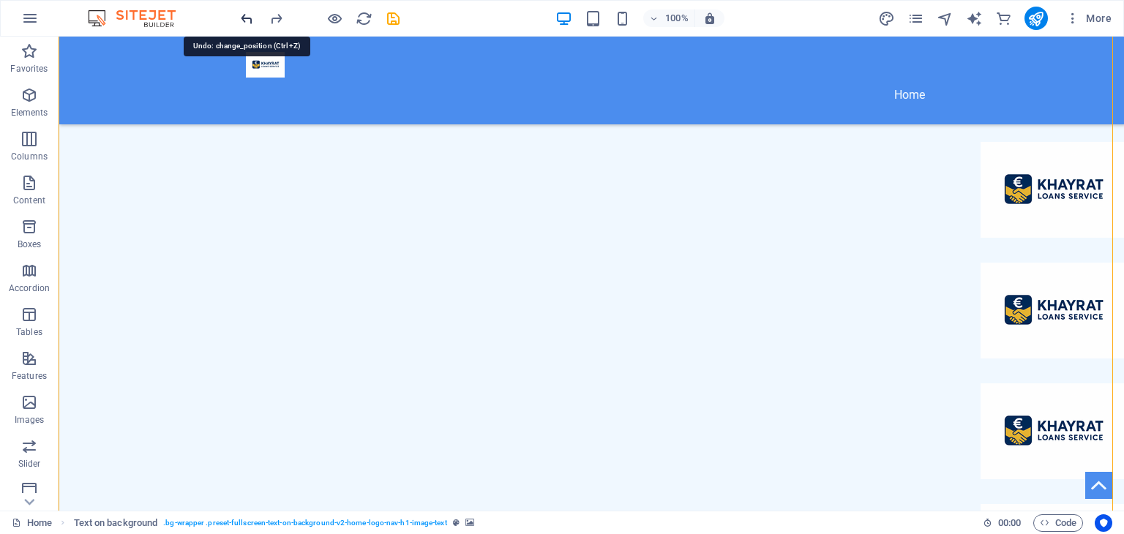
click at [247, 18] on icon "undo" at bounding box center [247, 18] width 17 height 17
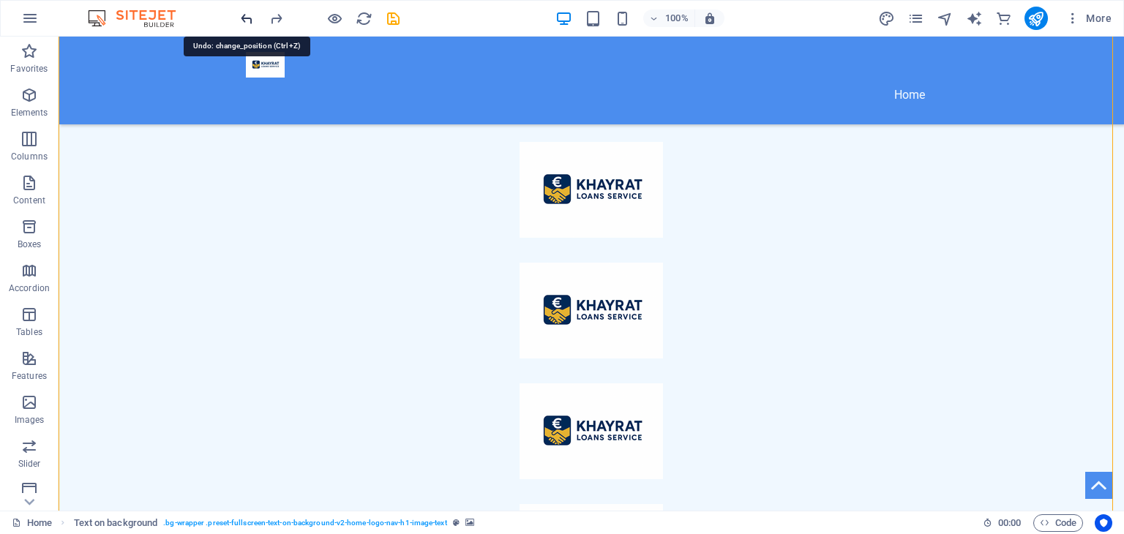
click at [247, 18] on icon "undo" at bounding box center [247, 18] width 17 height 17
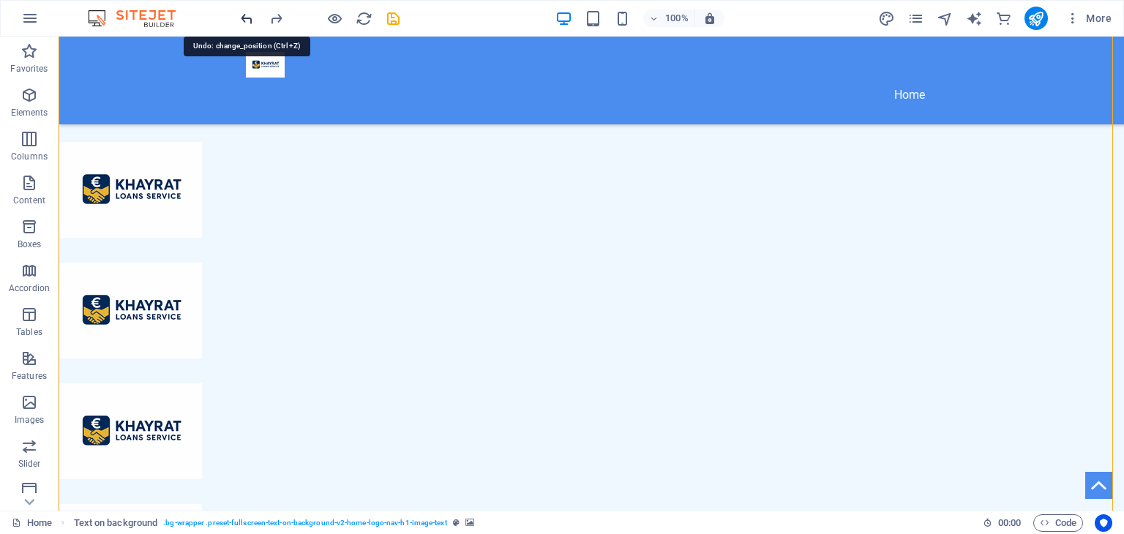
click at [247, 18] on icon "undo" at bounding box center [247, 18] width 17 height 17
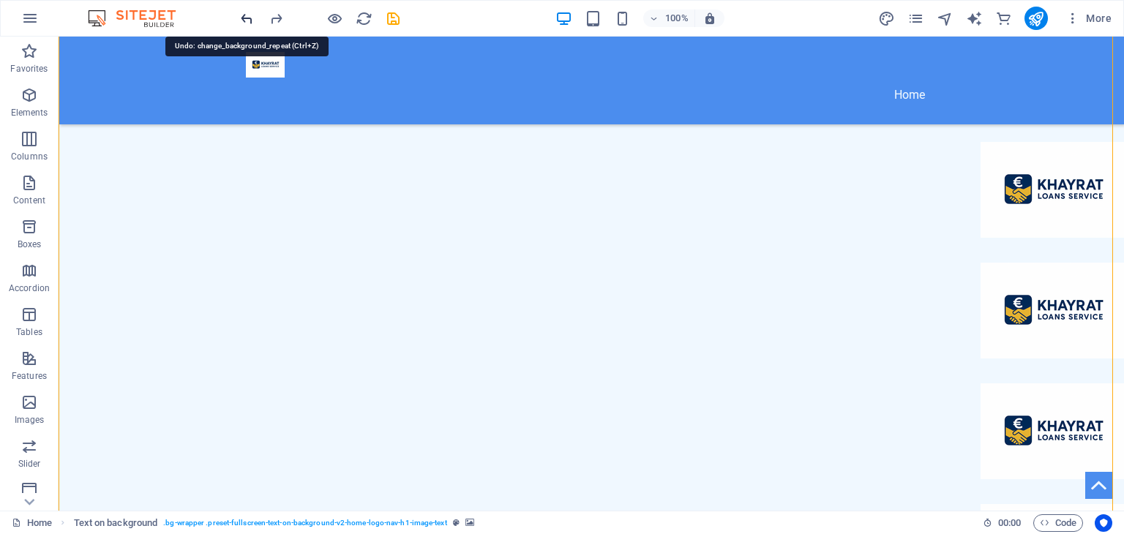
click at [247, 18] on icon "undo" at bounding box center [247, 18] width 17 height 17
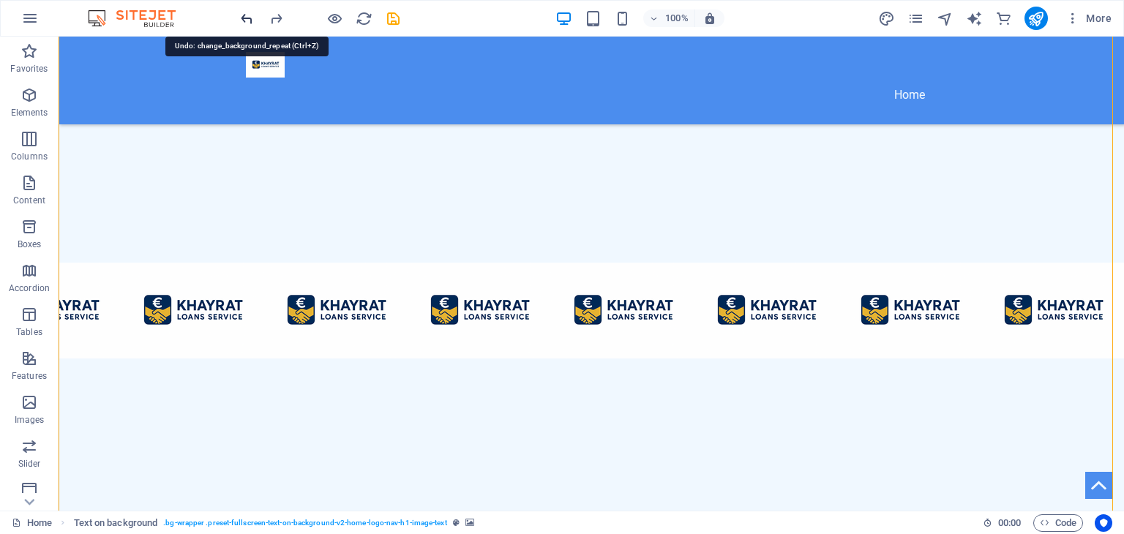
click at [247, 18] on icon "undo" at bounding box center [247, 18] width 17 height 17
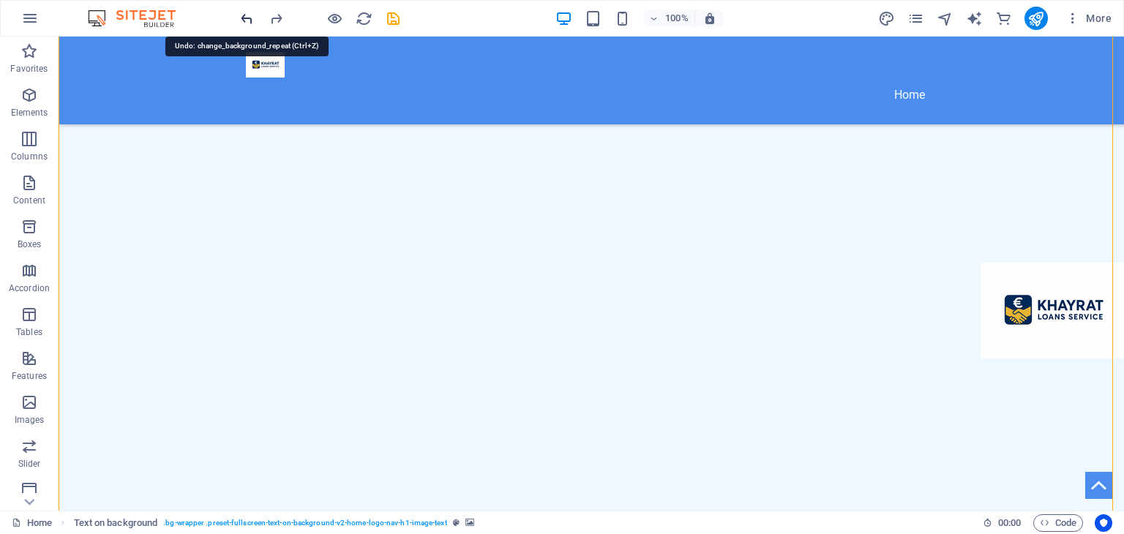
click at [247, 18] on icon "undo" at bounding box center [247, 18] width 17 height 17
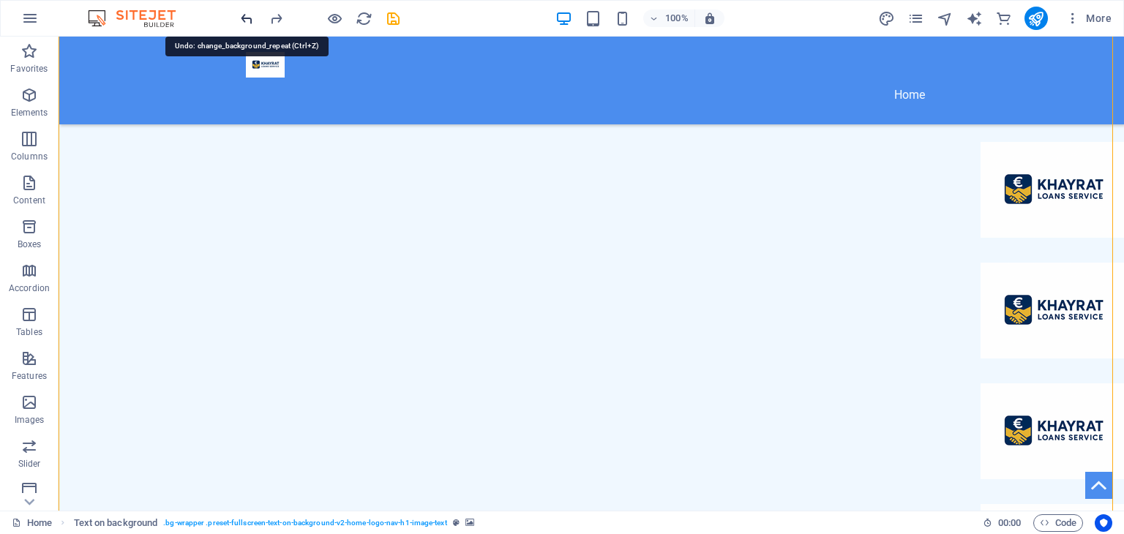
click at [247, 18] on icon "undo" at bounding box center [247, 18] width 17 height 17
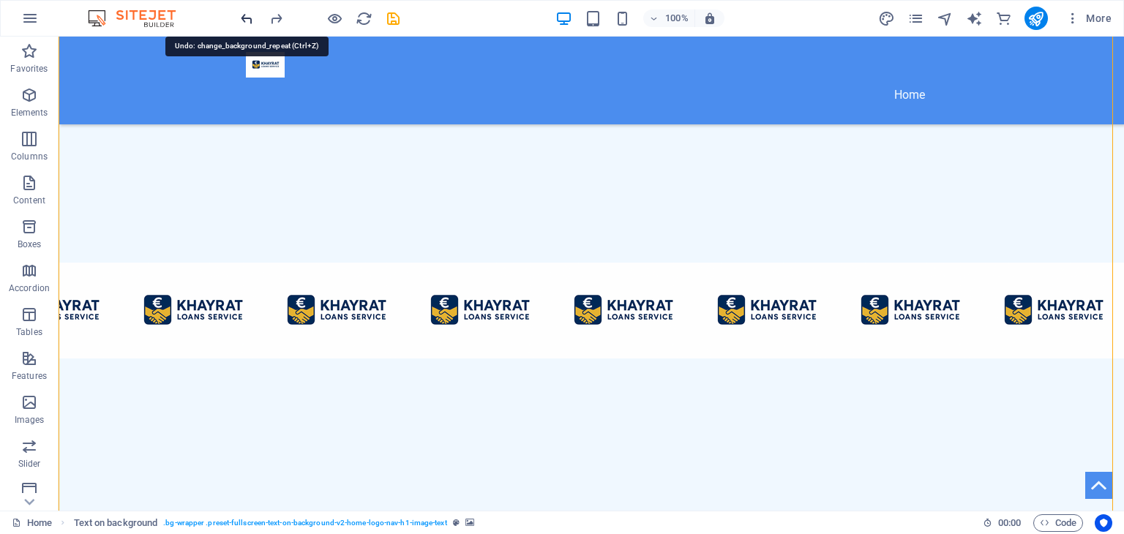
click at [247, 18] on icon "undo" at bounding box center [247, 18] width 17 height 17
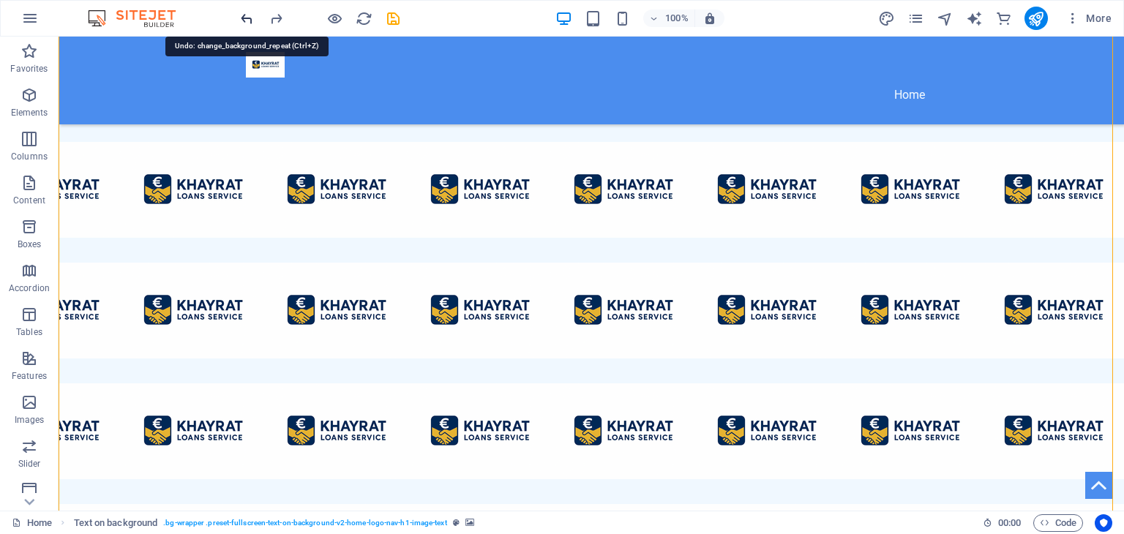
click at [247, 18] on icon "undo" at bounding box center [247, 18] width 17 height 17
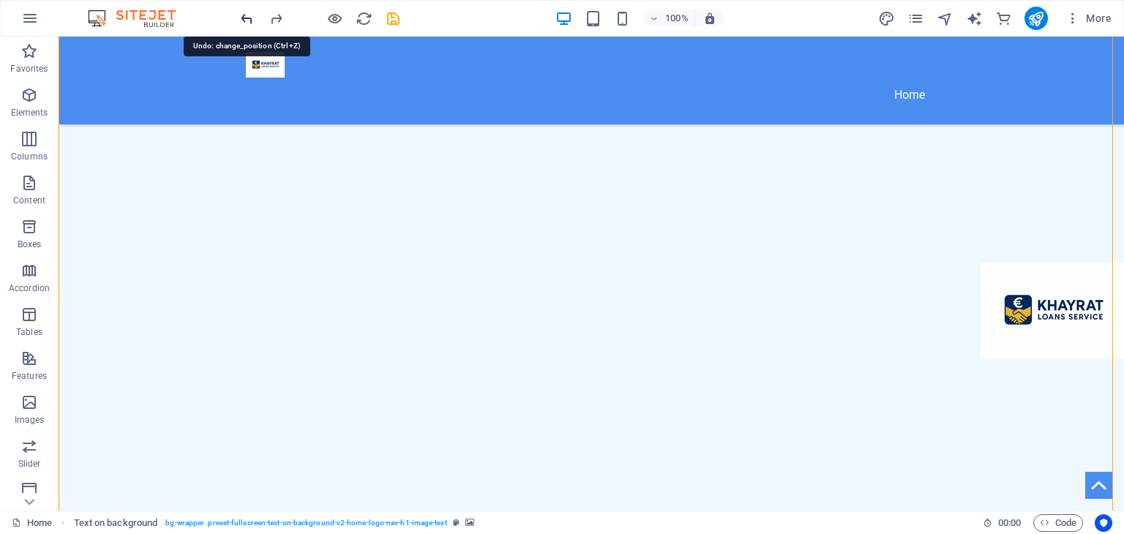
click at [247, 18] on icon "undo" at bounding box center [247, 18] width 17 height 17
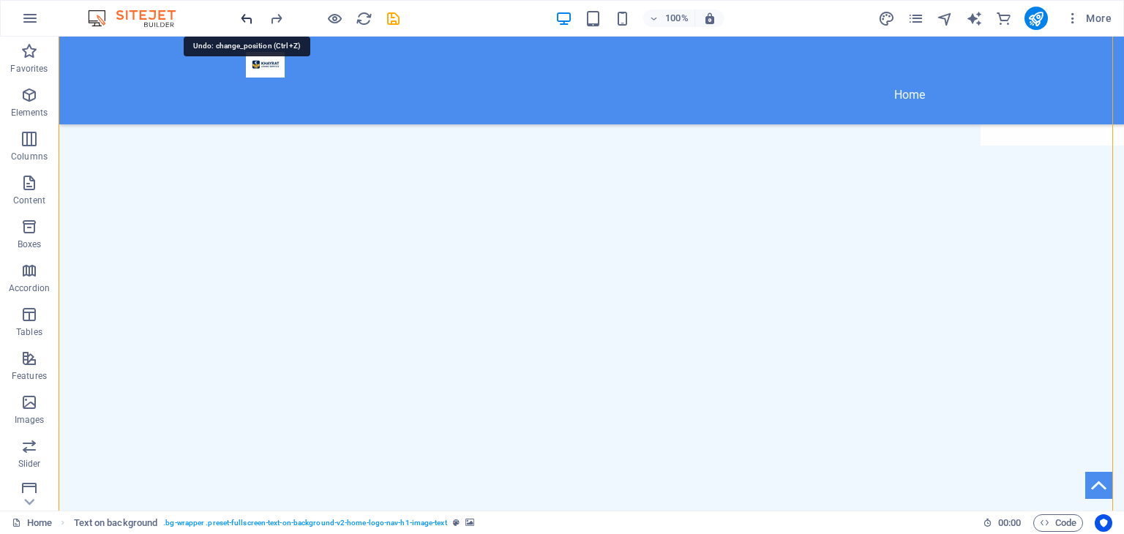
click at [247, 18] on icon "undo" at bounding box center [247, 18] width 17 height 17
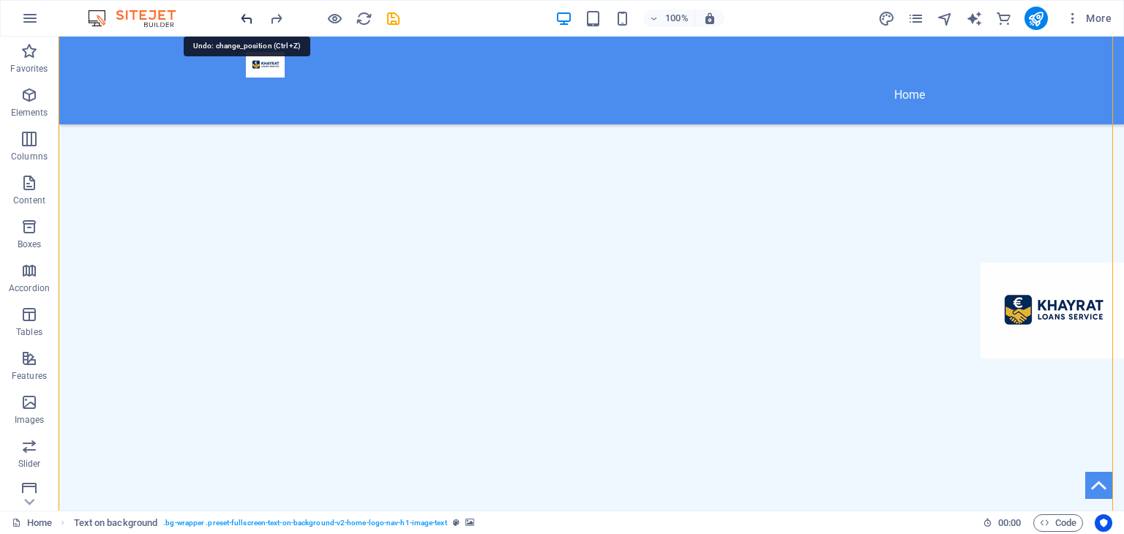
click at [247, 18] on icon "undo" at bounding box center [247, 18] width 17 height 17
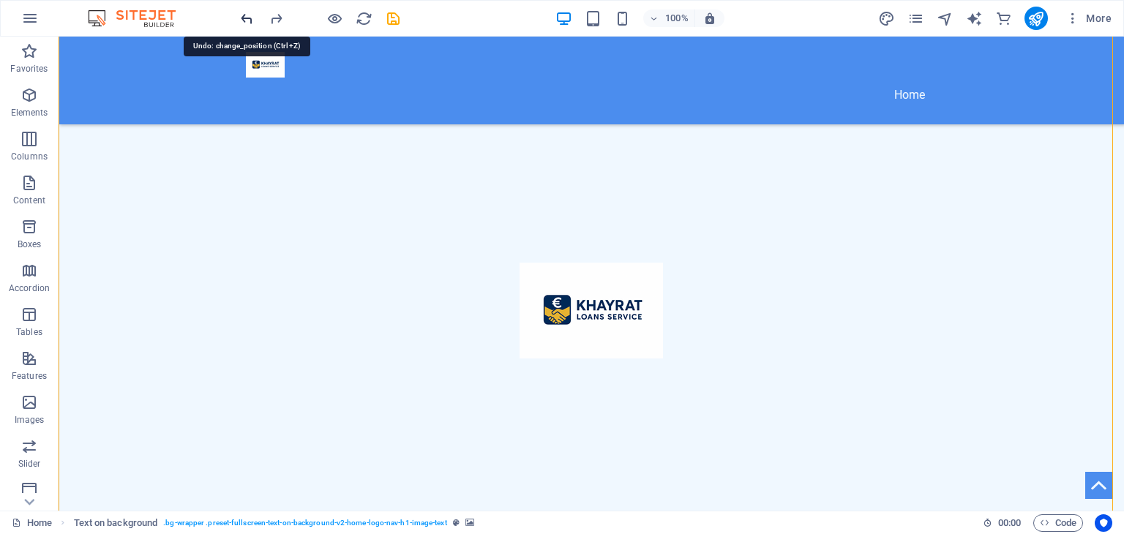
click at [247, 18] on icon "undo" at bounding box center [247, 18] width 17 height 17
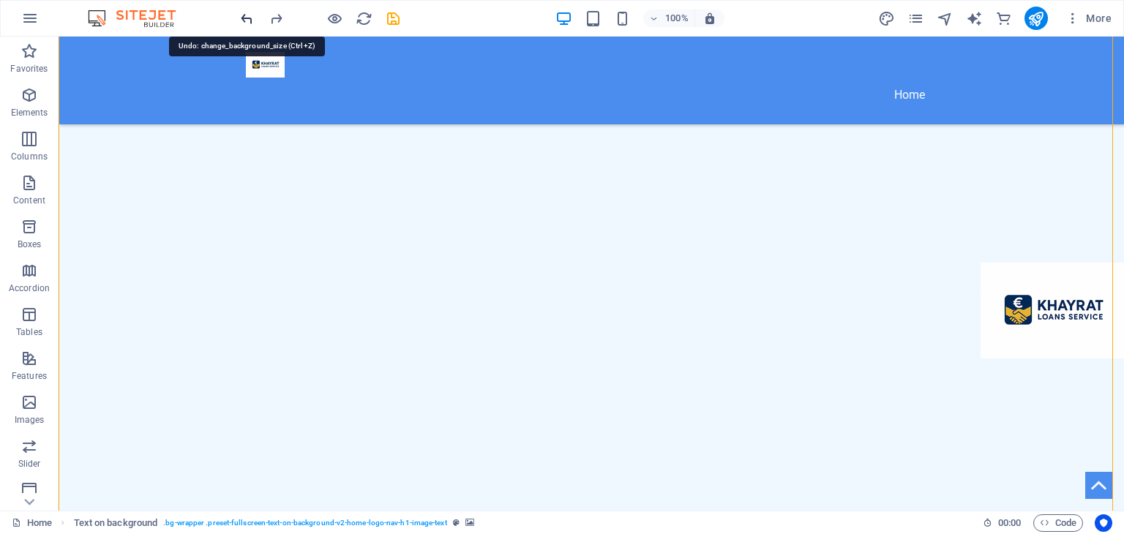
click at [247, 18] on icon "undo" at bounding box center [247, 18] width 17 height 17
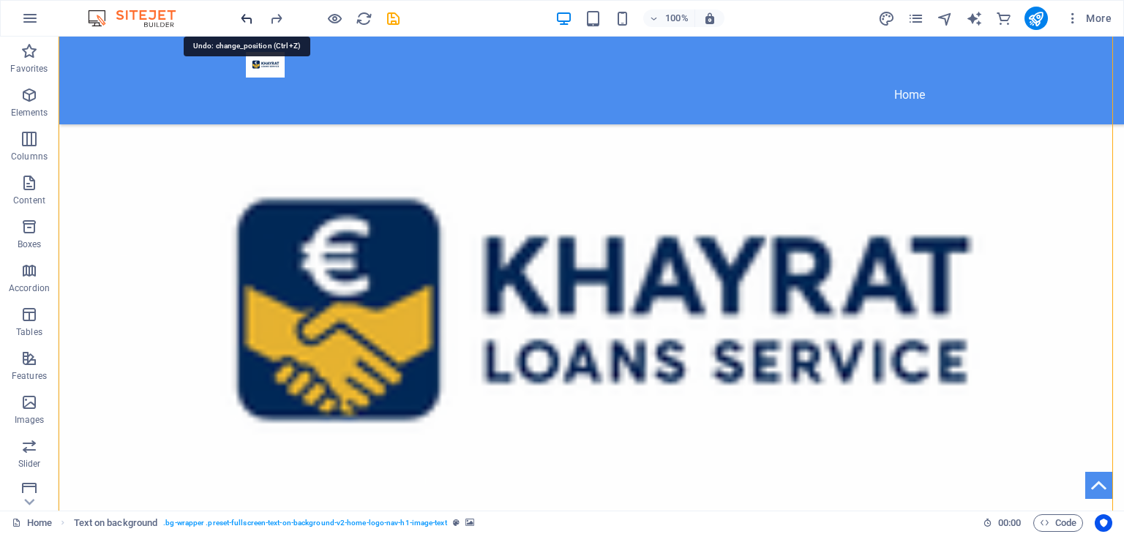
click at [247, 18] on icon "undo" at bounding box center [247, 18] width 17 height 17
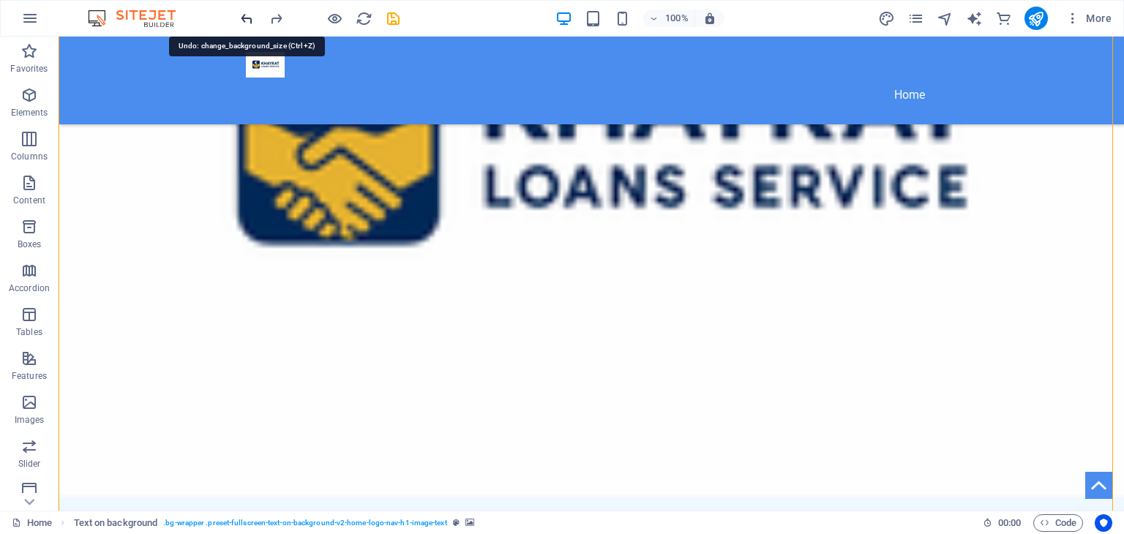
click at [247, 18] on icon "undo" at bounding box center [247, 18] width 17 height 17
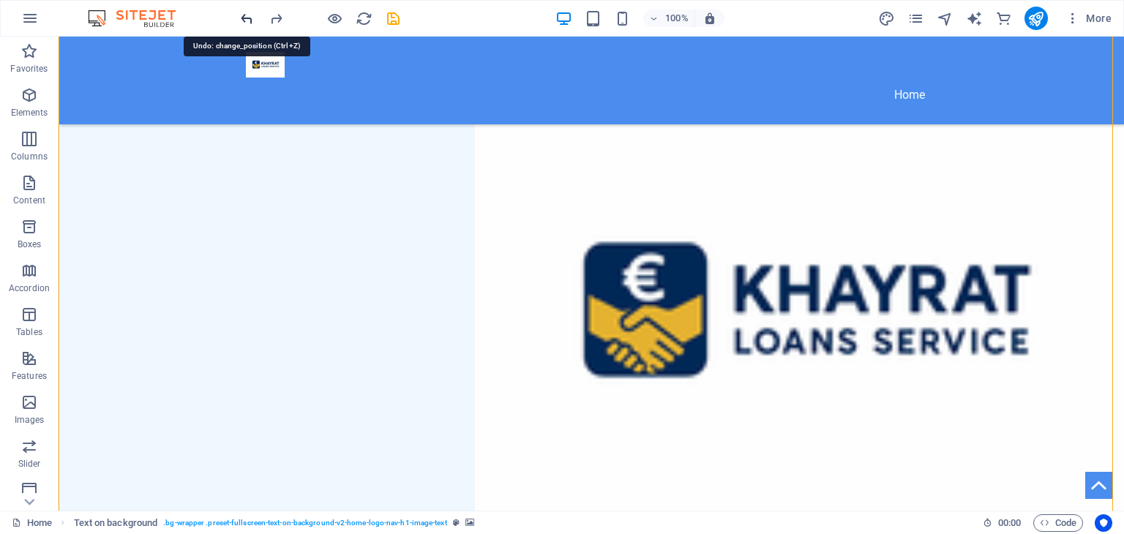
click at [247, 18] on icon "undo" at bounding box center [247, 18] width 17 height 17
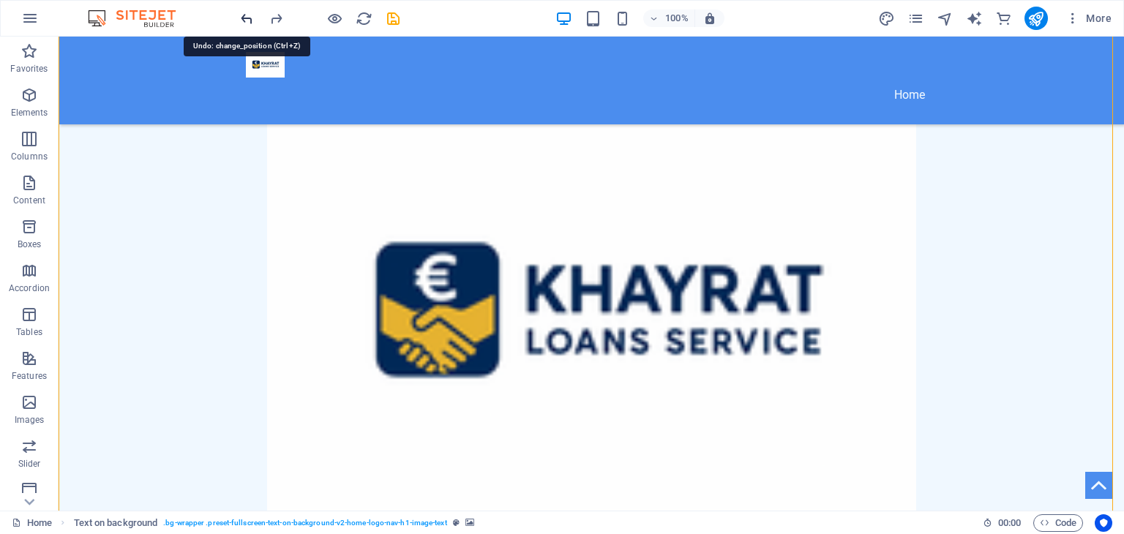
click at [247, 18] on icon "undo" at bounding box center [247, 18] width 17 height 17
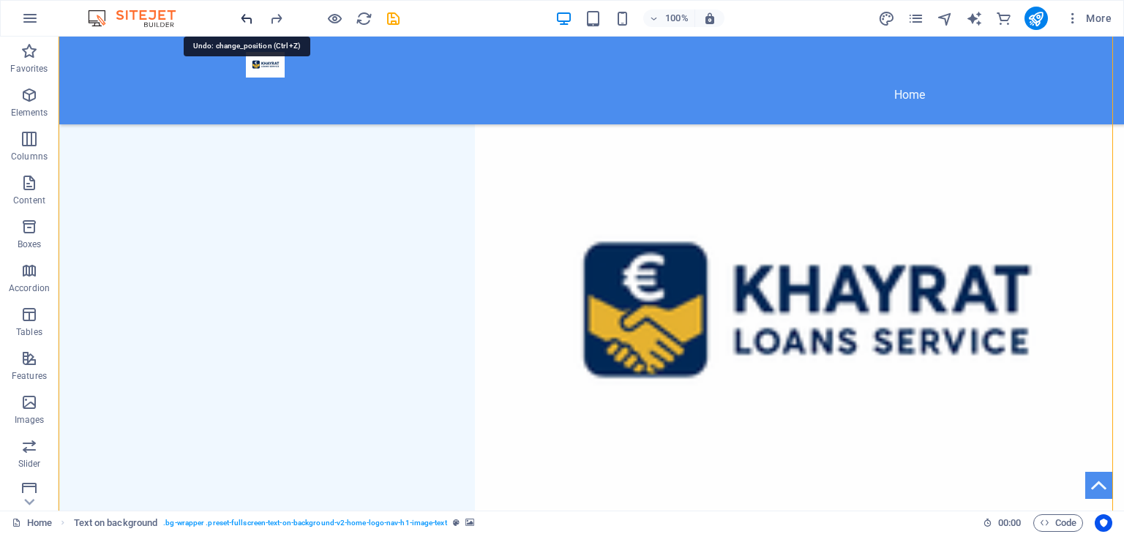
click at [247, 18] on icon "undo" at bounding box center [247, 18] width 17 height 17
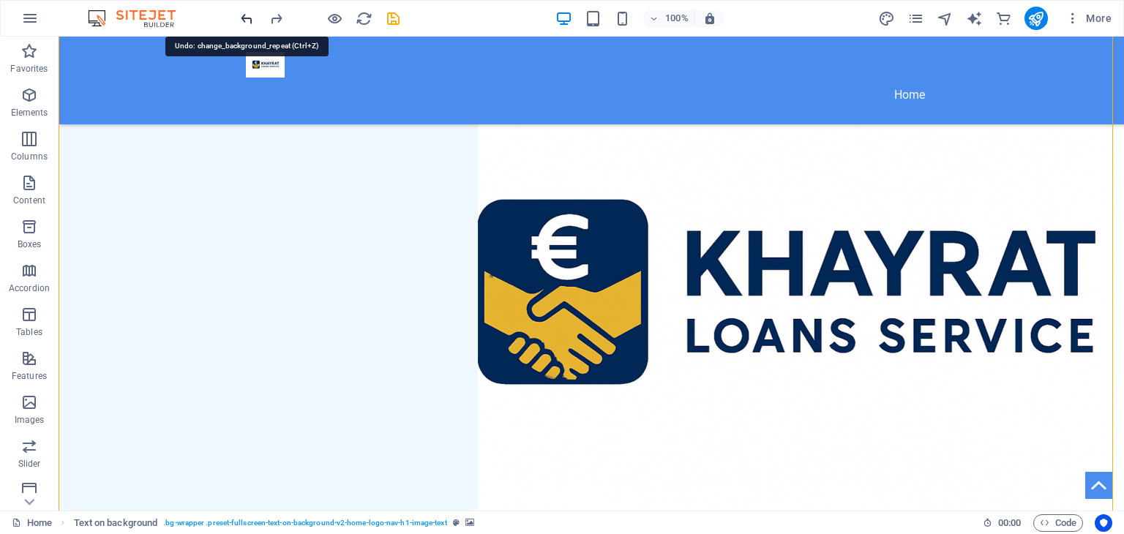
click at [247, 18] on icon "undo" at bounding box center [247, 18] width 17 height 17
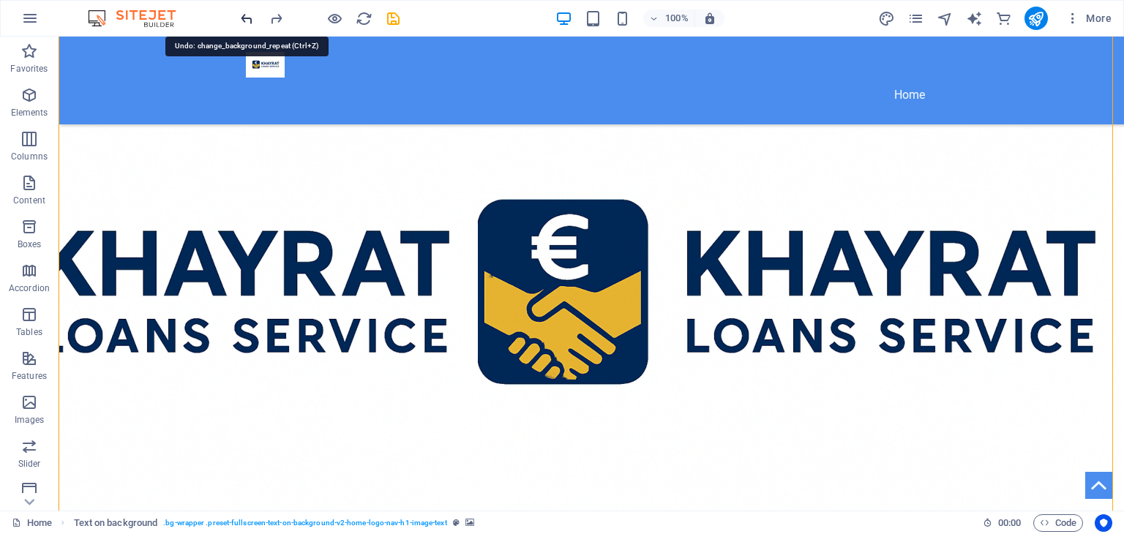
click at [247, 18] on icon "undo" at bounding box center [247, 18] width 17 height 17
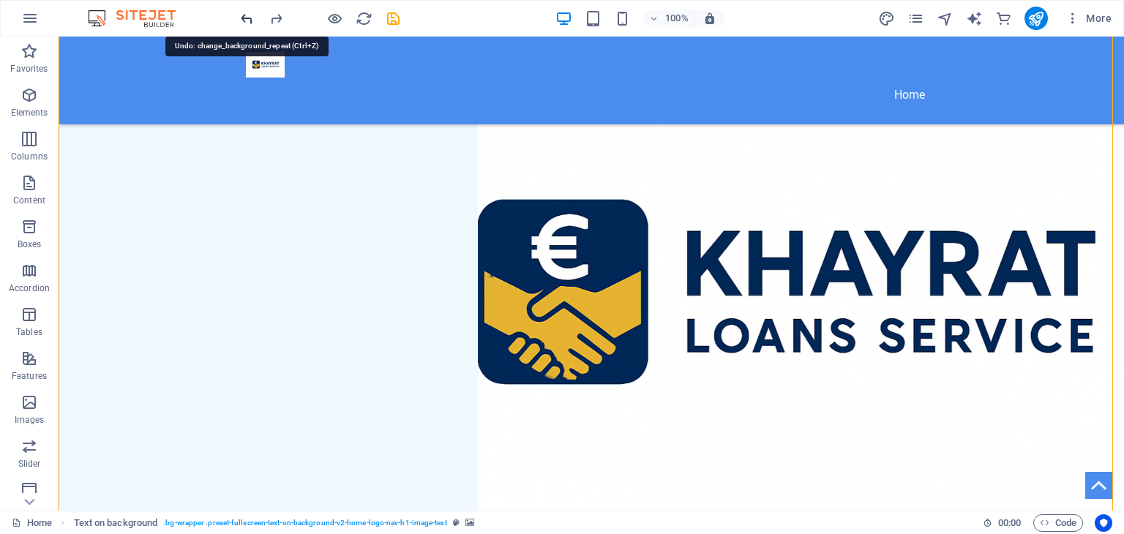
click at [246, 15] on icon "undo" at bounding box center [247, 18] width 17 height 17
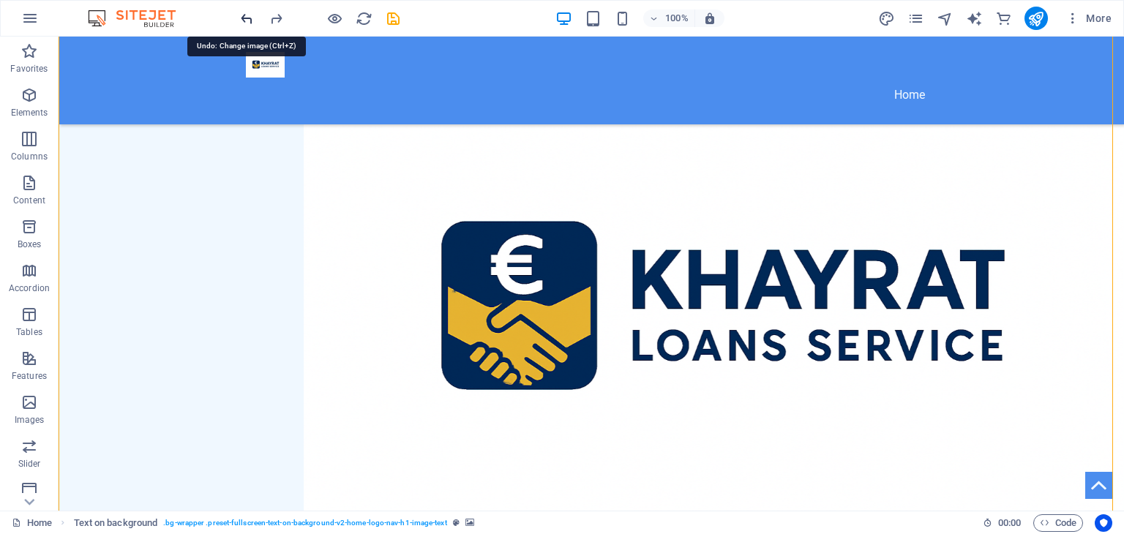
click at [246, 18] on icon "undo" at bounding box center [247, 18] width 17 height 17
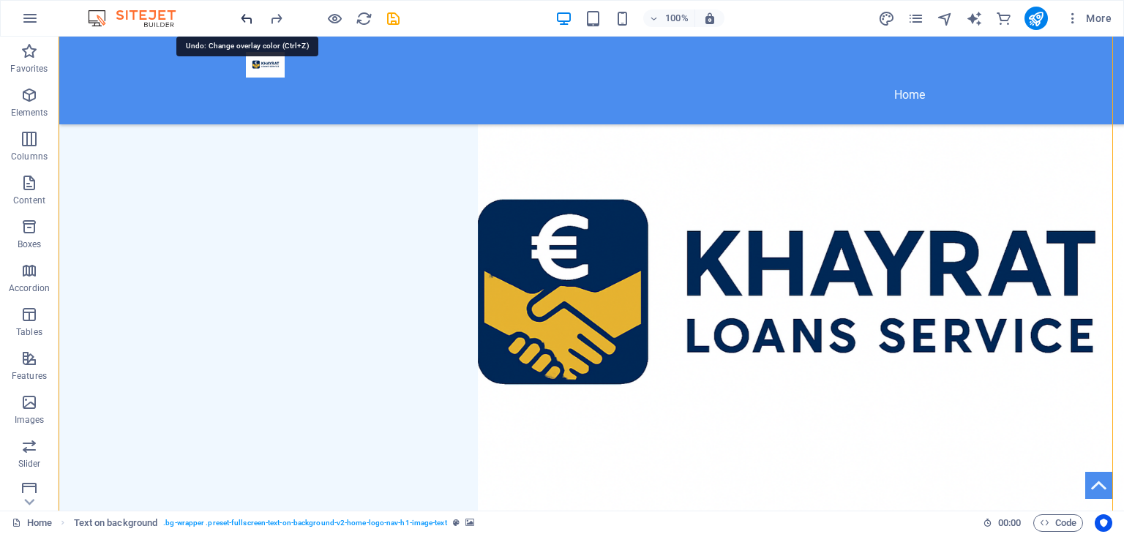
click at [246, 18] on icon "undo" at bounding box center [247, 18] width 17 height 17
click at [271, 16] on icon "redo" at bounding box center [276, 18] width 17 height 17
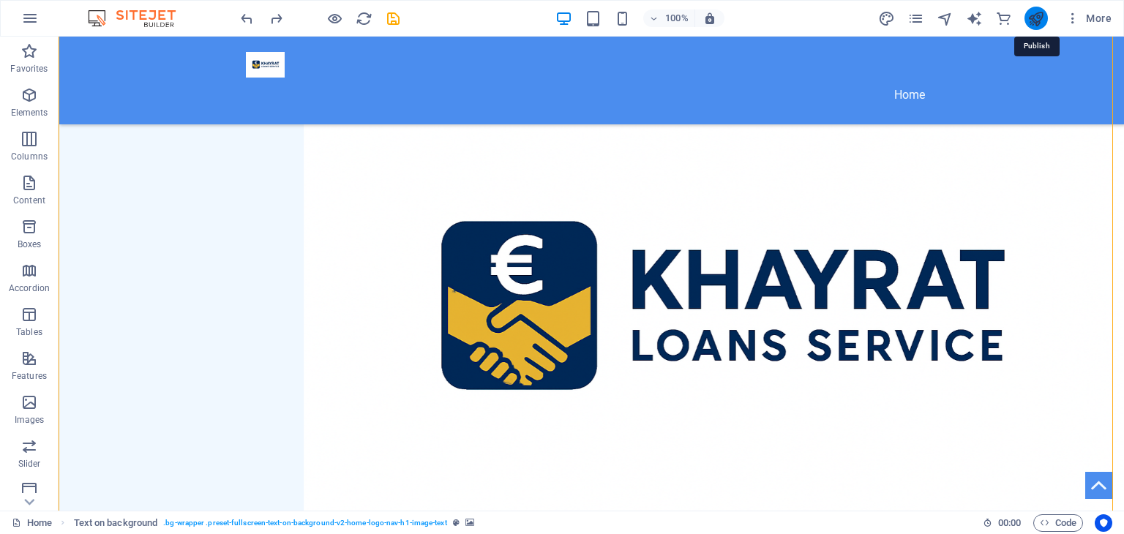
click at [1039, 18] on icon "publish" at bounding box center [1035, 18] width 17 height 17
